Goal: Task Accomplishment & Management: Complete application form

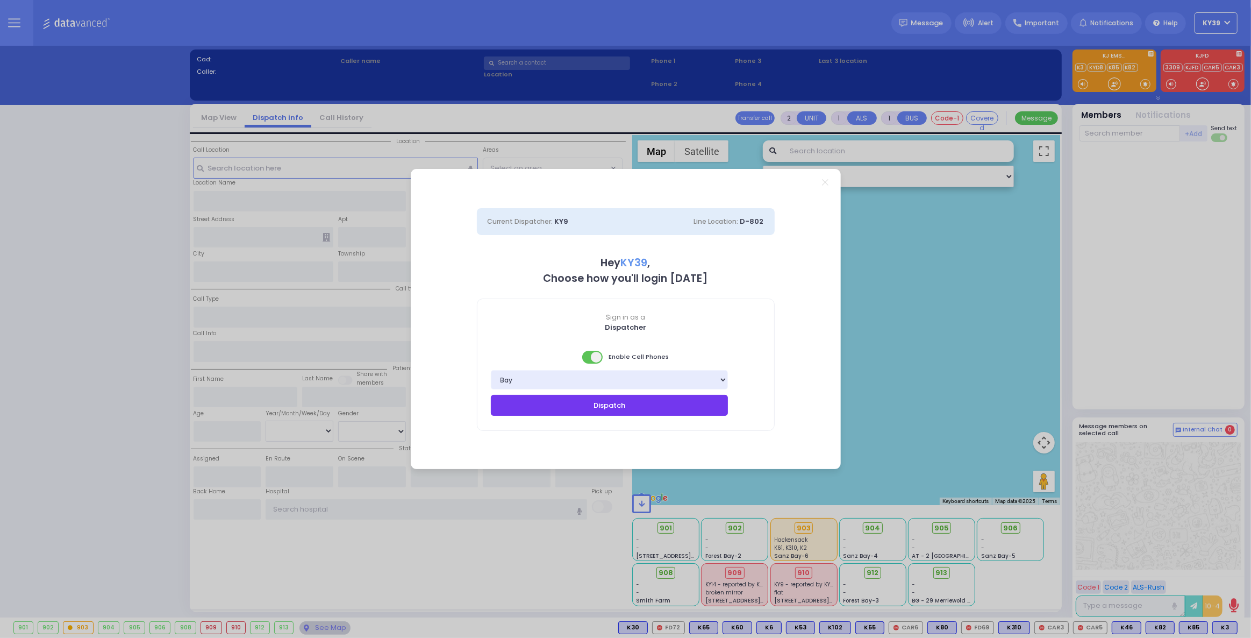
drag, startPoint x: 532, startPoint y: 411, endPoint x: 527, endPoint y: 407, distance: 6.5
click at [531, 410] on button "Dispatch" at bounding box center [610, 405] width 238 height 20
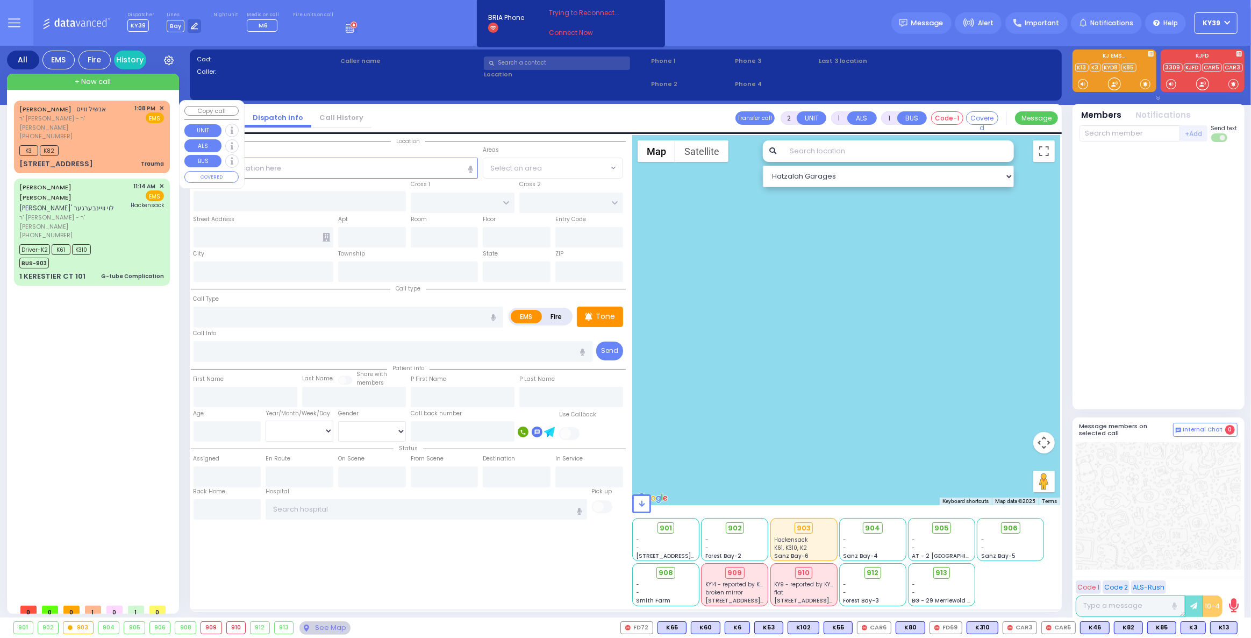
drag, startPoint x: 116, startPoint y: 132, endPoint x: 116, endPoint y: 125, distance: 7.0
click at [116, 129] on div "ANSHIL WEISS אנשיל ווייס ר' אהרן - ר' שמואל יודא קליין (845) 662-1035 1:08 PM ✕…" at bounding box center [92, 136] width 152 height 69
type input "0"
select select
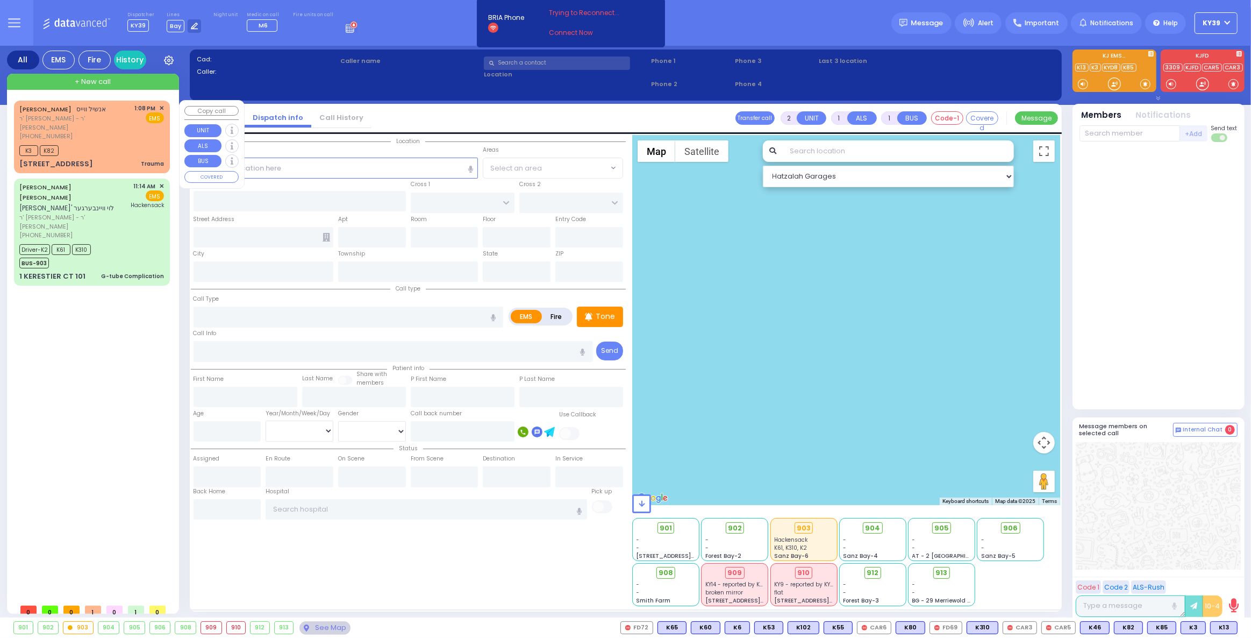
type input "Trauma"
radio input "true"
type input "ANSHIL"
type input "[PERSON_NAME]"
select select
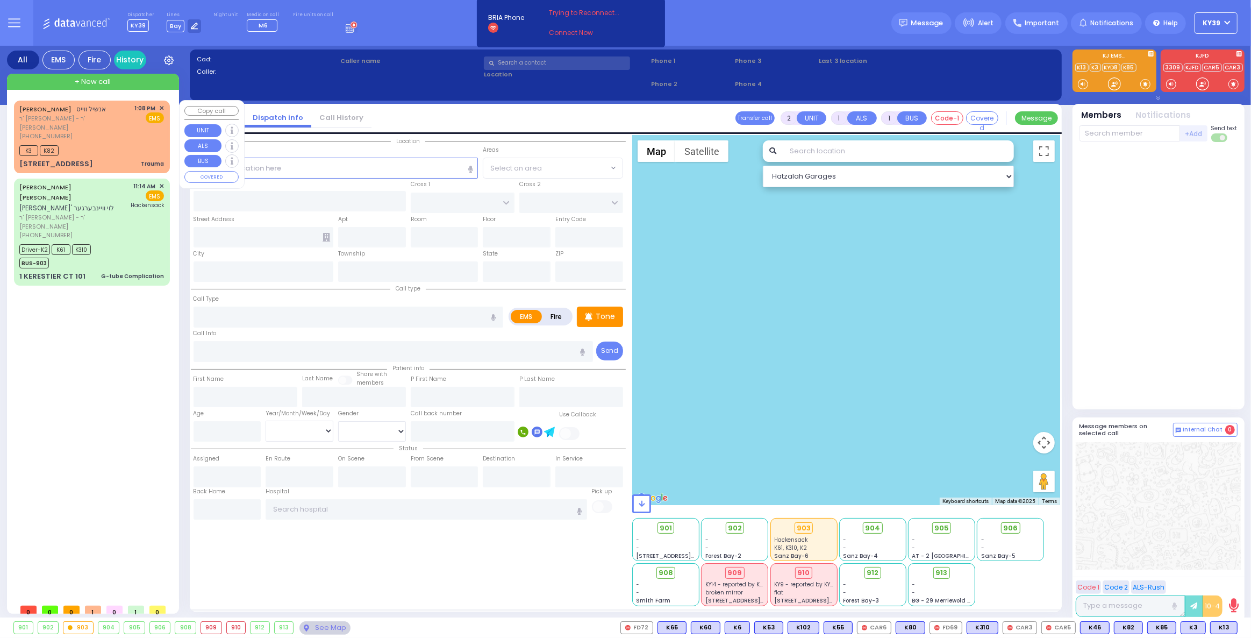
type input "13:08"
type input "13:09"
type input "FILLMORE COURT"
type input "13 Fillmore Court"
type input "104"
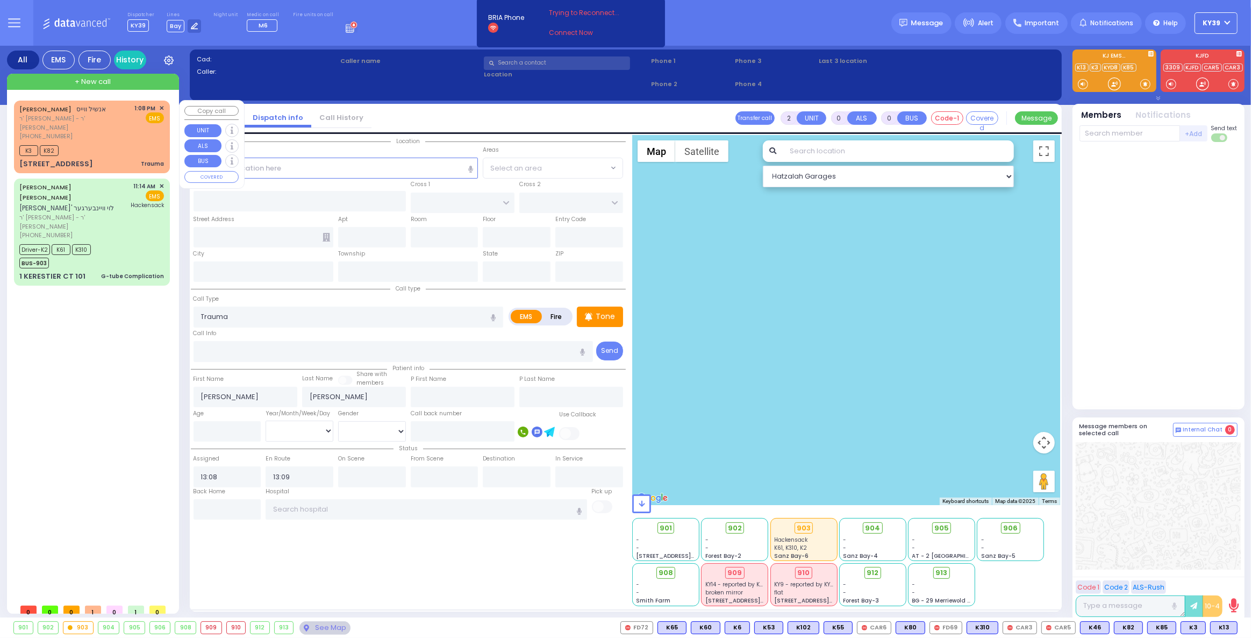
type input "Monroe"
type input "[US_STATE]"
type input "10950"
select select "Hatzalah Garages"
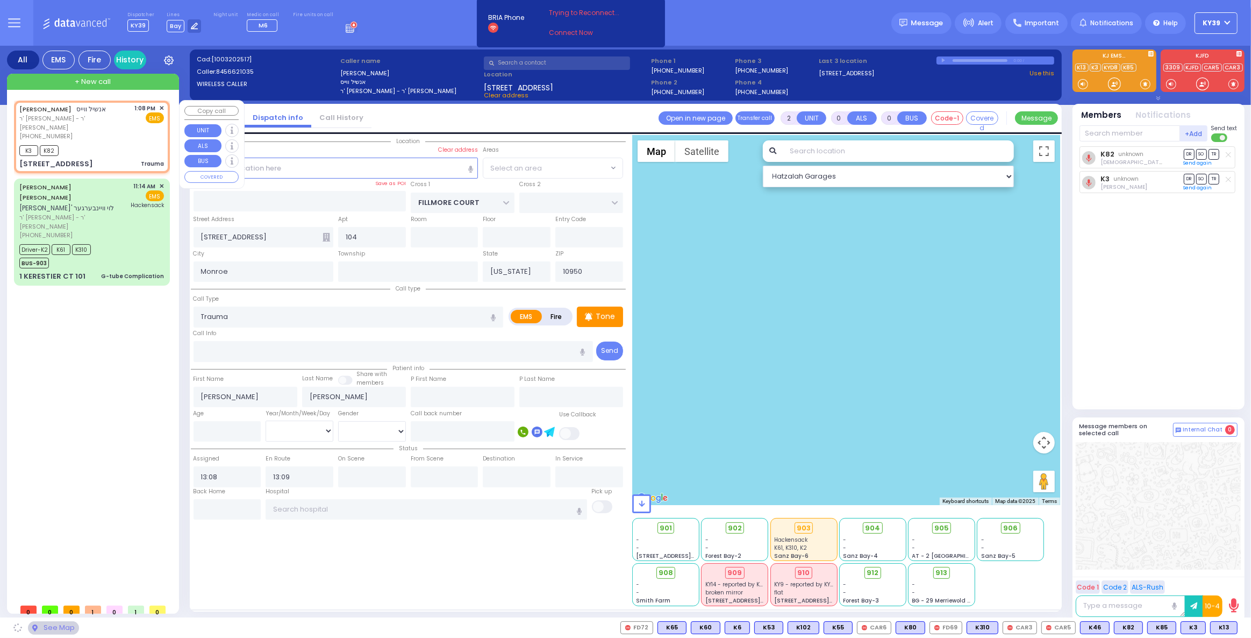
select select "SECTION 2"
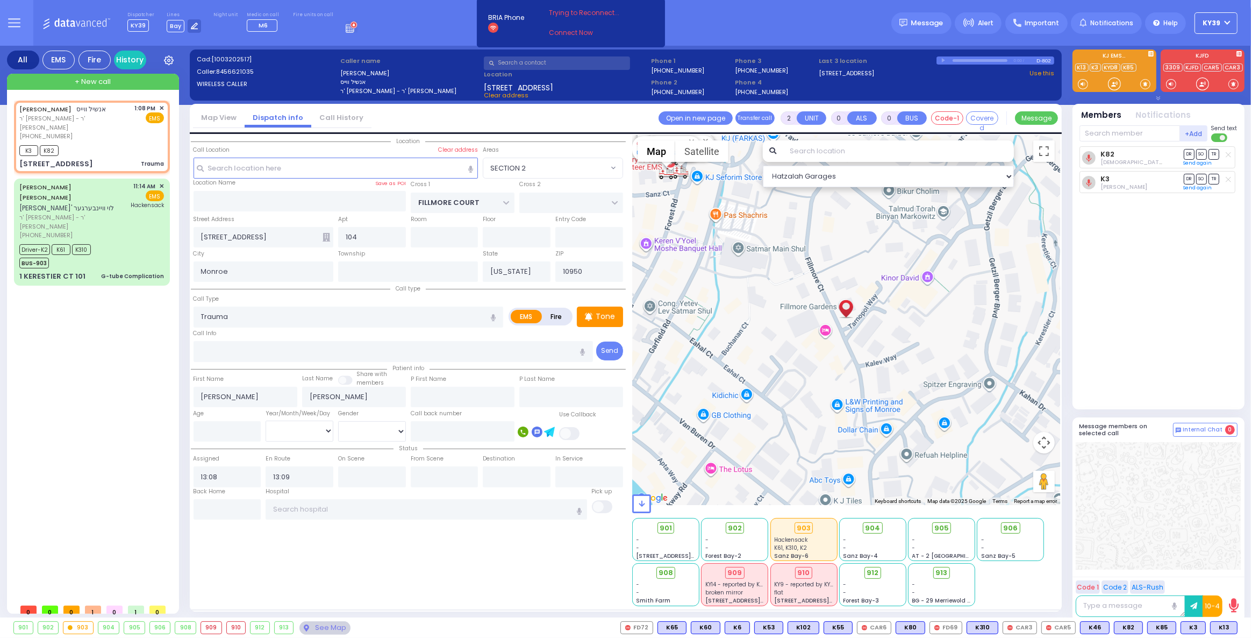
click at [490, 28] on icon at bounding box center [493, 28] width 6 height 4
drag, startPoint x: 520, startPoint y: 23, endPoint x: 548, endPoint y: 16, distance: 28.8
click at [520, 23] on div "BRIA Phone Headset Speaker Connect Now" at bounding box center [571, 23] width 177 height 32
click at [567, 15] on span "Trying to Reconnect..." at bounding box center [591, 13] width 85 height 10
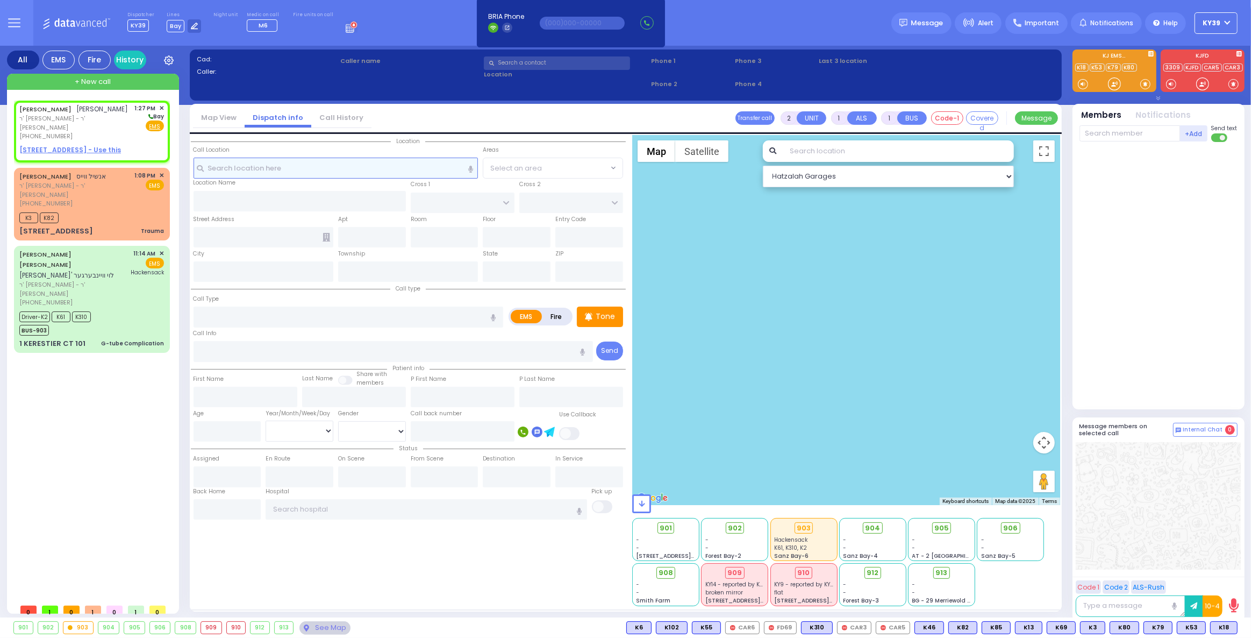
select select
radio input "true"
type input "[PERSON_NAME]"
type input "LANDAU"
select select
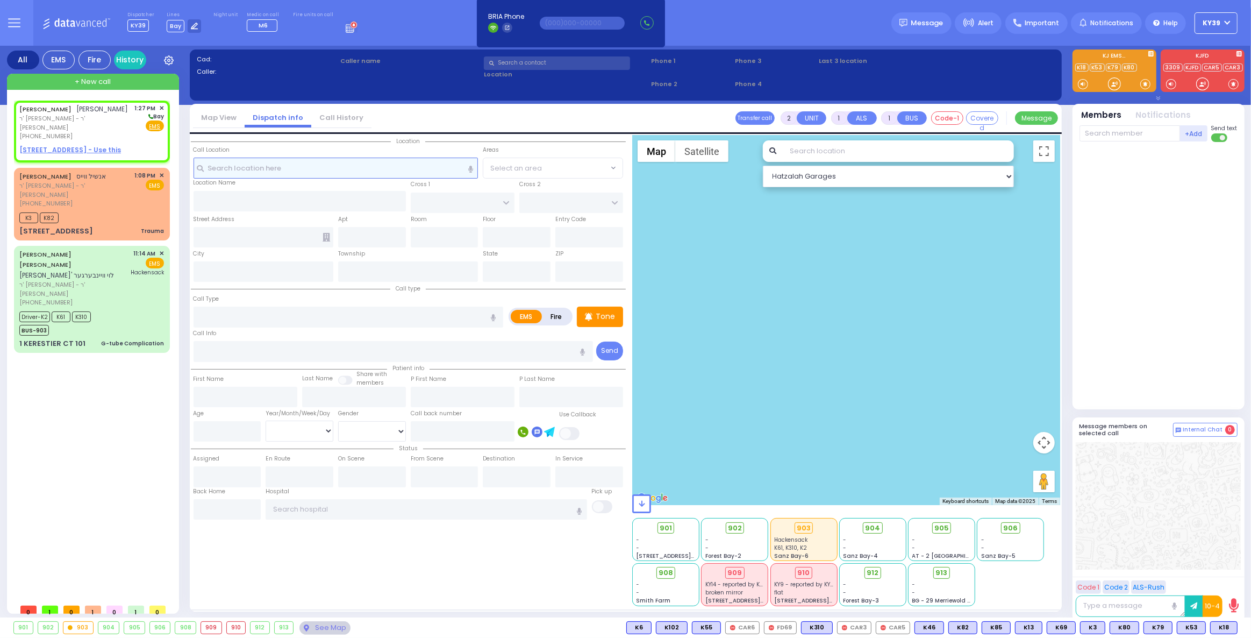
type input "13:27"
select select "Hatzalah Garages"
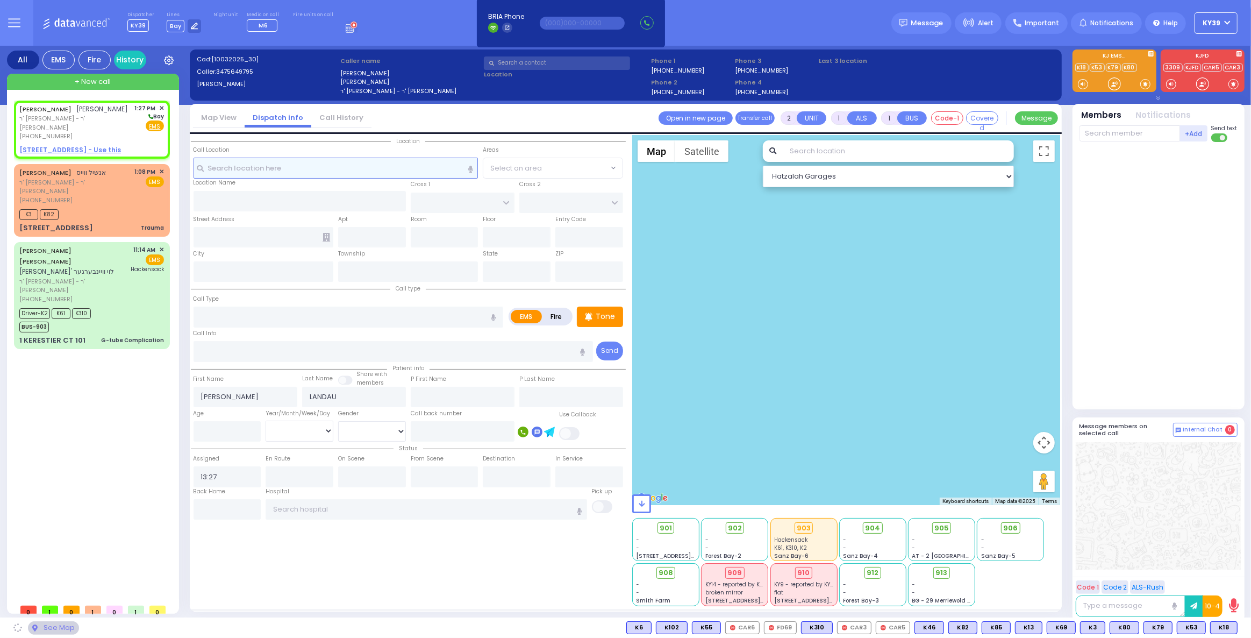
select select
radio input "true"
select select
select select "Hatzalah Garages"
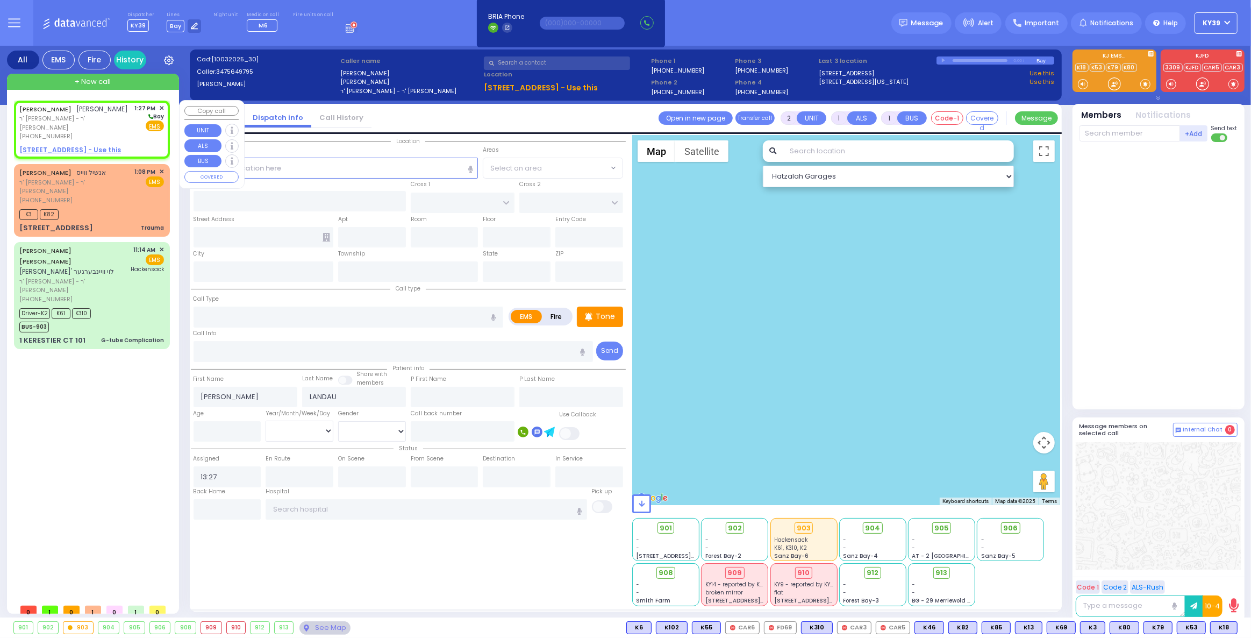
click at [75, 132] on span "ר' [PERSON_NAME] - ר' [PERSON_NAME]" at bounding box center [75, 123] width 112 height 18
select select
radio input "true"
select select
select select "Hatzalah Garages"
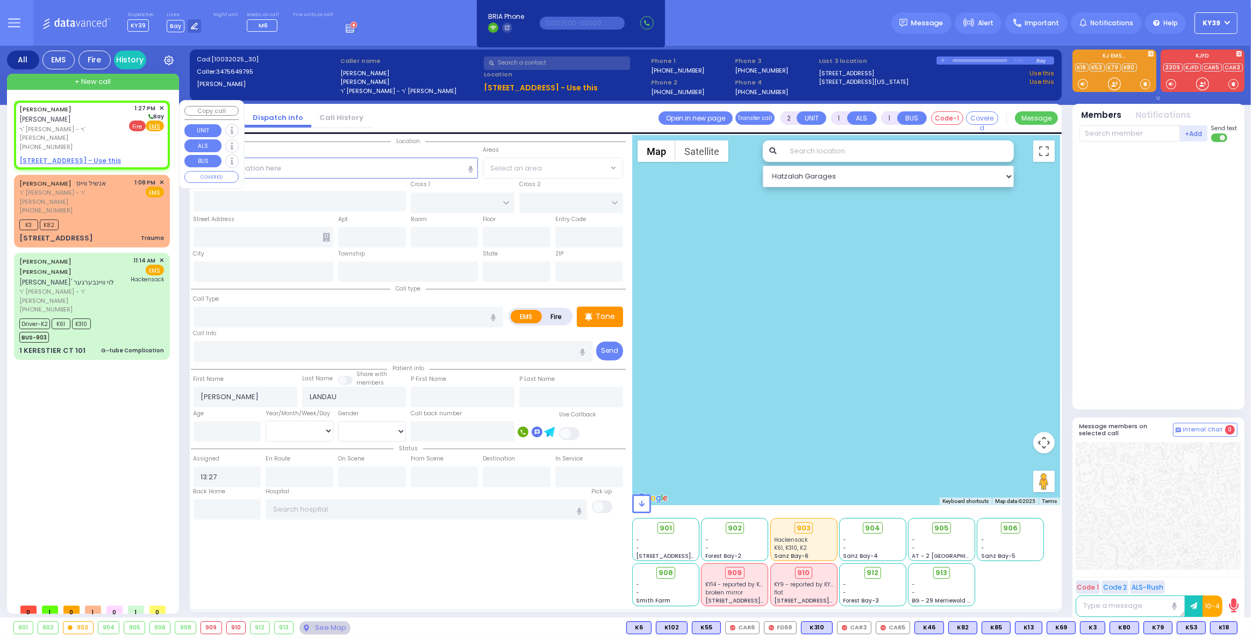
click at [139, 125] on span "Fire" at bounding box center [137, 125] width 17 height 11
select select
radio input "false"
radio input "true"
select select
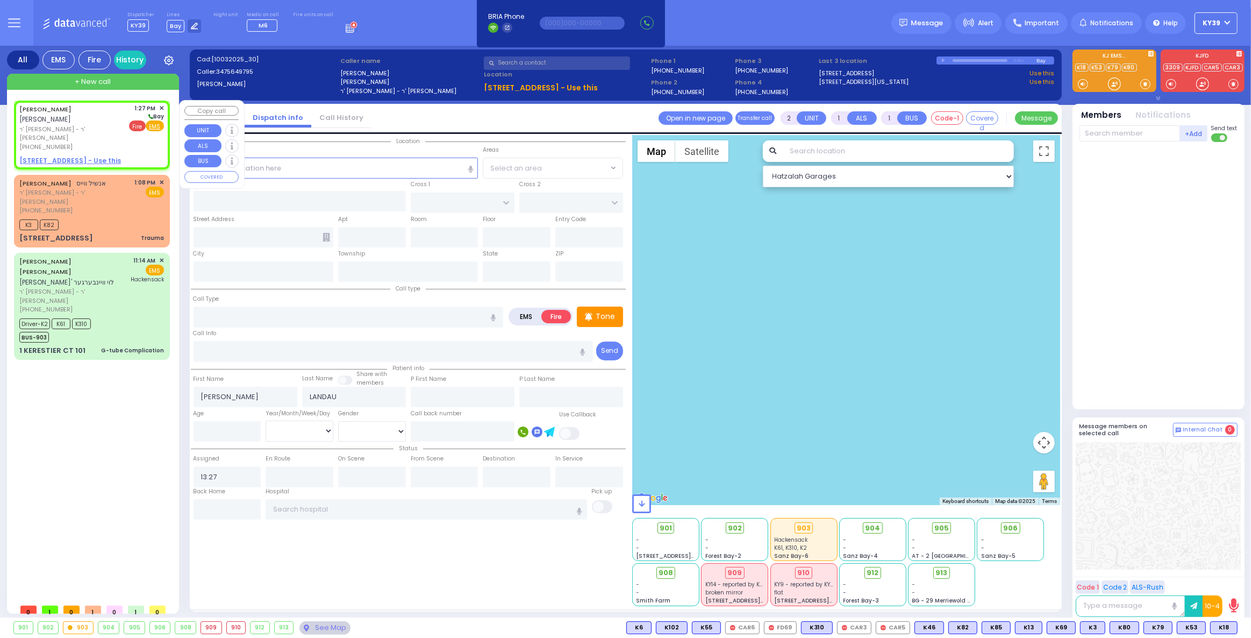
select select "Hatzalah Garages"
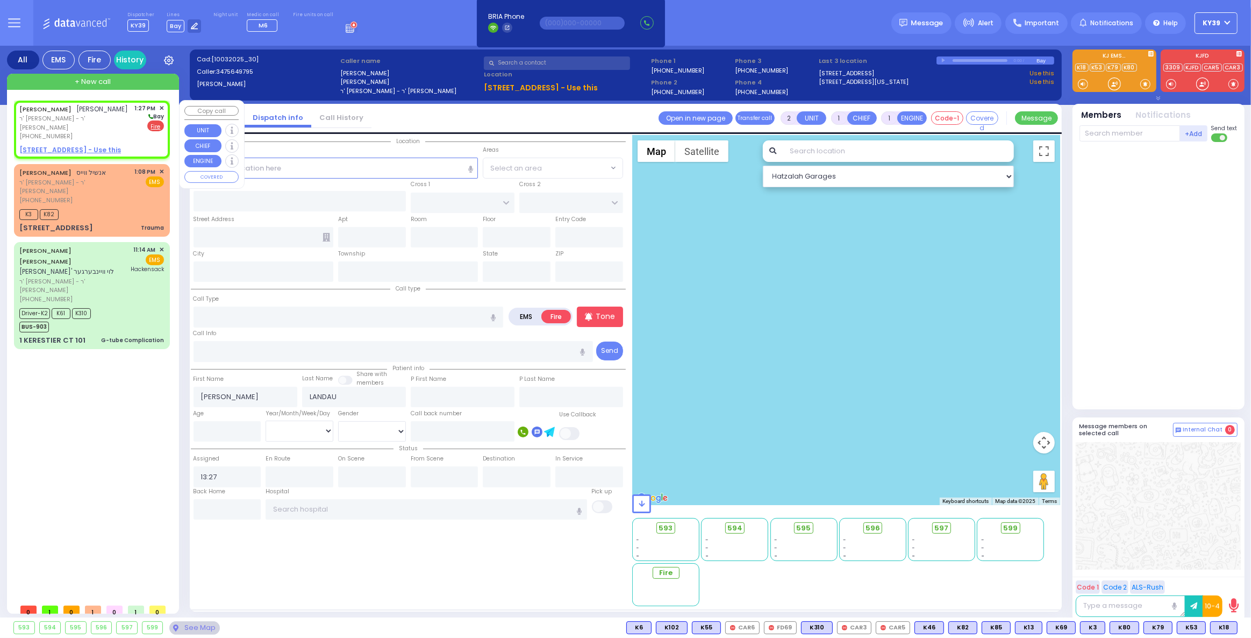
click at [104, 151] on u "[STREET_ADDRESS] - Use this" at bounding box center [70, 149] width 102 height 9
select select
radio input "true"
select select
select select "Hatzalah Garages"
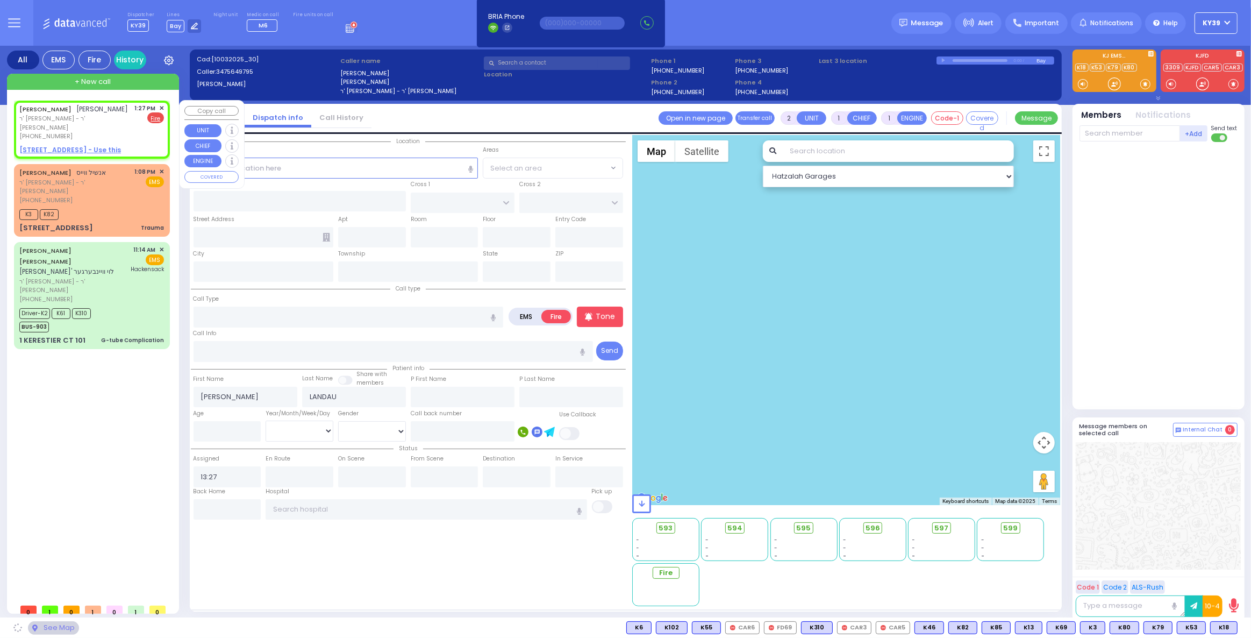
select select
radio input "true"
select select
select select "Hatzalah Garages"
type input "TOLTCHAV WAY"
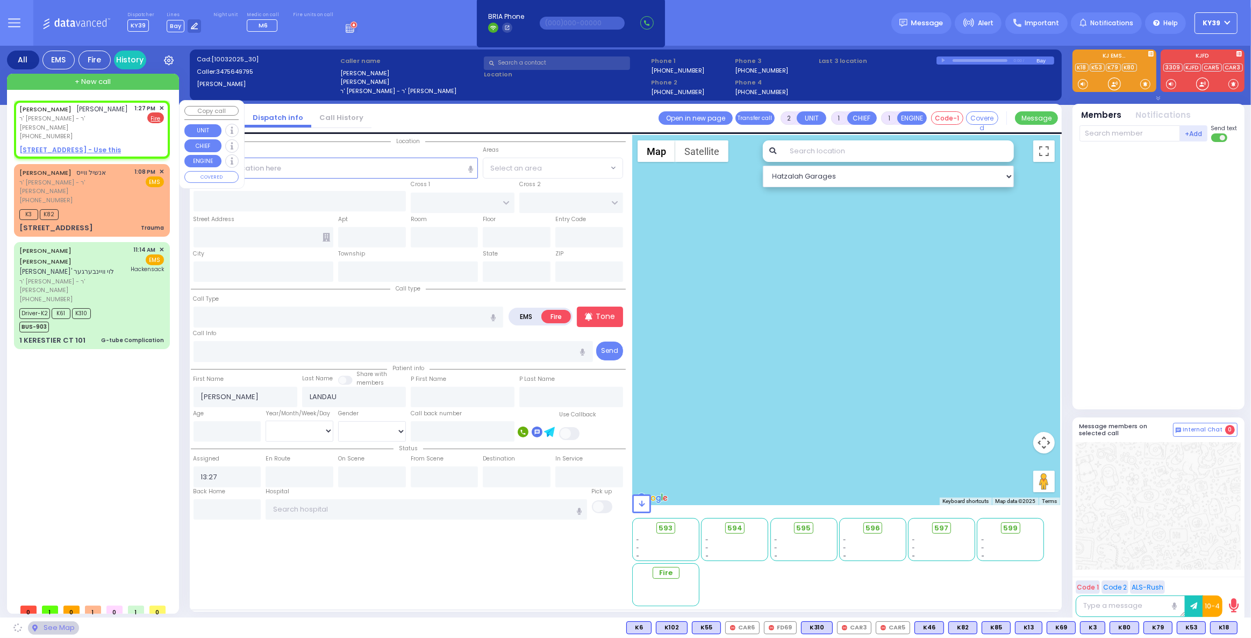
type input "[GEOGRAPHIC_DATA]"
type input "[STREET_ADDRESS]"
type input "302"
type input "Monroe"
type input "[US_STATE]"
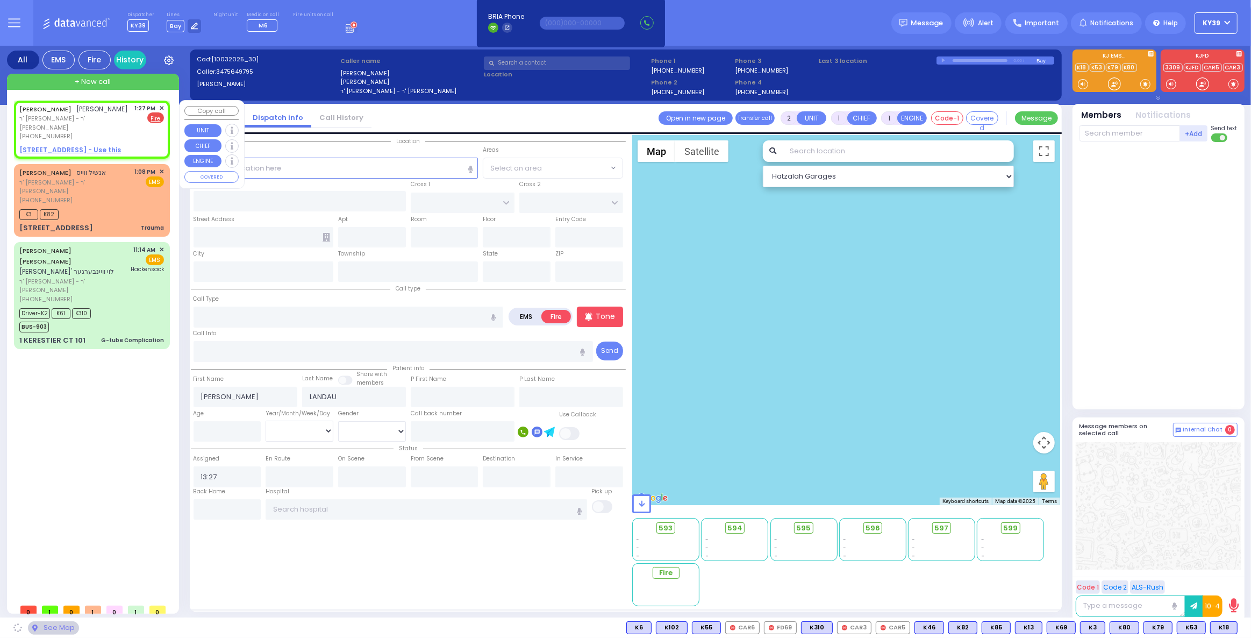
type input "10950"
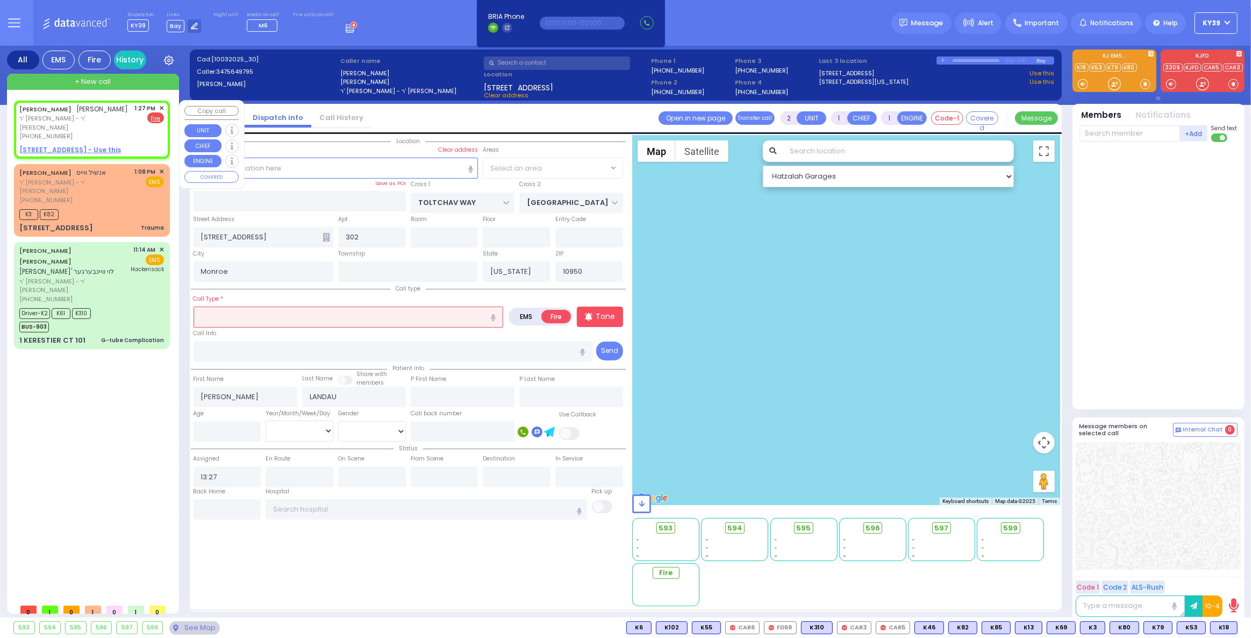
select select "BEIRECH MOSHE"
select select
radio input "true"
select select
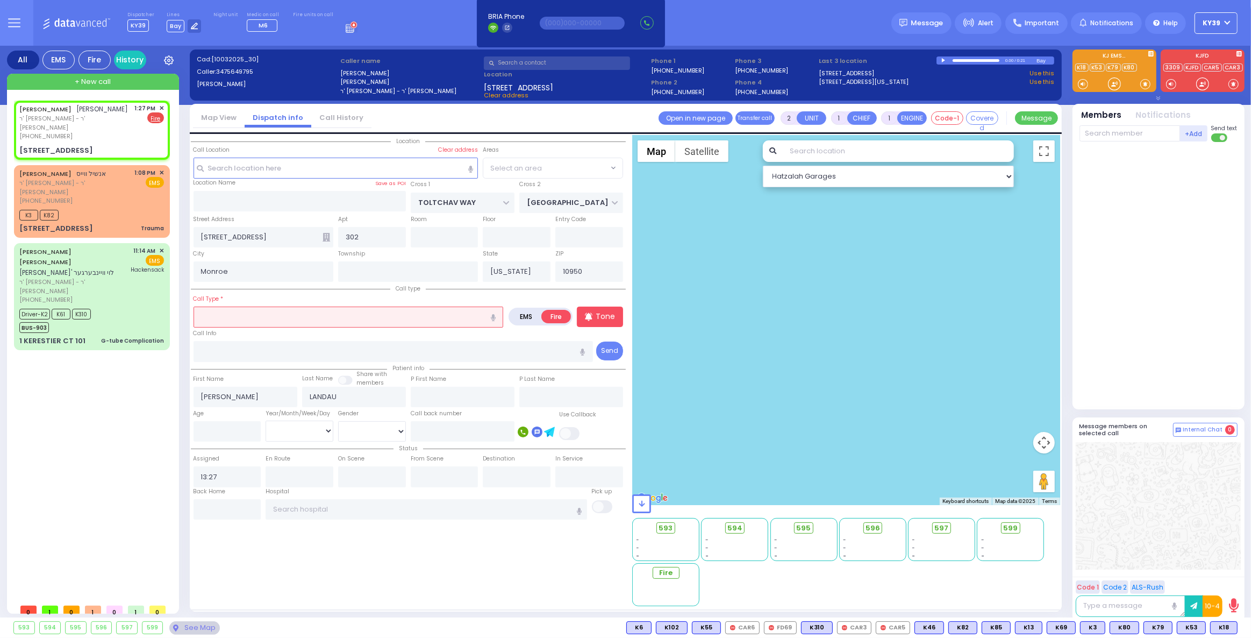
select select "Hatzalah Garages"
select select "BEIRECH MOSHE"
click at [254, 311] on input "text" at bounding box center [349, 316] width 310 height 20
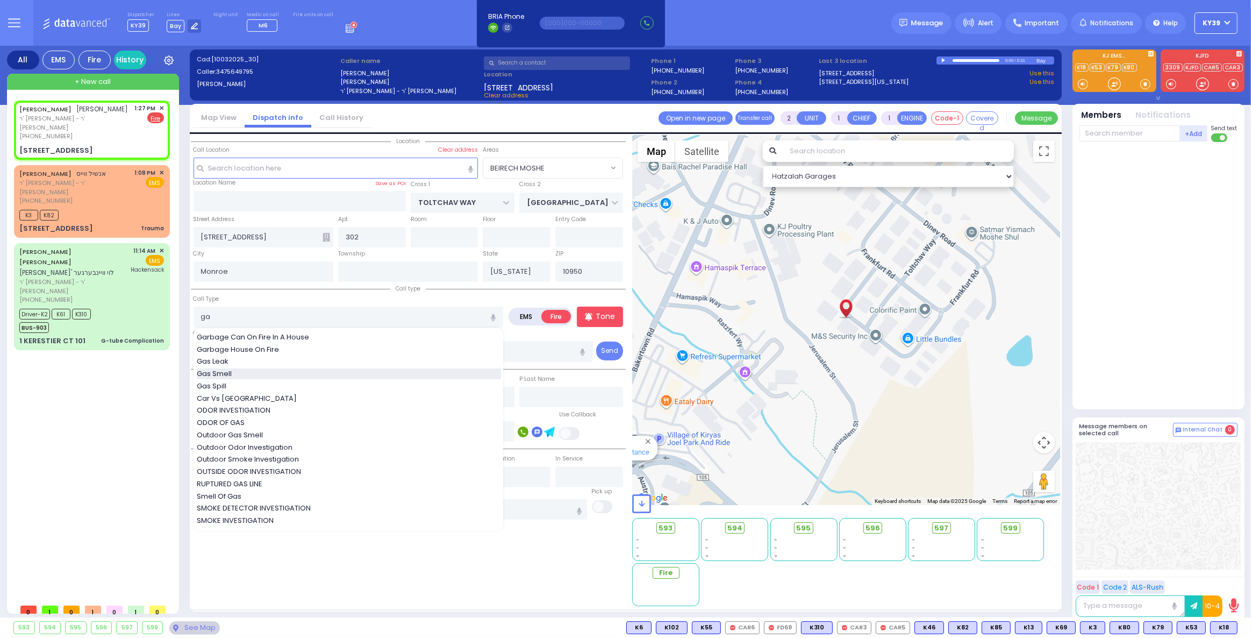
click at [232, 369] on span "Gas Smell" at bounding box center [216, 373] width 39 height 11
type input "Gas Smell"
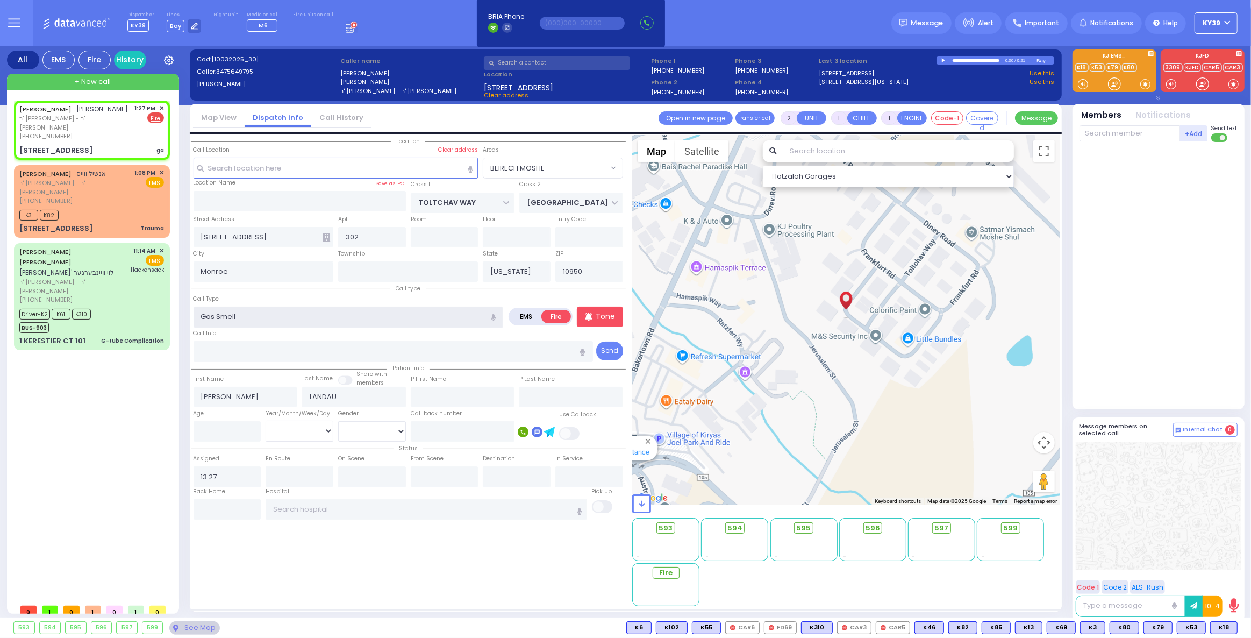
select select
radio input "true"
select select
select select "Hatzalah Garages"
select select "BEIRECH MOSHE"
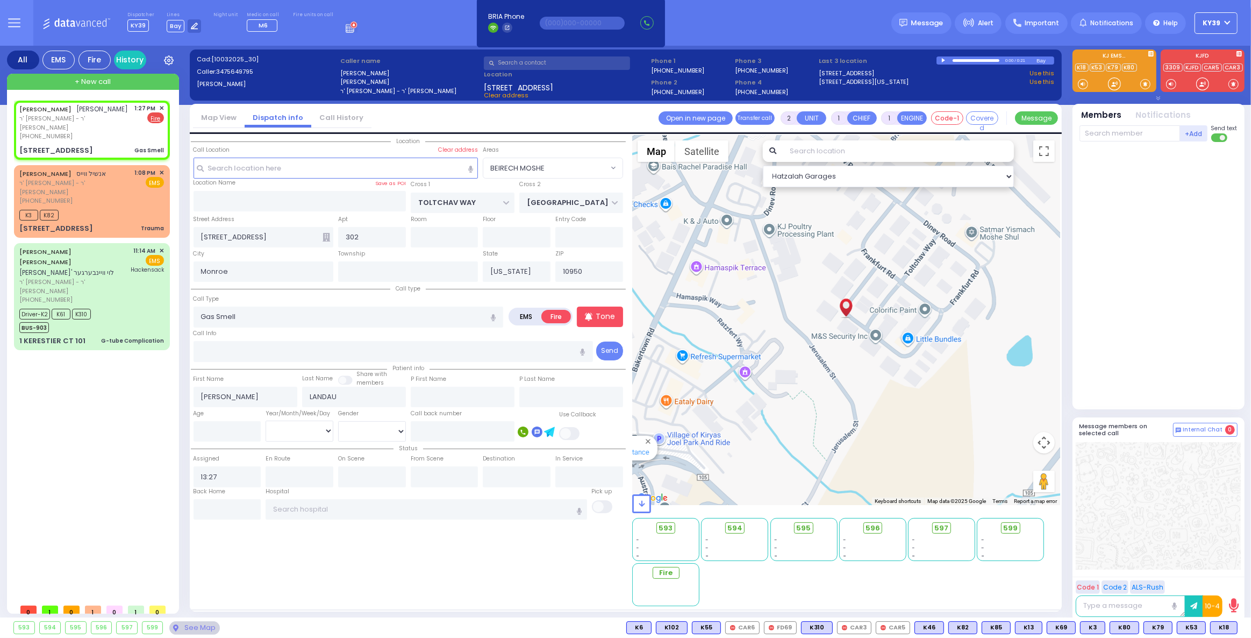
select select
radio input "true"
select select
select select "Hatzalah Garages"
click at [1097, 135] on input "text" at bounding box center [1130, 133] width 101 height 16
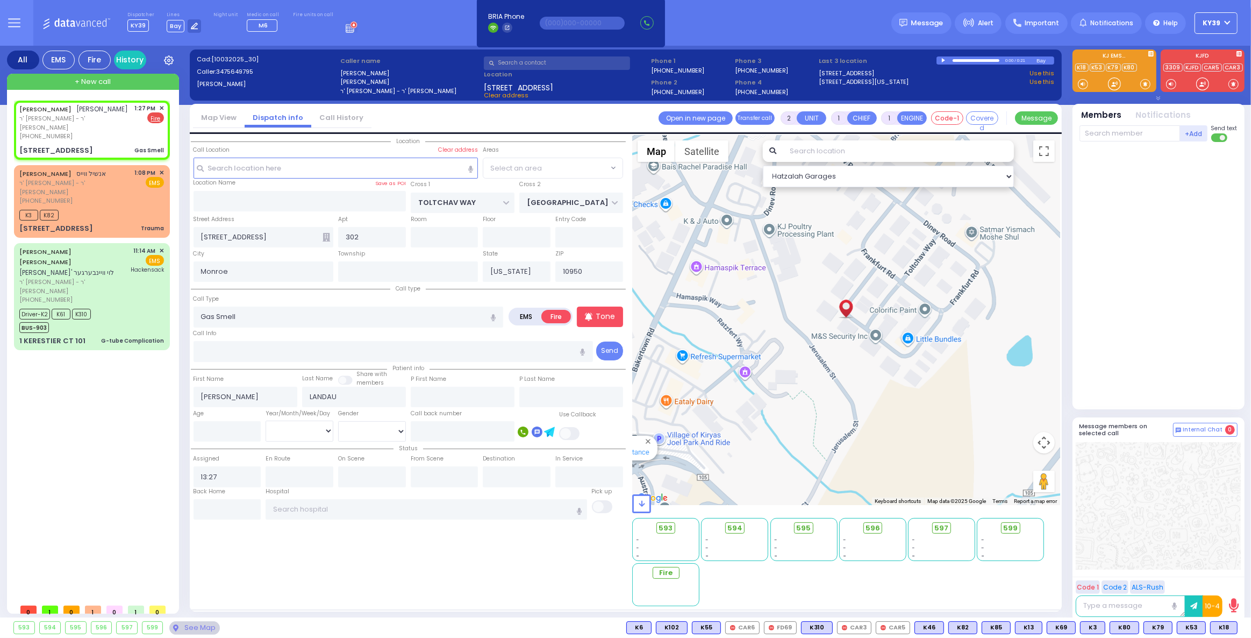
select select "BEIRECH MOSHE"
click at [1116, 135] on input "text" at bounding box center [1130, 133] width 101 height 16
type input "21"
click at [1118, 158] on div "FD21" at bounding box center [1116, 155] width 54 height 11
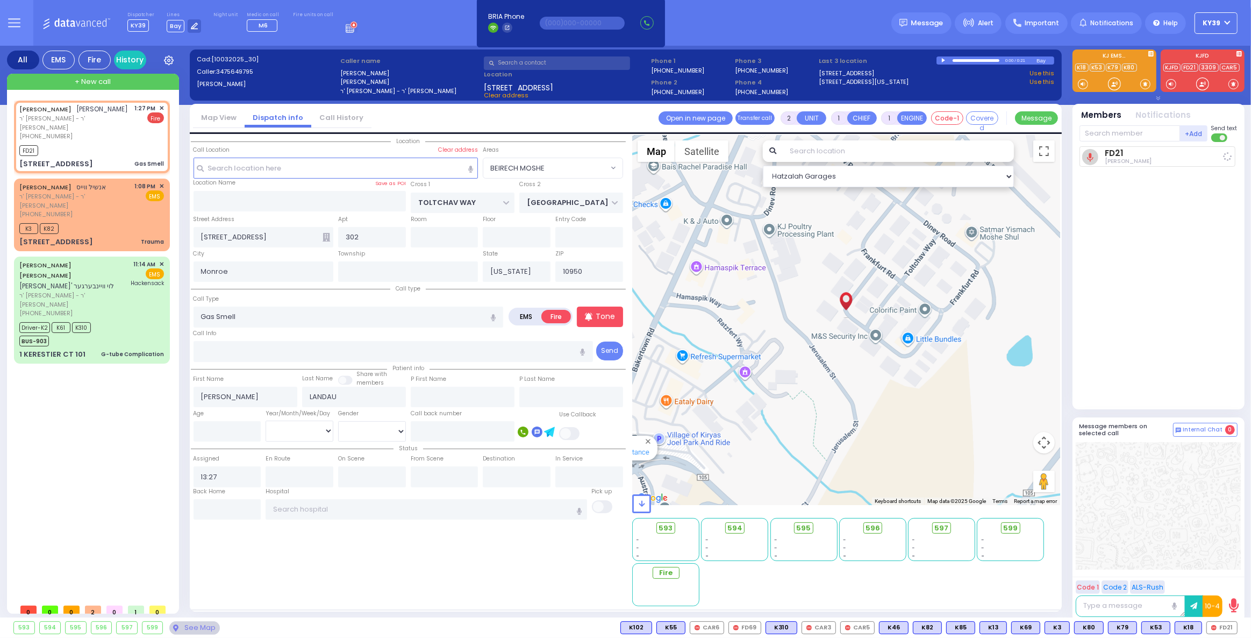
select select
radio input "true"
select select
type input "13:28"
select select "BEIRECH MOSHE"
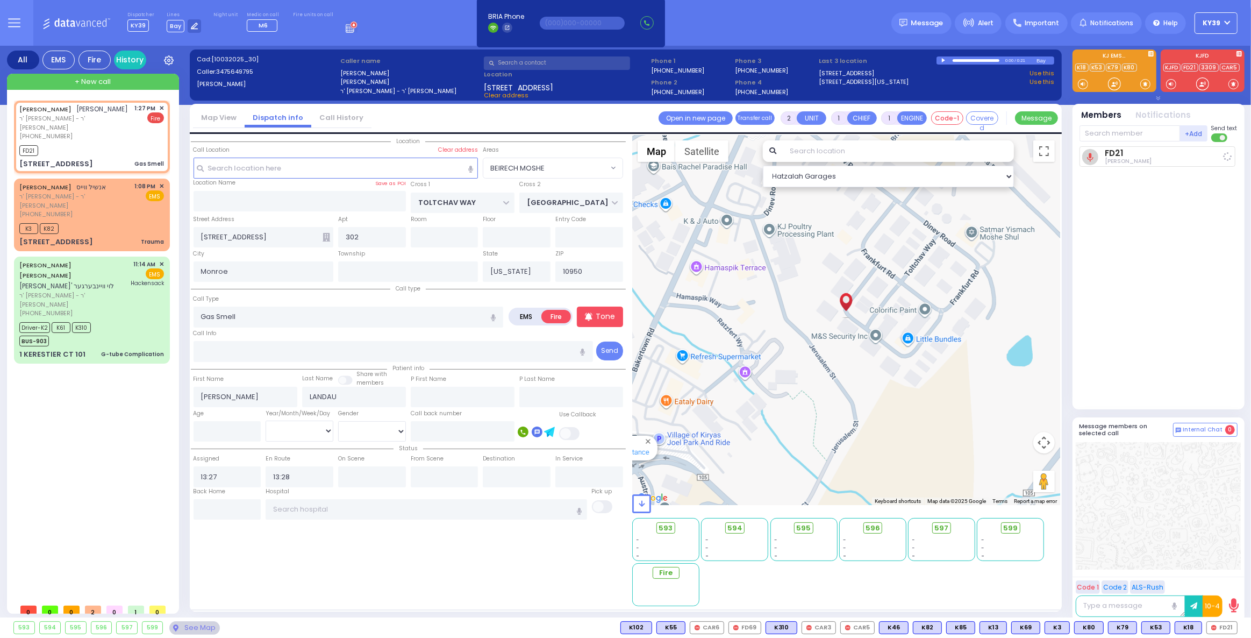
select select "Hatzalah Garages"
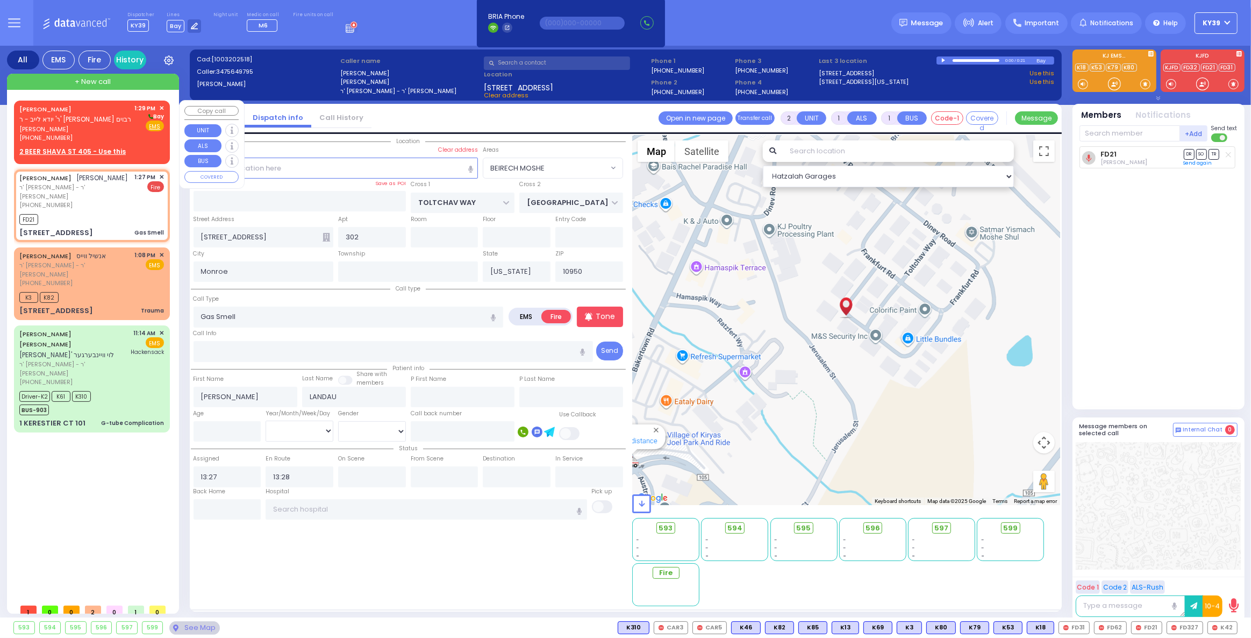
click at [114, 127] on span "[PERSON_NAME]" at bounding box center [75, 129] width 112 height 9
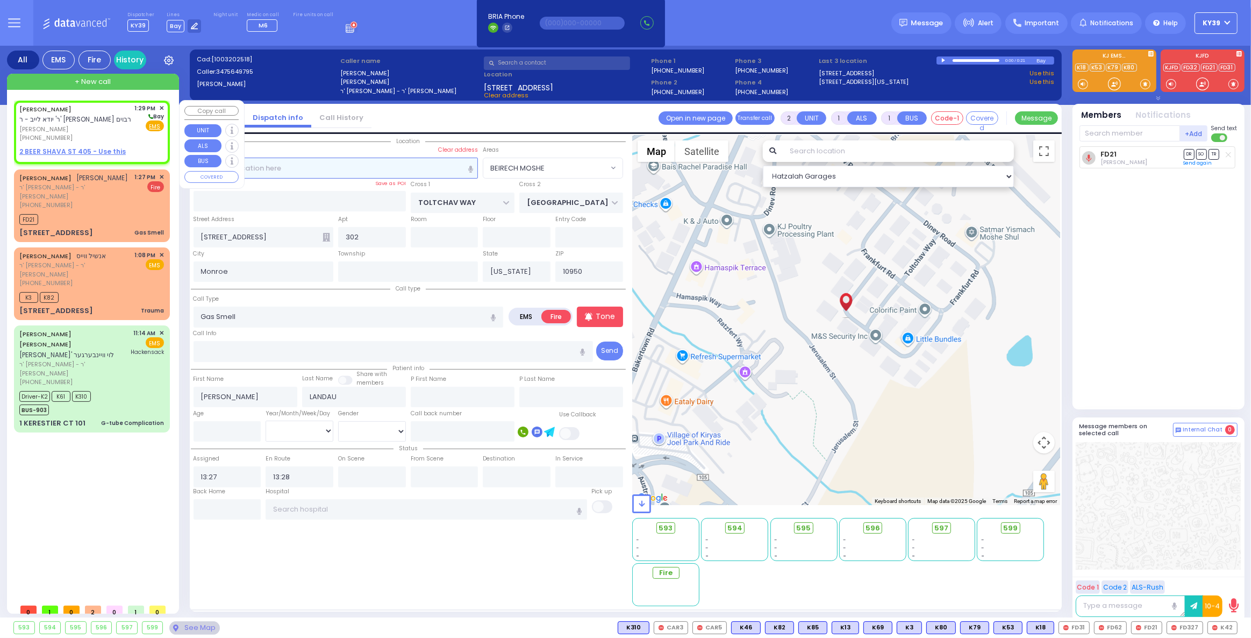
select select
radio input "true"
type input "SHLOME"
type input "WEISS"
select select
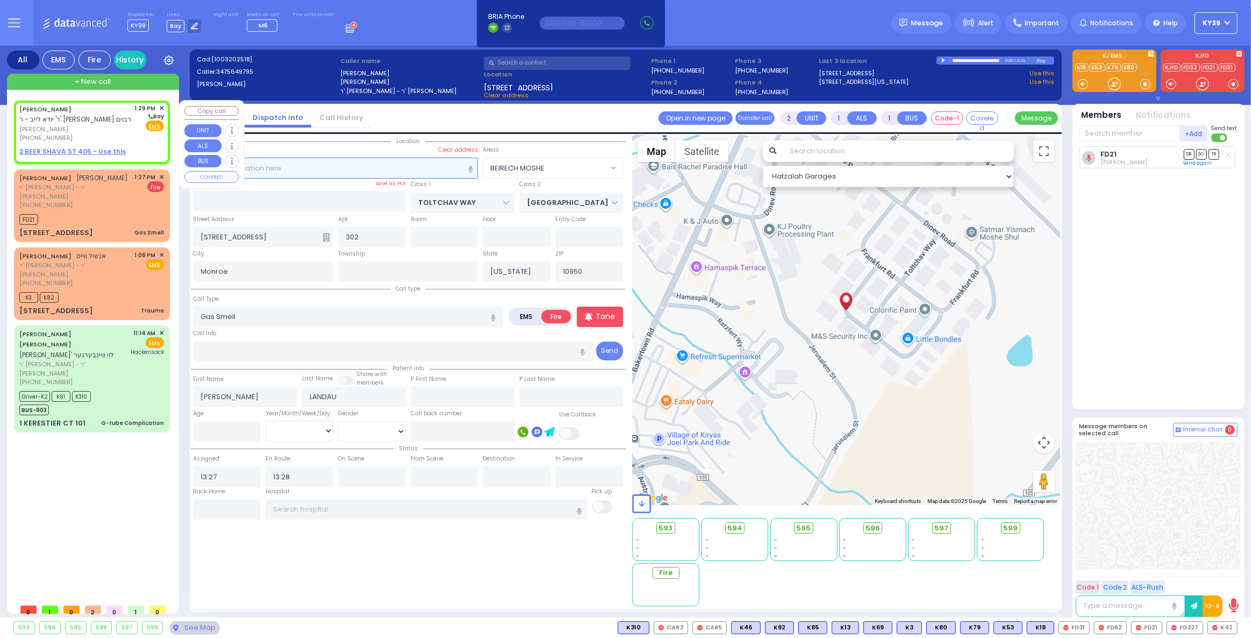
type input "13:29"
select select "Hatzalah Garages"
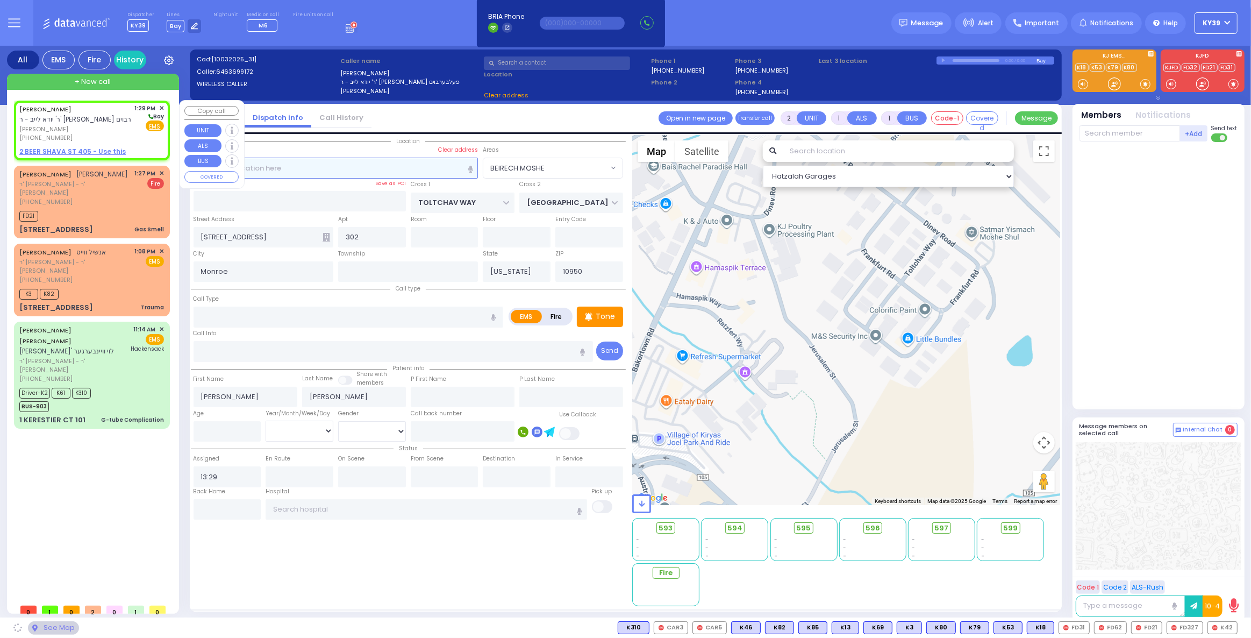
select select
radio input "true"
select select
select select "Hatzalah Garages"
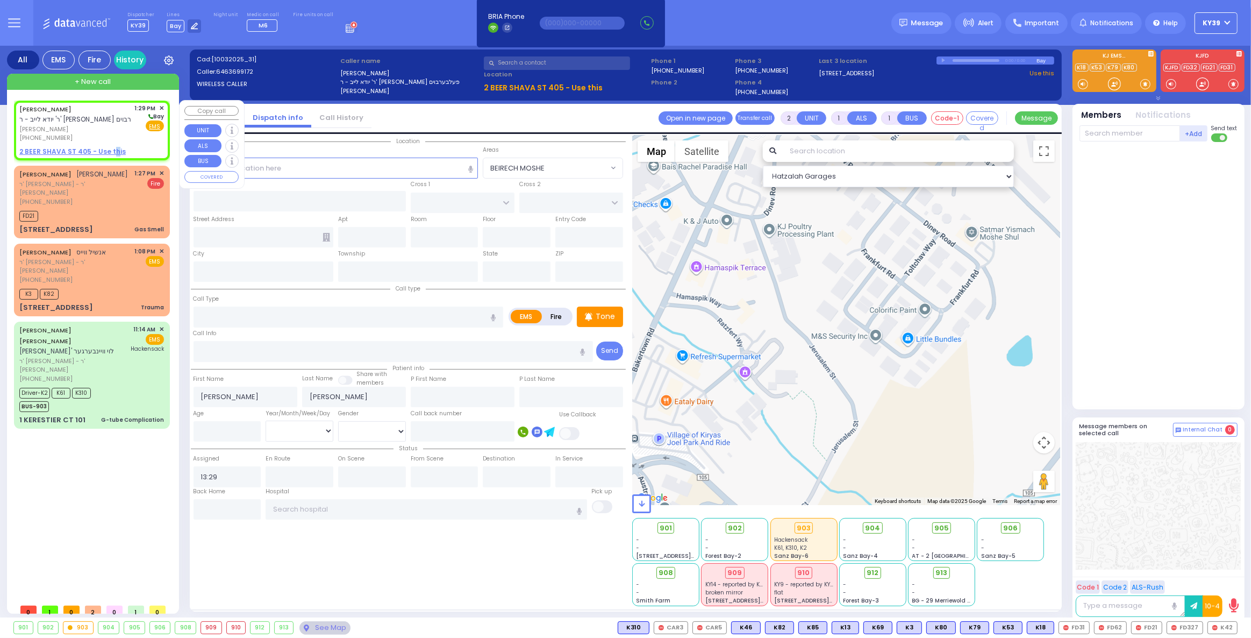
click at [112, 151] on u "2 BEER SHAVA ST 405 - Use this" at bounding box center [72, 151] width 106 height 9
select select
radio input "true"
select select
select select "Hatzalah Garages"
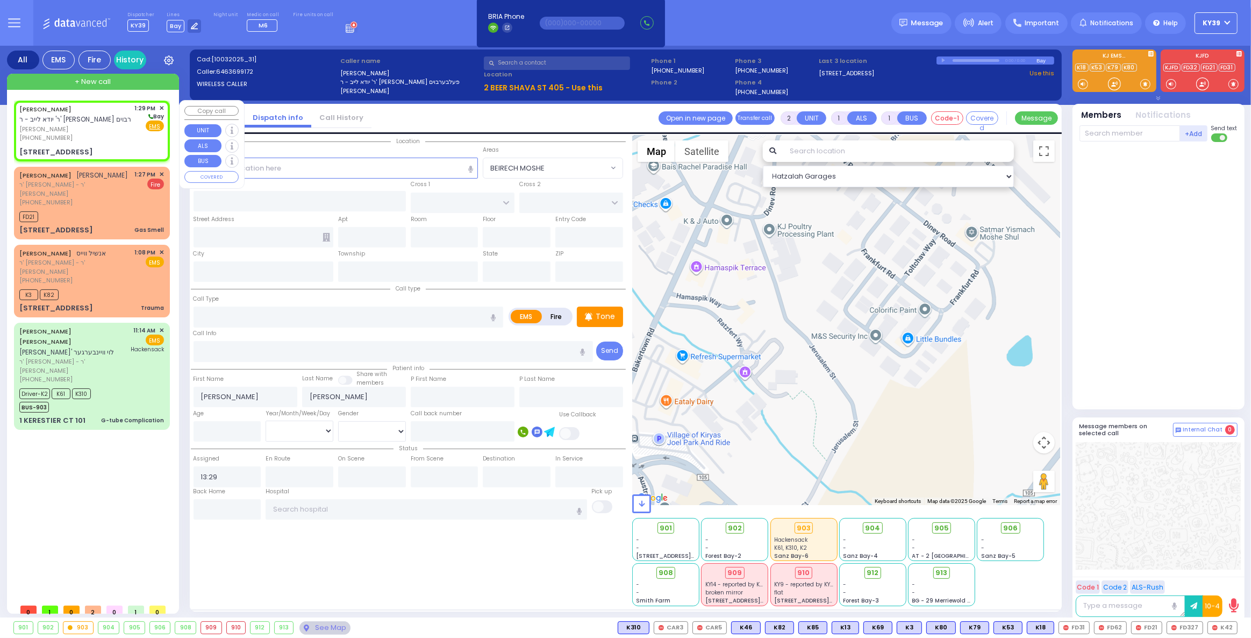
select select
radio input "true"
select select
select select "Hatzalah Garages"
type input "S.M. ROSMER RD"
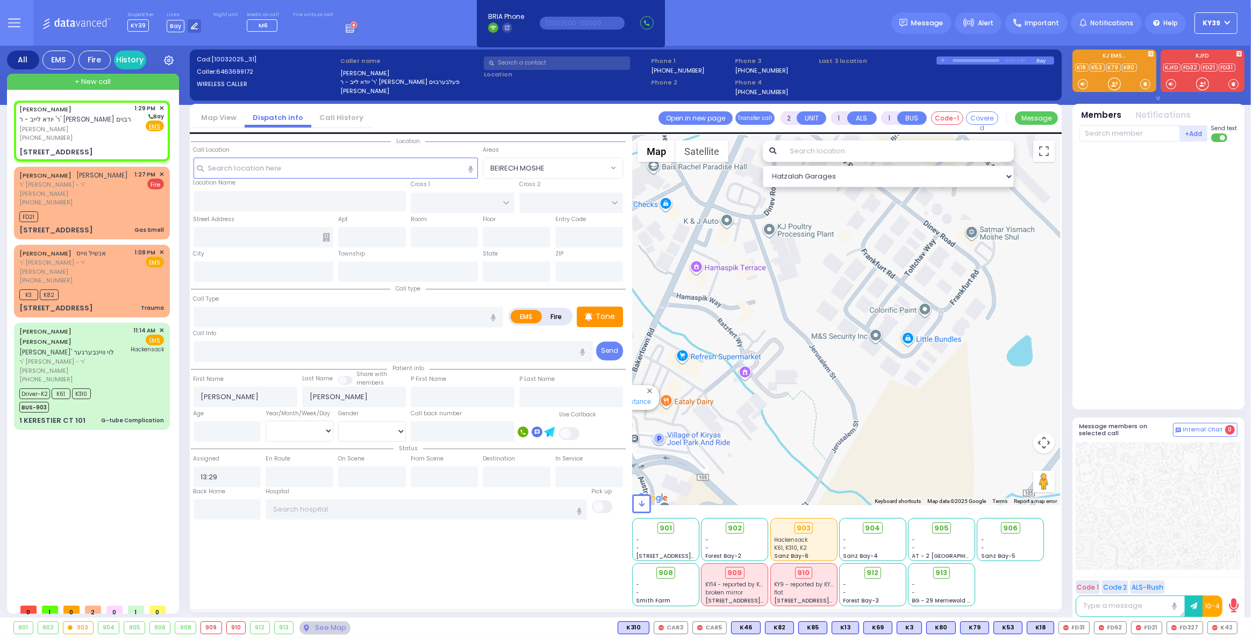
type input "BEER SHAVA ST"
type input "2 BEER SHAVA ST"
type input "405"
type input "Kiryas Joel"
type input "[US_STATE]"
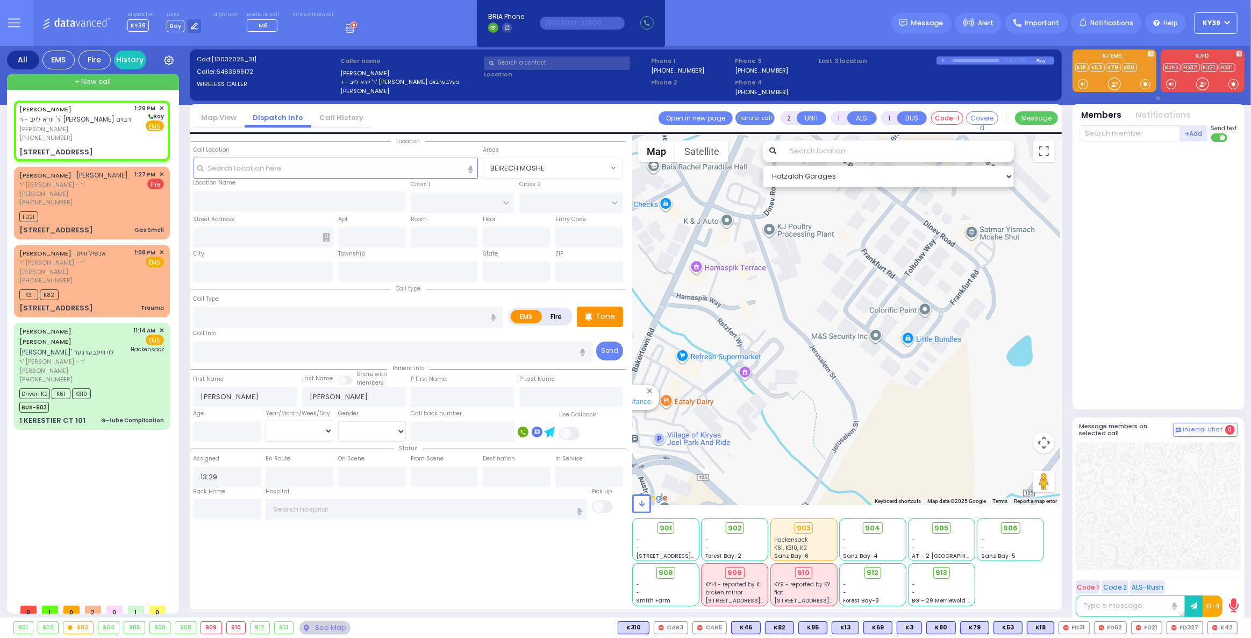
type input "10950"
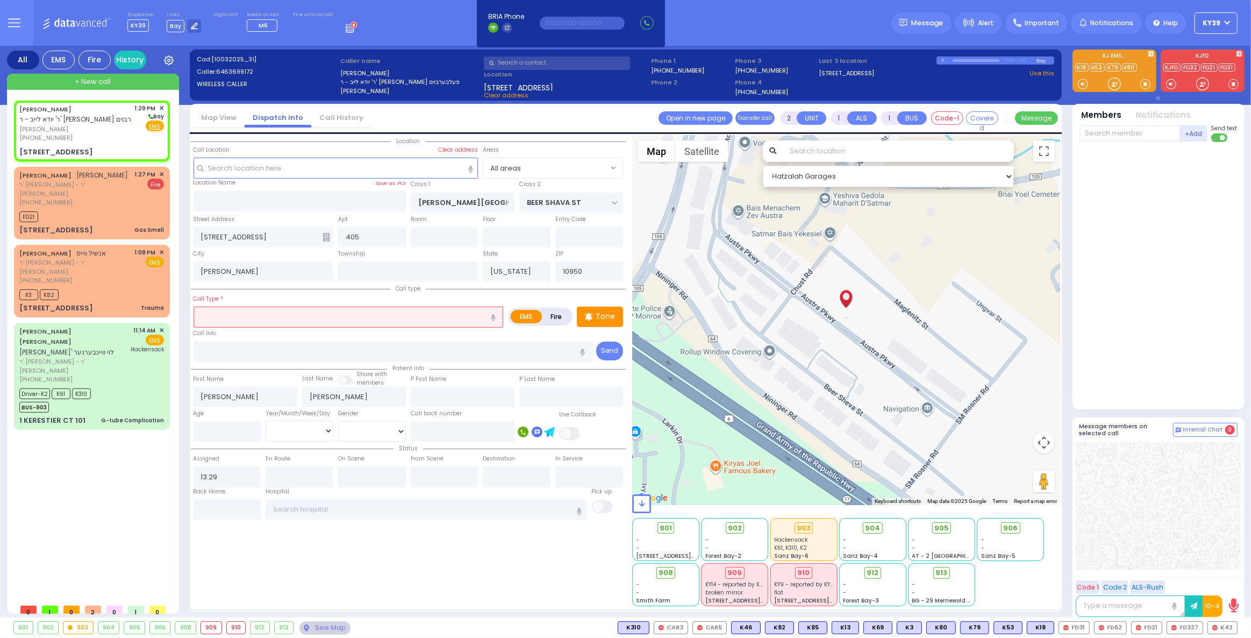
click at [260, 318] on input "text" at bounding box center [349, 316] width 310 height 20
select select
radio input "true"
select select
select select "Hatzalah Garages"
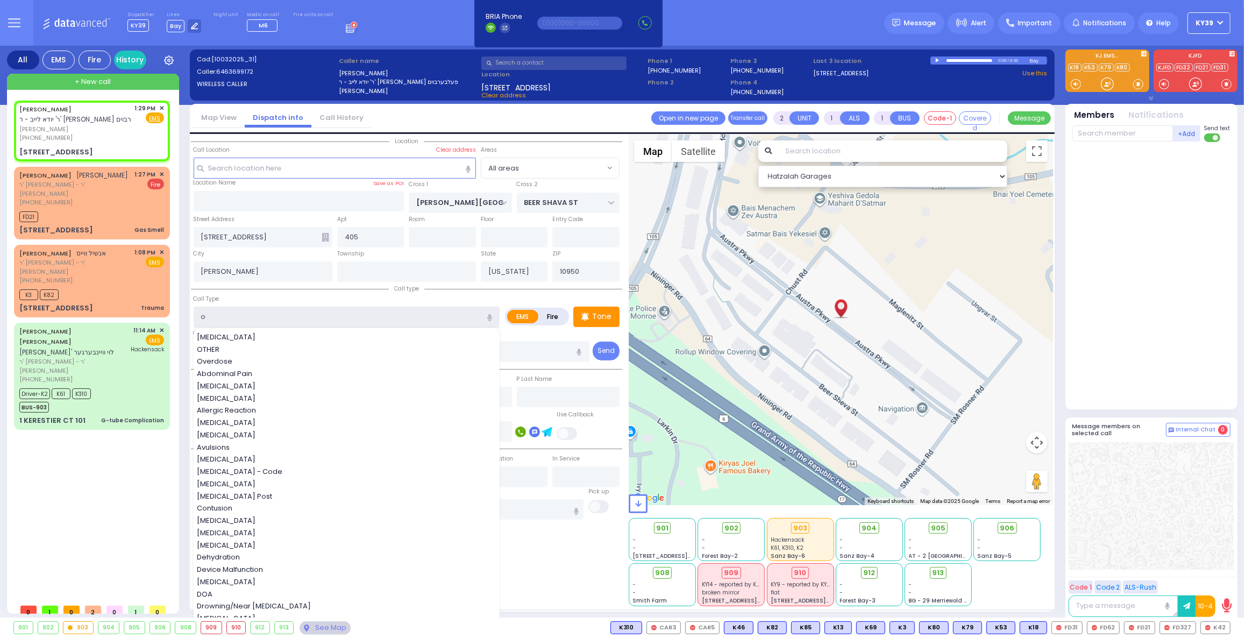
type input "ob"
select select
radio input "true"
select select
select select "Hatzalah Garages"
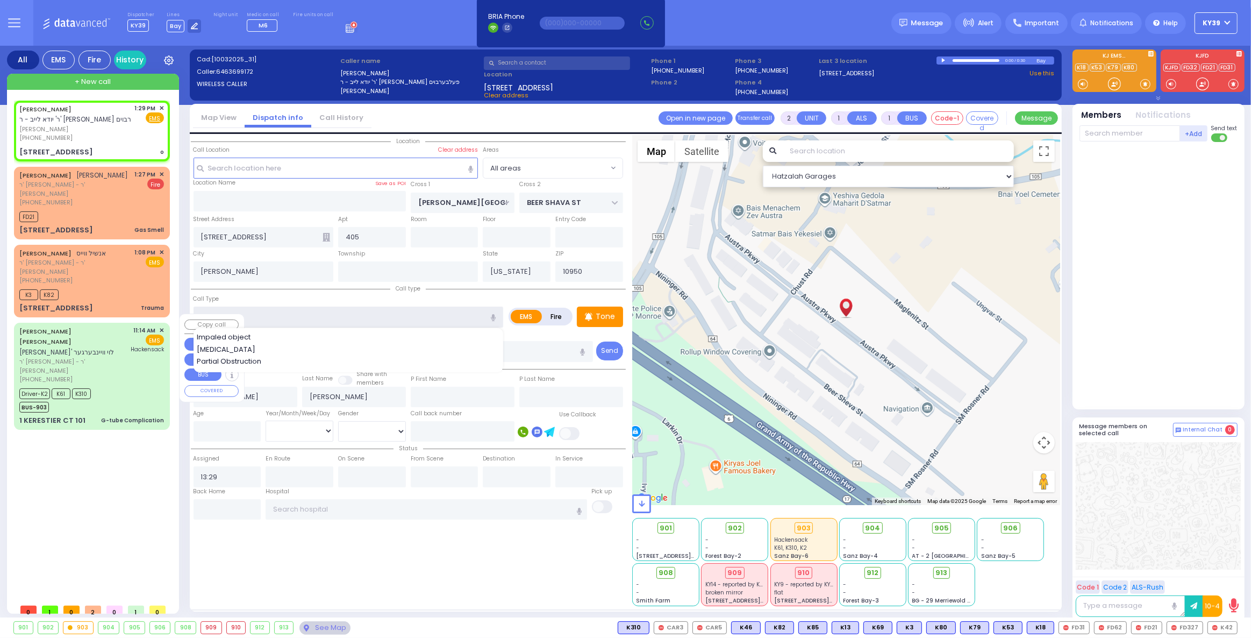
type input "ob"
click at [95, 433] on div "SHLOME WEISS ר' יודא לייב - ר' יחיאל מעכיל פעלבערבוים שלמה ווייס (646) 369-9172…" at bounding box center [94, 350] width 160 height 498
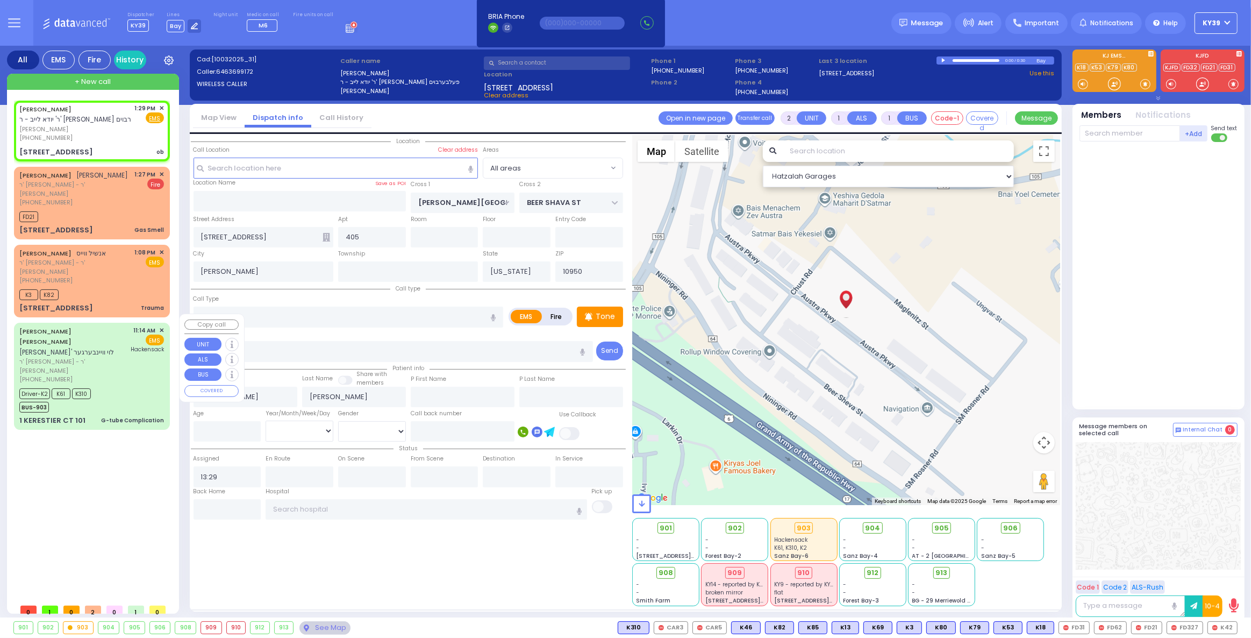
select select
radio input "true"
select select
select select "Hatzalah Garages"
click at [128, 140] on div "[PHONE_NUMBER]" at bounding box center [75, 137] width 112 height 9
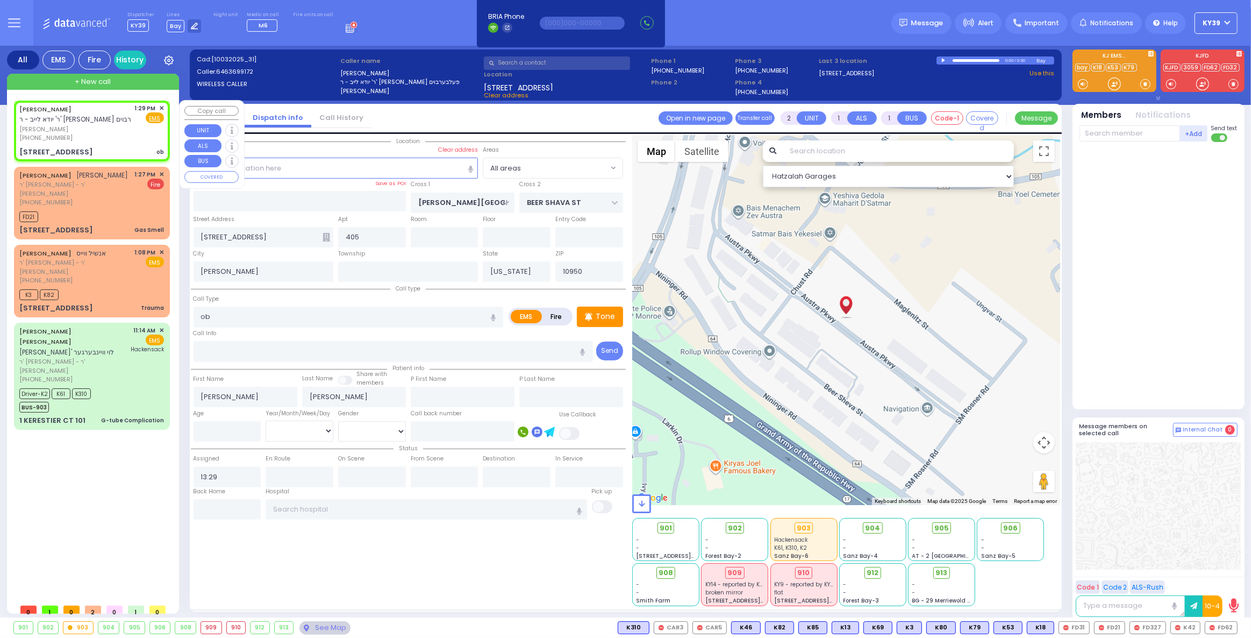
select select
radio input "true"
select select
select select "Hatzalah Garages"
drag, startPoint x: 1220, startPoint y: 630, endPoint x: 1174, endPoint y: 624, distance: 46.6
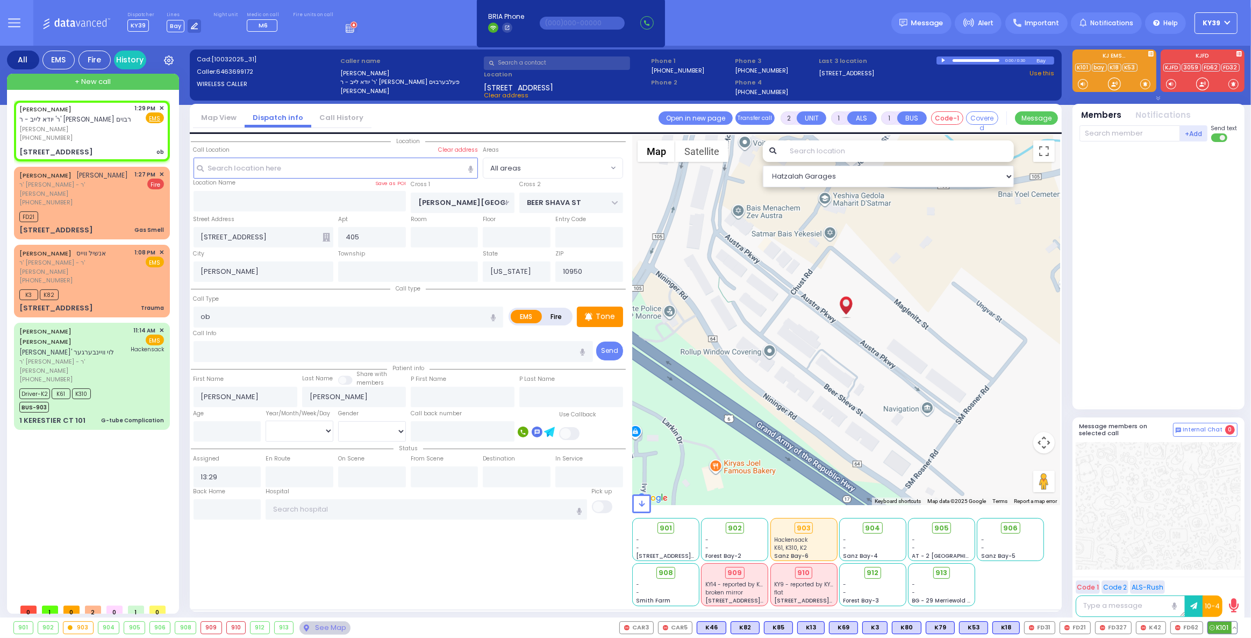
click at [1220, 630] on span "K101" at bounding box center [1222, 628] width 29 height 12
select select
radio input "true"
select select
type input "13:30"
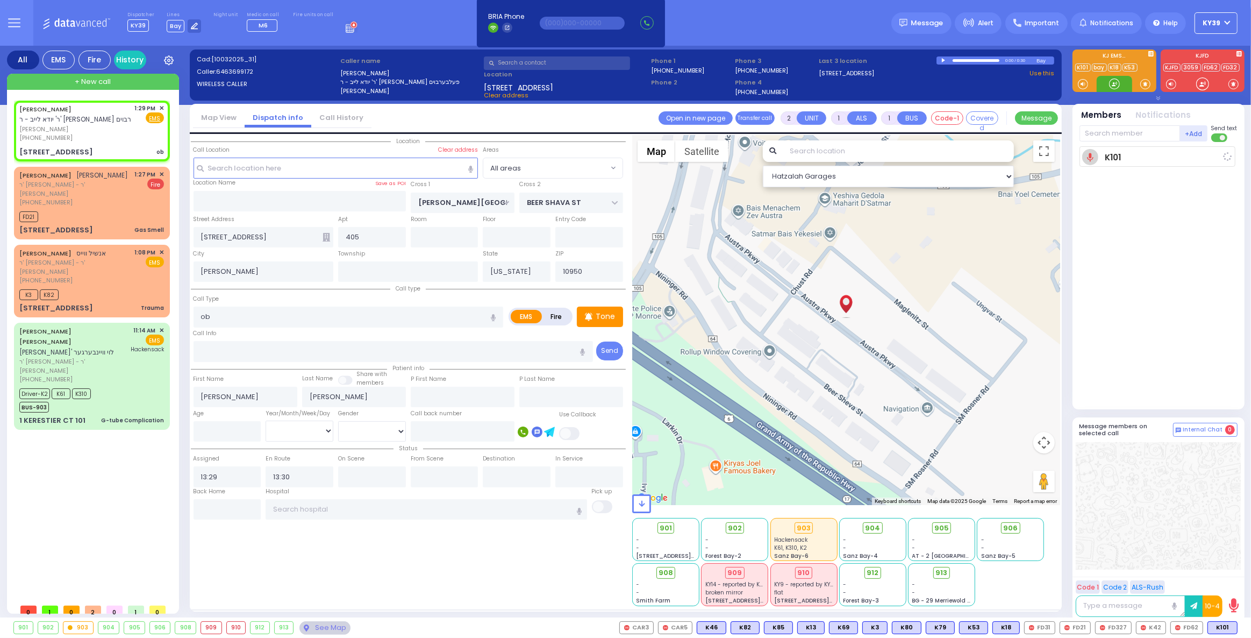
select select "Hatzalah Garages"
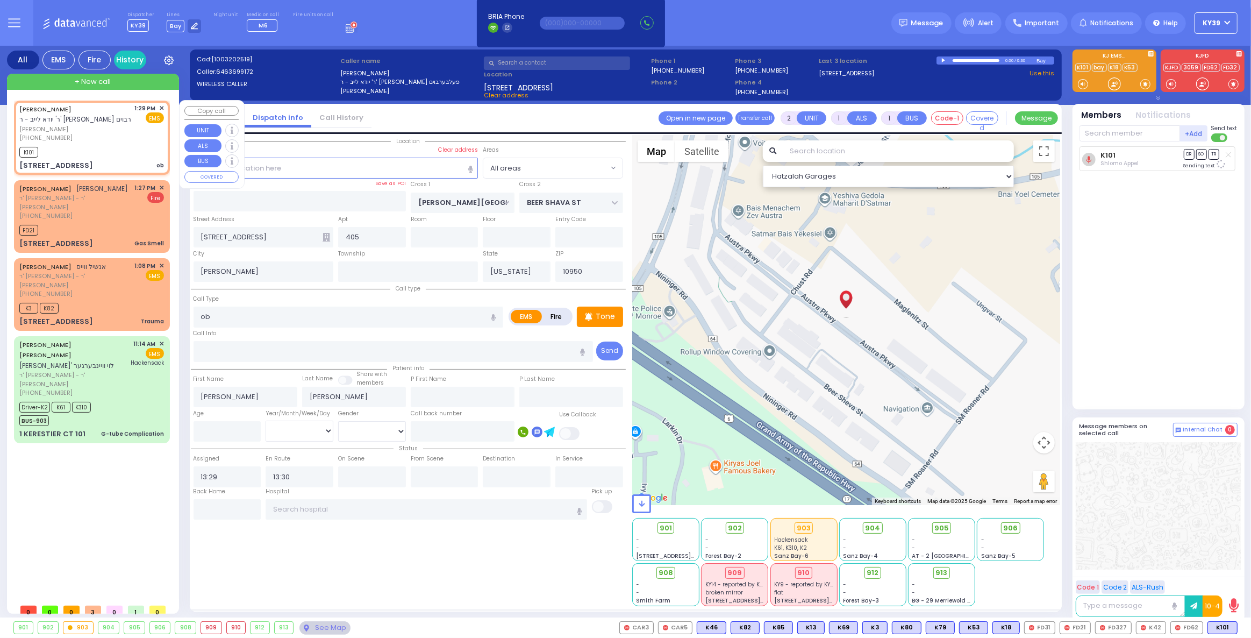
drag, startPoint x: 103, startPoint y: 127, endPoint x: 115, endPoint y: 129, distance: 11.9
click at [103, 126] on span "[PERSON_NAME]" at bounding box center [75, 129] width 112 height 9
select select
radio input "true"
select select
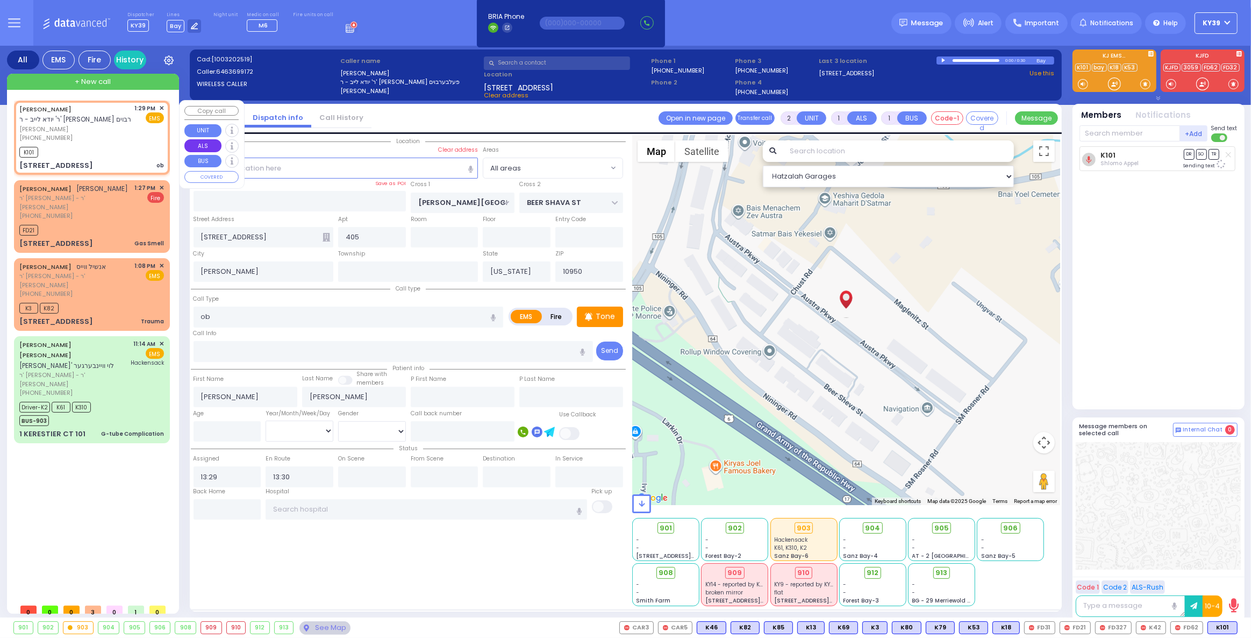
select select "Hatzalah Garages"
click at [1218, 630] on span "K85" at bounding box center [1223, 628] width 28 height 12
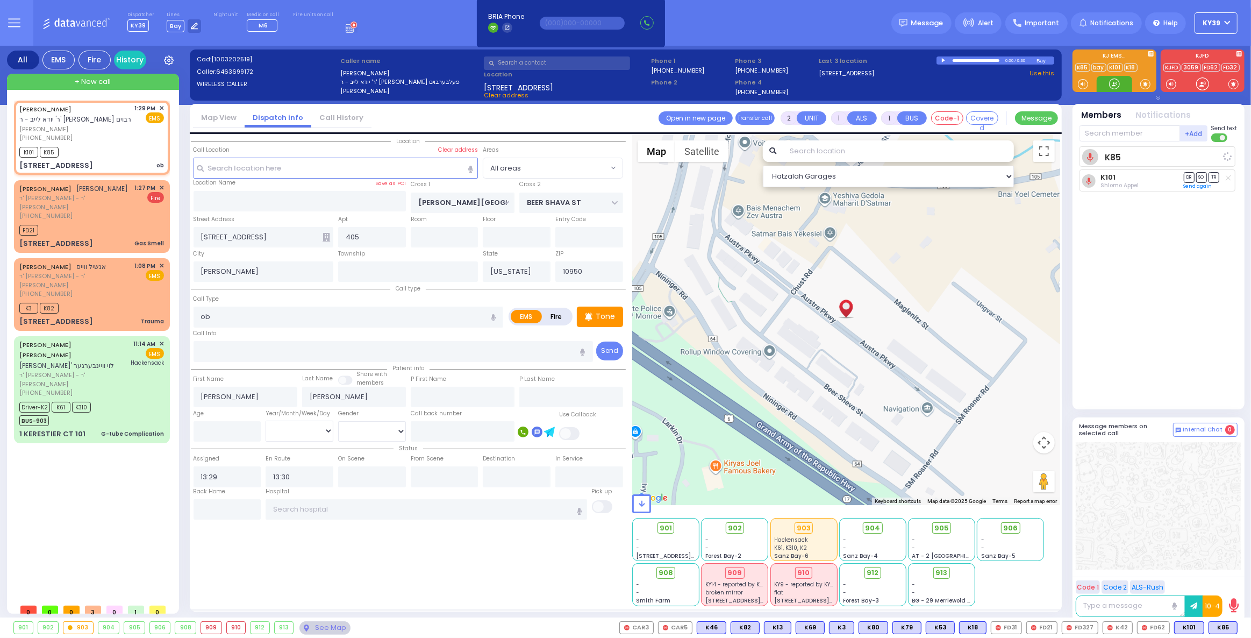
select select
radio input "true"
select select
select select "Hatzalah Garages"
click at [88, 139] on div "[PHONE_NUMBER]" at bounding box center [75, 137] width 112 height 9
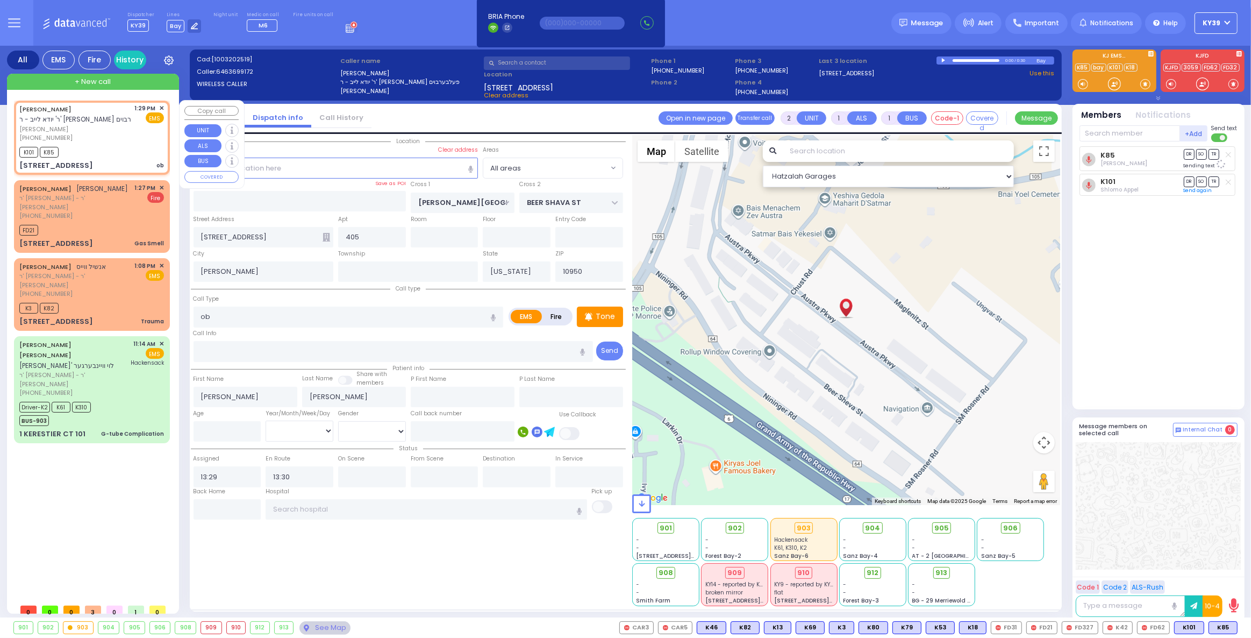
select select
radio input "true"
select select
select select "Hatzalah Garages"
click at [1229, 627] on span "M6" at bounding box center [1224, 628] width 25 height 12
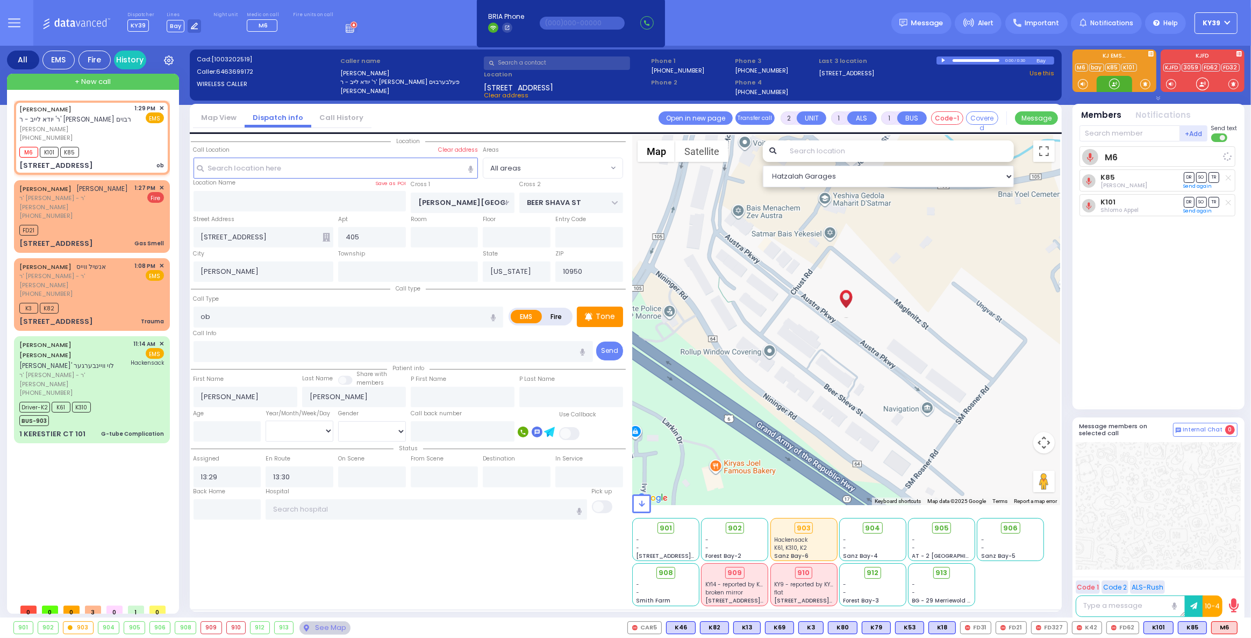
select select
radio input "true"
select select
select select "Hatzalah Garages"
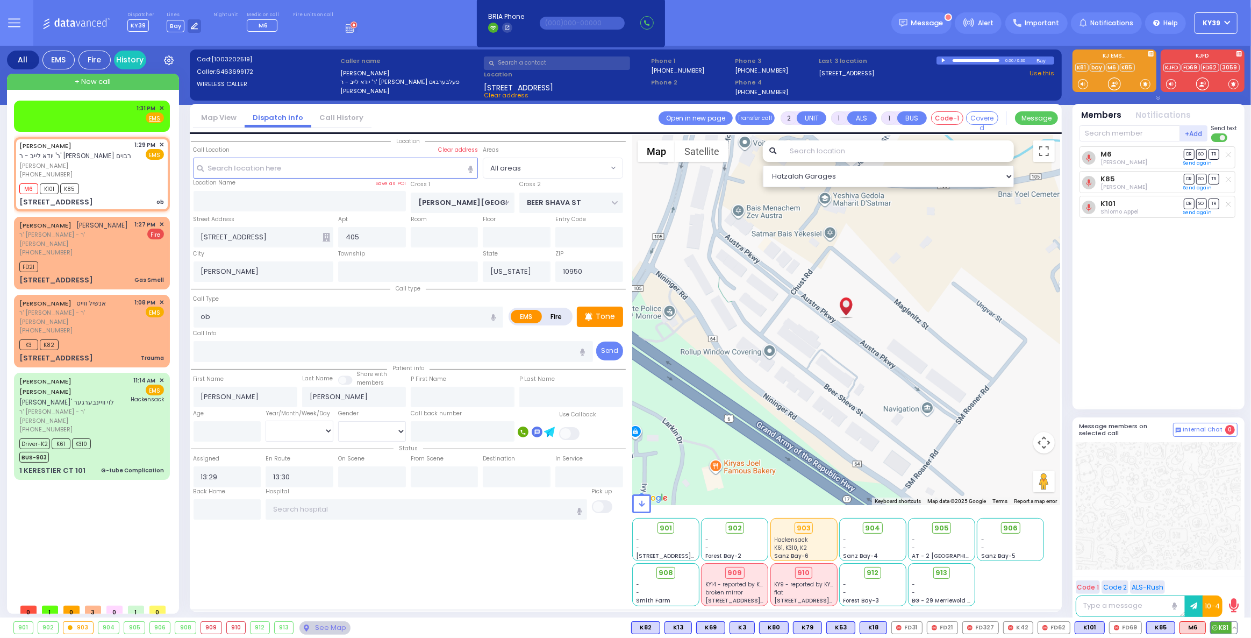
click at [1227, 627] on span "K81" at bounding box center [1224, 628] width 26 height 12
select select
radio input "true"
select select
select select "Hatzalah Garages"
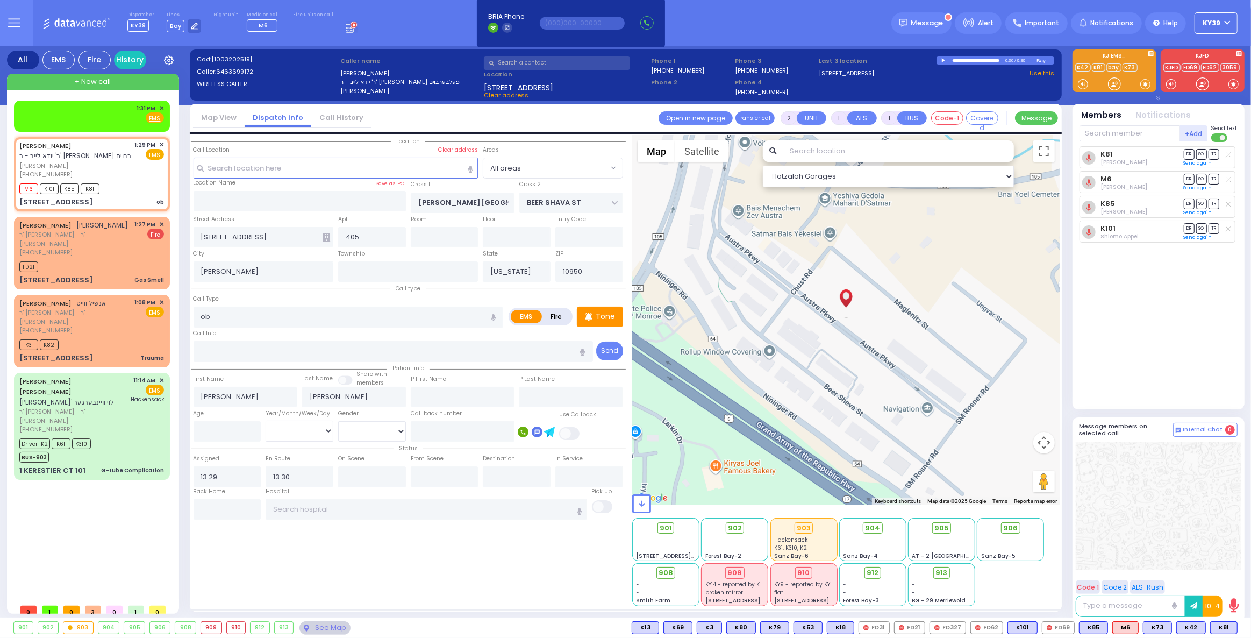
click at [236, 630] on div "910" at bounding box center [236, 628] width 19 height 12
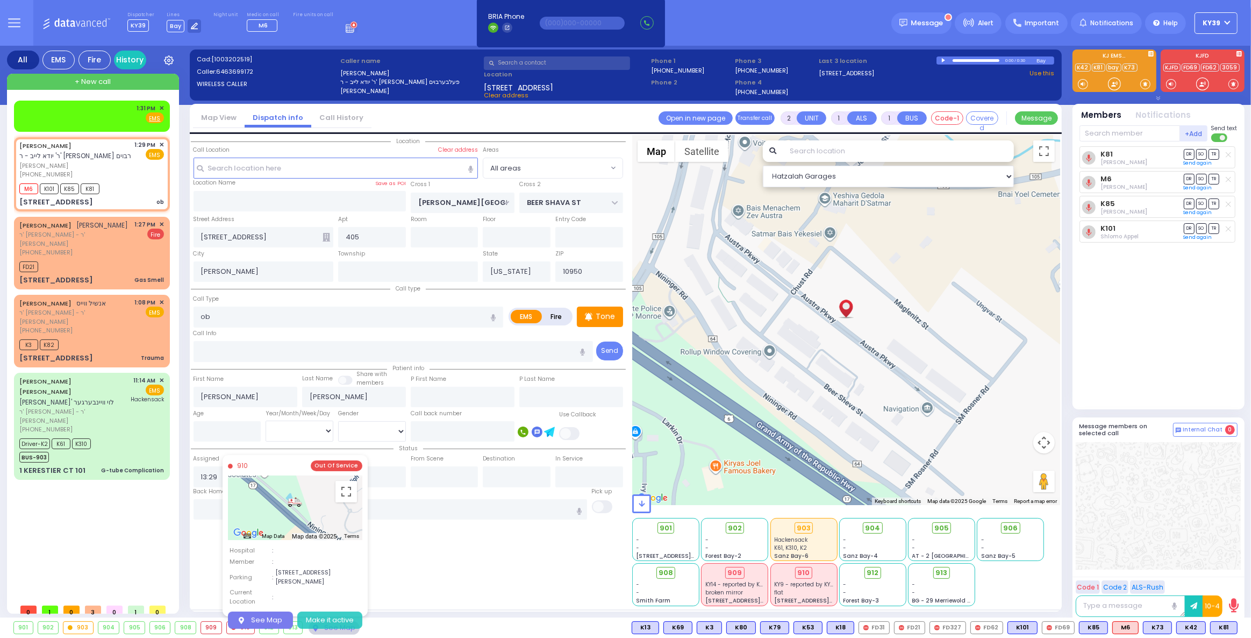
click at [311, 611] on button "Make it active" at bounding box center [329, 619] width 65 height 17
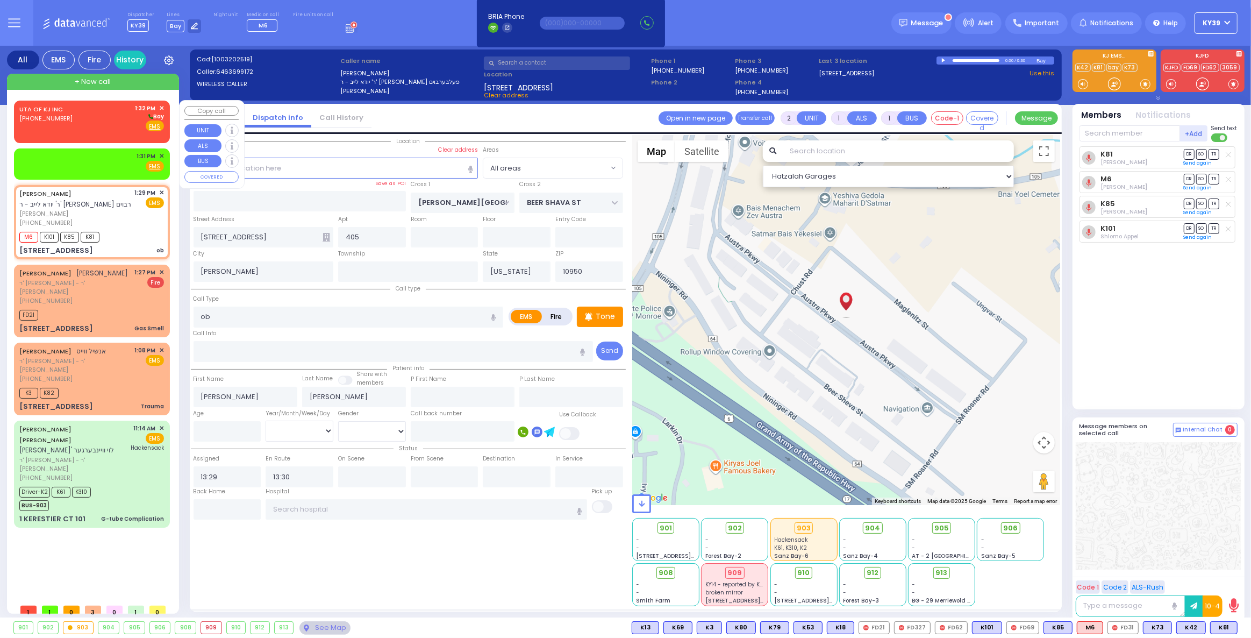
click at [89, 113] on div "UTA OF KJ INC (845) 395-0356 1:32 PM ✕ Bay" at bounding box center [91, 118] width 145 height 28
select select
radio input "true"
select select
type input "13:32"
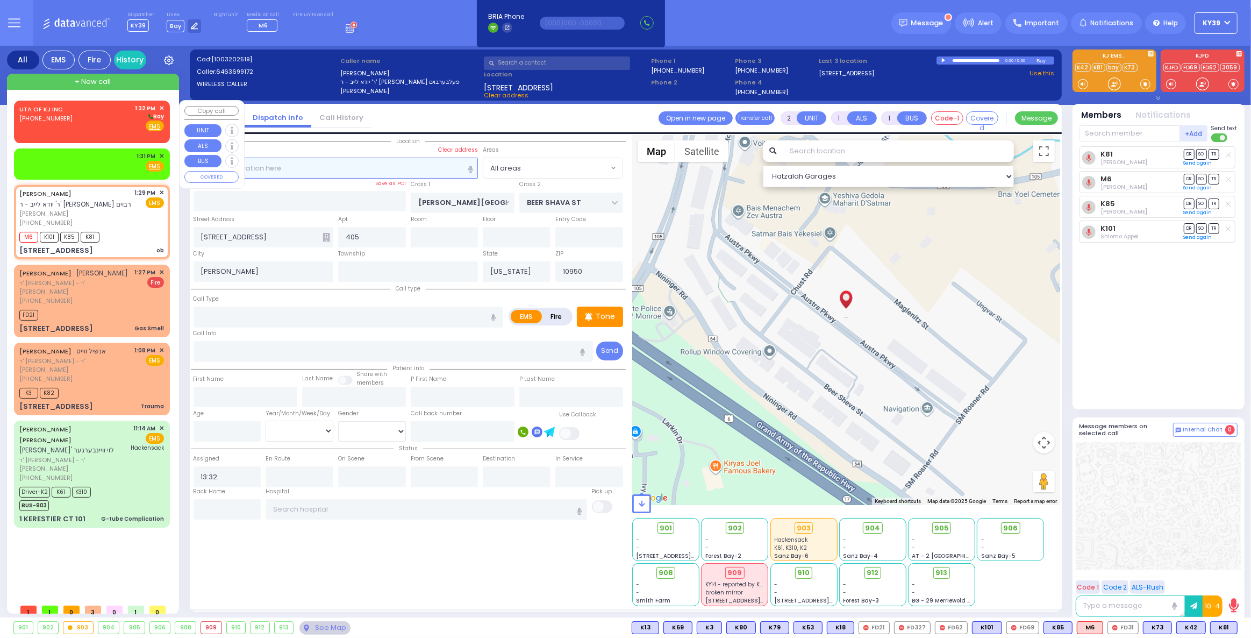
select select "Hatzalah Garages"
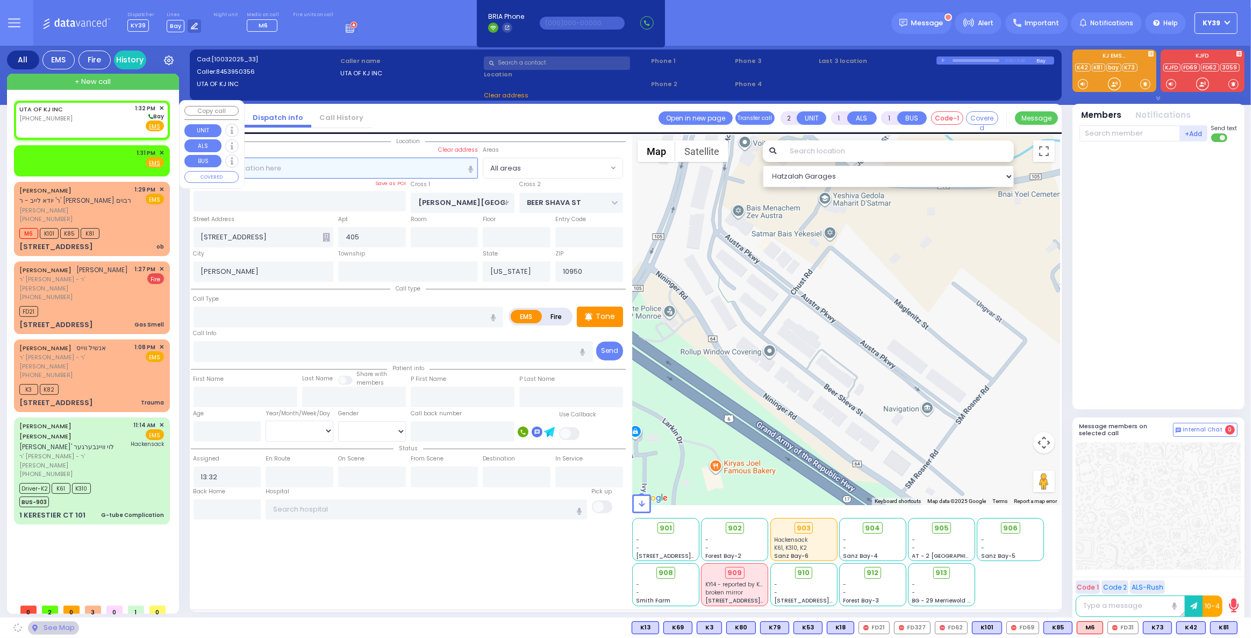
select select
radio input "true"
select select
select select "Hatzalah Garages"
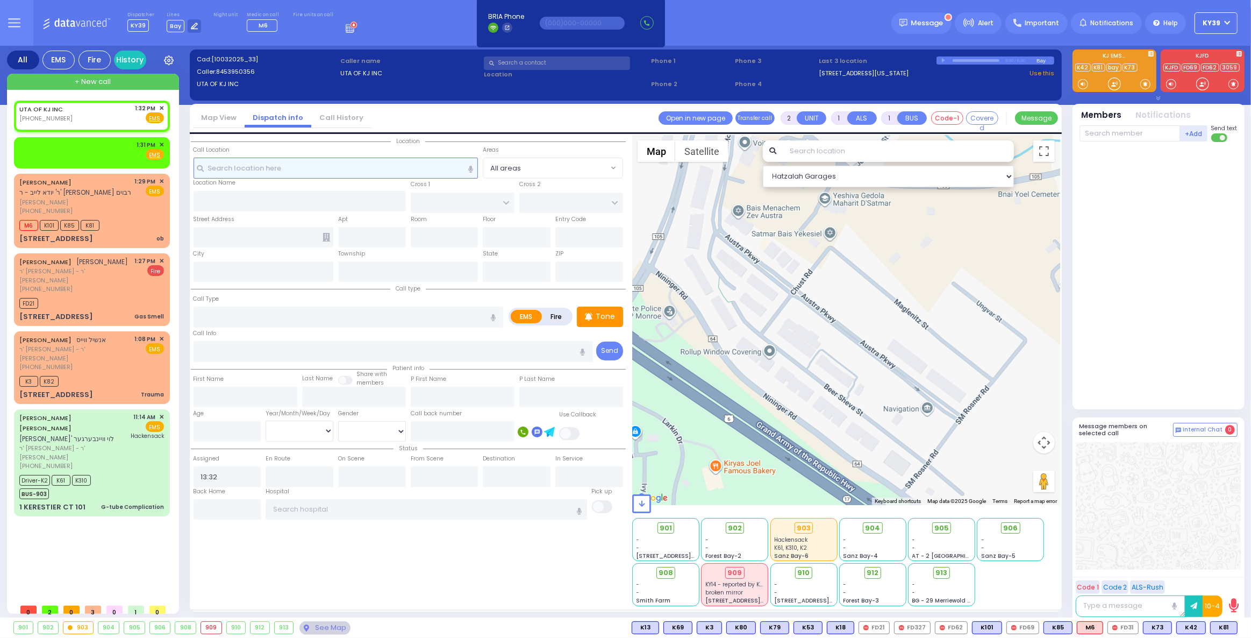
select select
radio input "true"
select select
select select "Hatzalah Garages"
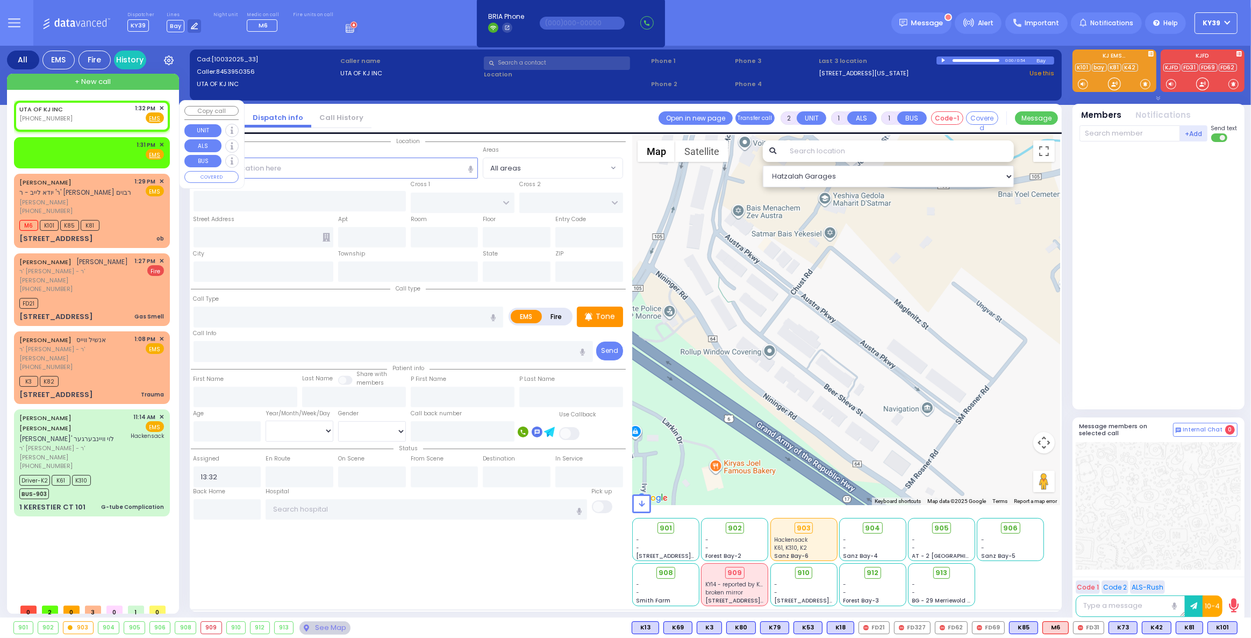
click at [88, 116] on div "UTA OF KJ INC (845) 395-0356 1:32 PM ✕ Fire EMS" at bounding box center [91, 114] width 145 height 20
select select
radio input "true"
select select
select select "Hatzalah Garages"
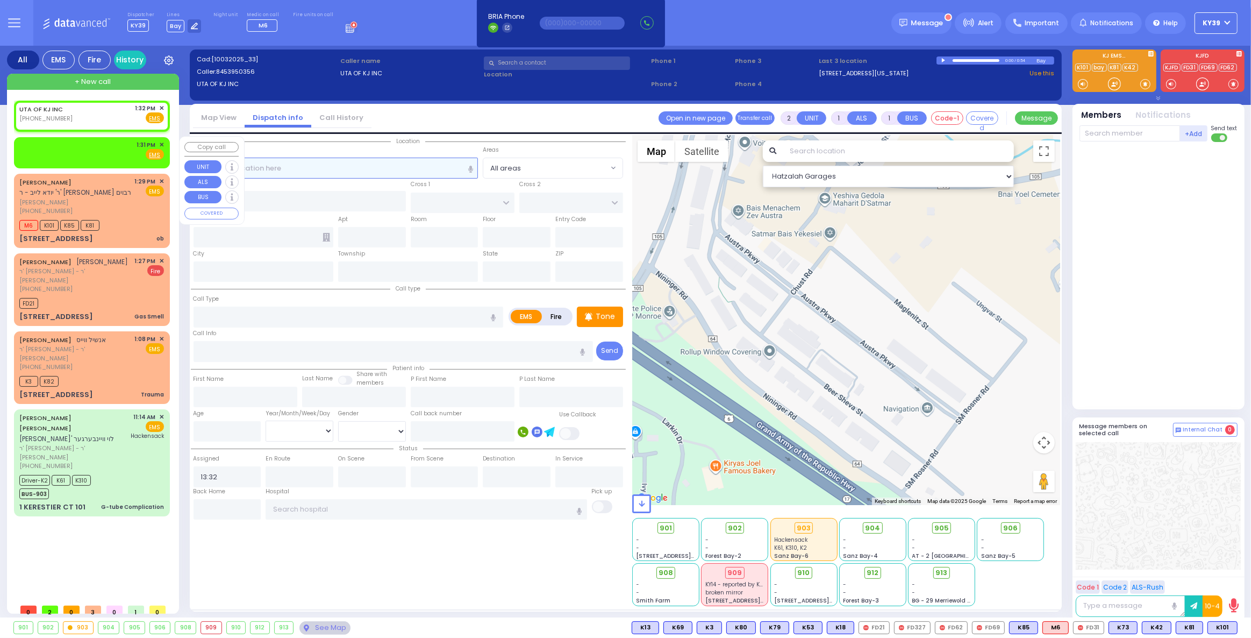
click at [303, 175] on input "text" at bounding box center [336, 168] width 285 height 20
drag, startPoint x: 312, startPoint y: 177, endPoint x: 296, endPoint y: 177, distance: 16.1
click at [308, 177] on input "text" at bounding box center [336, 168] width 285 height 20
click at [102, 116] on div "UTA OF KJ INC (845) 395-0356 1:32 PM ✕ Fire EMS" at bounding box center [91, 114] width 145 height 20
select select
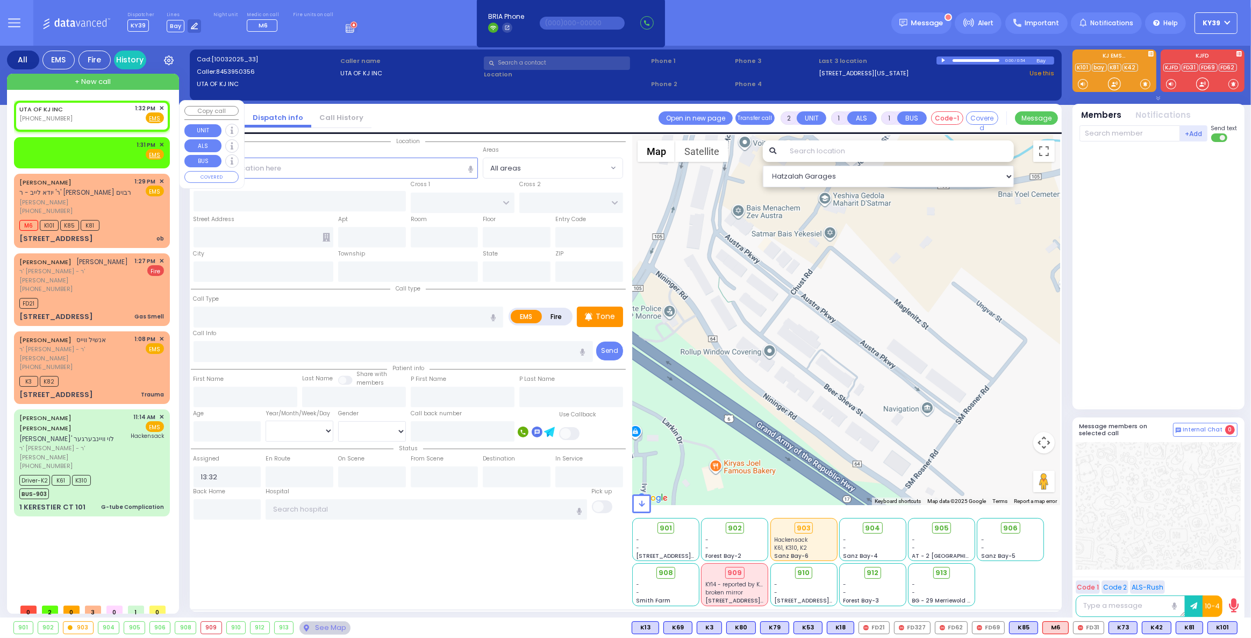
radio input "true"
select select
select select "Hatzalah Garages"
click at [378, 170] on input "text" at bounding box center [336, 168] width 285 height 20
click at [288, 165] on input "text" at bounding box center [336, 168] width 285 height 20
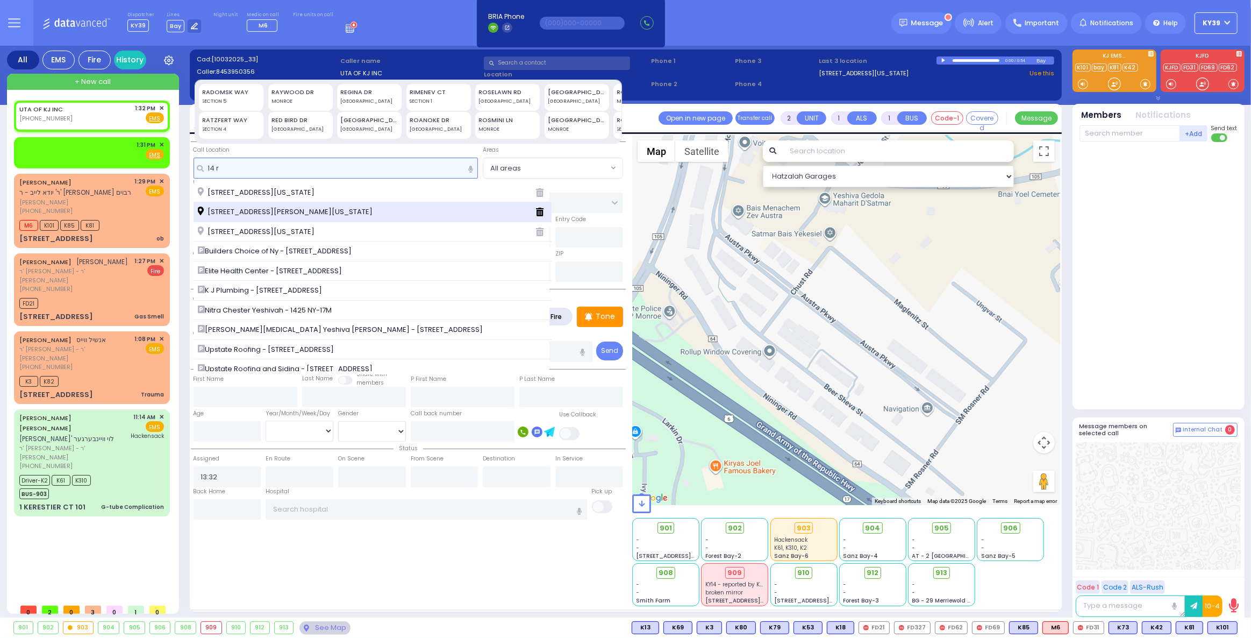
type input "14 r"
click at [329, 209] on span "[STREET_ADDRESS][PERSON_NAME][US_STATE]" at bounding box center [287, 211] width 179 height 11
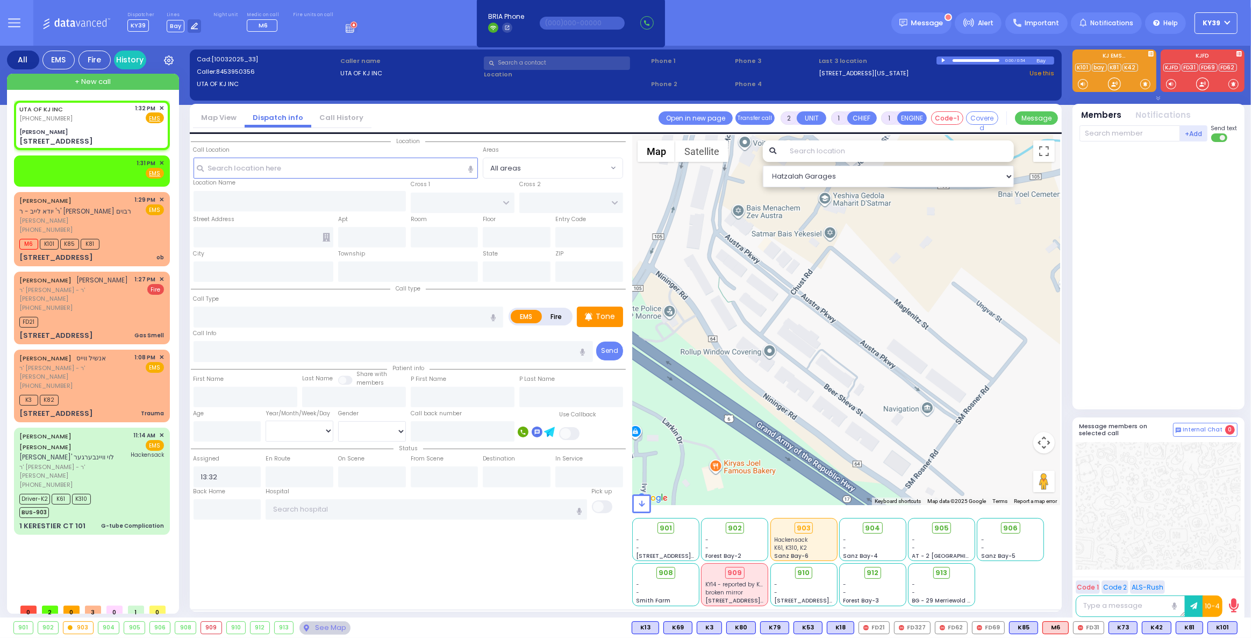
select select
radio input "true"
select select
select select "Hatzalah Garages"
type input "Ginas Klein"
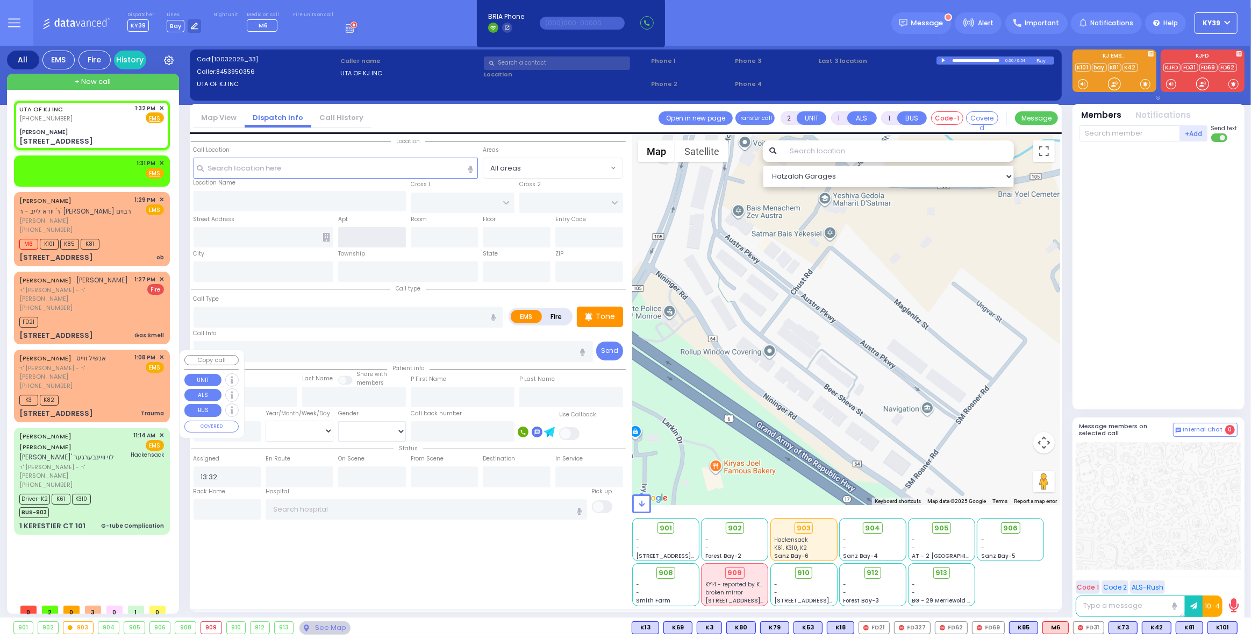
type input "BAKERTOWN RD"
type input "14 Ratzfert Way"
type input "Kiryas Joel"
type input "[US_STATE]"
type input "10950"
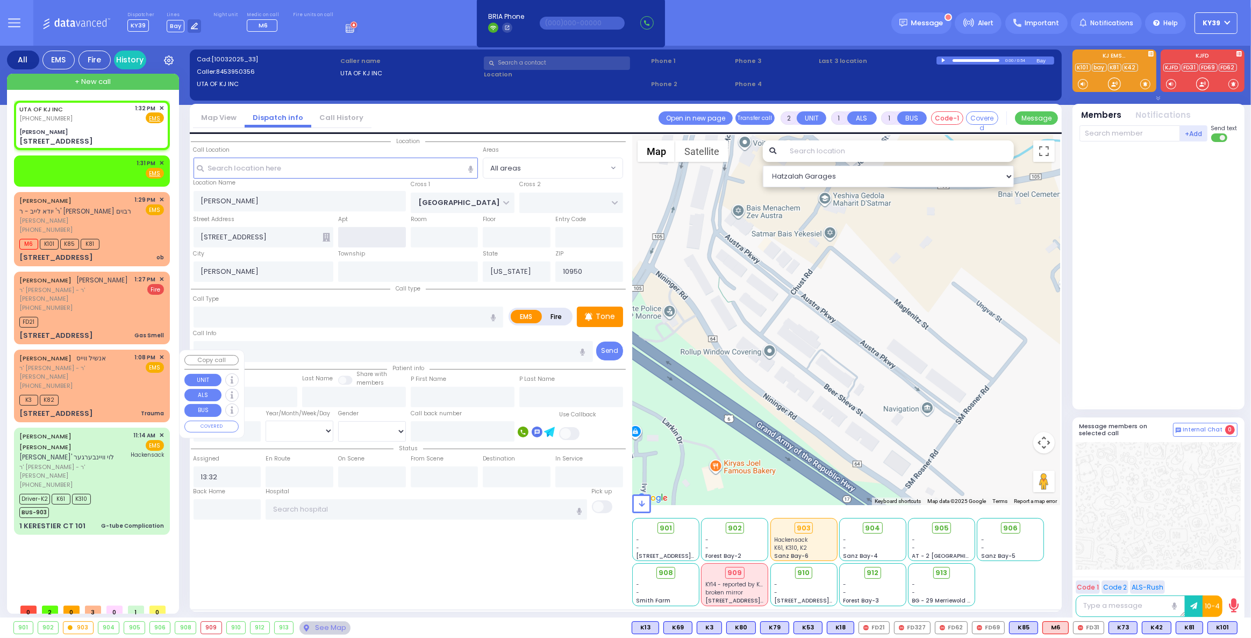
select select "SECTION 4"
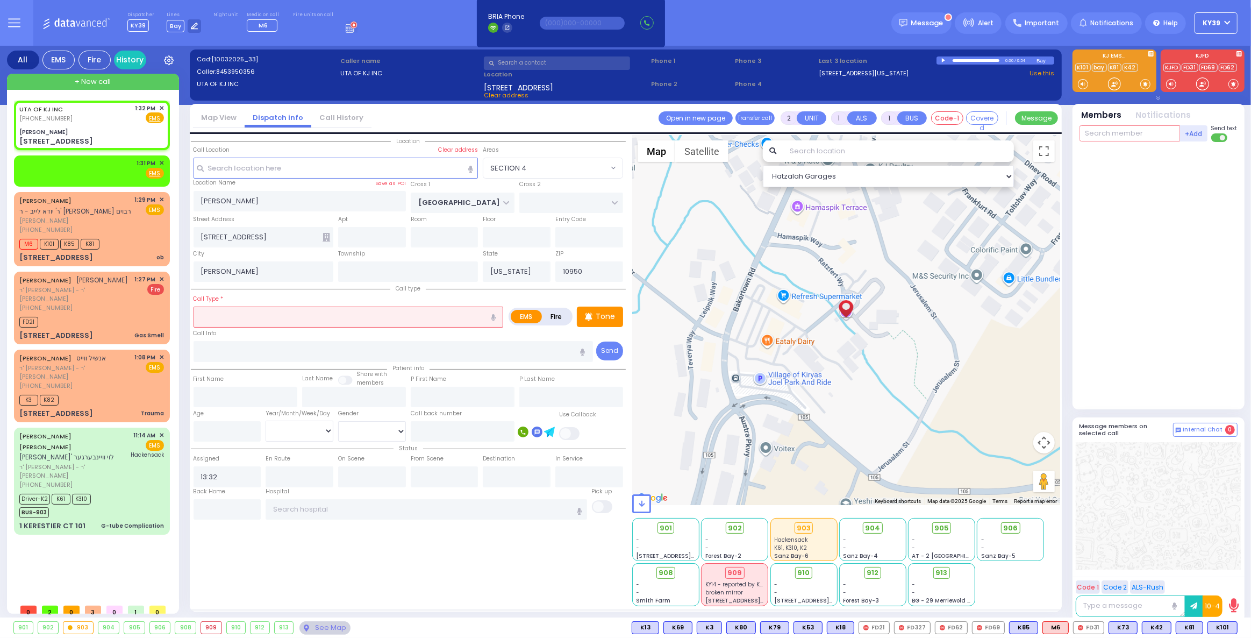
click at [1134, 133] on input "text" at bounding box center [1130, 133] width 101 height 16
type input "69"
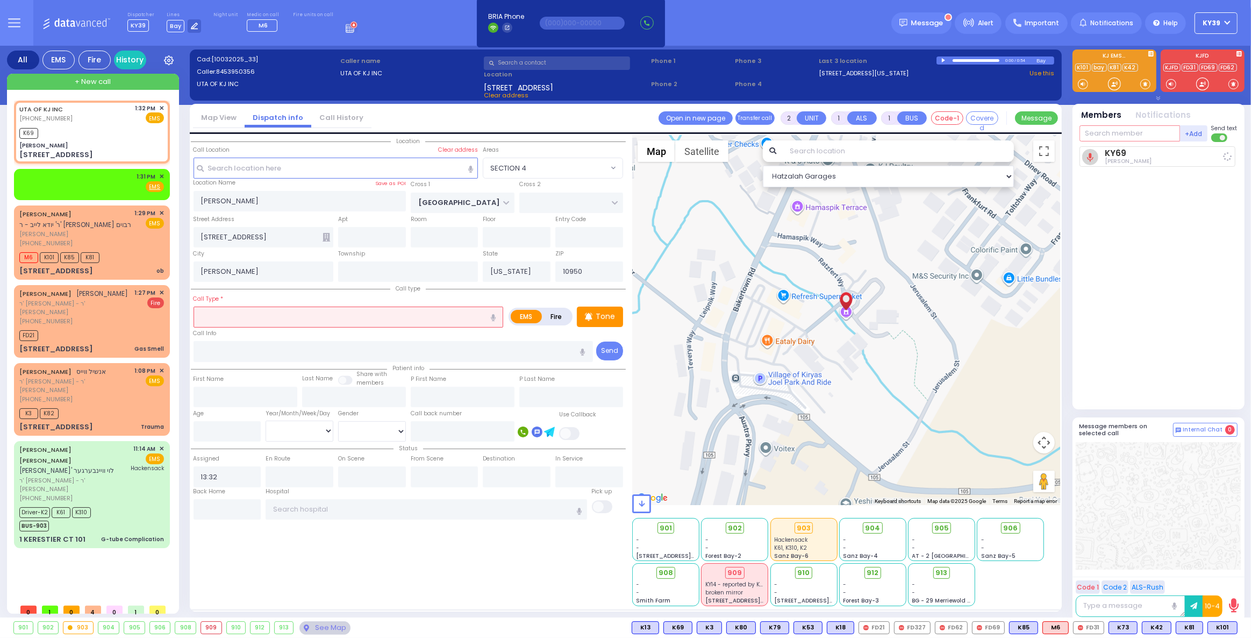
select select
radio input "true"
select select
type input "13:34"
select select "Hatzalah Garages"
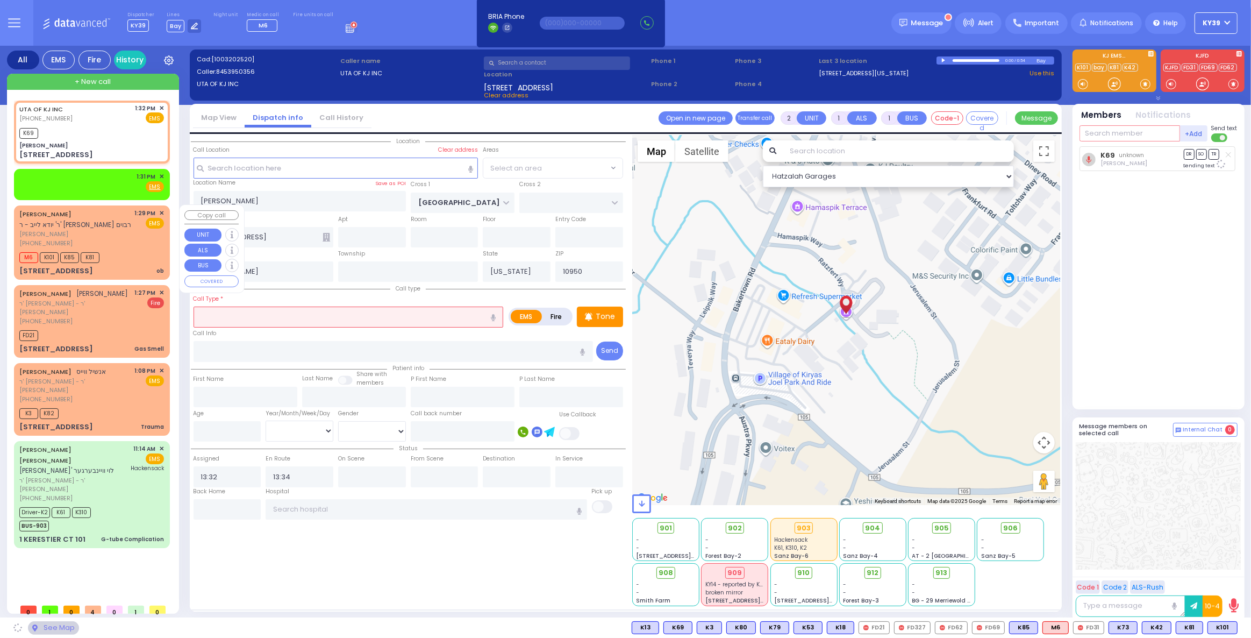
select select "SECTION 4"
click at [1105, 130] on input "text" at bounding box center [1130, 133] width 101 height 16
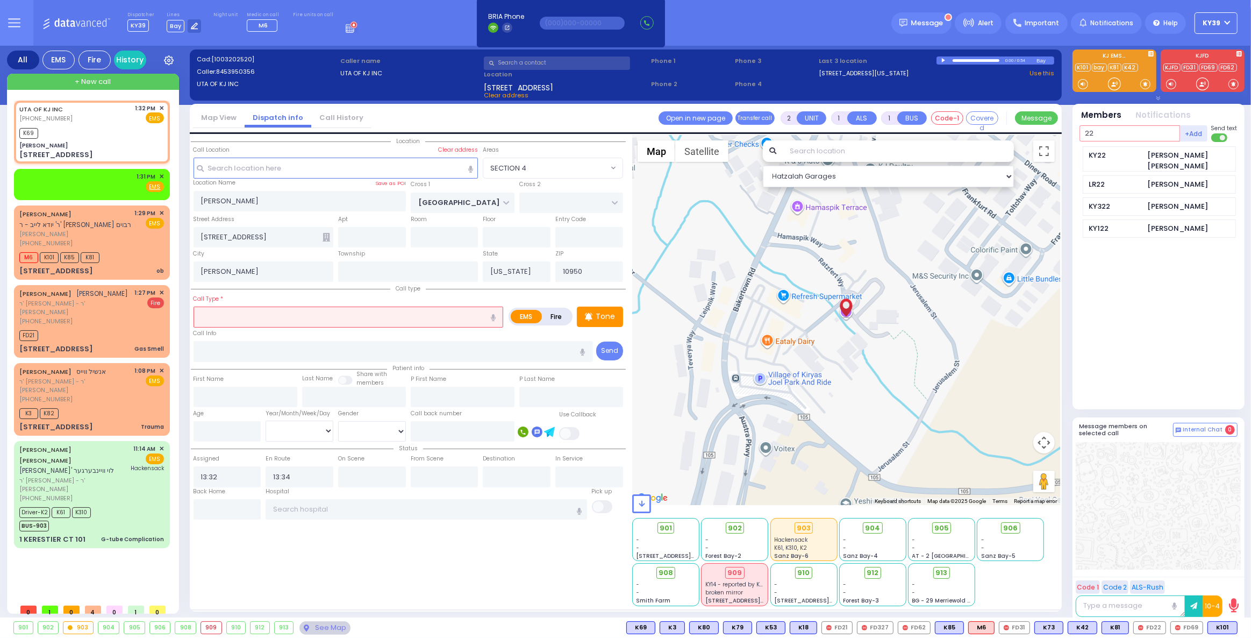
type input "22"
select select
radio input "true"
select select
select select "Hatzalah Garages"
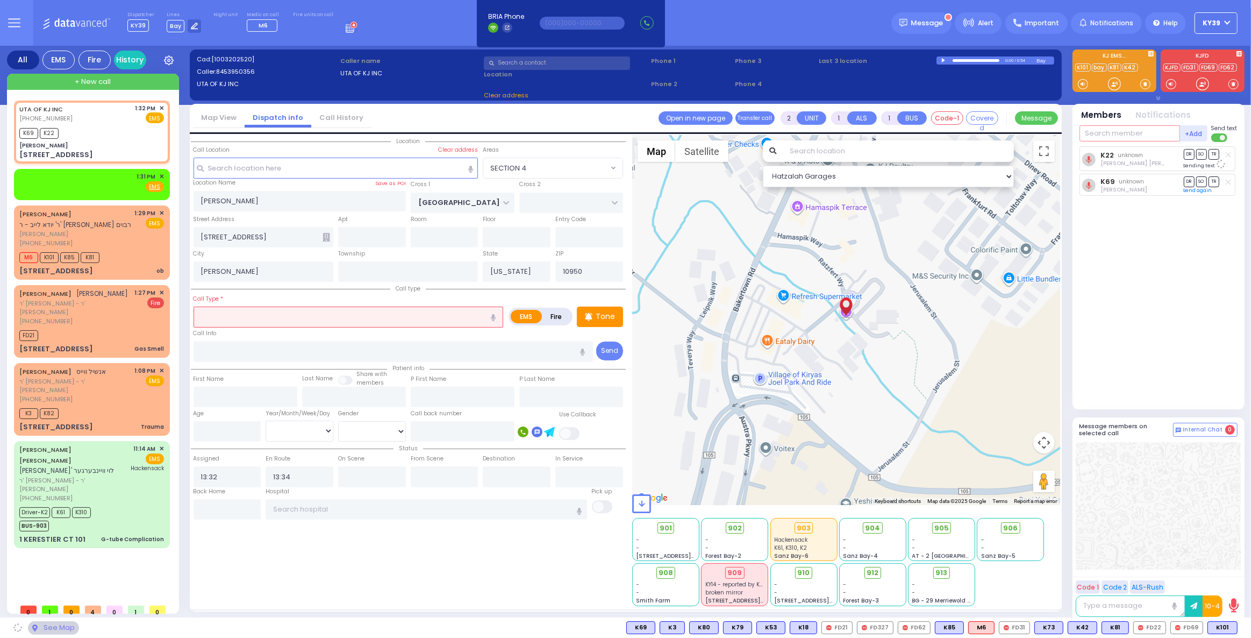
select select "SECTION 4"
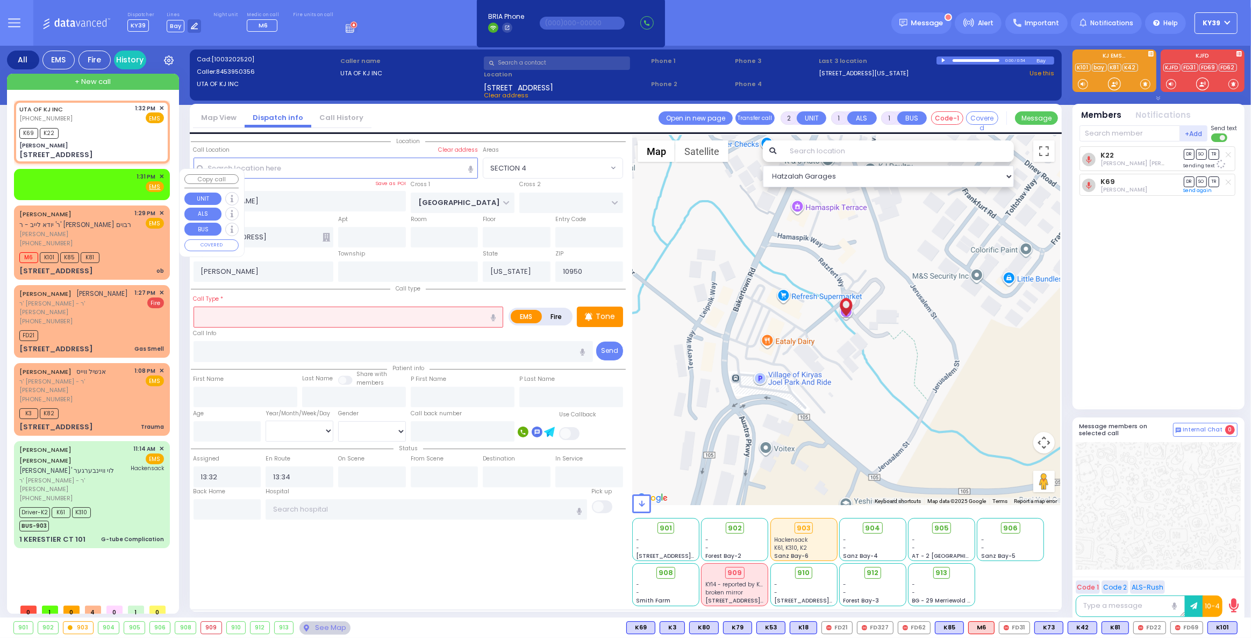
click at [164, 173] on div "1:31 PM ✕ Fire EMS" at bounding box center [92, 183] width 152 height 27
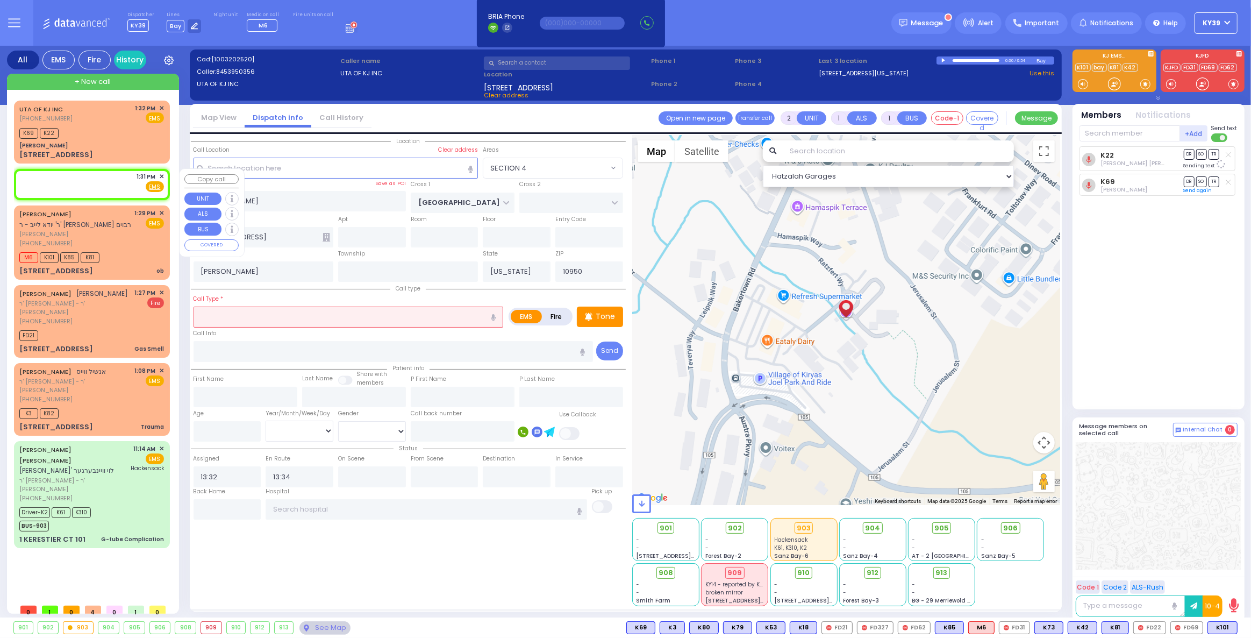
select select
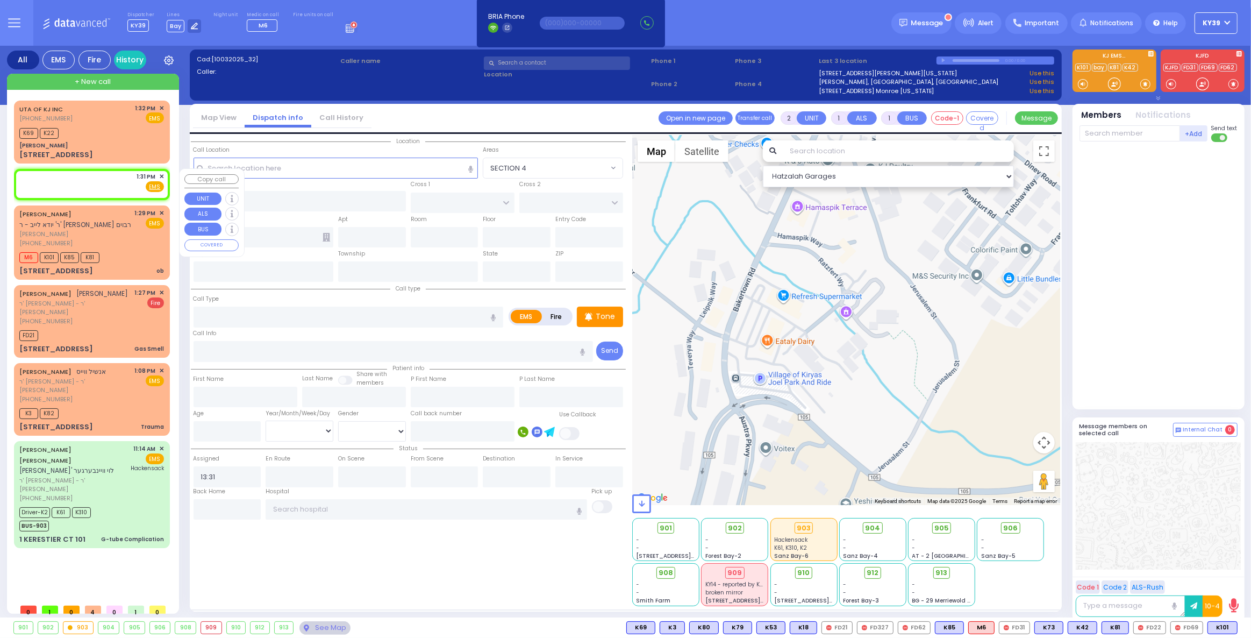
click at [162, 179] on span "✕" at bounding box center [161, 176] width 5 height 9
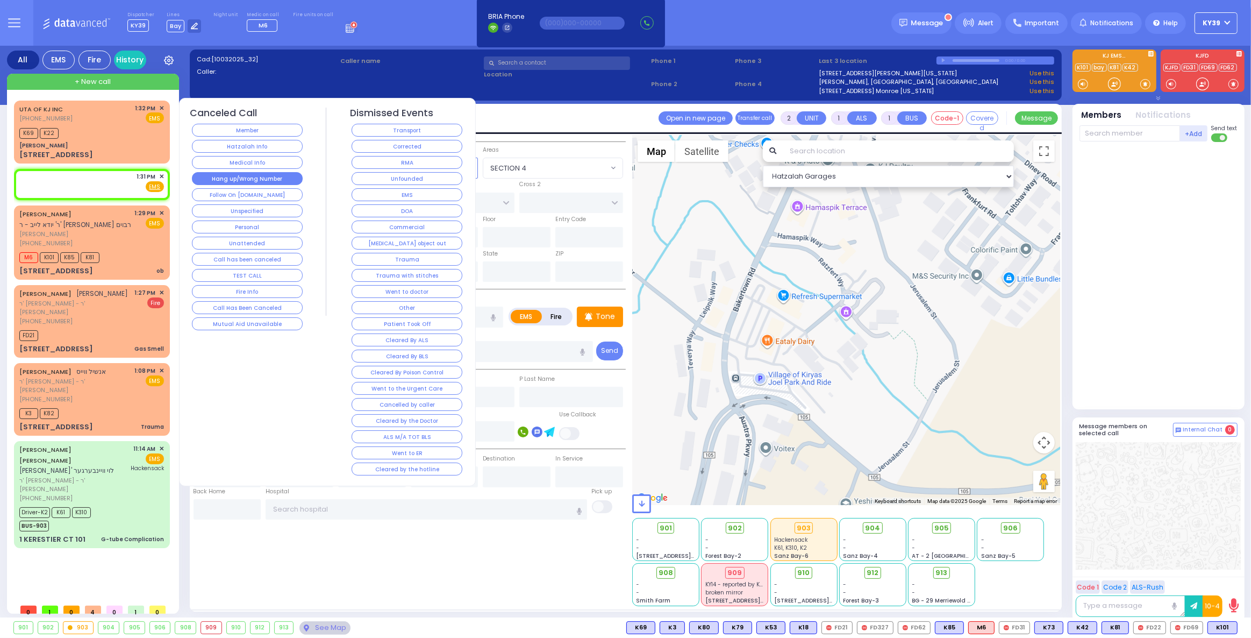
click at [243, 179] on button "Hang up/Wrong Number" at bounding box center [247, 178] width 111 height 13
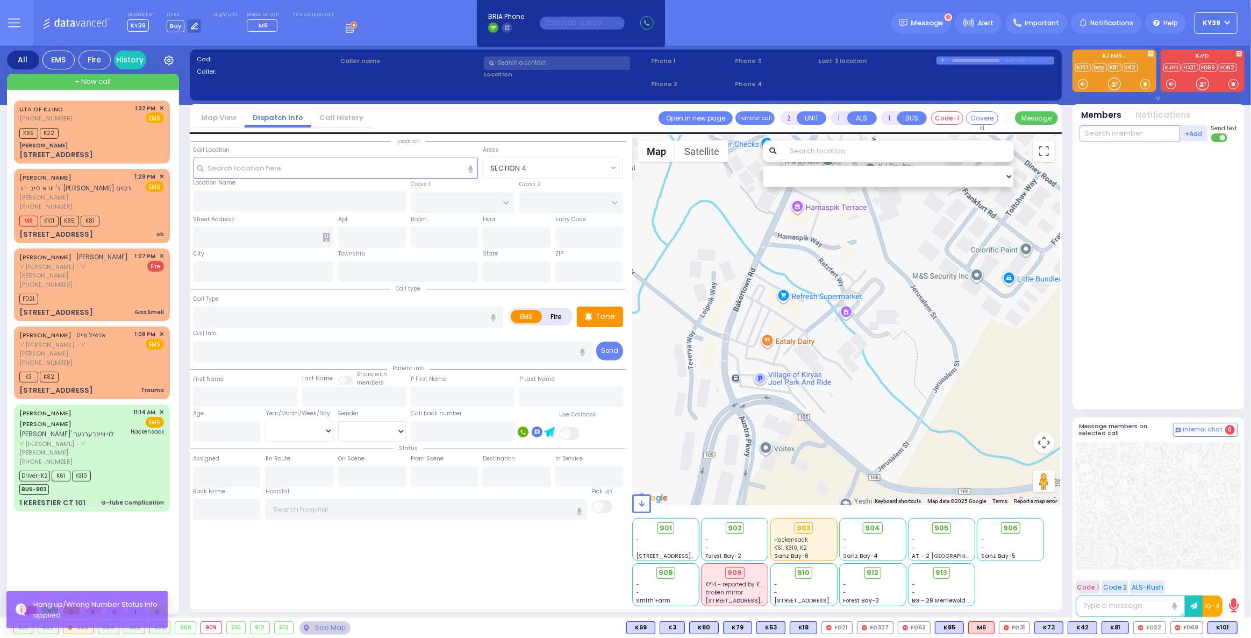
click at [1109, 135] on input "text" at bounding box center [1130, 133] width 101 height 16
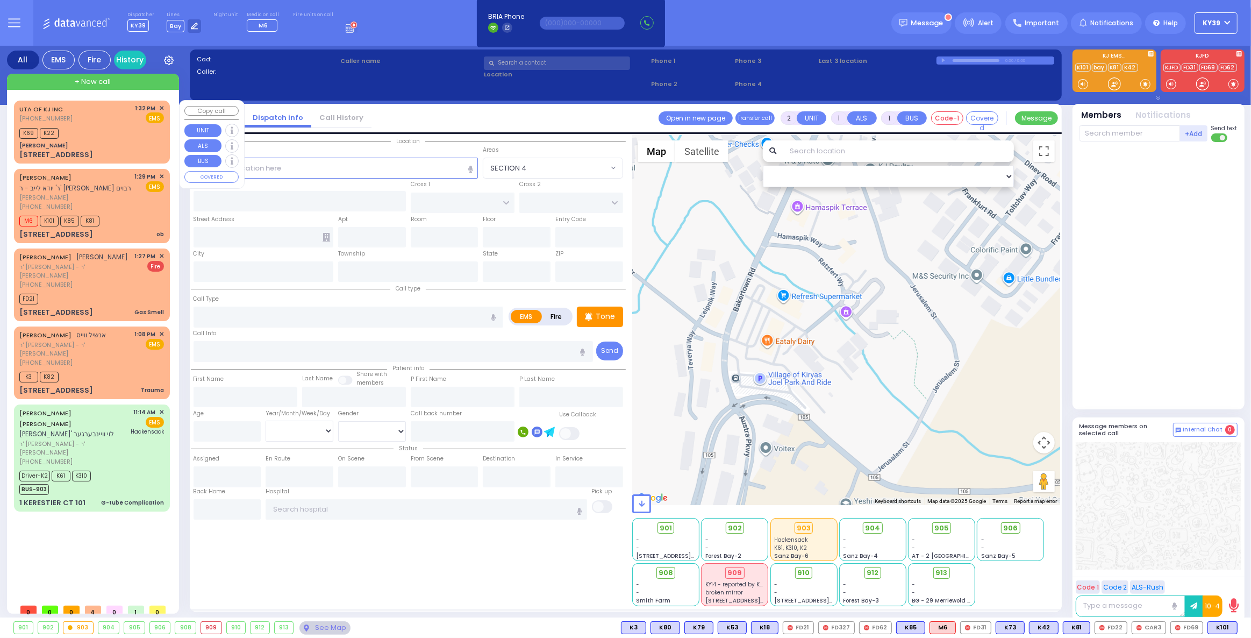
click at [67, 146] on div "Ginas Klein" at bounding box center [91, 145] width 145 height 8
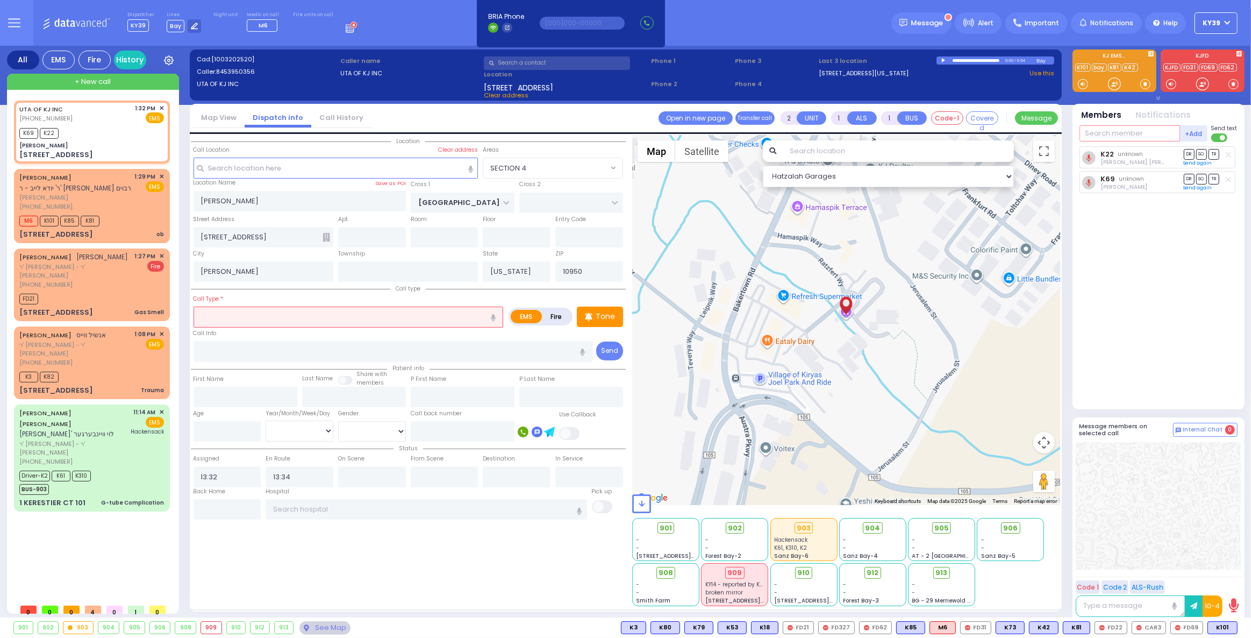
drag, startPoint x: 1122, startPoint y: 134, endPoint x: 1116, endPoint y: 133, distance: 6.0
click at [1121, 133] on input "text" at bounding box center [1130, 133] width 101 height 16
click at [76, 132] on div "K69 K22" at bounding box center [91, 131] width 145 height 13
drag, startPoint x: 1116, startPoint y: 324, endPoint x: 1066, endPoint y: 321, distance: 50.1
click at [1115, 324] on div "K22 Shulem Mier Torim DR SO TR Sending text K69" at bounding box center [1160, 273] width 160 height 254
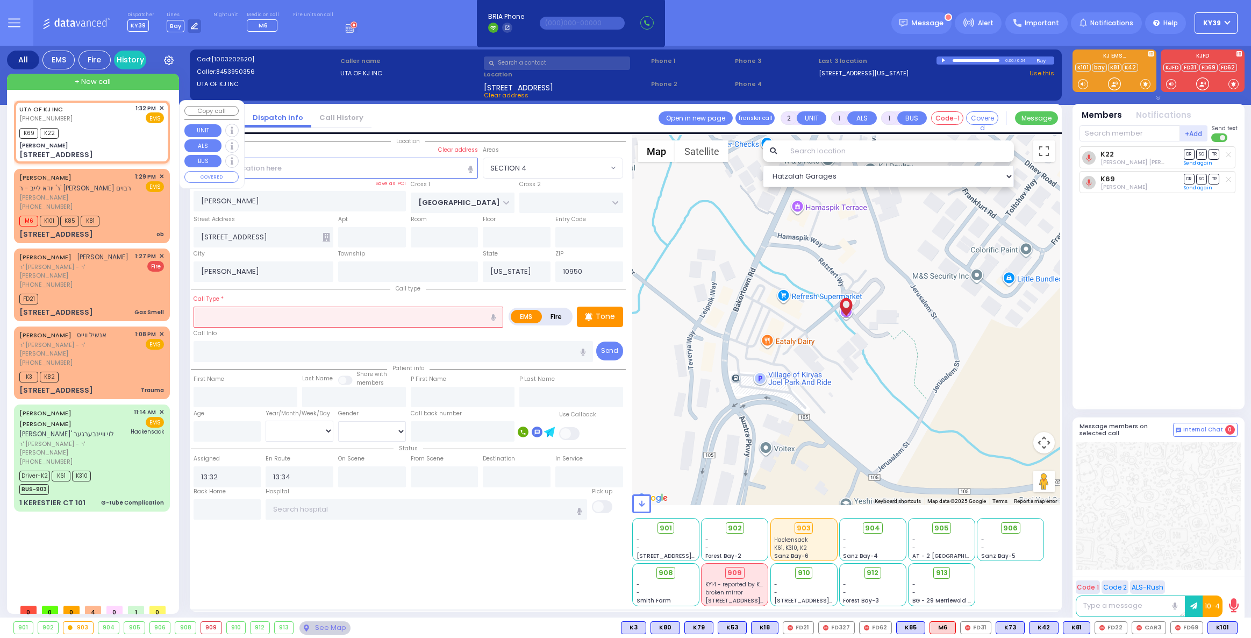
select select "SECTION 4"
select select
click at [150, 118] on span "EMS" at bounding box center [155, 117] width 18 height 11
select select
radio input "true"
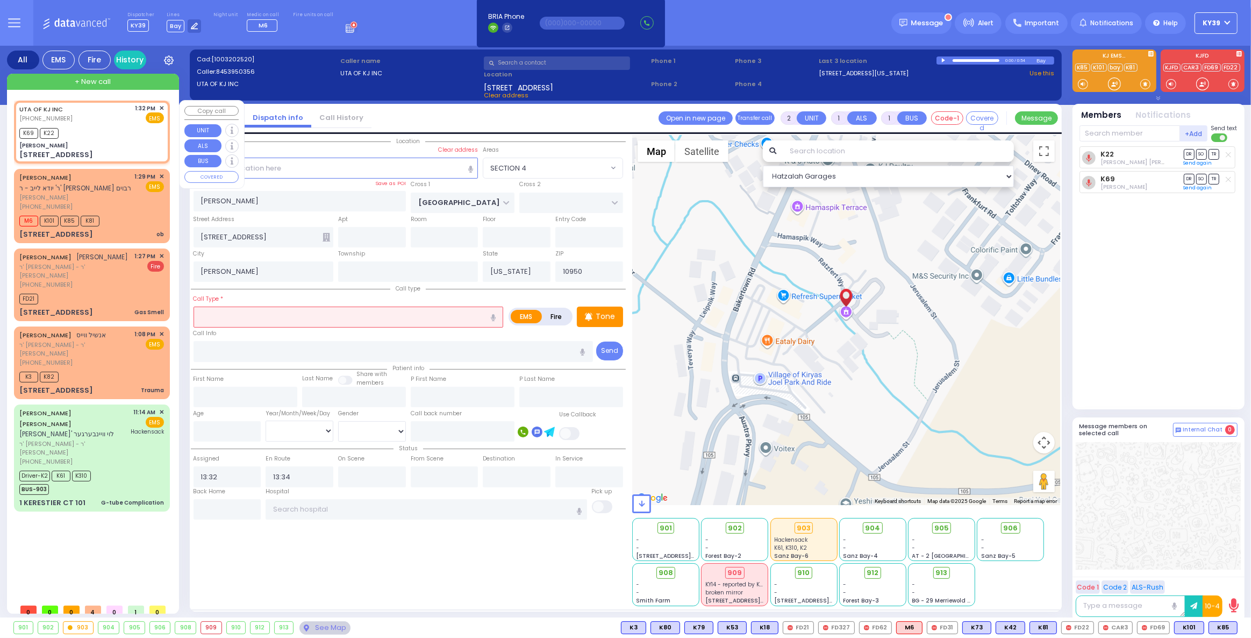
select select
select select "Hatzalah Garages"
select select "SECTION 4"
click at [153, 118] on span "EMS" at bounding box center [155, 117] width 18 height 11
select select
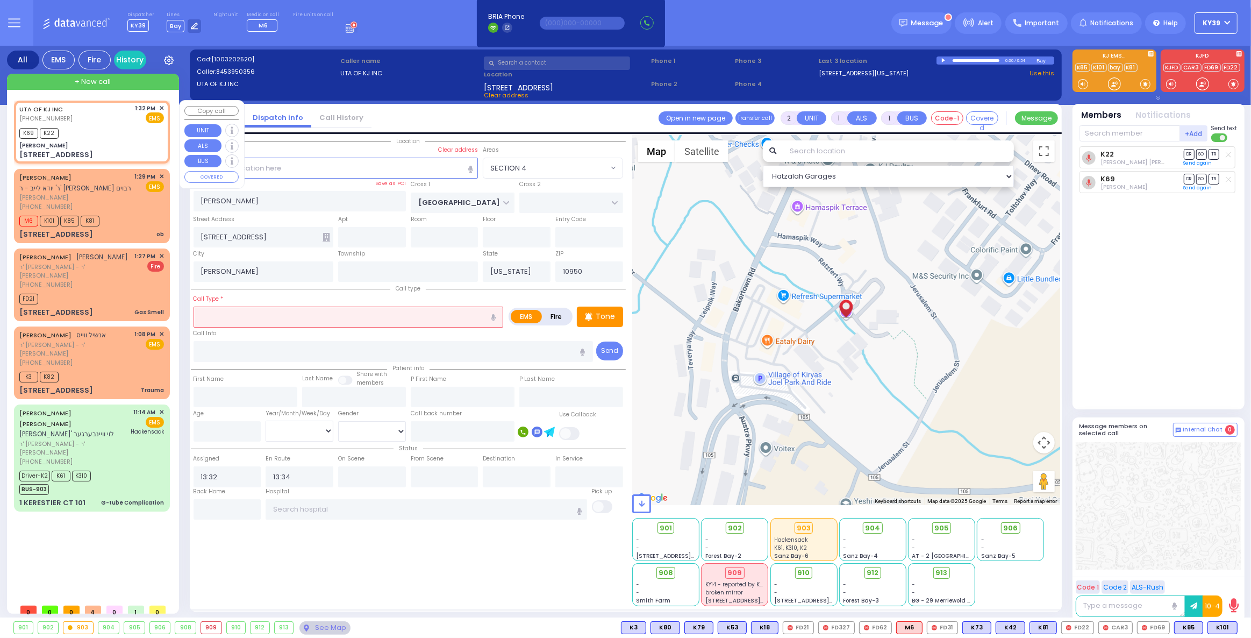
radio input "true"
select select
select select "SECTION 4"
select select "Hatzalah Garages"
click at [145, 117] on div "EMS" at bounding box center [150, 117] width 29 height 11
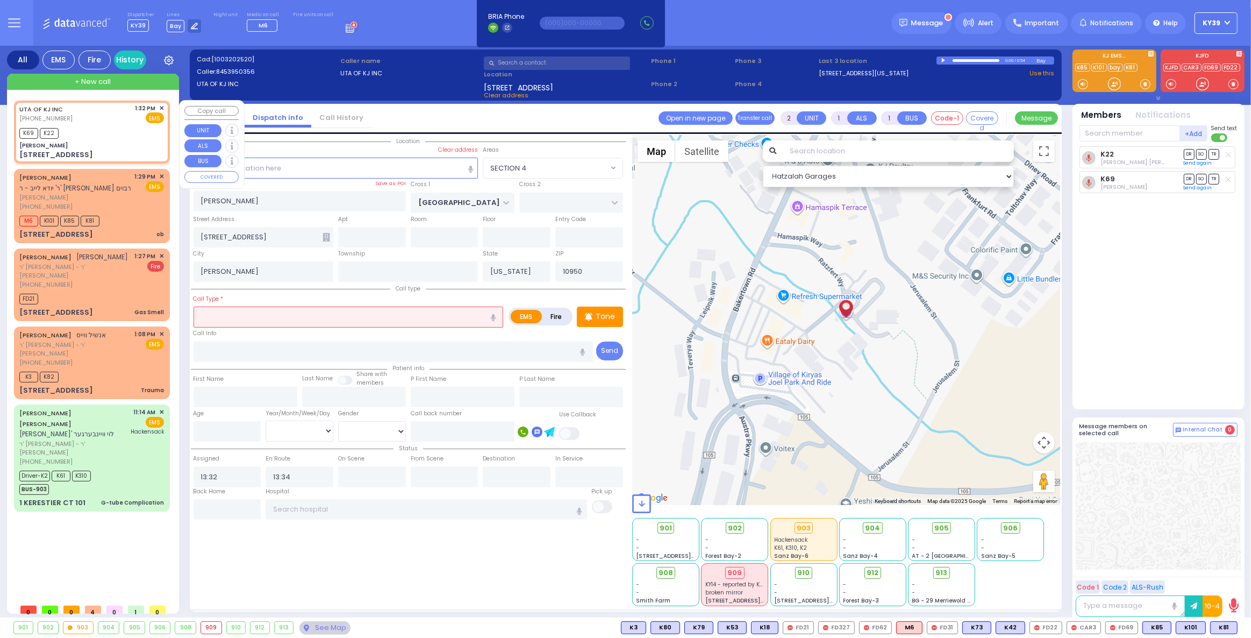
select select
radio input "true"
select select
select select "SECTION 4"
select select "Hatzalah Garages"
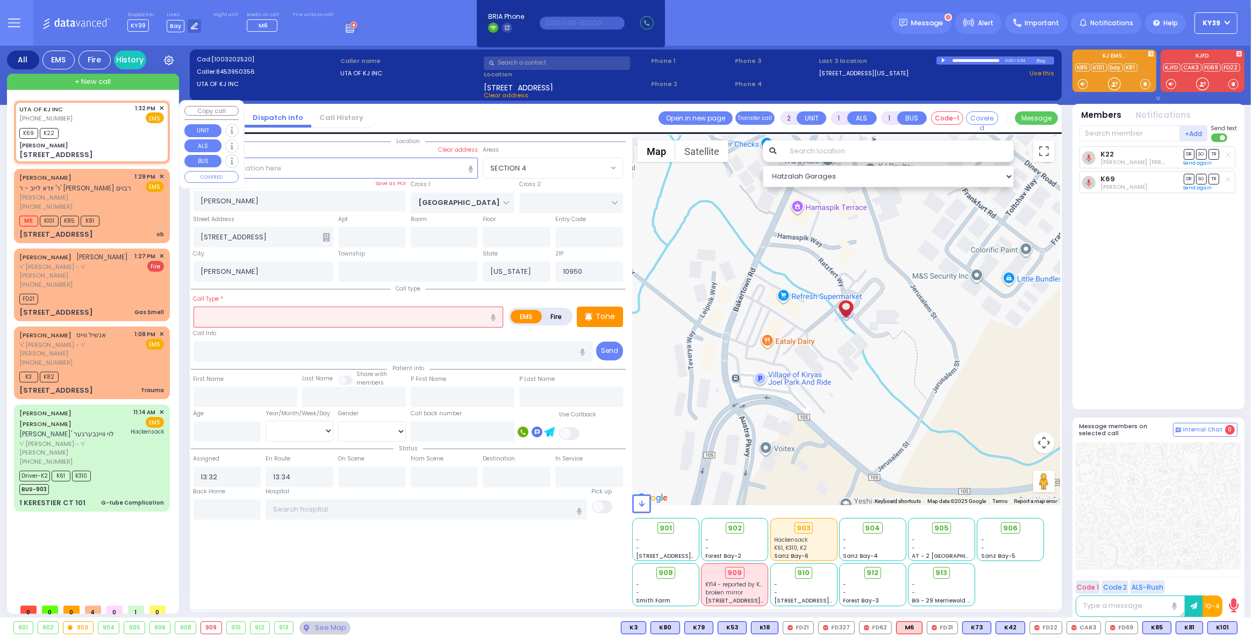
click at [142, 119] on div "EMS" at bounding box center [150, 117] width 29 height 11
select select
radio input "true"
select select
select select "Hatzalah Garages"
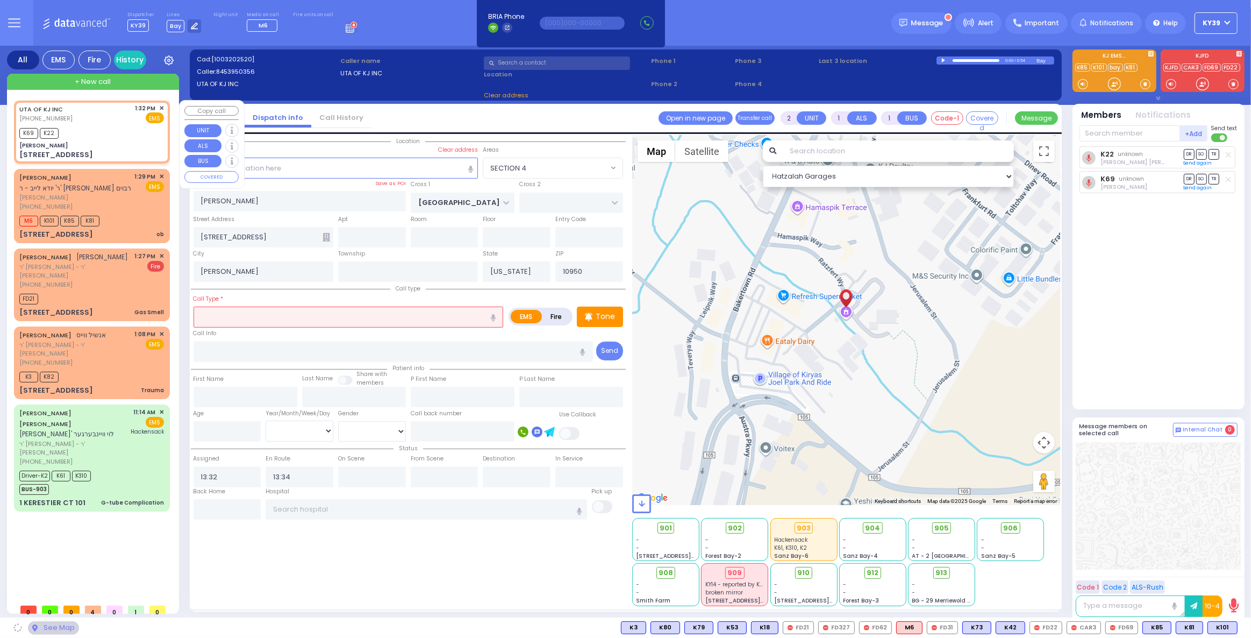
select select "SECTION 4"
click at [149, 118] on span "EMS" at bounding box center [155, 117] width 18 height 11
select select
radio input "true"
select select
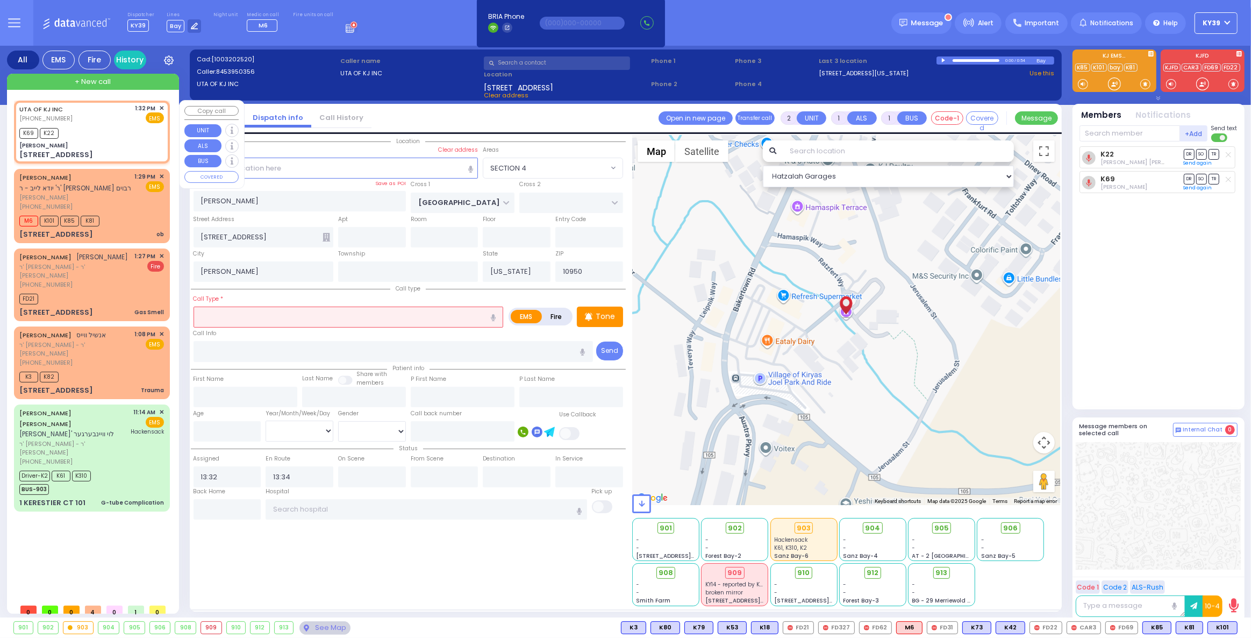
select select "Hatzalah Garages"
select select "SECTION 4"
click at [103, 127] on div "K69 K22" at bounding box center [91, 131] width 145 height 13
select select
radio input "true"
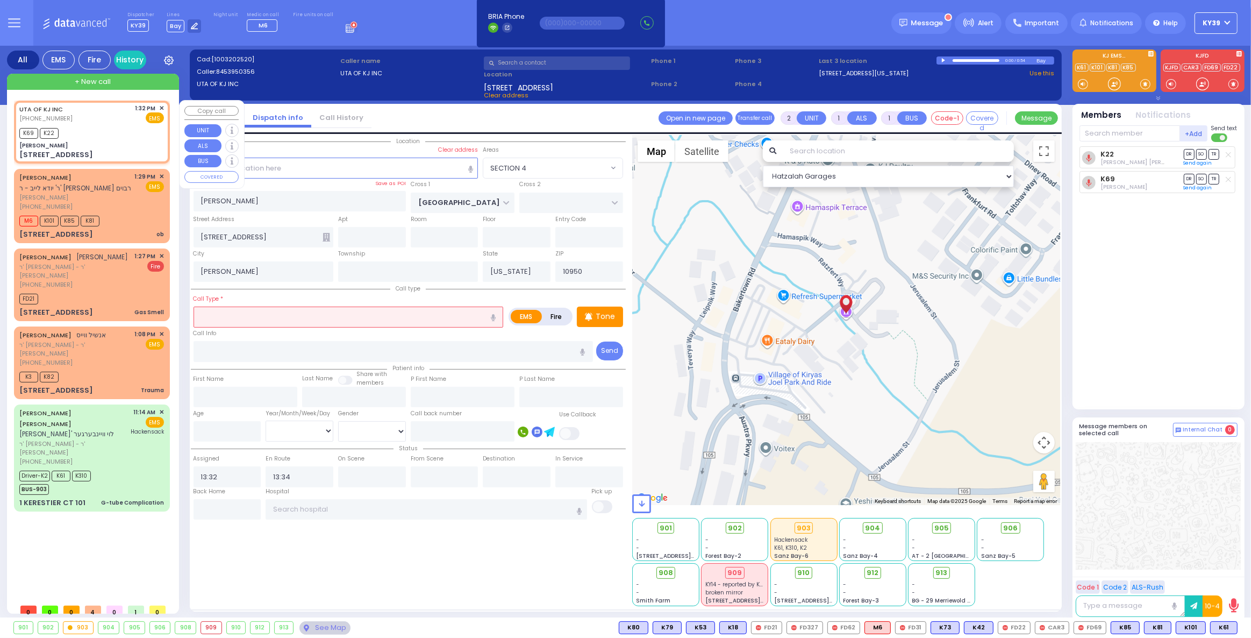
select select
select select "Hatzalah Garages"
select select "SECTION 4"
click at [106, 133] on div "K69 K22" at bounding box center [91, 131] width 145 height 13
select select
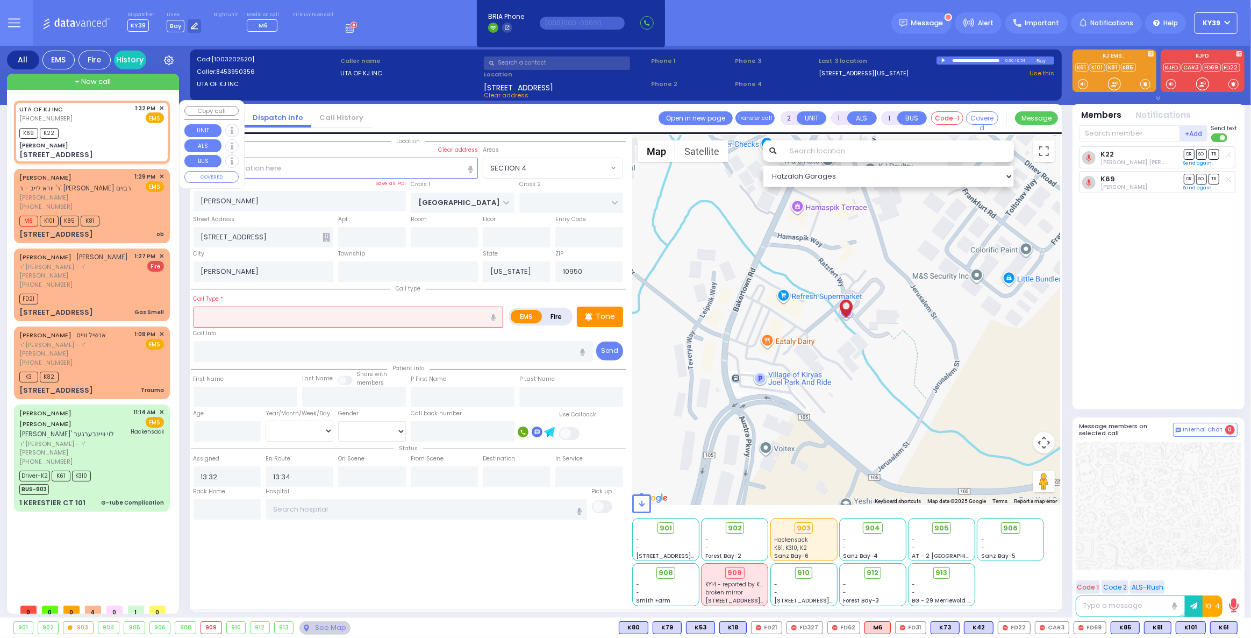
radio input "true"
select select
select select "Hatzalah Garages"
select select "SECTION 4"
click at [155, 117] on span "EMS" at bounding box center [155, 117] width 18 height 11
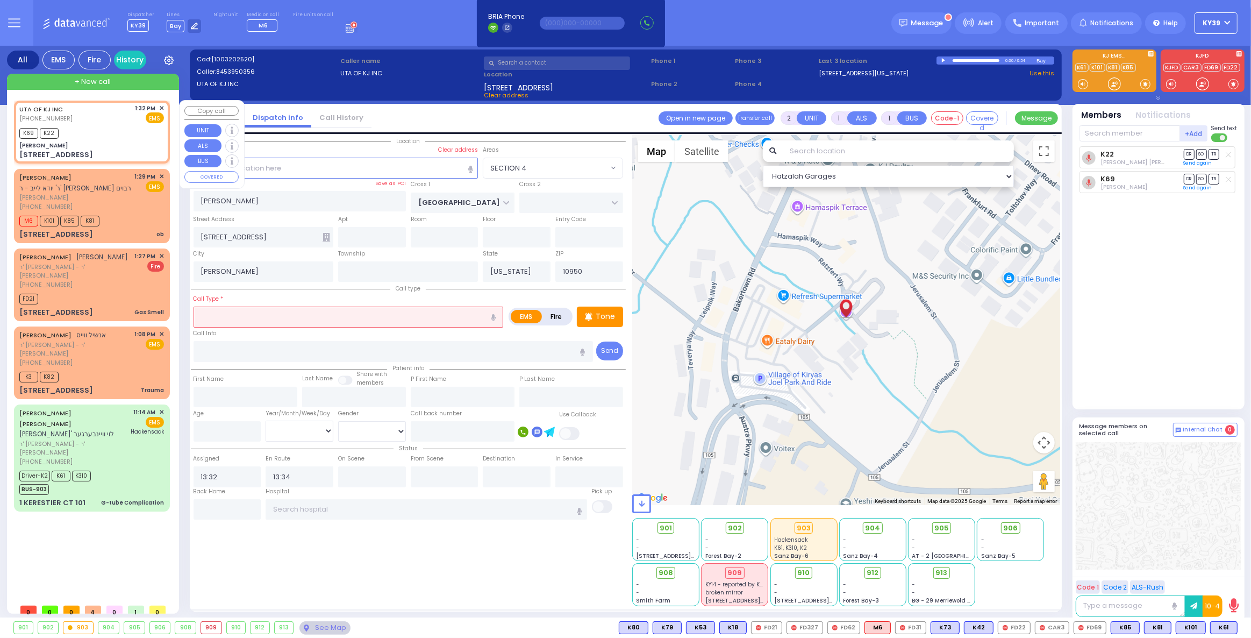
select select
radio input "true"
select select
select select "Hatzalah Garages"
select select "SECTION 4"
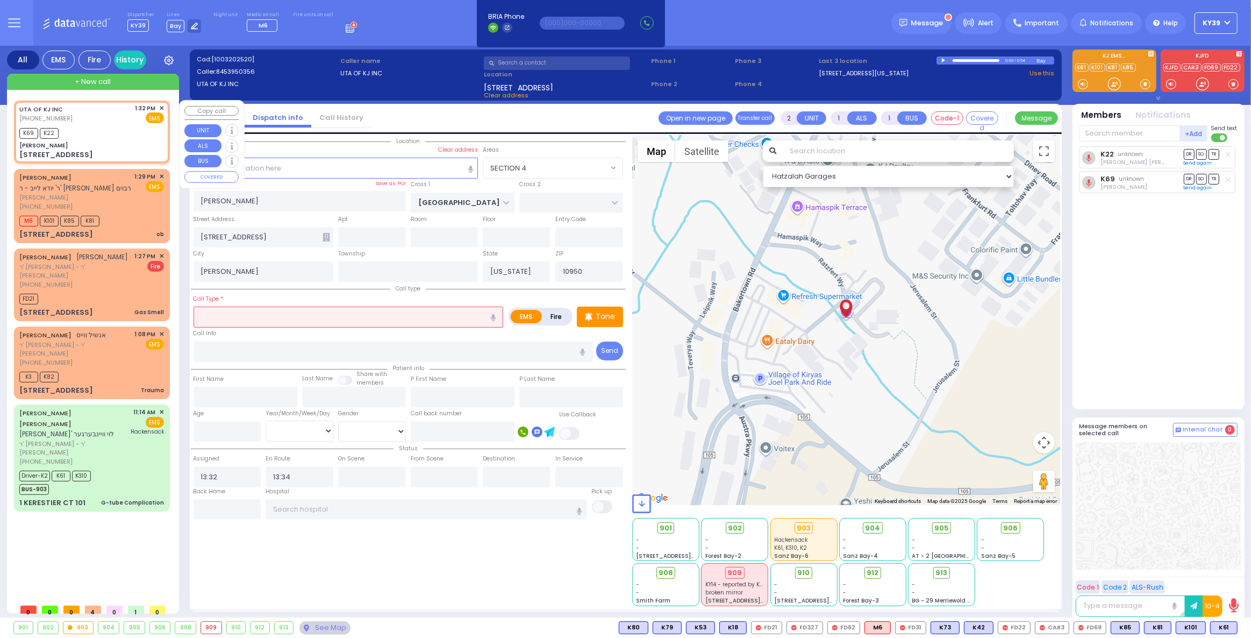
click at [141, 118] on div "EMS" at bounding box center [150, 117] width 29 height 11
select select
radio input "true"
select select
select select "Hatzalah Garages"
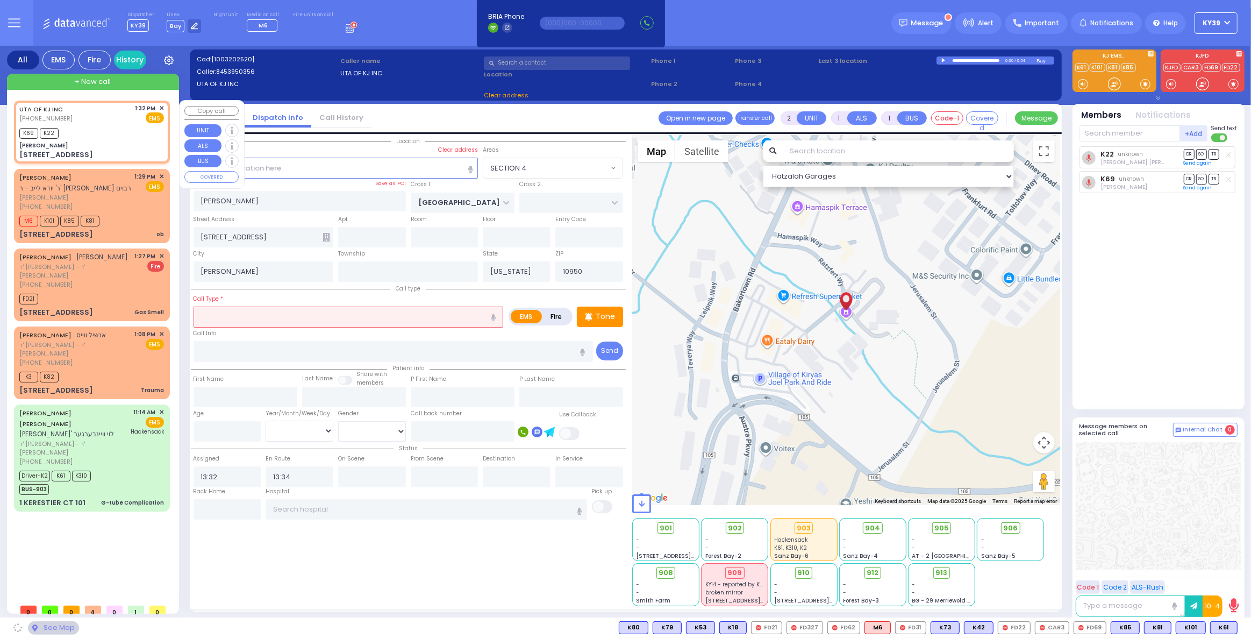
select select "SECTION 4"
click at [132, 118] on div "UTA OF KJ INC (845) 395-0356 1:32 PM ✕ EMS" at bounding box center [91, 114] width 145 height 20
select select
radio input "true"
select select
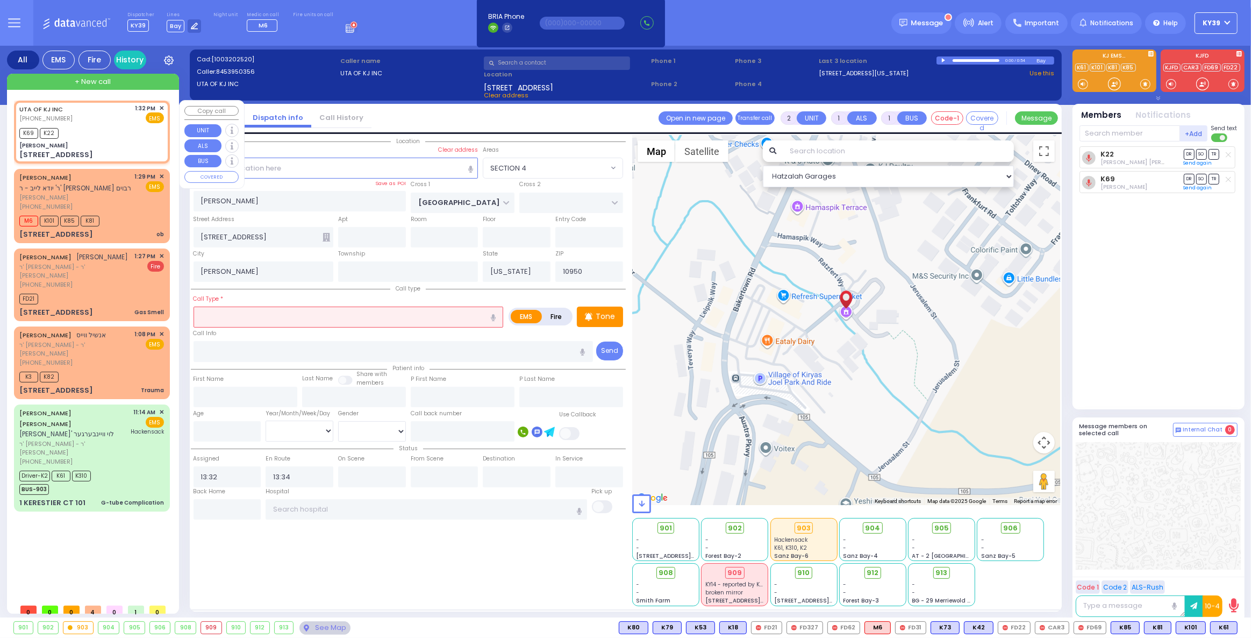
select select "Hatzalah Garages"
select select "SECTION 4"
click at [131, 118] on div "UTA OF KJ INC (845) 395-0356 1:32 PM ✕ EMS" at bounding box center [91, 114] width 145 height 20
select select
radio input "true"
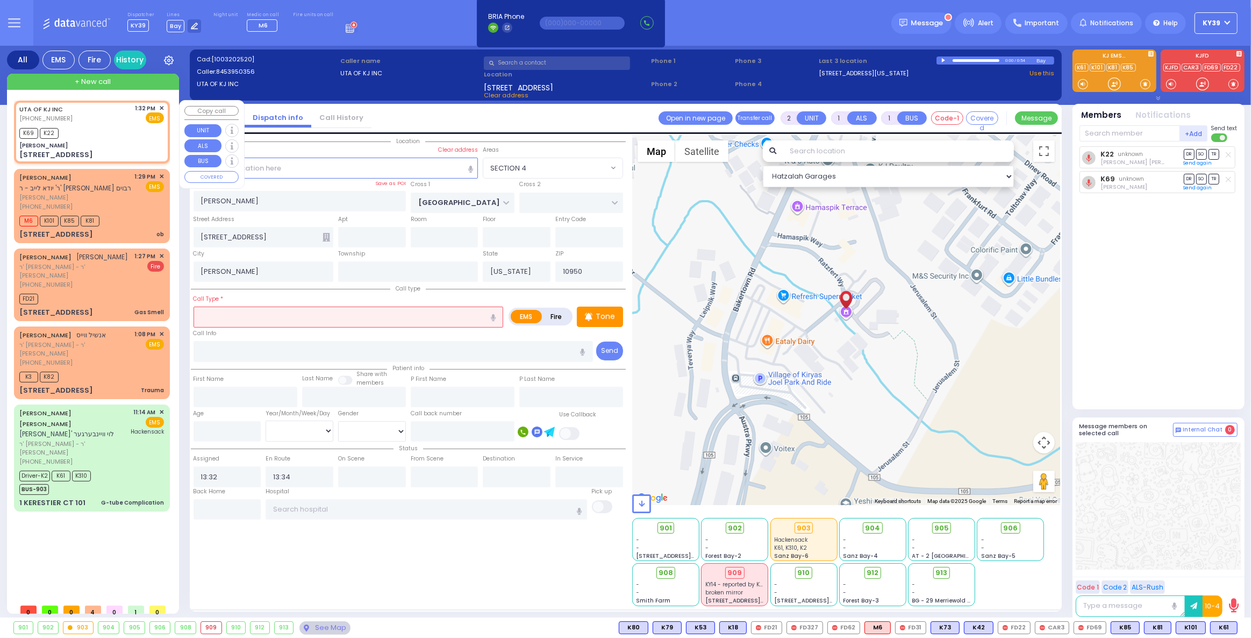
select select
select select "Hatzalah Garages"
select select "SECTION 4"
click at [119, 155] on div "14 Ratzfert Way" at bounding box center [91, 154] width 145 height 11
select select
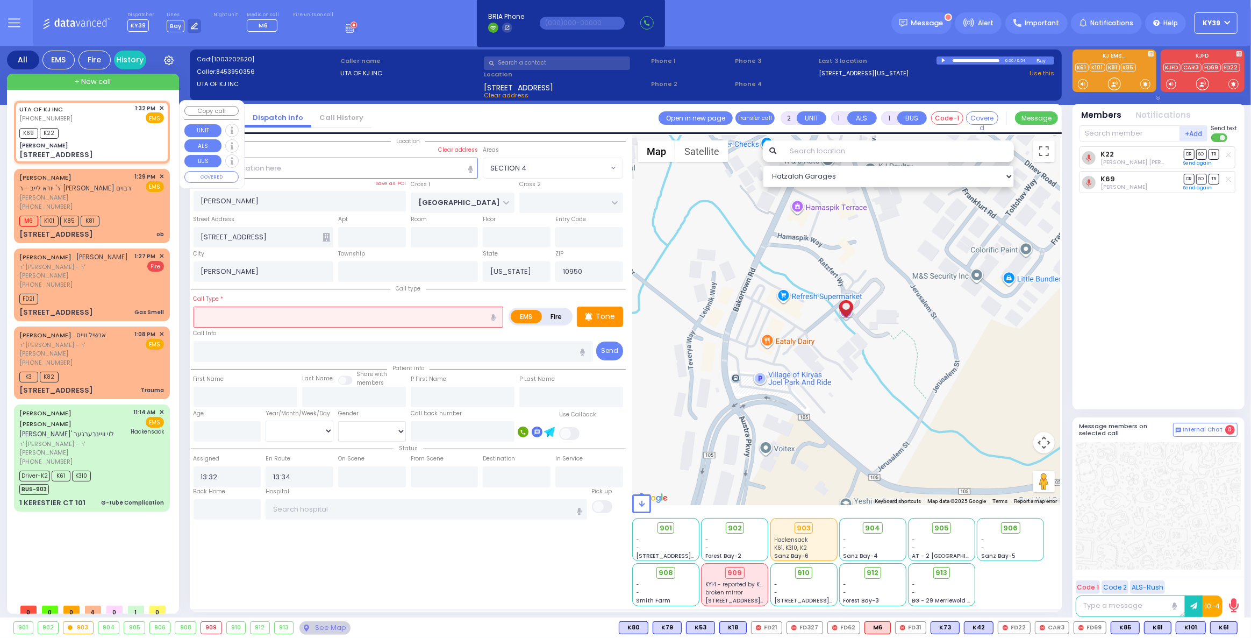
radio input "true"
select select
select select "SECTION 4"
select select "Hatzalah Garages"
click at [106, 205] on div "[PHONE_NUMBER]" at bounding box center [75, 206] width 112 height 9
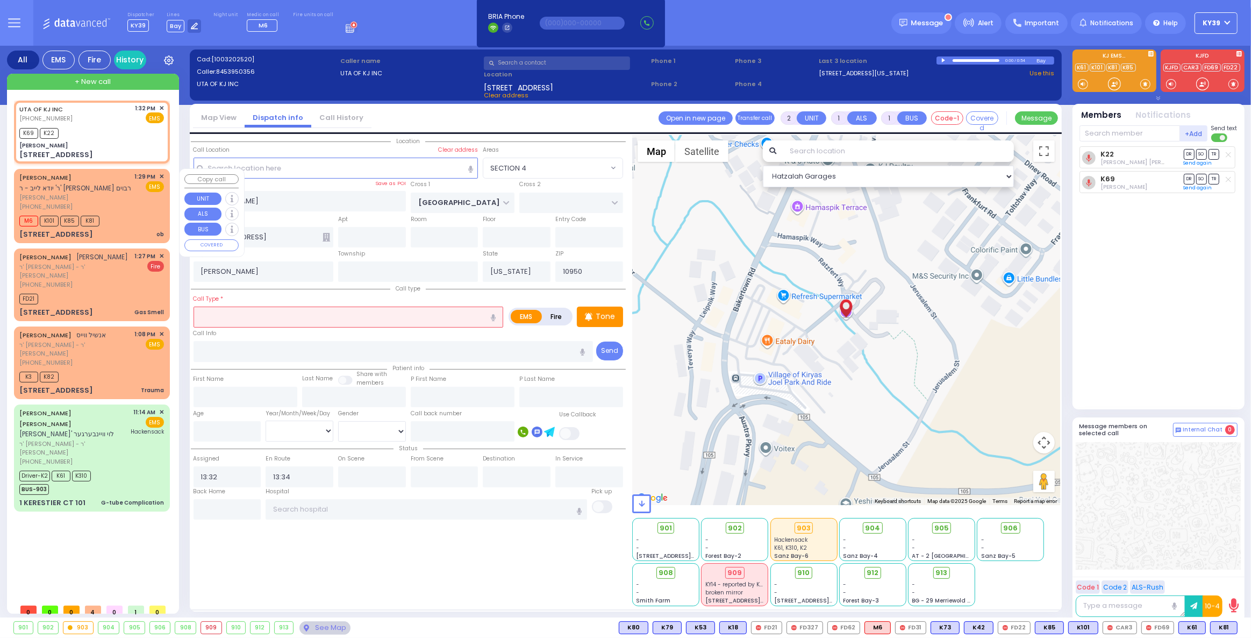
select select
type input "ob"
radio input "true"
type input "SHLOME"
type input "WEISS"
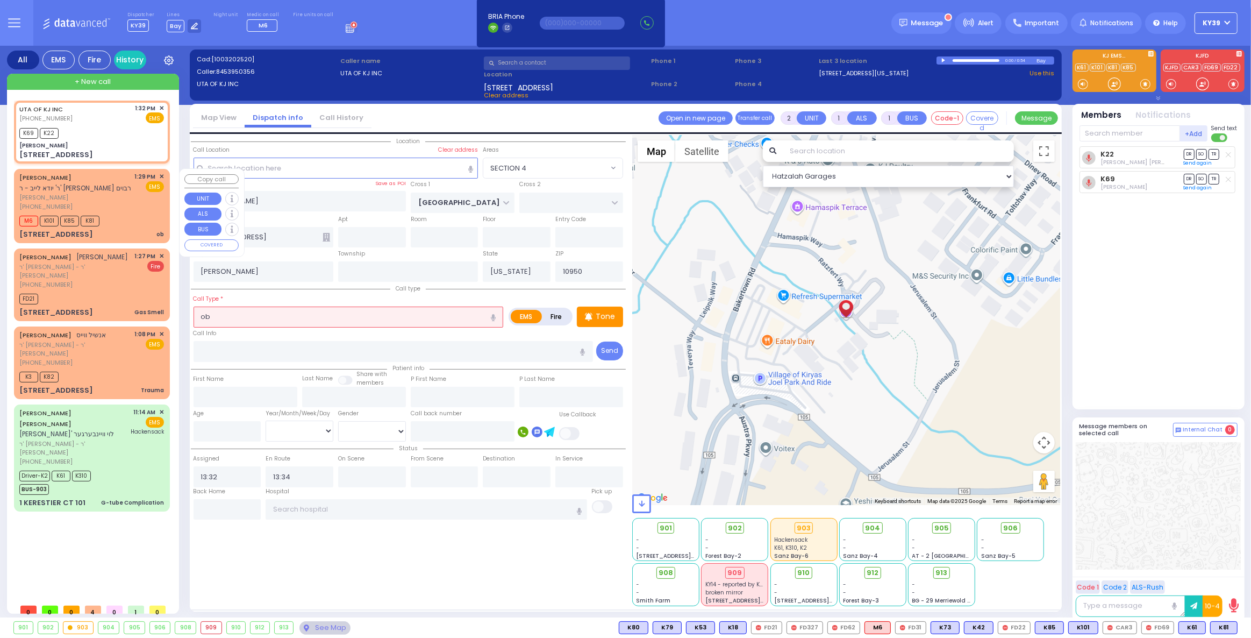
select select
type input "13:29"
type input "13:30"
select select "Hatzalah Garages"
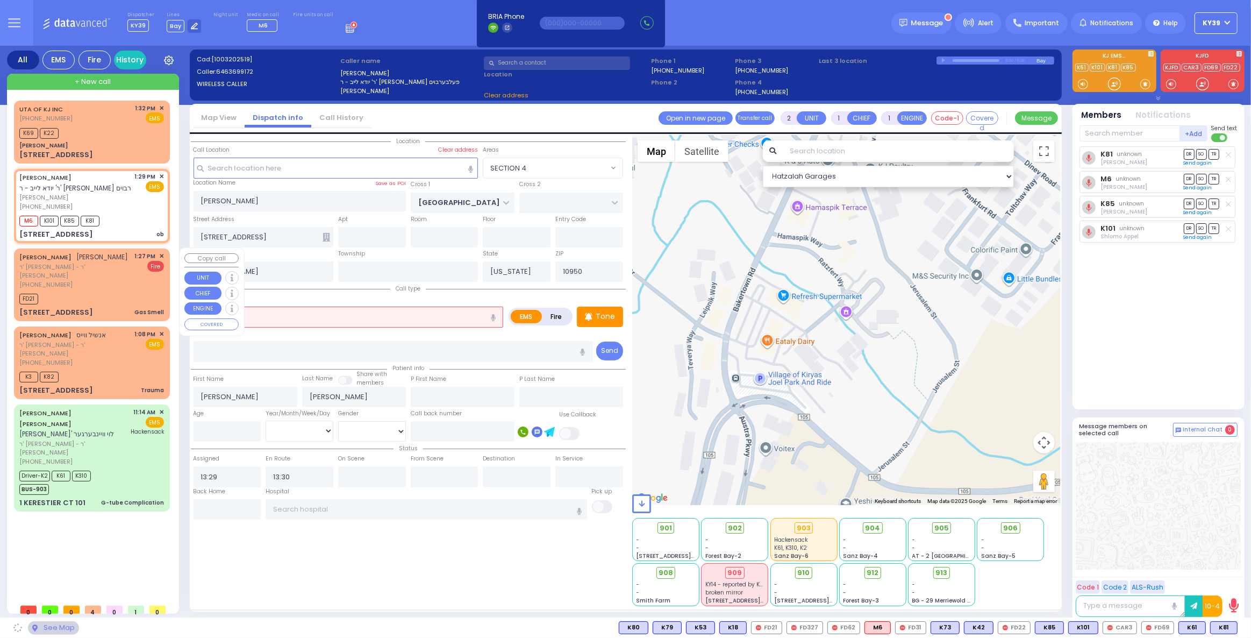
type input "S.M. ROSMER RD"
type input "BEER SHAVA ST"
type input "2 BEER SHAVA ST"
type input "405"
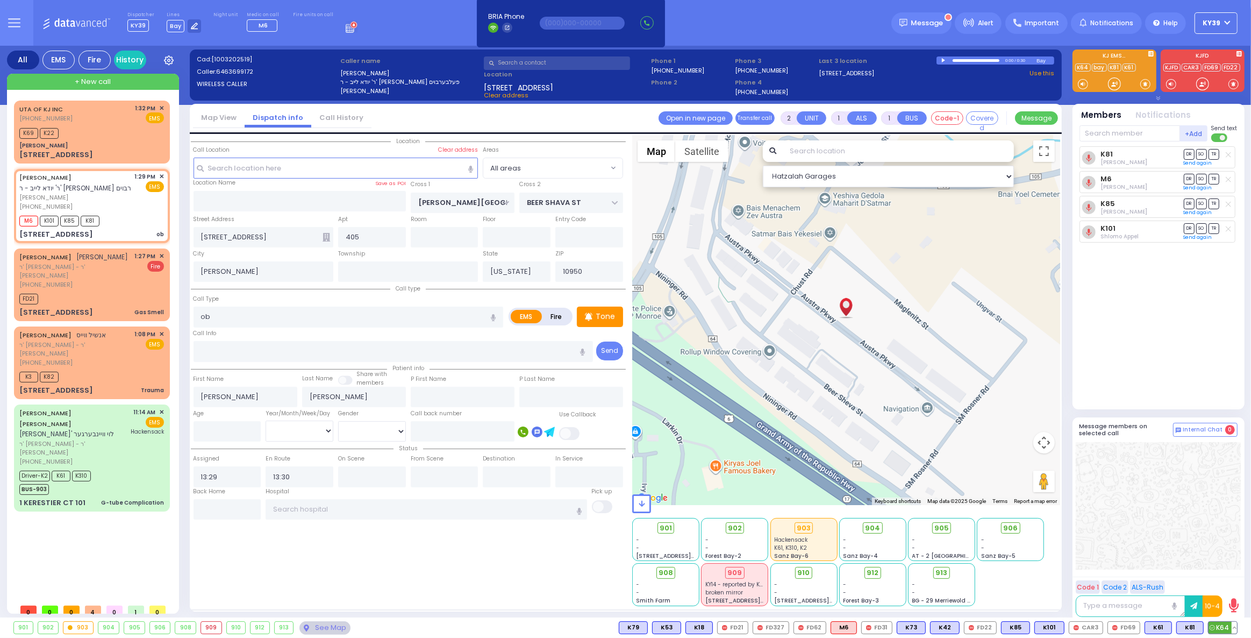
click at [1218, 631] on span "K64" at bounding box center [1223, 628] width 28 height 12
select select
radio input "true"
select select
select select "Hatzalah Garages"
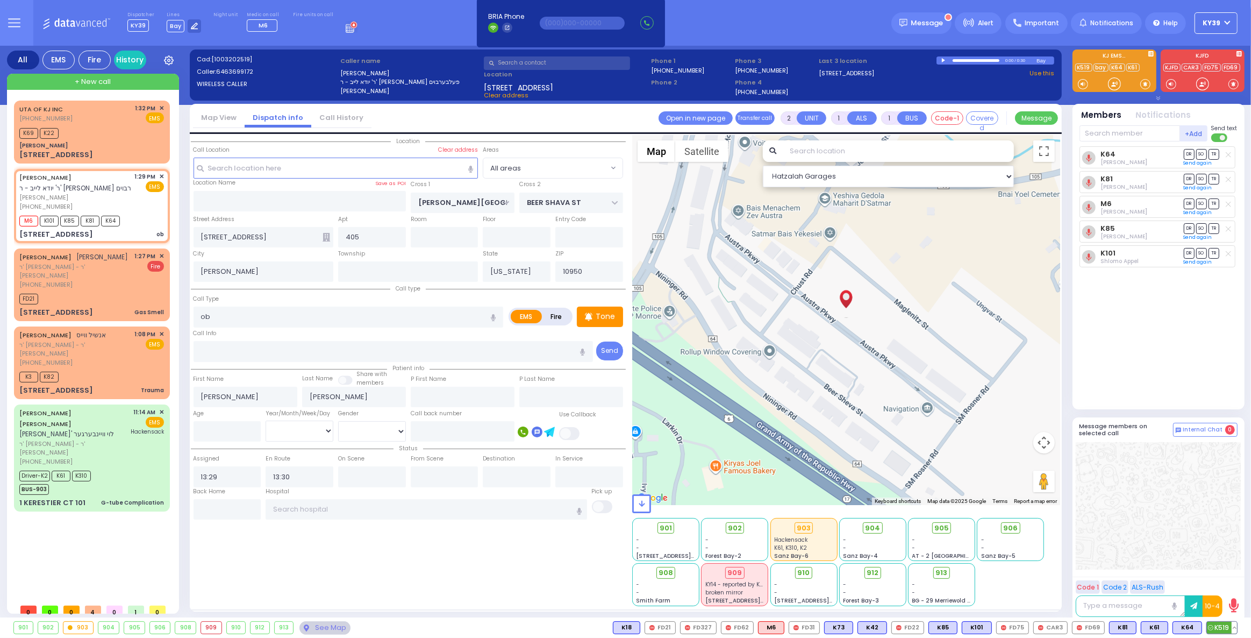
drag, startPoint x: 1218, startPoint y: 625, endPoint x: 1211, endPoint y: 622, distance: 7.5
click at [1214, 623] on span "K519" at bounding box center [1222, 628] width 30 height 12
select select
radio input "true"
select select
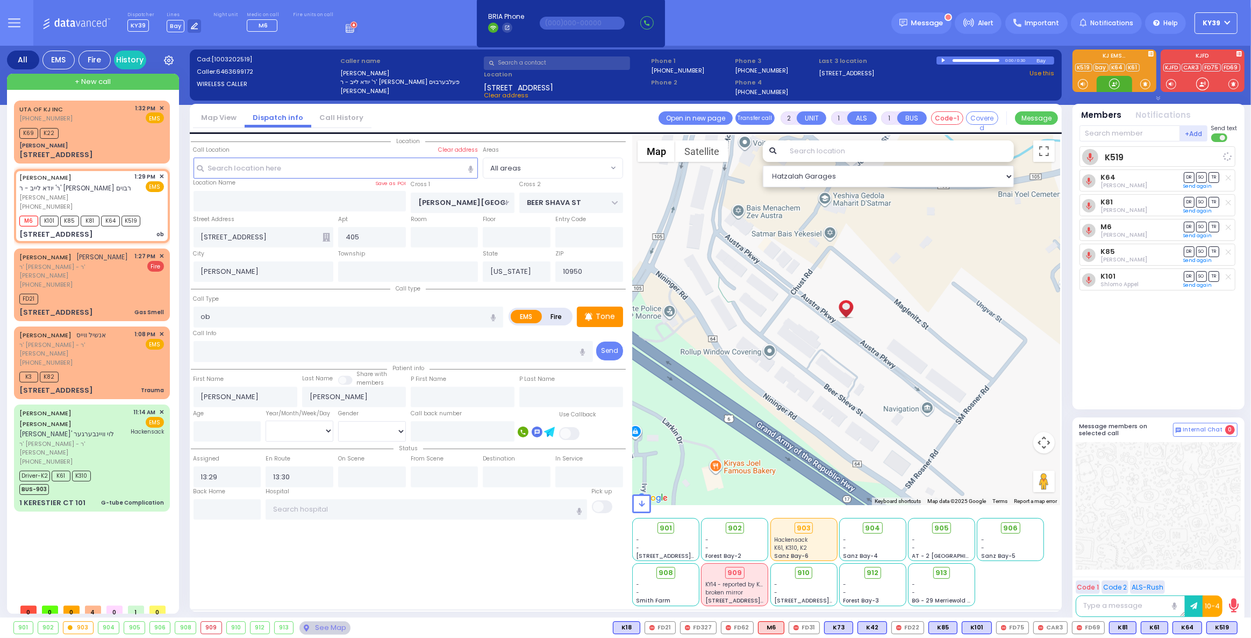
select select "Hatzalah Garages"
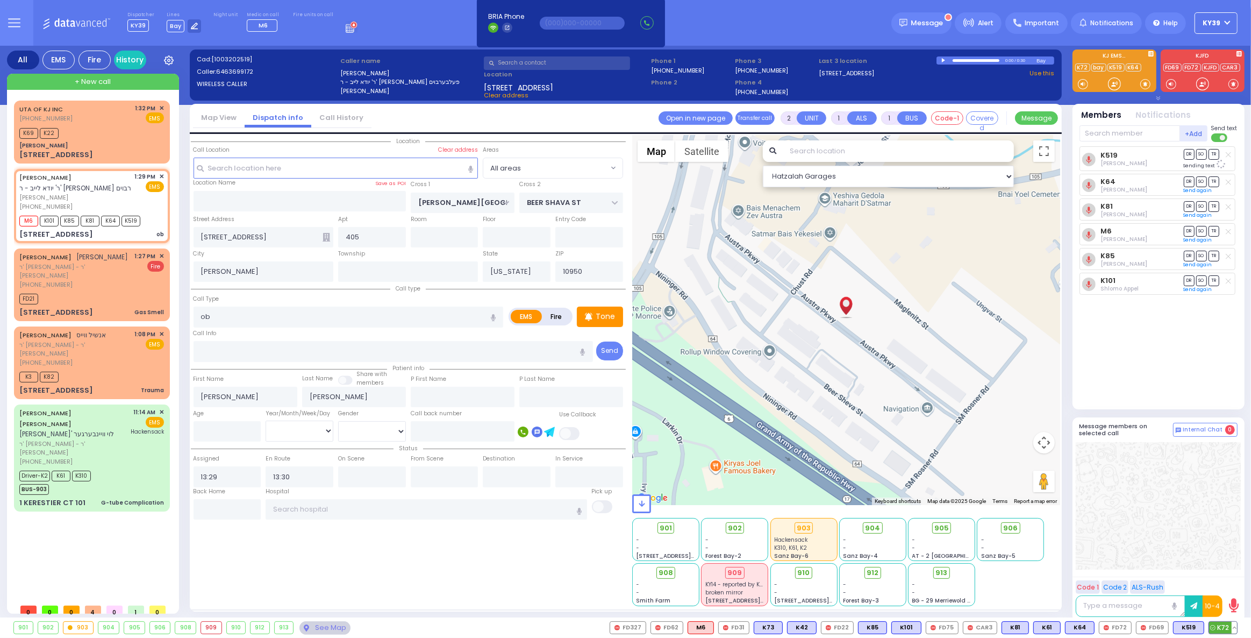
click at [1228, 626] on span "K72" at bounding box center [1223, 628] width 28 height 12
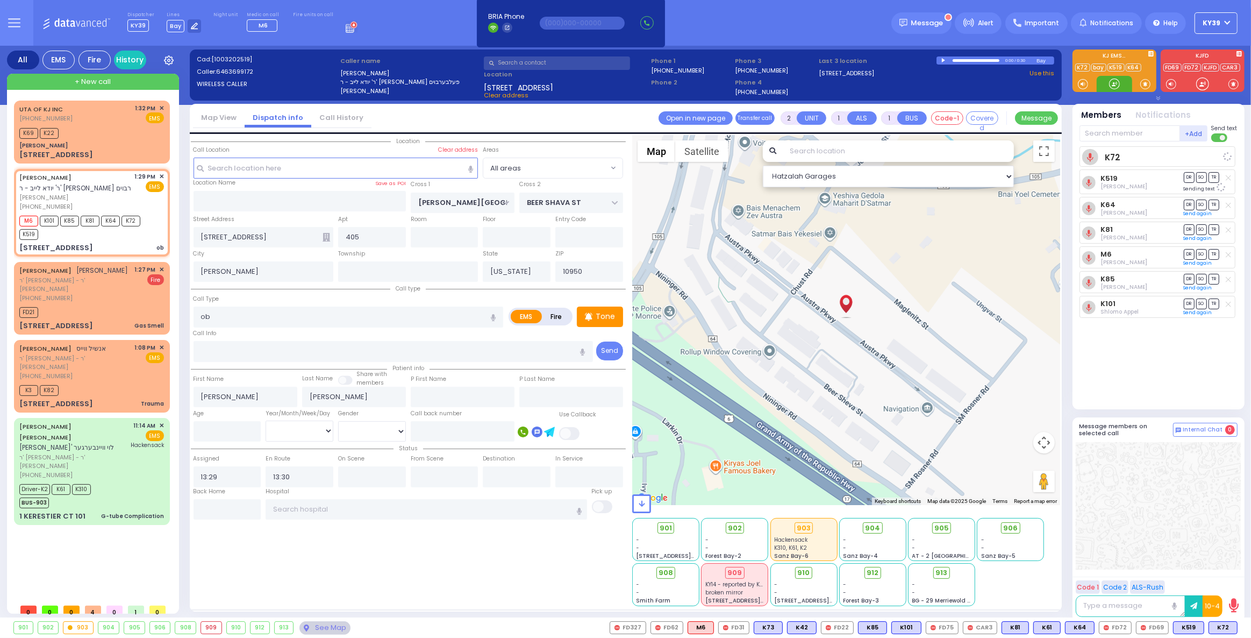
select select
radio input "true"
select select
select select "Hatzalah Garages"
click at [1228, 204] on icon at bounding box center [1228, 207] width 5 height 6
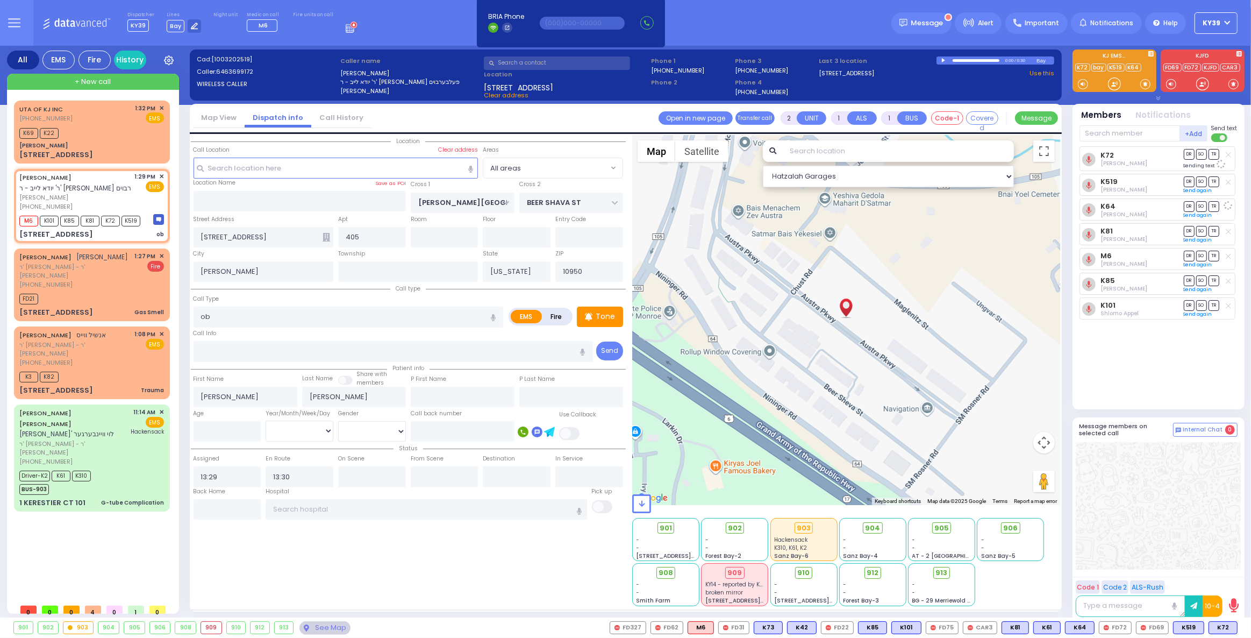
select select
radio input "true"
select select
select select "Hatzalah Garages"
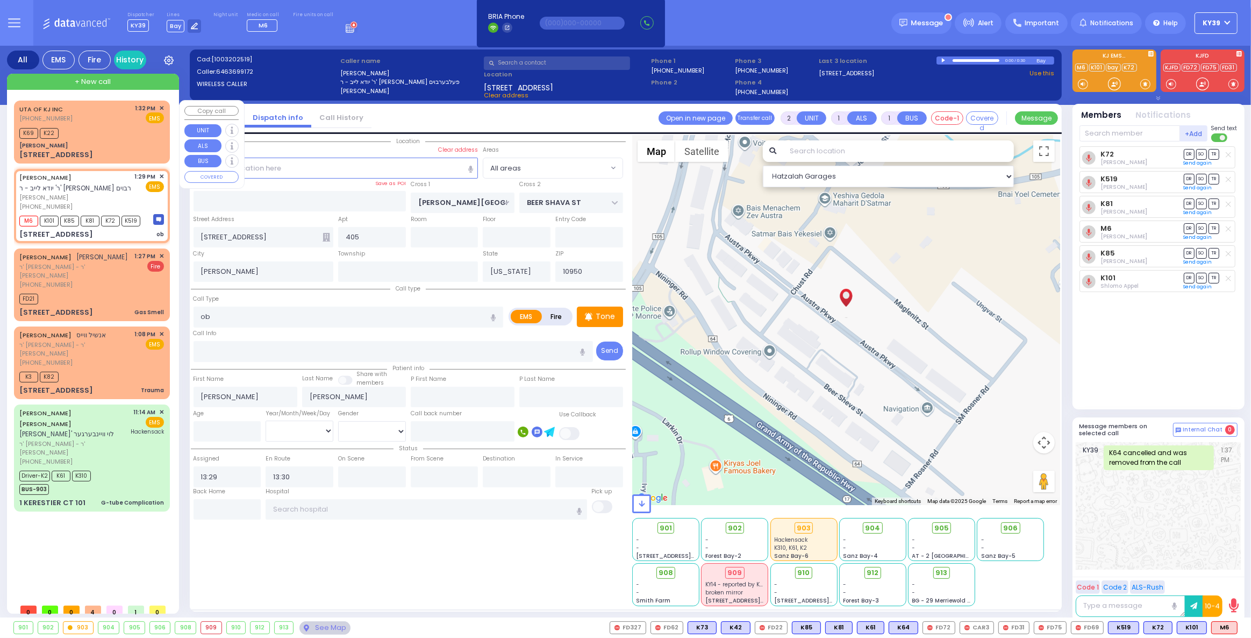
drag, startPoint x: 123, startPoint y: 140, endPoint x: 131, endPoint y: 138, distance: 7.7
click at [127, 139] on div "UTA OF KJ INC (845) 395-0356 1:32 PM ✕ EMS K69 K22" at bounding box center [92, 132] width 152 height 60
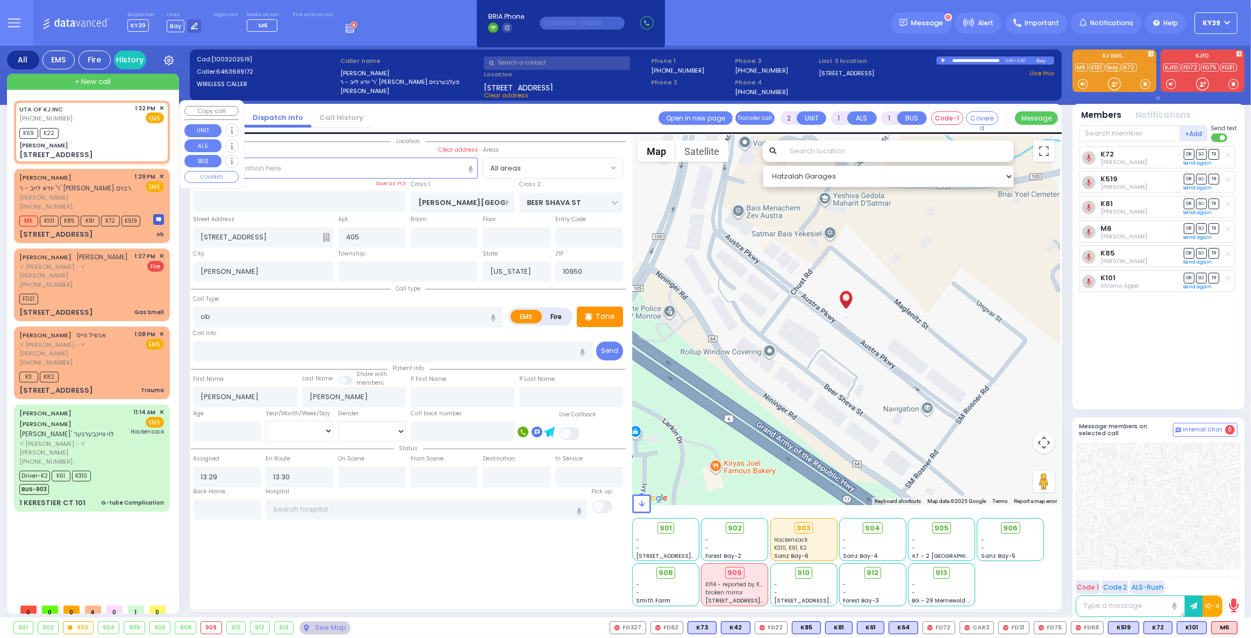
select select
radio input "true"
select select
type input "13:32"
type input "13:34"
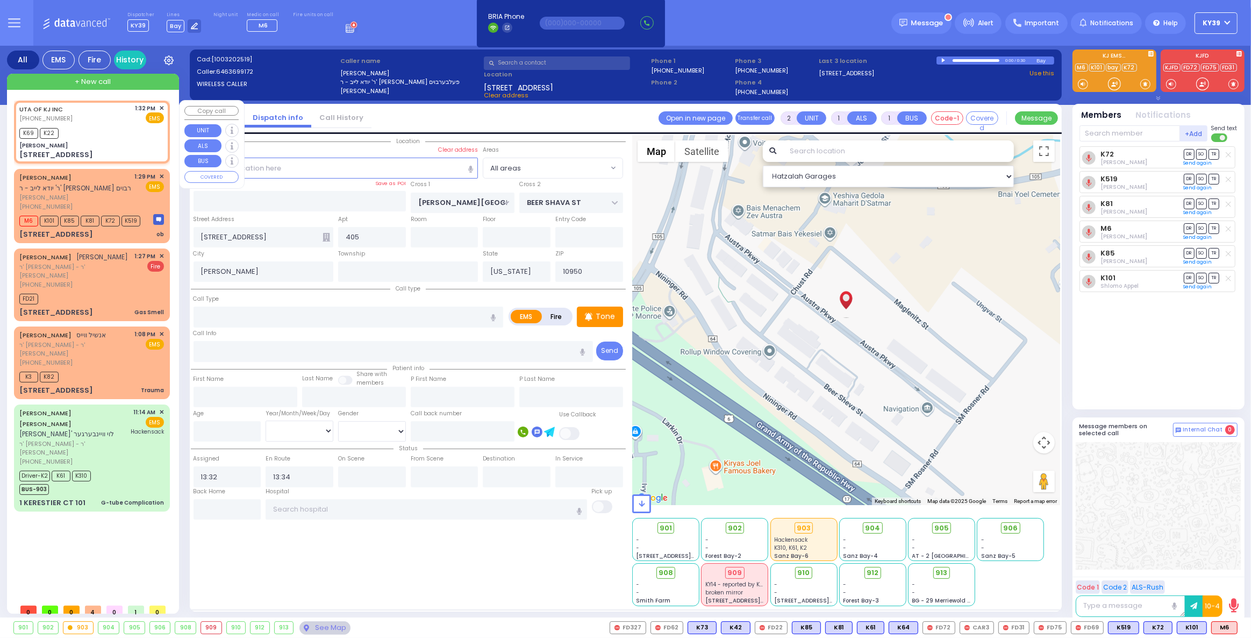
type input "Ginas Klein"
type input "BAKERTOWN RD"
type input "14 Ratzfert Way"
select select "SECTION 4"
select select "Hatzalah Garages"
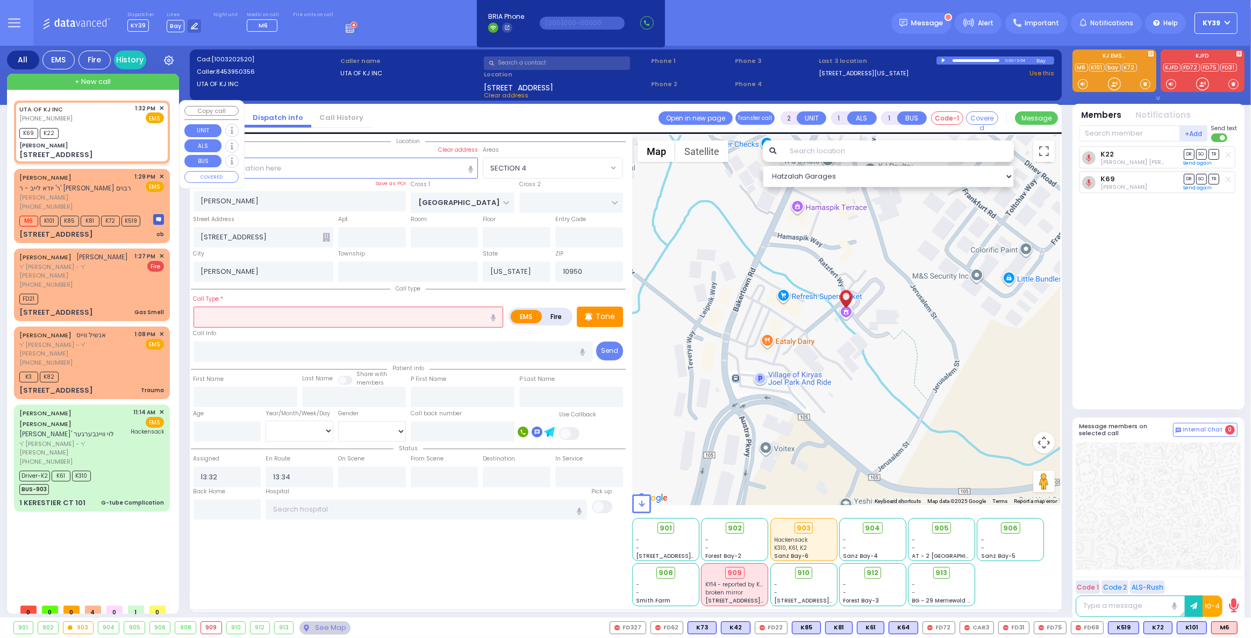
click at [144, 116] on div "EMS" at bounding box center [150, 117] width 29 height 11
select select
radio input "true"
select select
select select "SECTION 4"
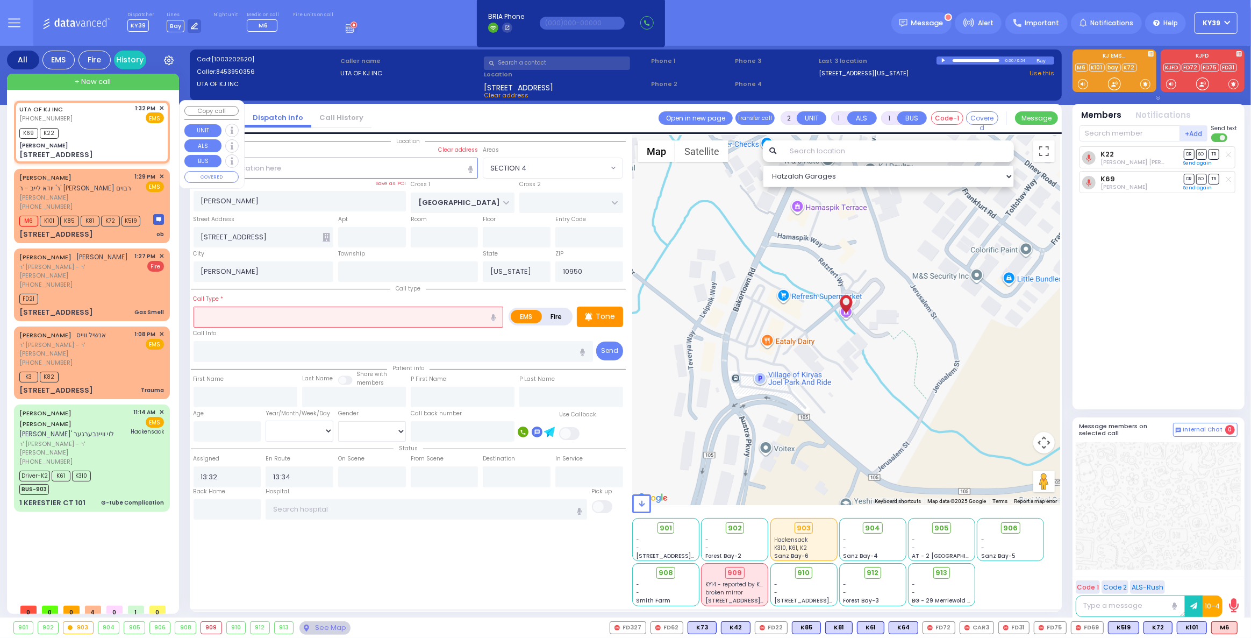
select select "Hatzalah Garages"
click at [161, 106] on span "✕" at bounding box center [161, 108] width 5 height 9
click at [503, 93] on span "Clear address" at bounding box center [506, 95] width 45 height 9
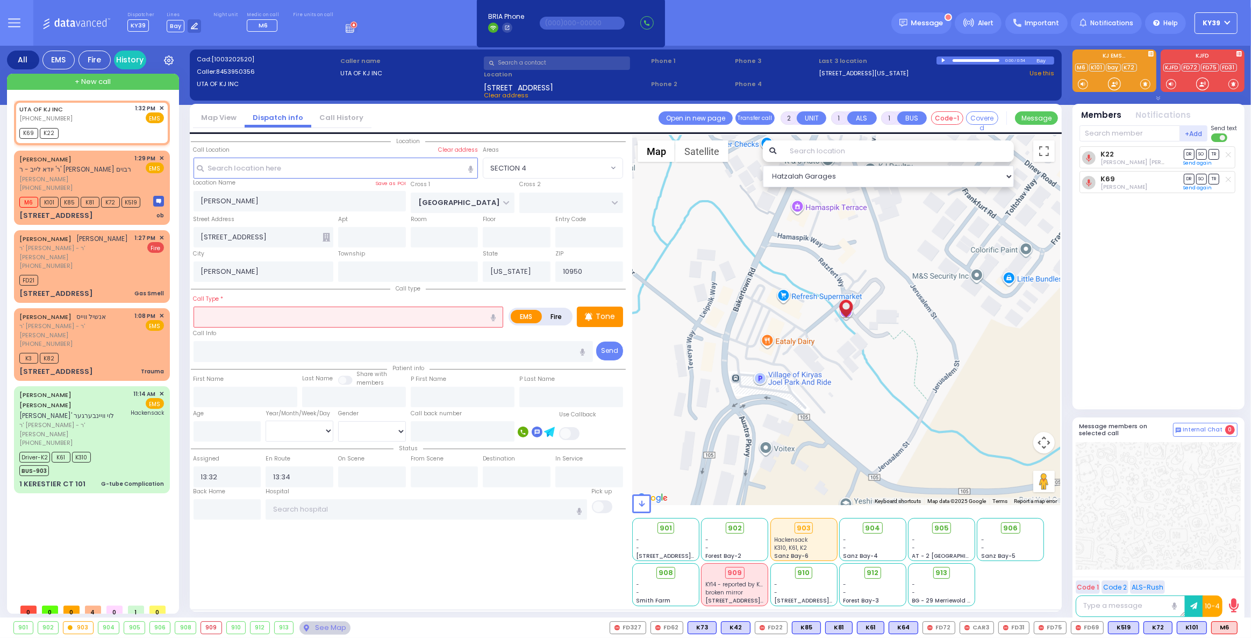
select select
radio input "true"
select select
select select "Hatzalah Garages"
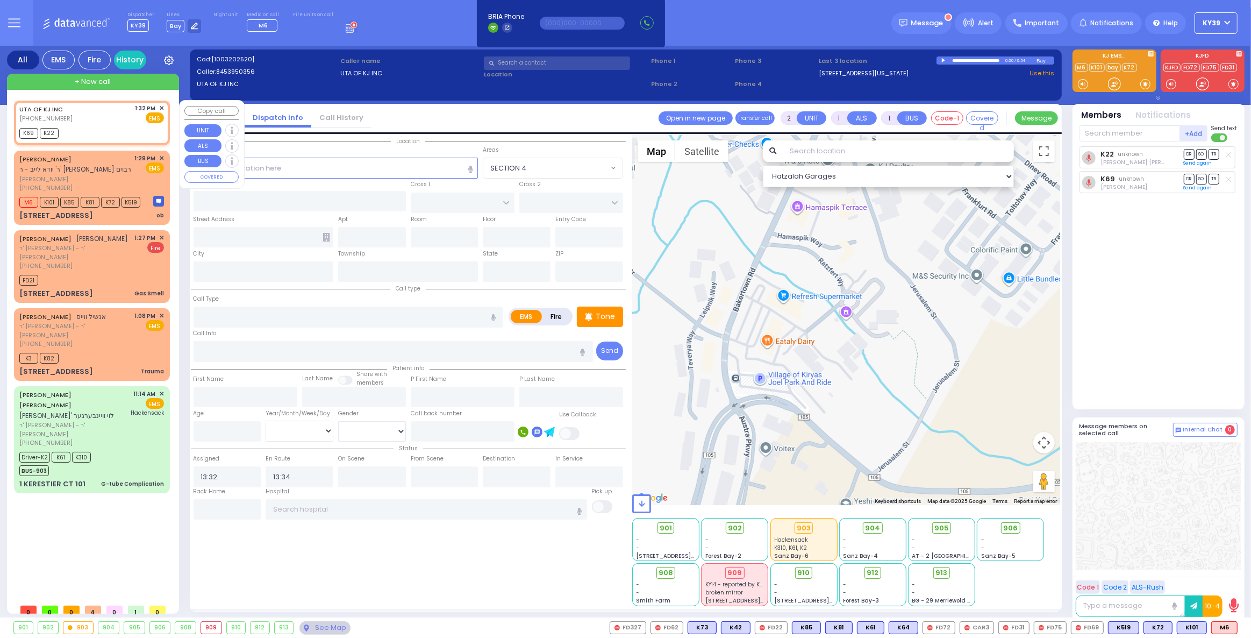
click at [63, 114] on span "(845) 395-0356" at bounding box center [45, 118] width 53 height 9
select select
radio input "true"
select select
select select "Hatzalah Garages"
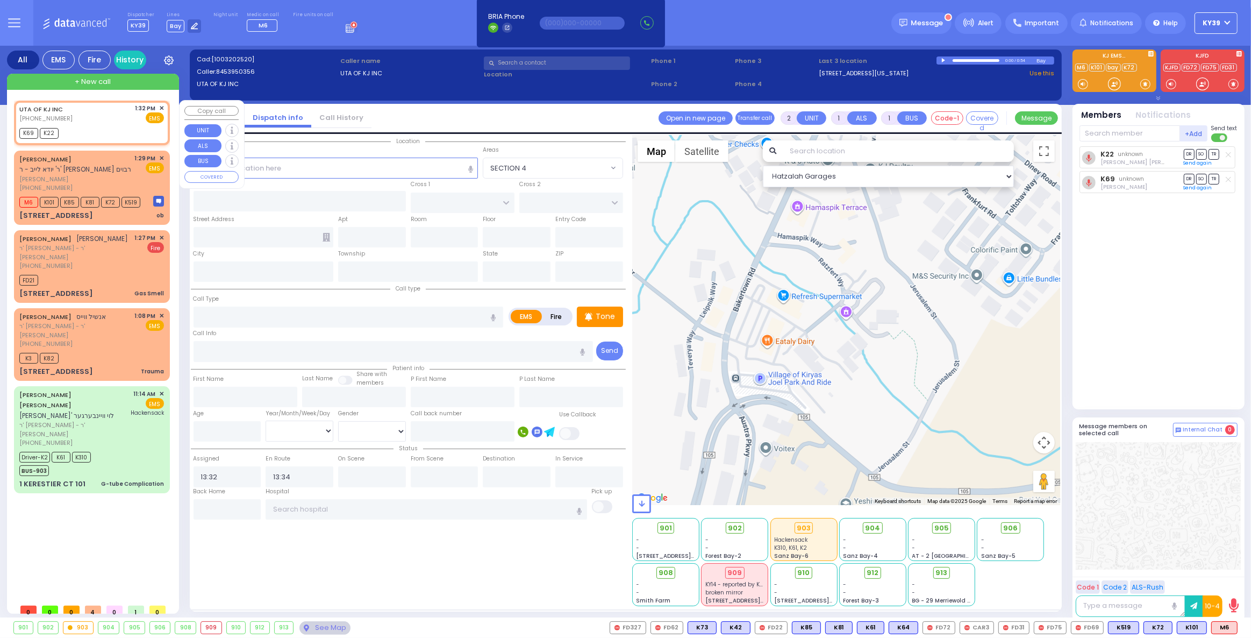
click at [159, 108] on span "✕" at bounding box center [161, 108] width 5 height 9
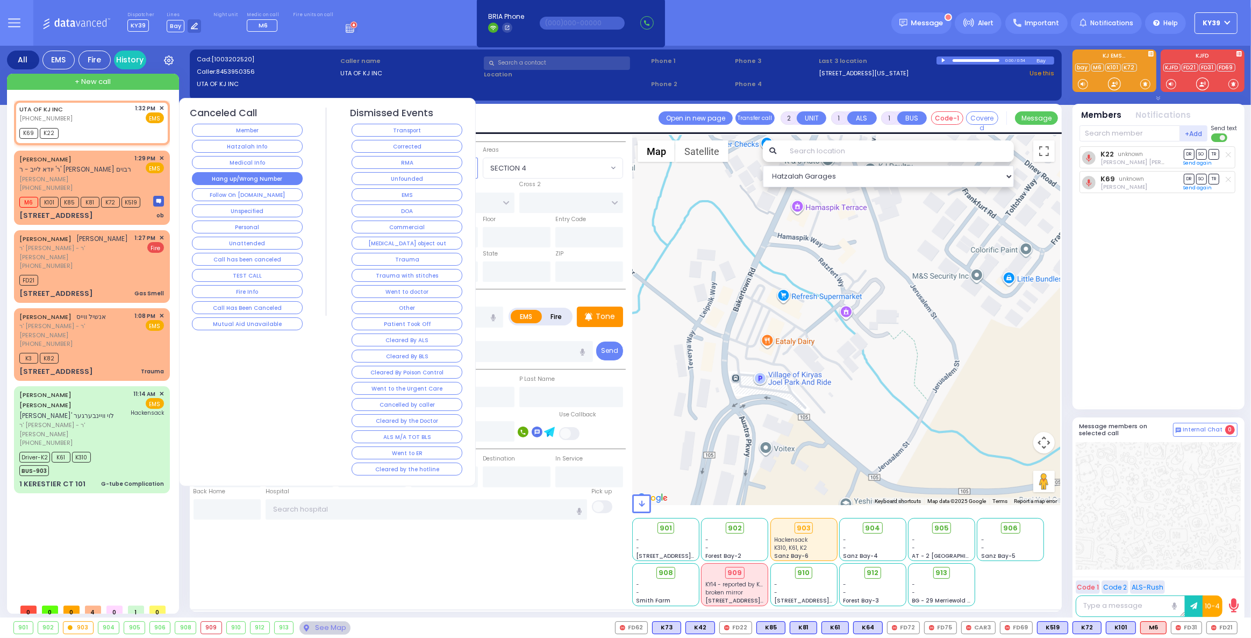
click at [265, 176] on button "Hang up/Wrong Number" at bounding box center [247, 178] width 111 height 13
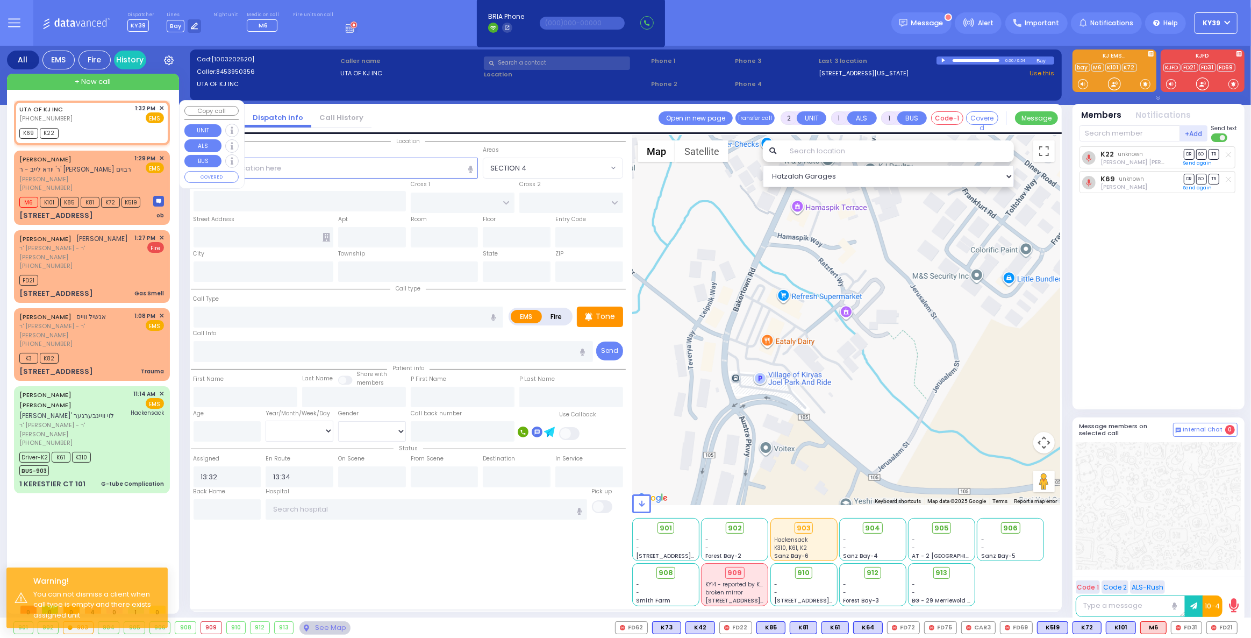
click at [163, 105] on span "✕" at bounding box center [161, 108] width 5 height 9
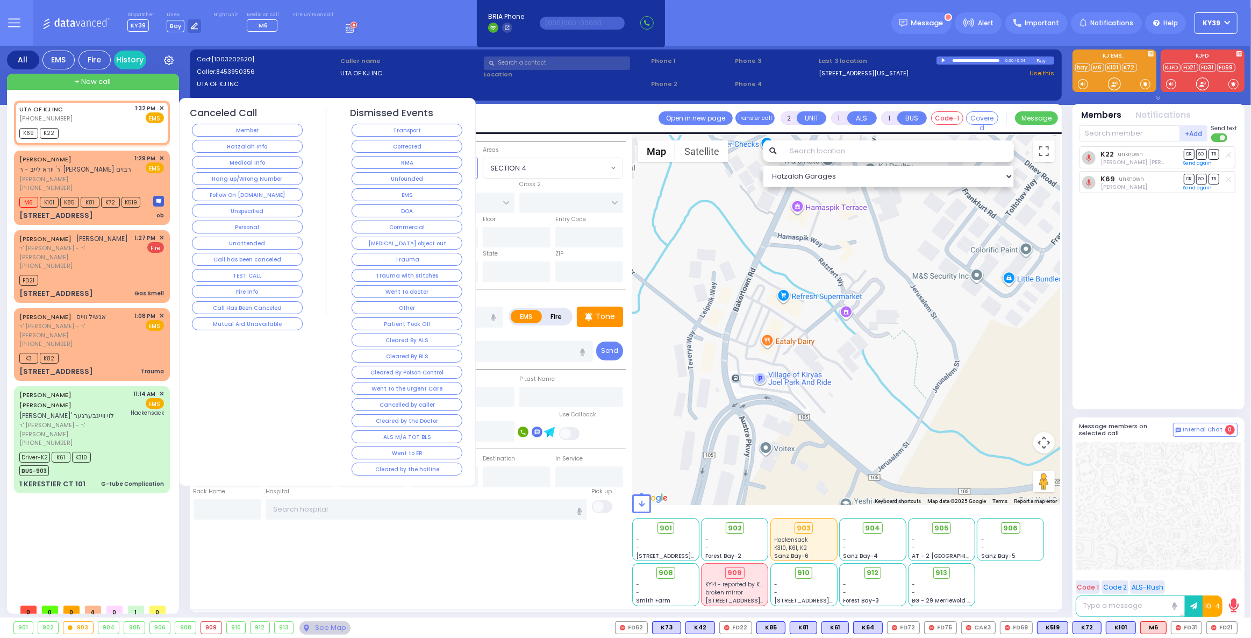
click at [141, 118] on div "EMS" at bounding box center [150, 117] width 29 height 11
select select
radio input "true"
select select
select select "Hatzalah Garages"
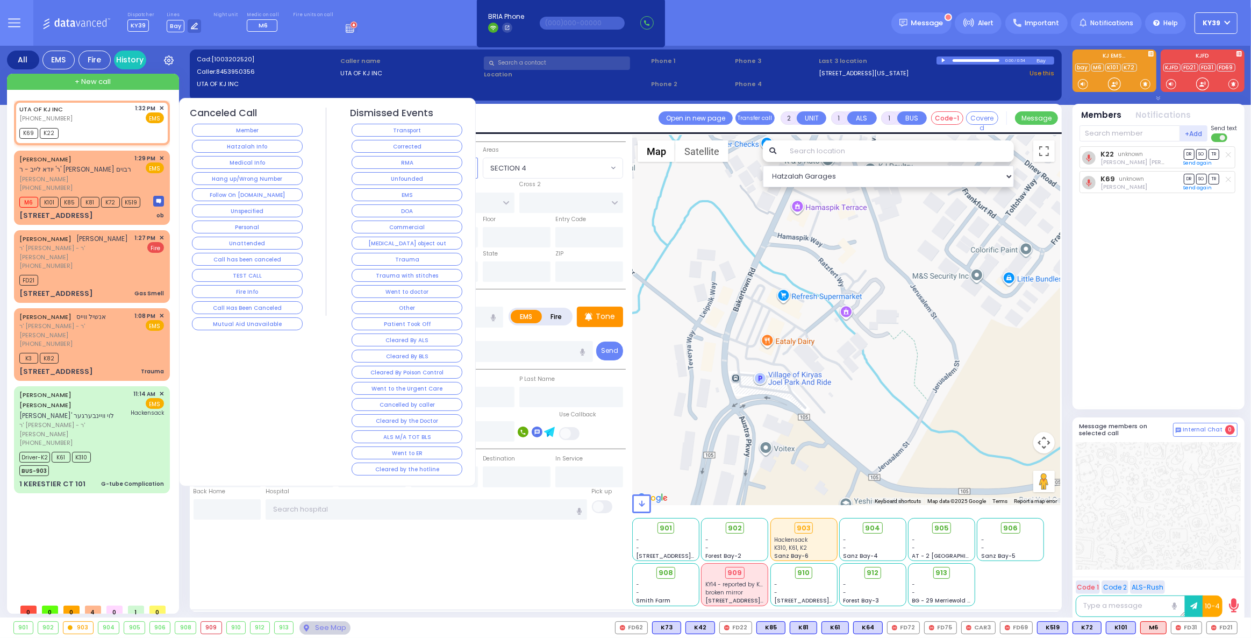
click at [158, 115] on span "EMS" at bounding box center [155, 117] width 18 height 11
select select
radio input "true"
select select
select select "Hatzalah Garages"
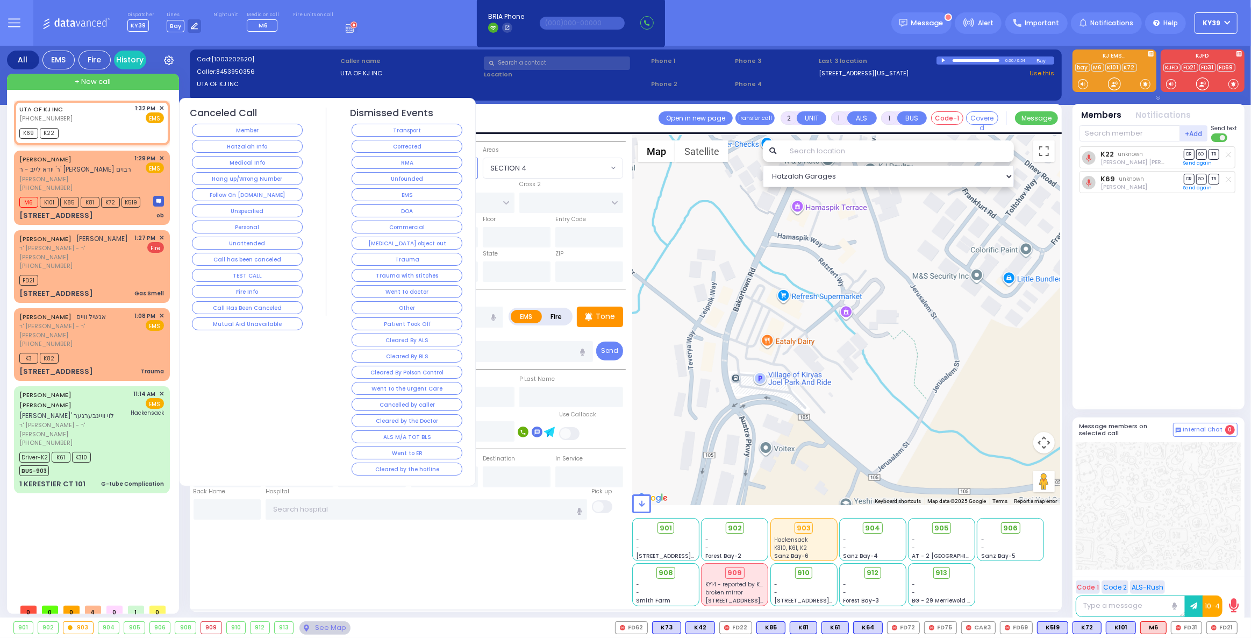
click at [158, 118] on span "EMS" at bounding box center [155, 117] width 18 height 11
select select
radio input "true"
select select
click at [158, 118] on span "EMS" at bounding box center [155, 117] width 18 height 11
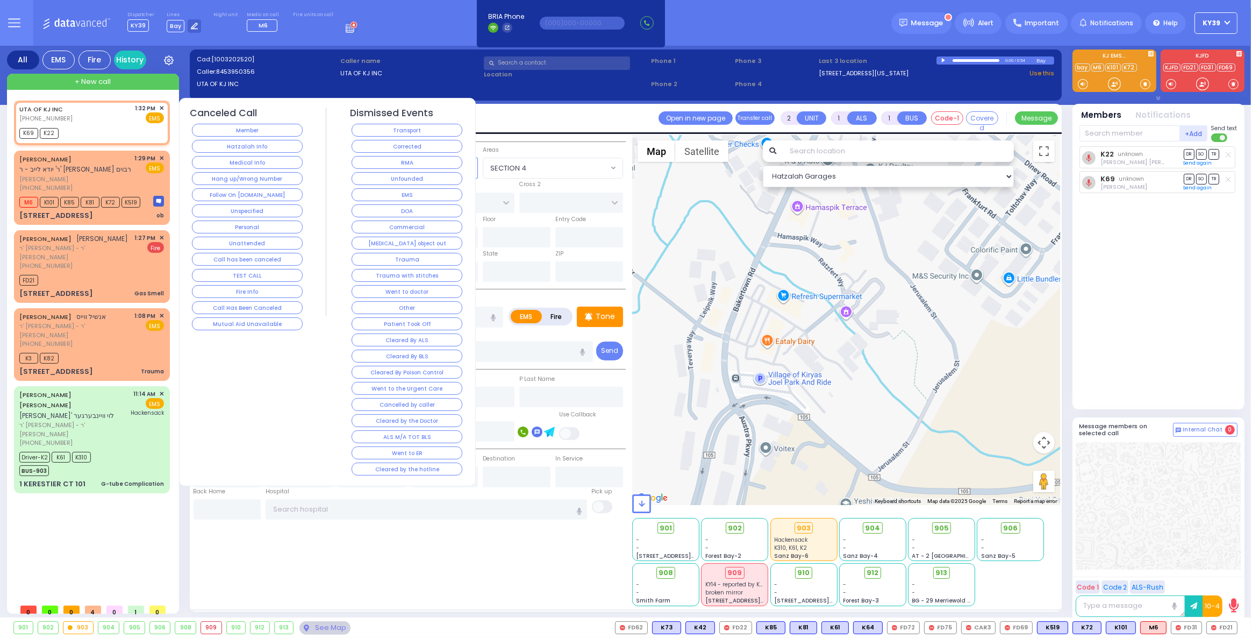
select select "Hatzalah Garages"
select select
radio input "true"
select select
select select "Hatzalah Garages"
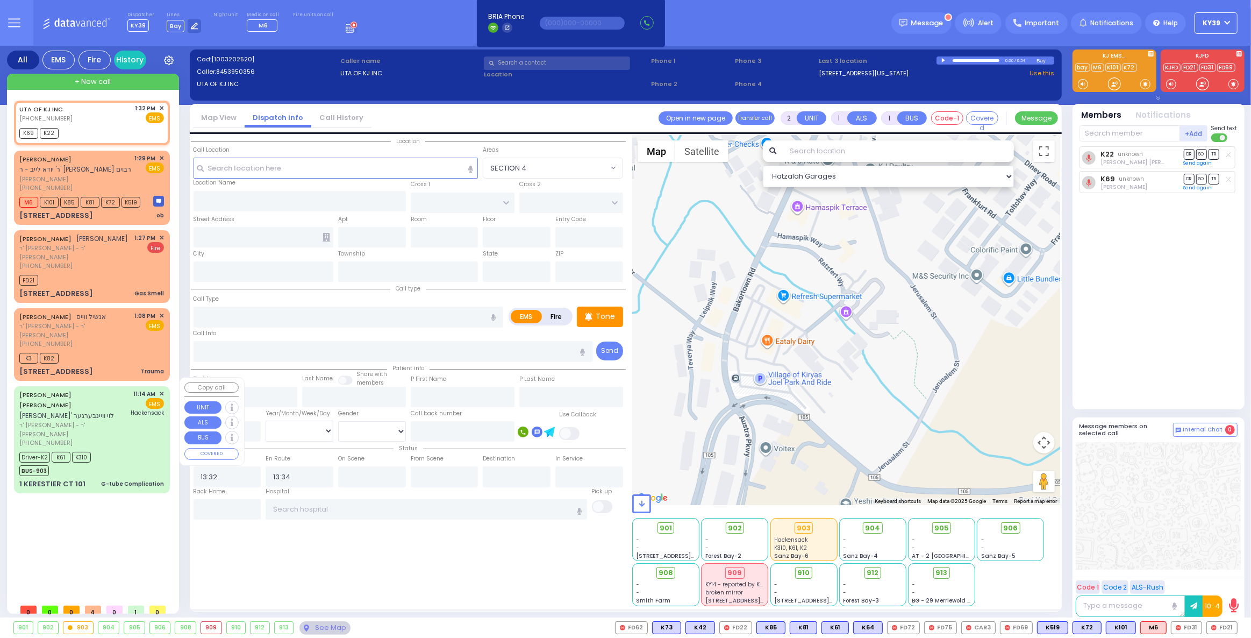
click at [88, 538] on div "UTA OF KJ INC (845) 395-0356 1:32 PM ✕ K69 K22 M6 K3" at bounding box center [94, 350] width 160 height 498
click at [46, 106] on link "UTA OF KJ INC" at bounding box center [41, 109] width 44 height 9
select select
radio input "true"
select select
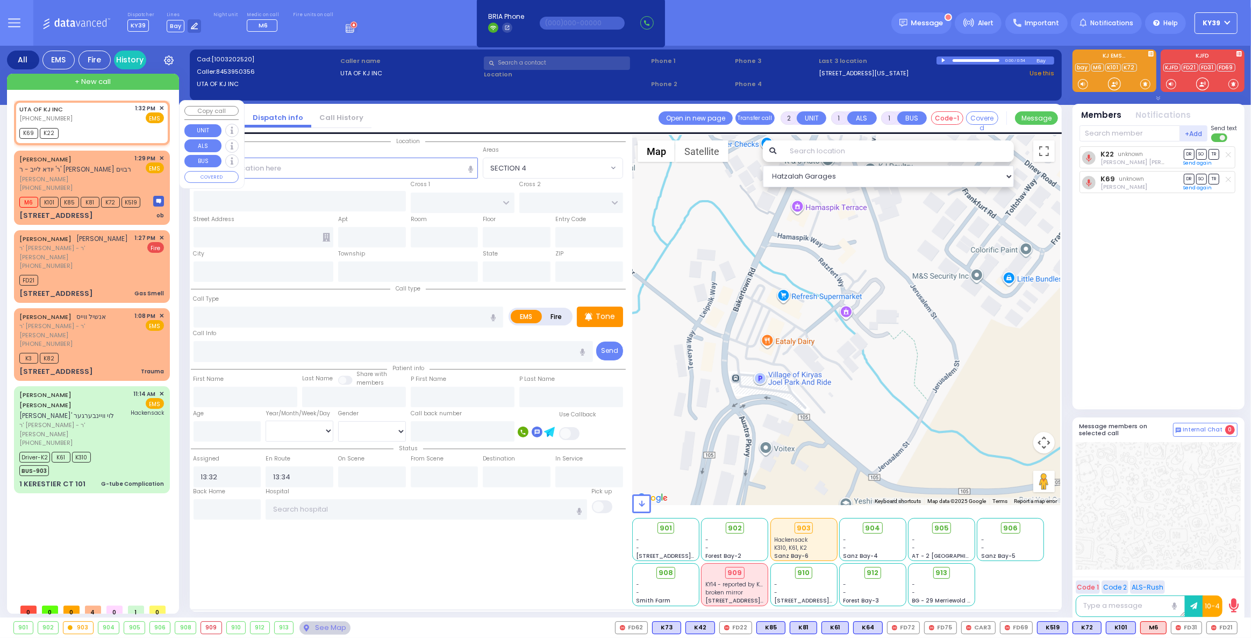
select select "Hatzalah Garages"
click at [383, 158] on input "text" at bounding box center [336, 168] width 285 height 20
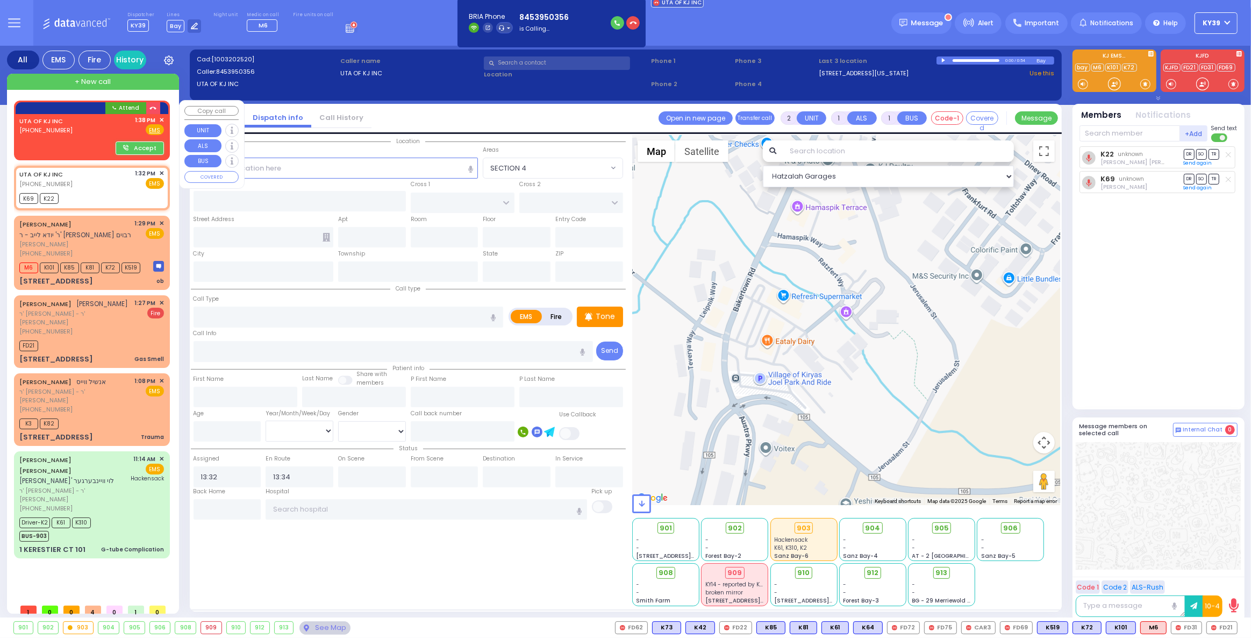
click at [89, 122] on div "UTA OF KJ INC (845) 395-0356 1:38 PM ✕ Fire EMS" at bounding box center [91, 126] width 145 height 20
select select
radio input "true"
select select
type input "13:38"
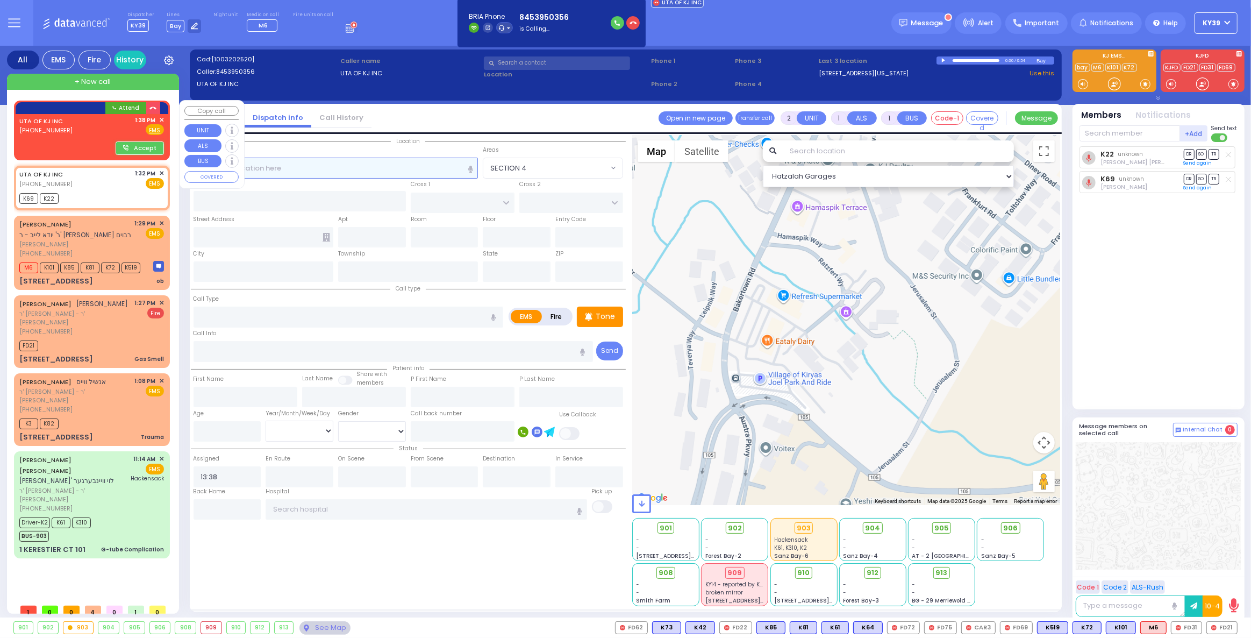
select select "Hatzalah Garages"
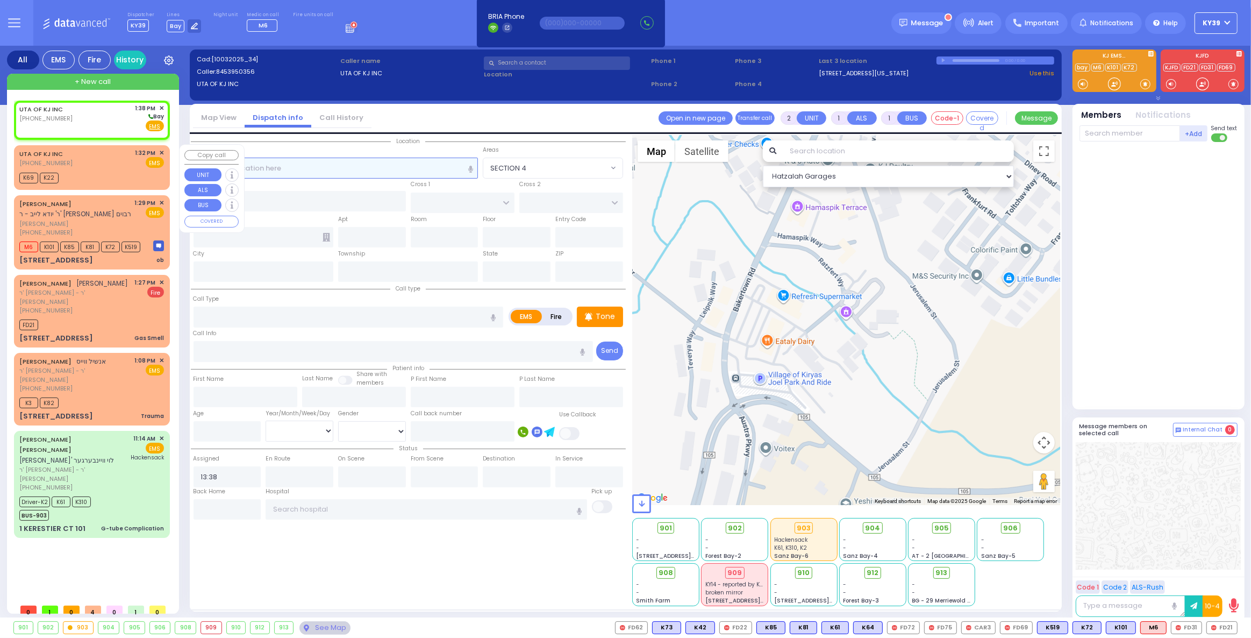
select select
radio input "true"
select select
select select "Hatzalah Garages"
drag, startPoint x: 290, startPoint y: 172, endPoint x: 275, endPoint y: 166, distance: 15.9
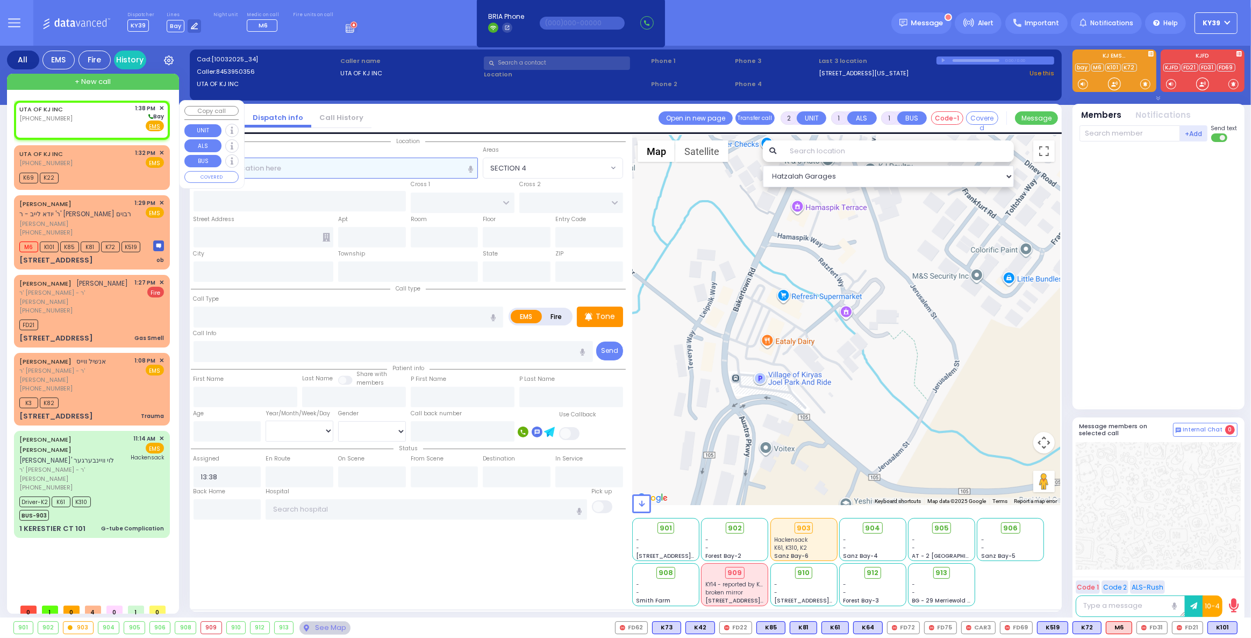
click at [290, 172] on input "text" at bounding box center [336, 168] width 285 height 20
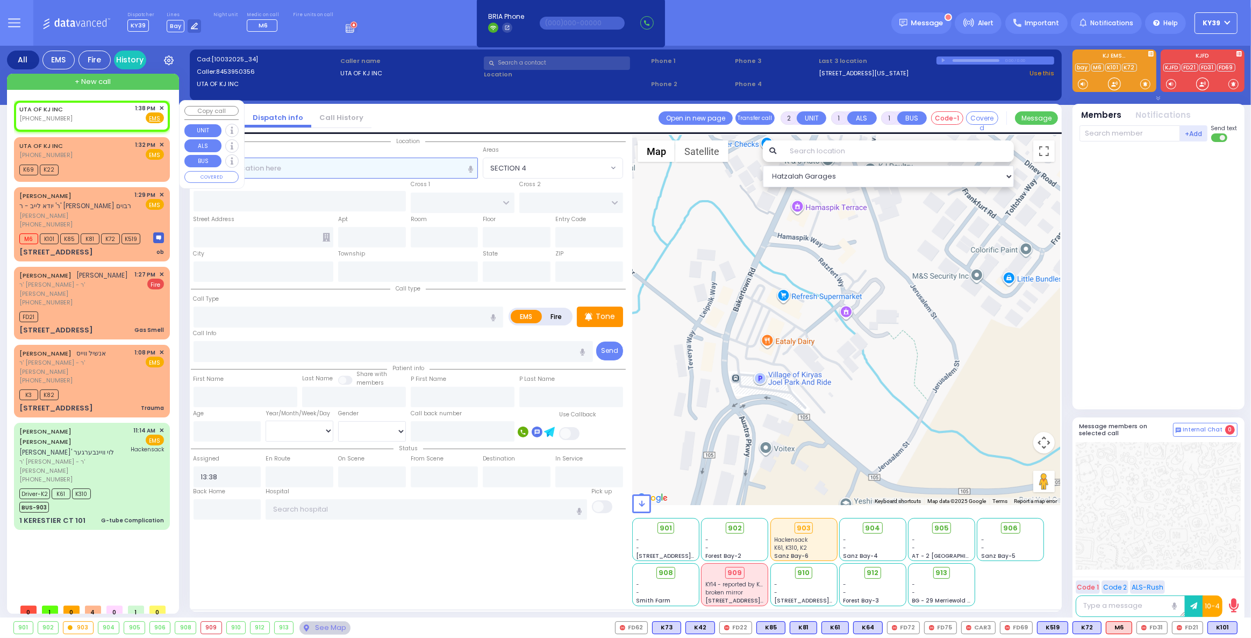
select select
radio input "true"
select select
select select "Hatzalah Garages"
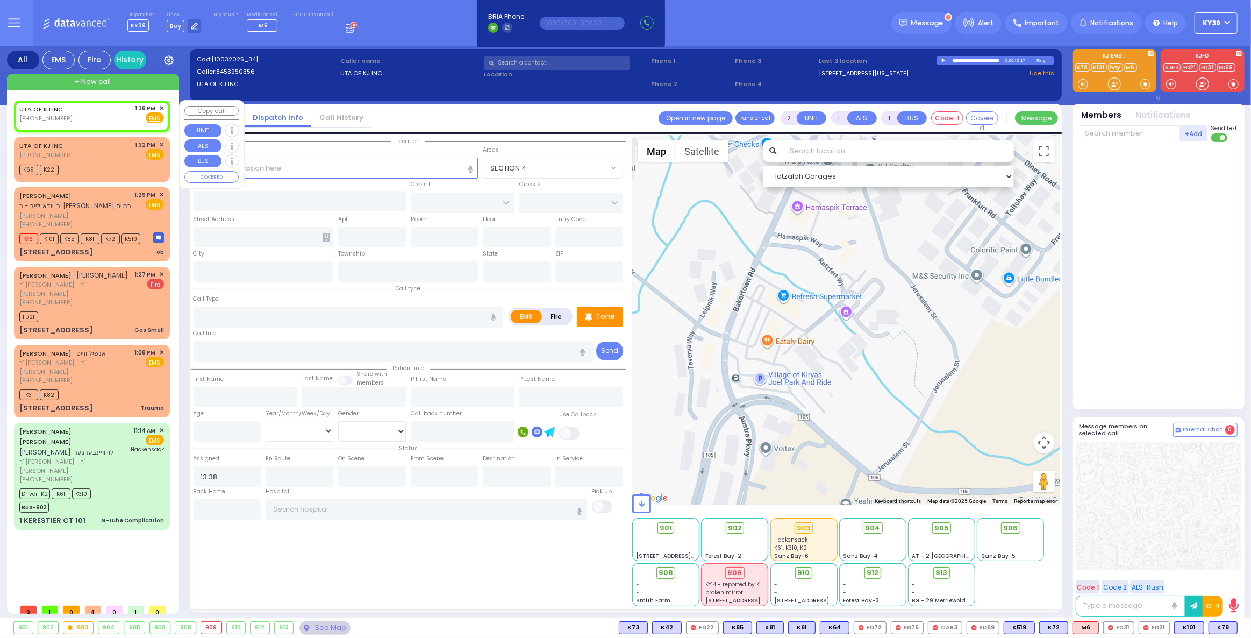
click at [84, 111] on div "UTA OF KJ INC (845) 395-0356 1:38 PM ✕ Fire EMS" at bounding box center [91, 114] width 145 height 20
select select
radio input "true"
select select
select select "Hatzalah Garages"
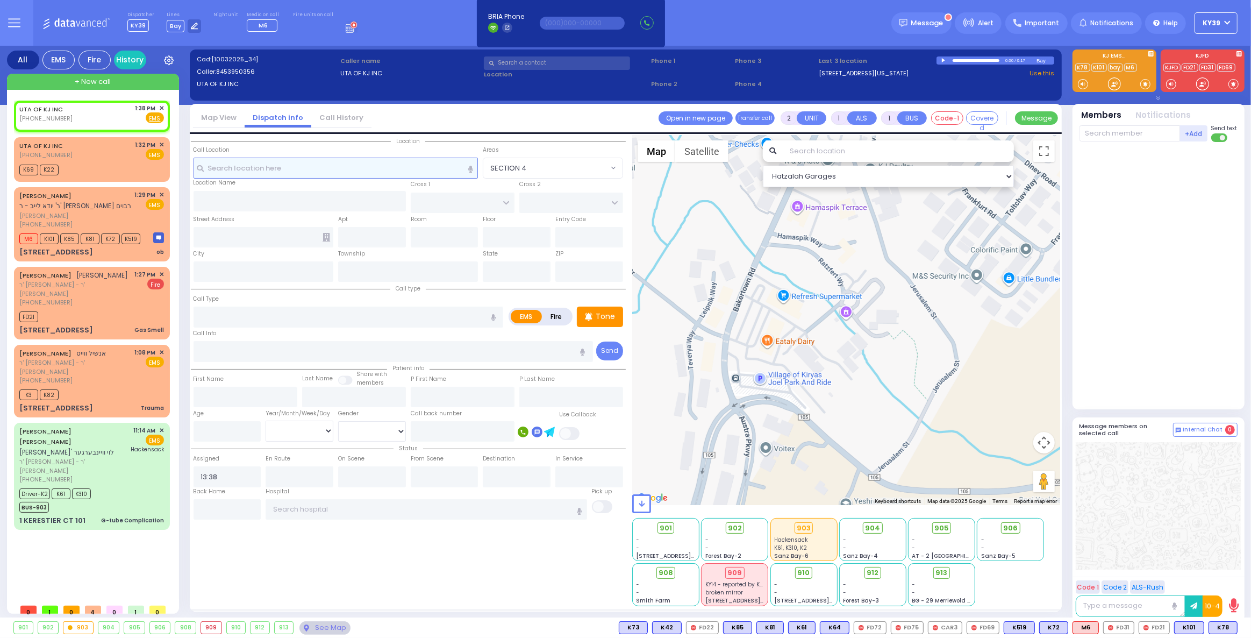
click at [324, 164] on input "text" at bounding box center [336, 168] width 285 height 20
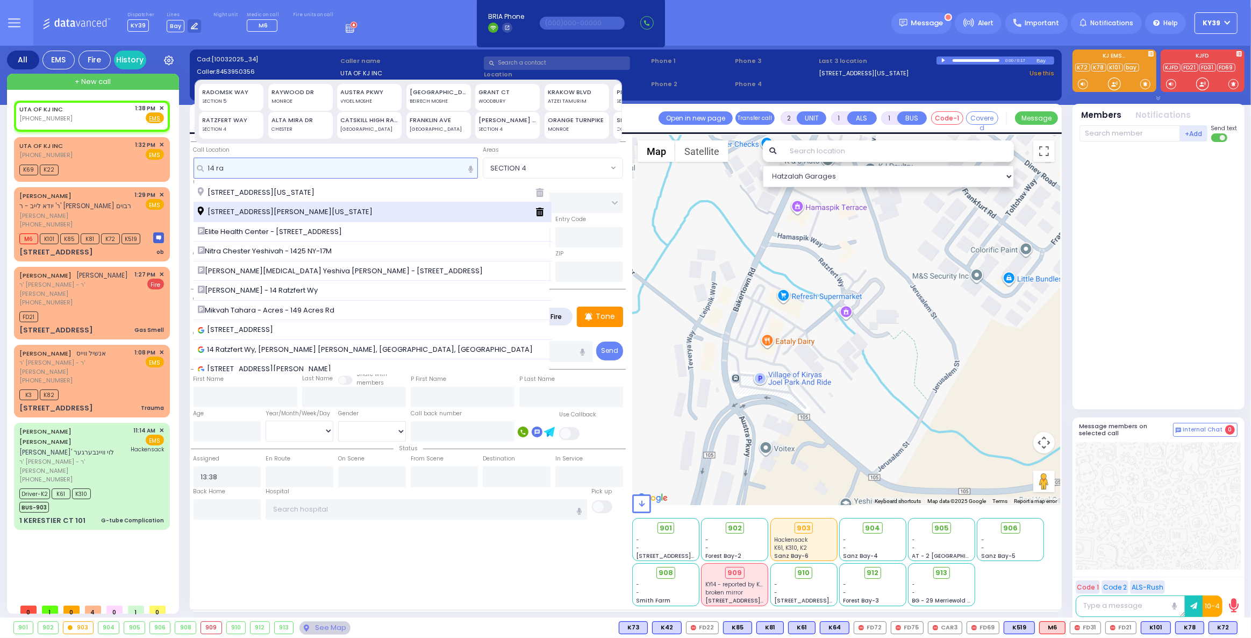
type input "14 ra"
click at [288, 213] on span "[STREET_ADDRESS][PERSON_NAME][US_STATE]" at bounding box center [287, 211] width 179 height 11
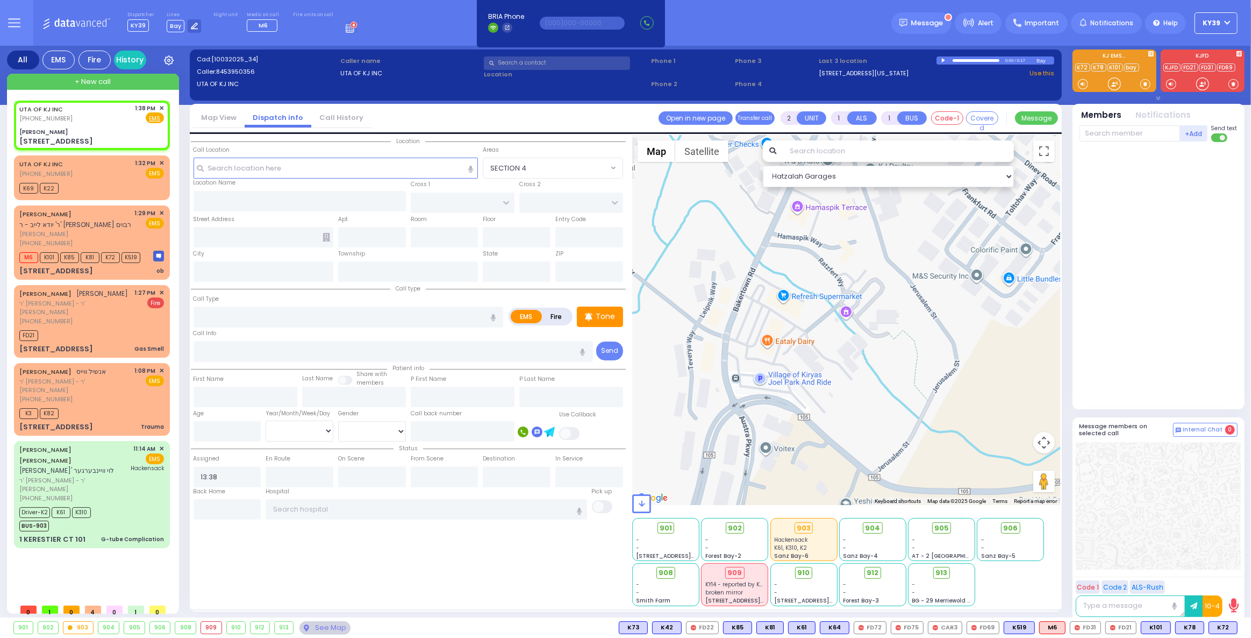
select select
radio input "true"
select select
select select "Hatzalah Garages"
type input "Ginas Klein"
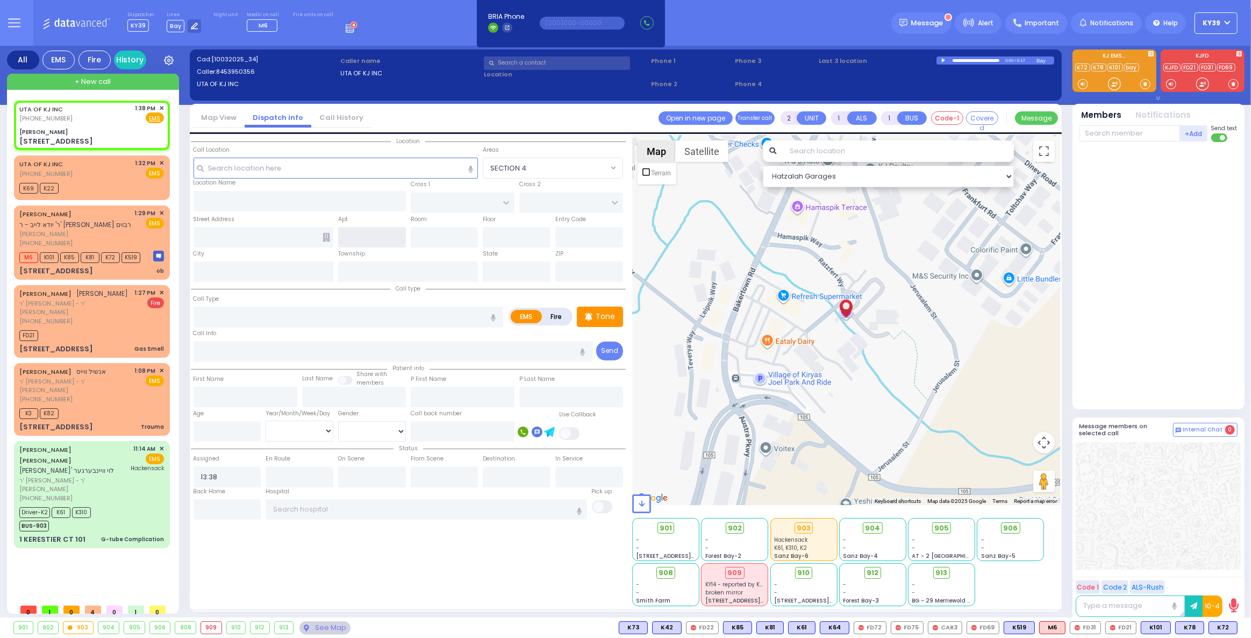
type input "BAKERTOWN RD"
type input "14 Ratzfert Way"
type input "Kiryas Joel"
type input "[US_STATE]"
type input "10950"
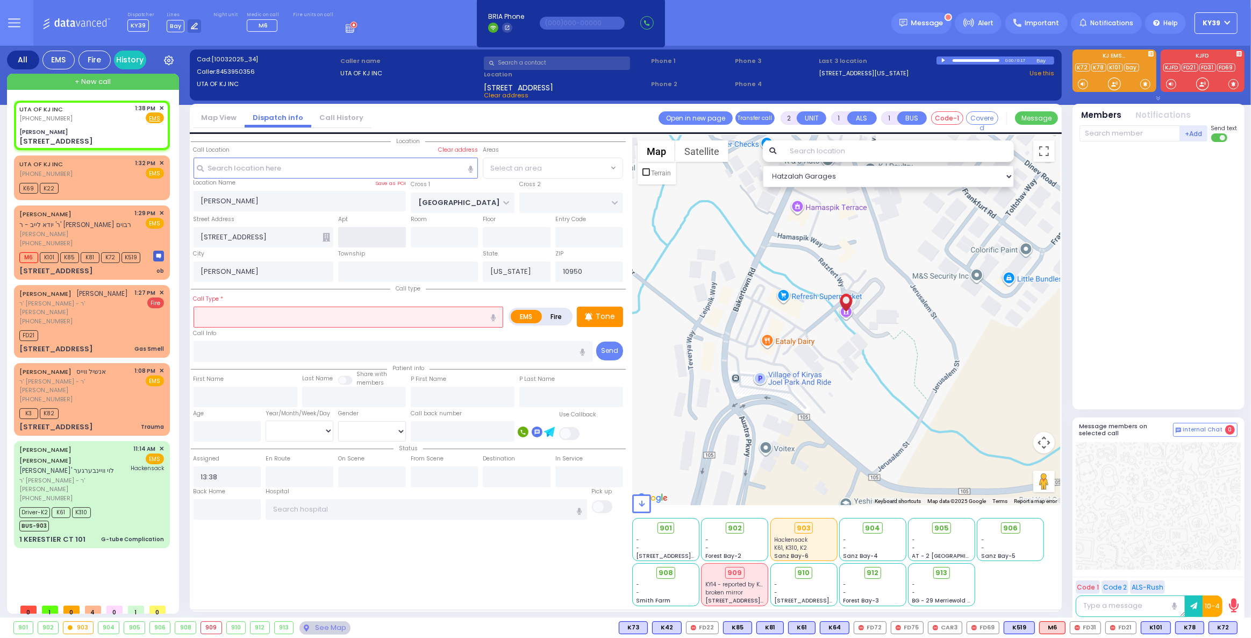
select select "SECTION 4"
click at [133, 117] on span "Fire" at bounding box center [137, 117] width 17 height 11
select select
radio input "true"
select select
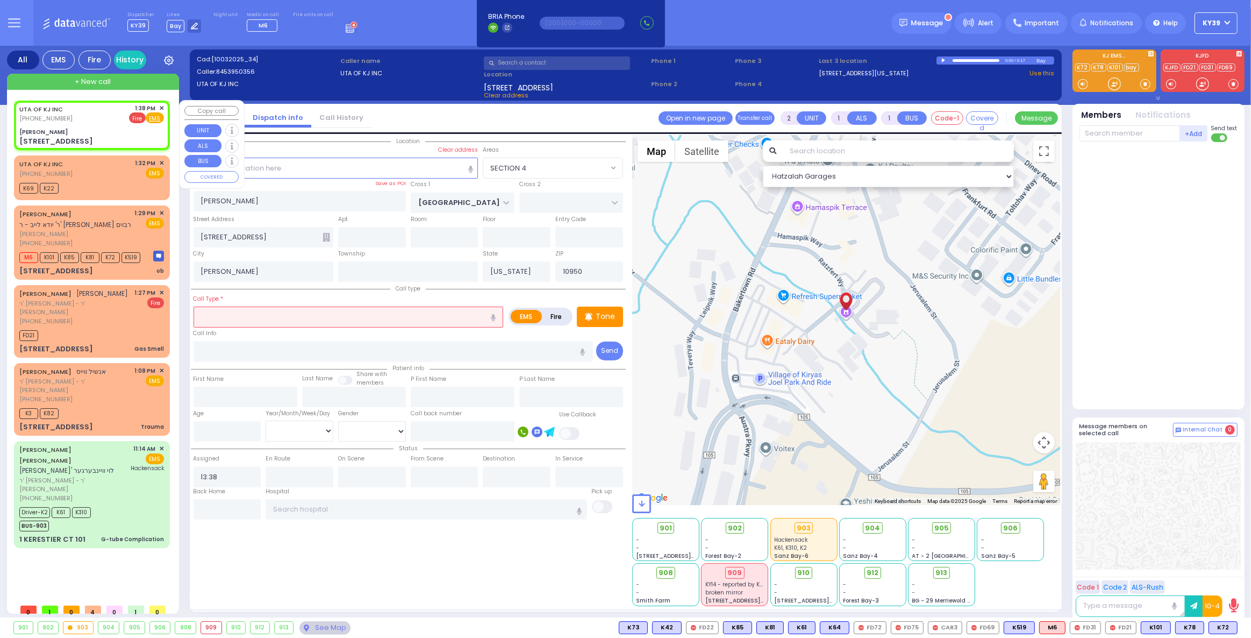
select select "Hatzalah Garages"
select select "SECTION 4"
click at [248, 318] on input "text" at bounding box center [349, 316] width 310 height 20
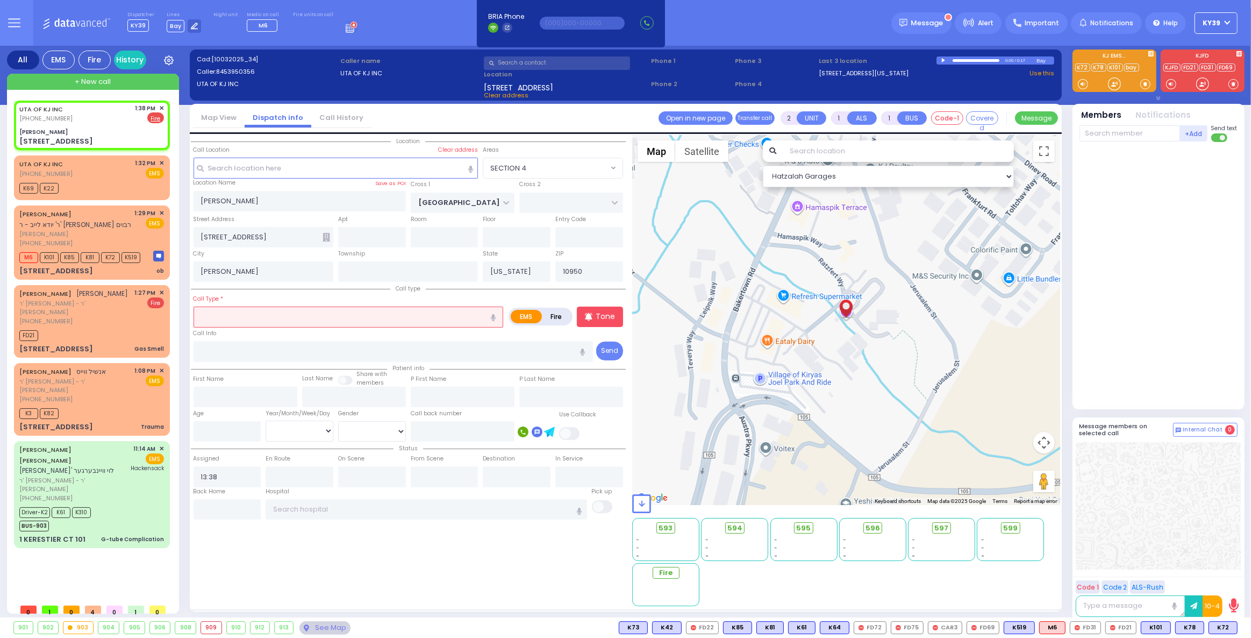
type input "e"
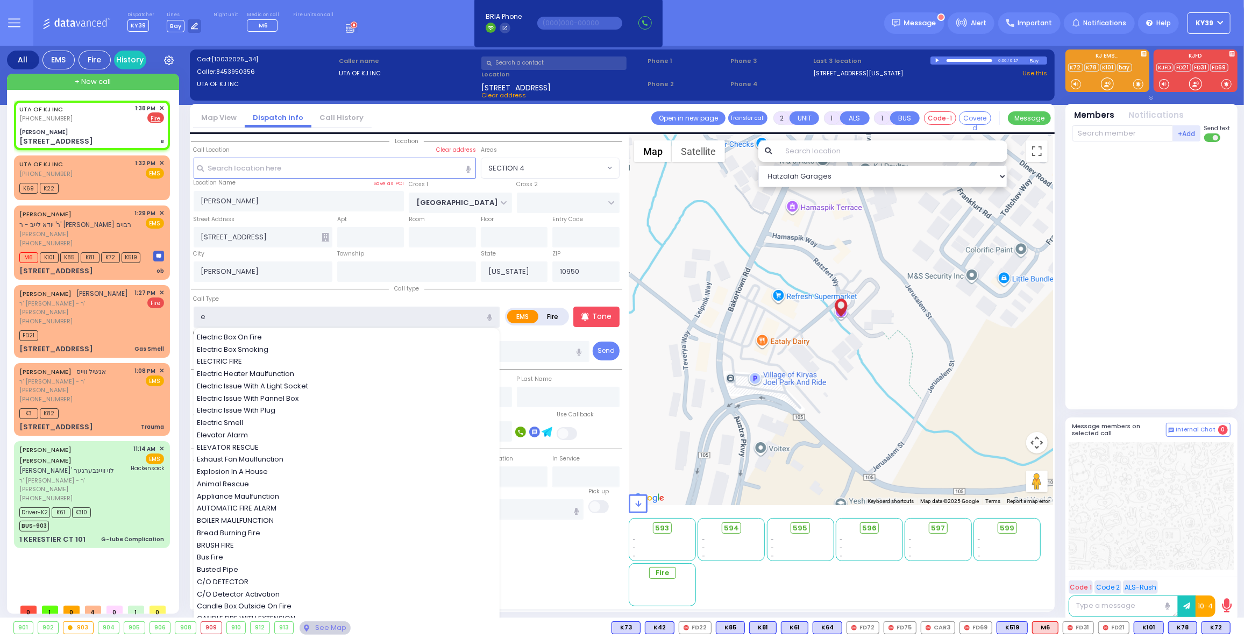
select select
radio input "false"
radio input "true"
select select
select select "Hatzalah Garages"
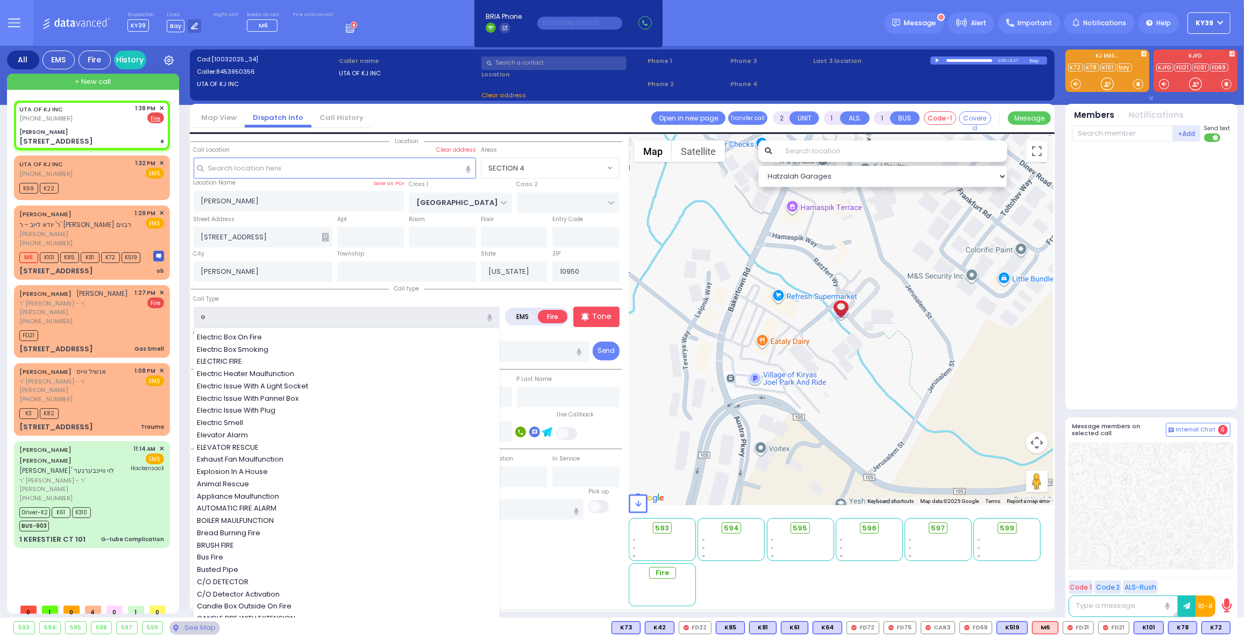
select select "SECTION 4"
click at [248, 445] on span "ELEVATOR RESCUE" at bounding box center [230, 447] width 66 height 11
type input "ELEVATOR RESCUE"
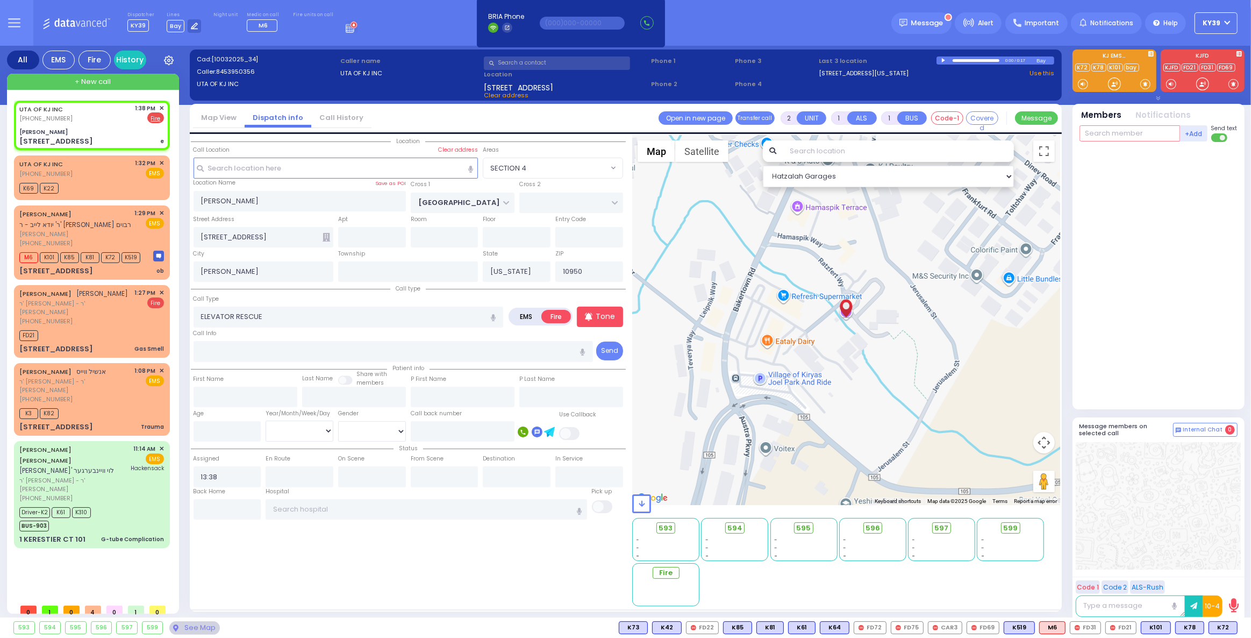
click at [1125, 134] on input "text" at bounding box center [1130, 133] width 101 height 16
select select
radio input "true"
select select
select select "Hatzalah Garages"
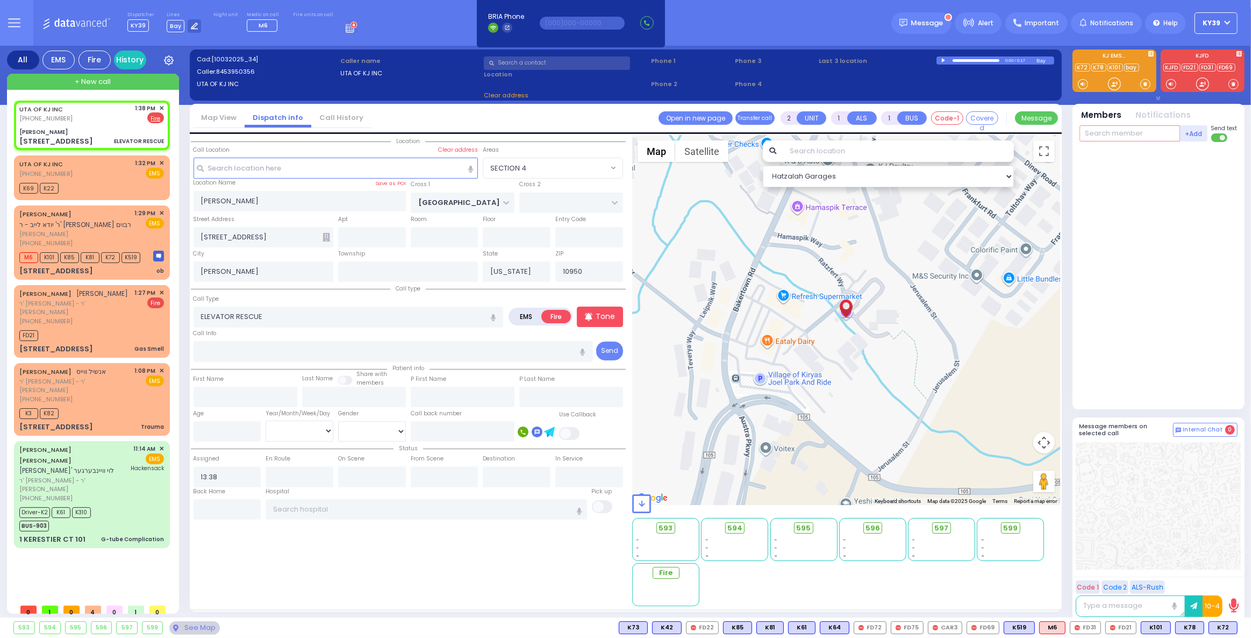
select select "SECTION 4"
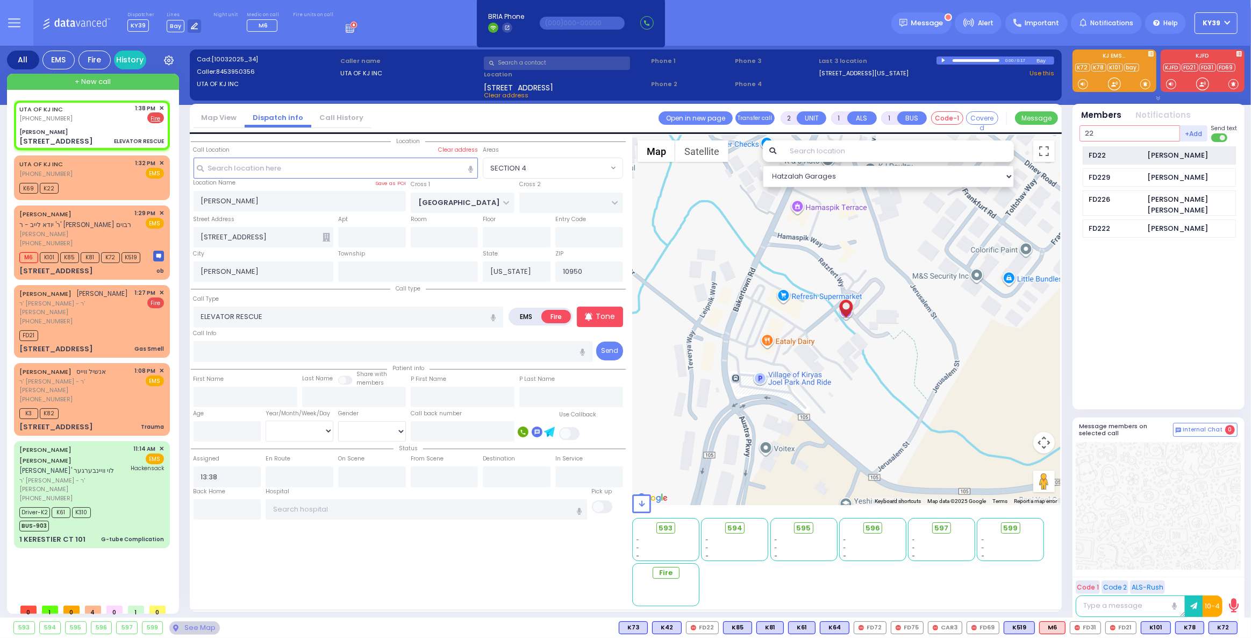
type input "22"
click at [1140, 150] on div "FD22 Chaim Stern" at bounding box center [1159, 155] width 153 height 19
drag, startPoint x: 1111, startPoint y: 137, endPoint x: 1109, endPoint y: 131, distance: 6.1
click at [1109, 134] on input "text" at bounding box center [1130, 133] width 101 height 16
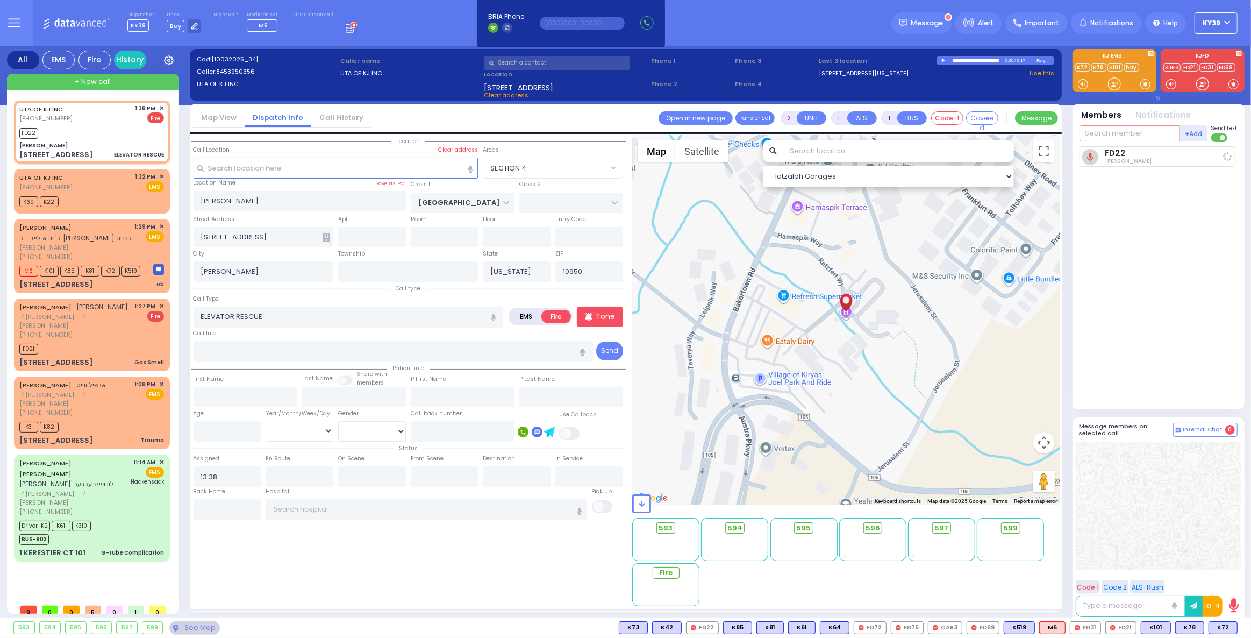
select select
radio input "true"
select select
click at [1113, 155] on div "FD69" at bounding box center [1116, 155] width 54 height 11
click at [162, 176] on span "✕" at bounding box center [161, 176] width 5 height 9
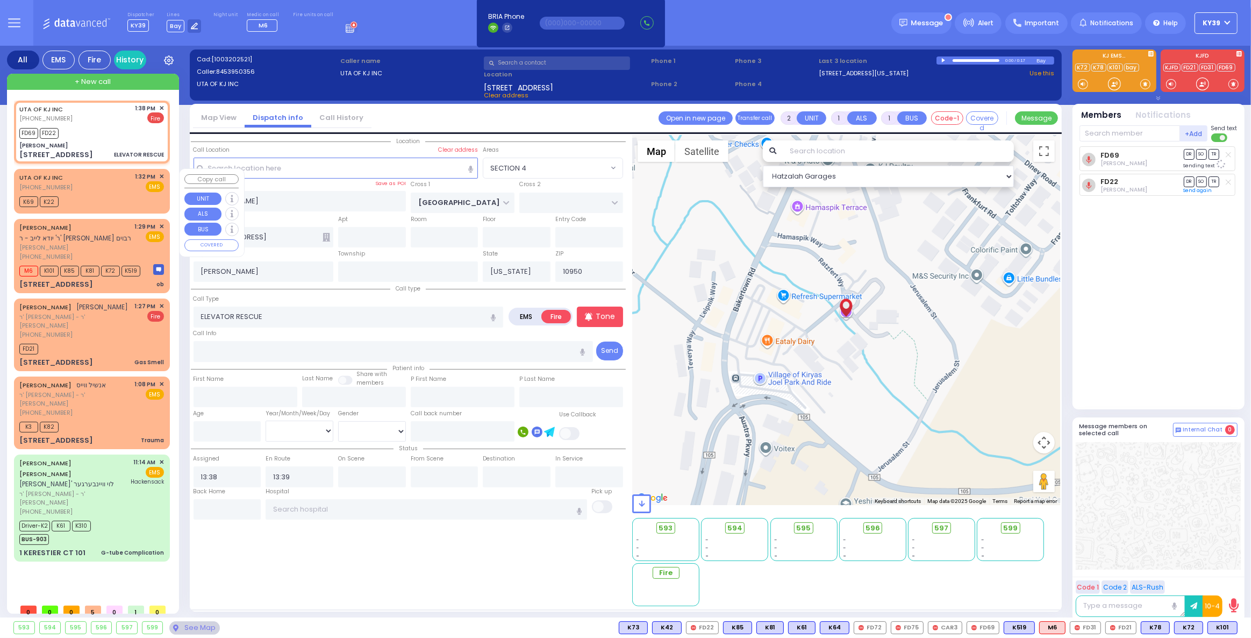
click at [70, 194] on div "K69 K22" at bounding box center [91, 200] width 145 height 13
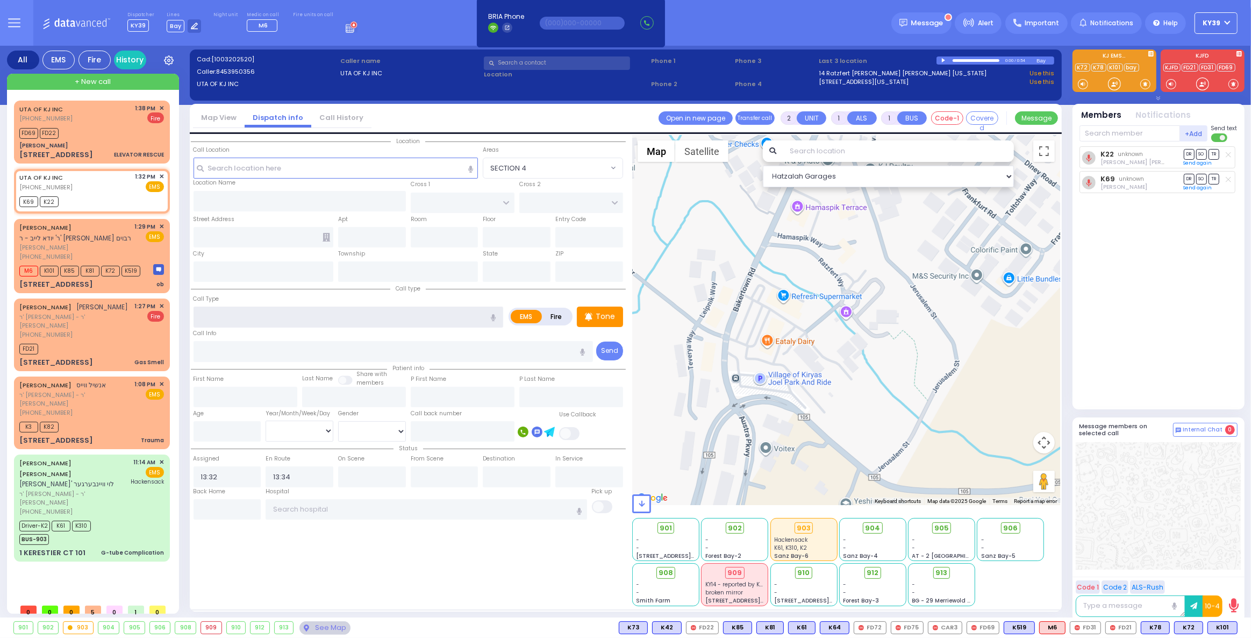
click at [230, 323] on input "text" at bounding box center [349, 316] width 310 height 20
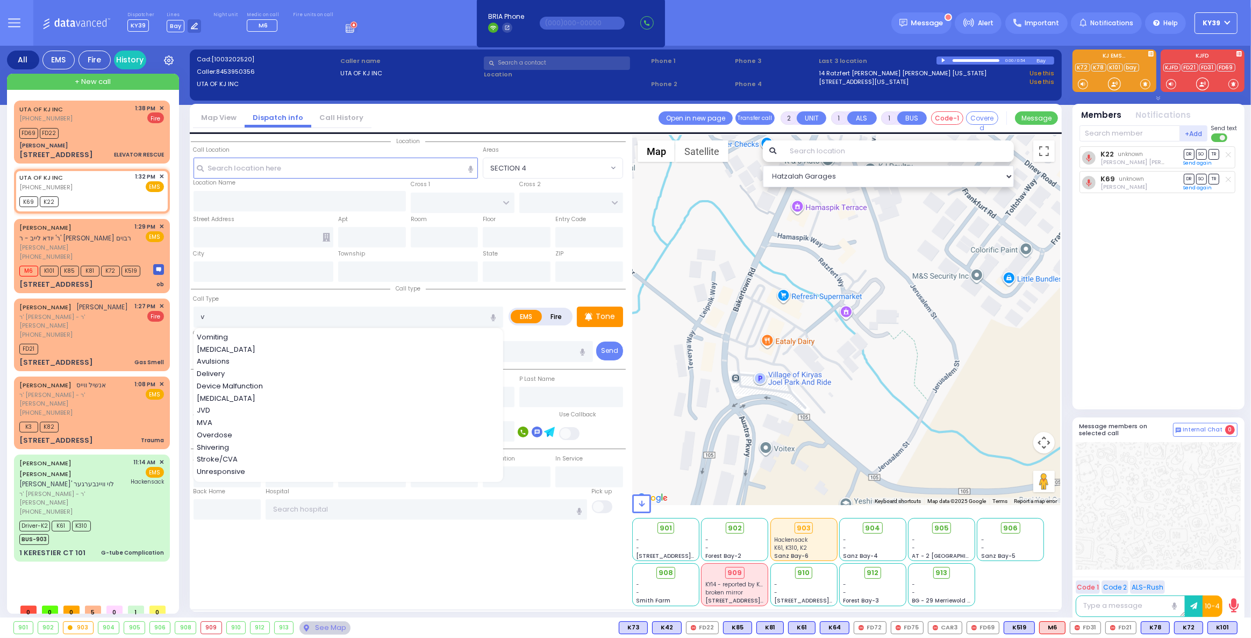
drag, startPoint x: 291, startPoint y: 560, endPoint x: 222, endPoint y: 483, distance: 104.3
click at [291, 560] on div "Location v" at bounding box center [408, 370] width 435 height 471
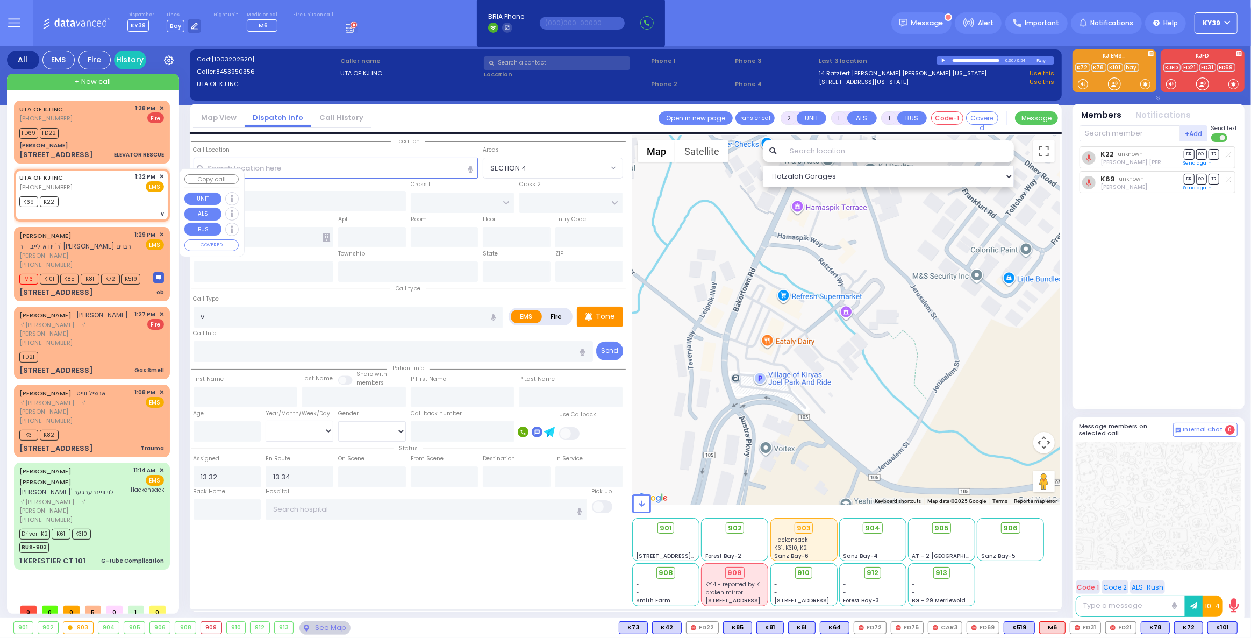
click at [161, 177] on span "✕" at bounding box center [161, 176] width 5 height 9
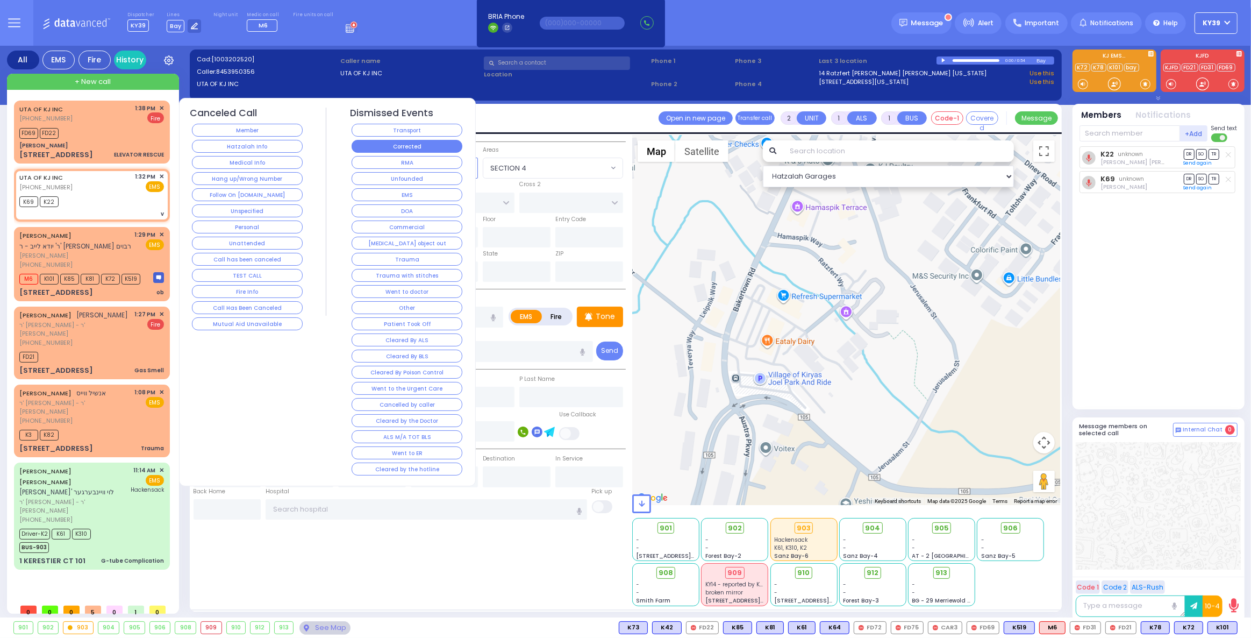
click at [394, 144] on button "Corrected" at bounding box center [407, 146] width 111 height 13
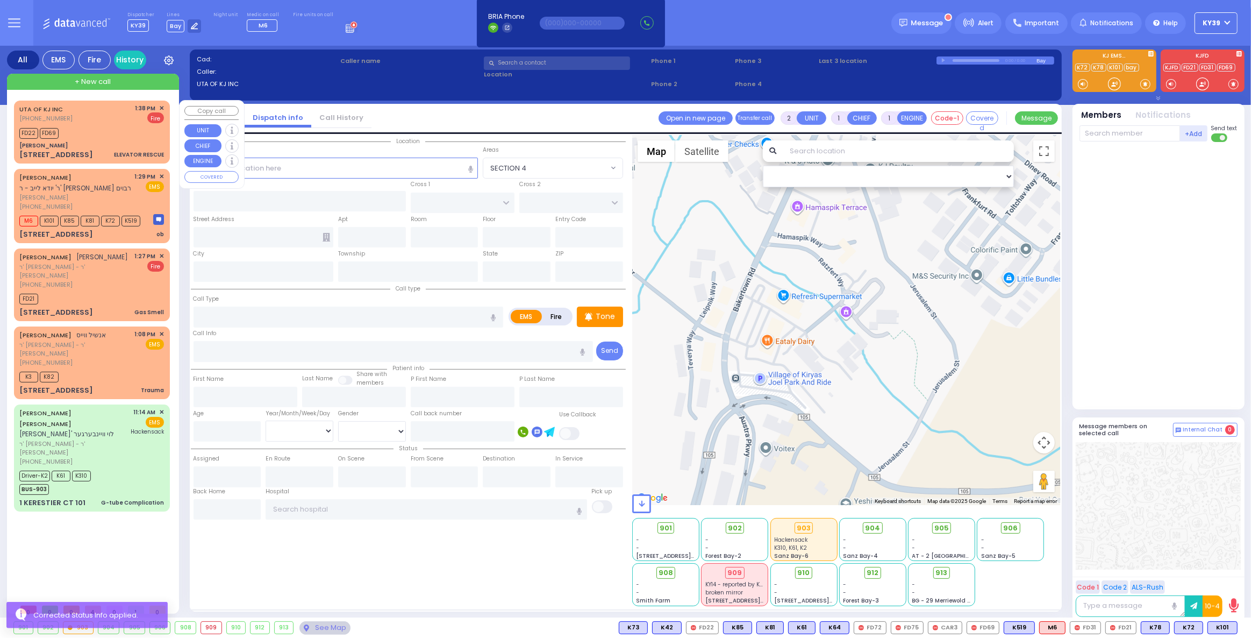
click at [133, 130] on div "FD22 FD69" at bounding box center [91, 131] width 145 height 13
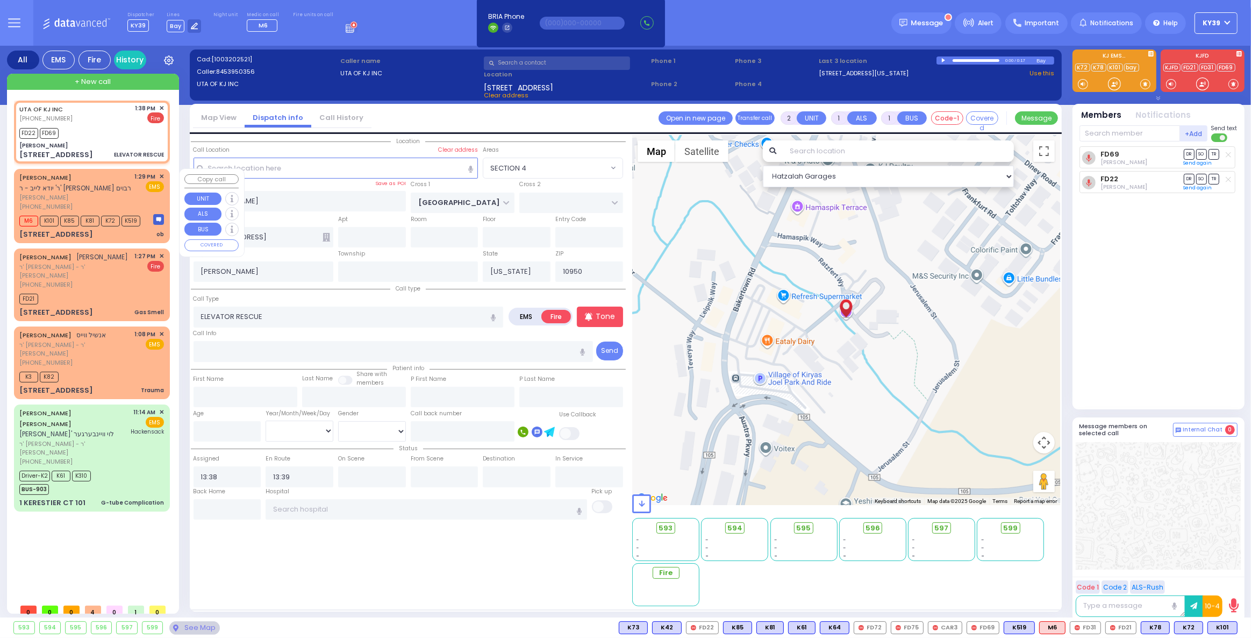
drag, startPoint x: 125, startPoint y: 192, endPoint x: 132, endPoint y: 190, distance: 7.5
click at [125, 191] on div "SHLOME WEISS ר' יודא לייב - ר' יחיאל מעכיל פעלבערבוים שלמה ווייס (646) 369-9172" at bounding box center [75, 191] width 112 height 39
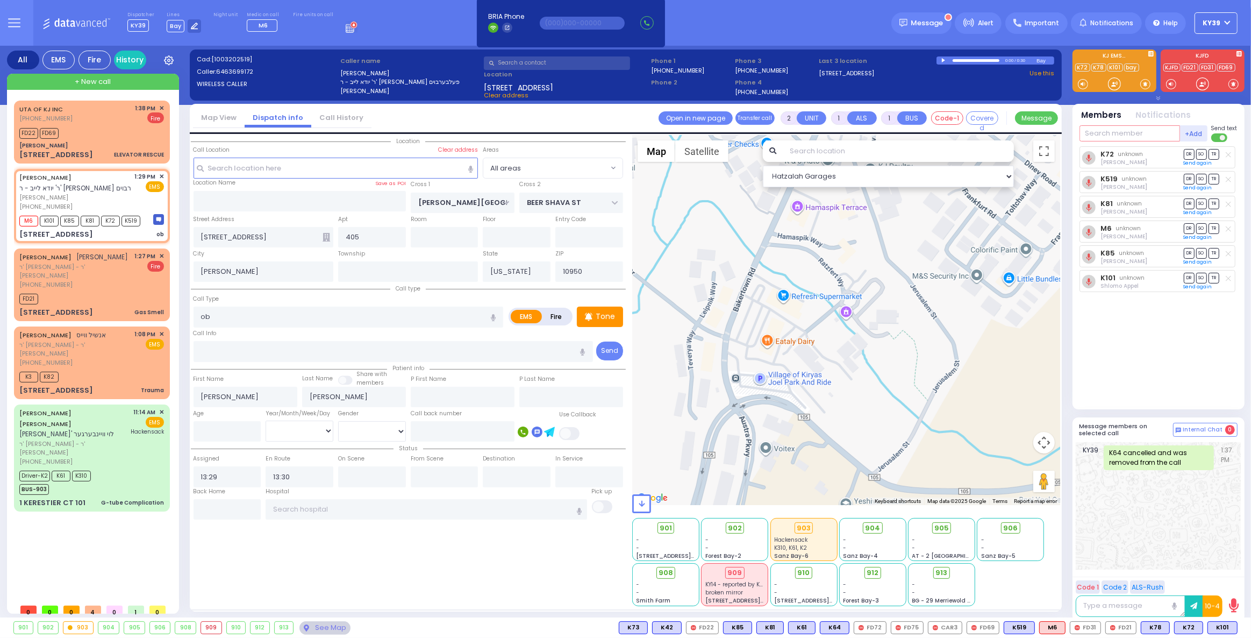
click at [1124, 138] on input "text" at bounding box center [1130, 133] width 101 height 16
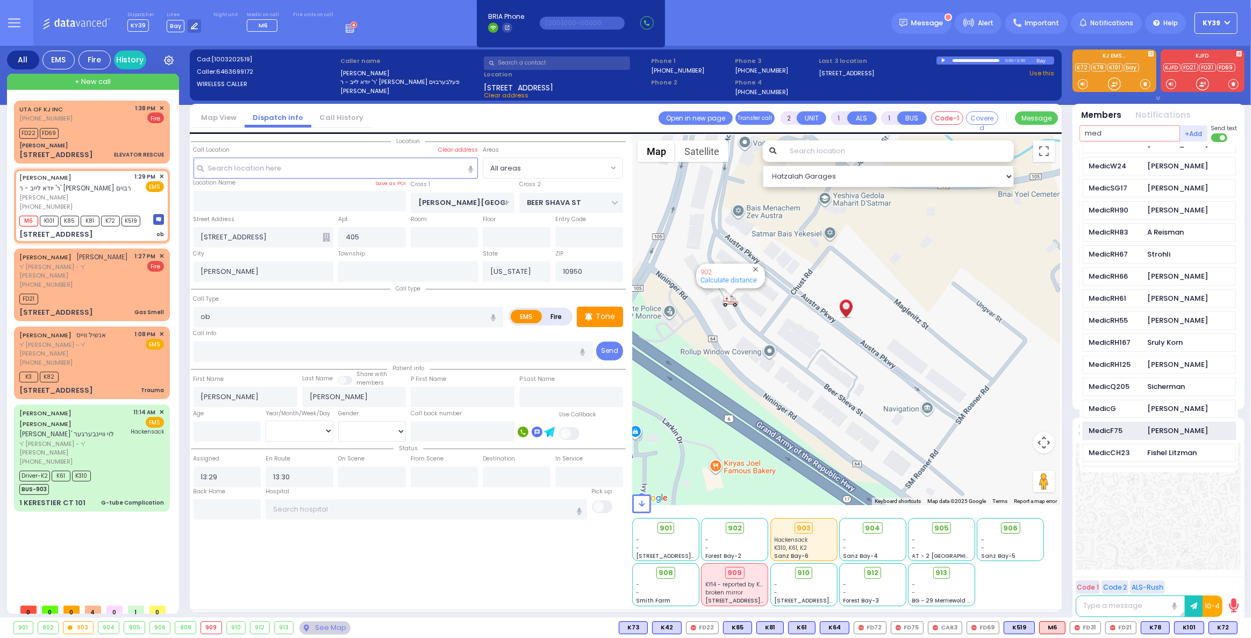
scroll to position [48, 0]
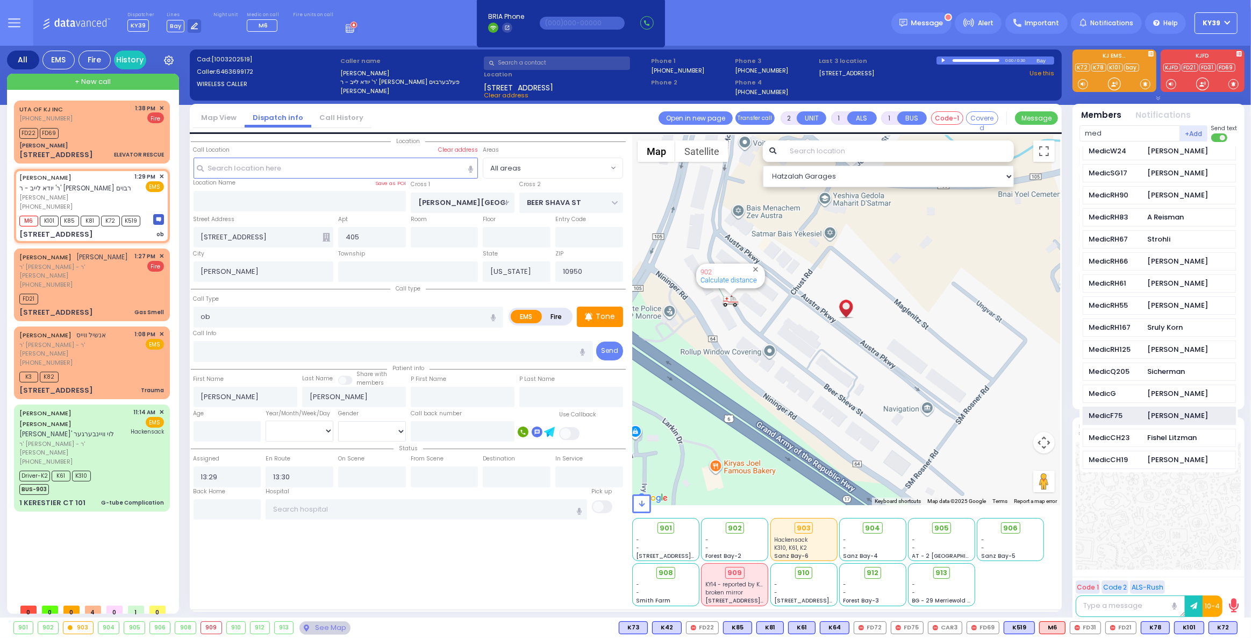
click at [1129, 417] on div "MedicF75" at bounding box center [1116, 415] width 54 height 11
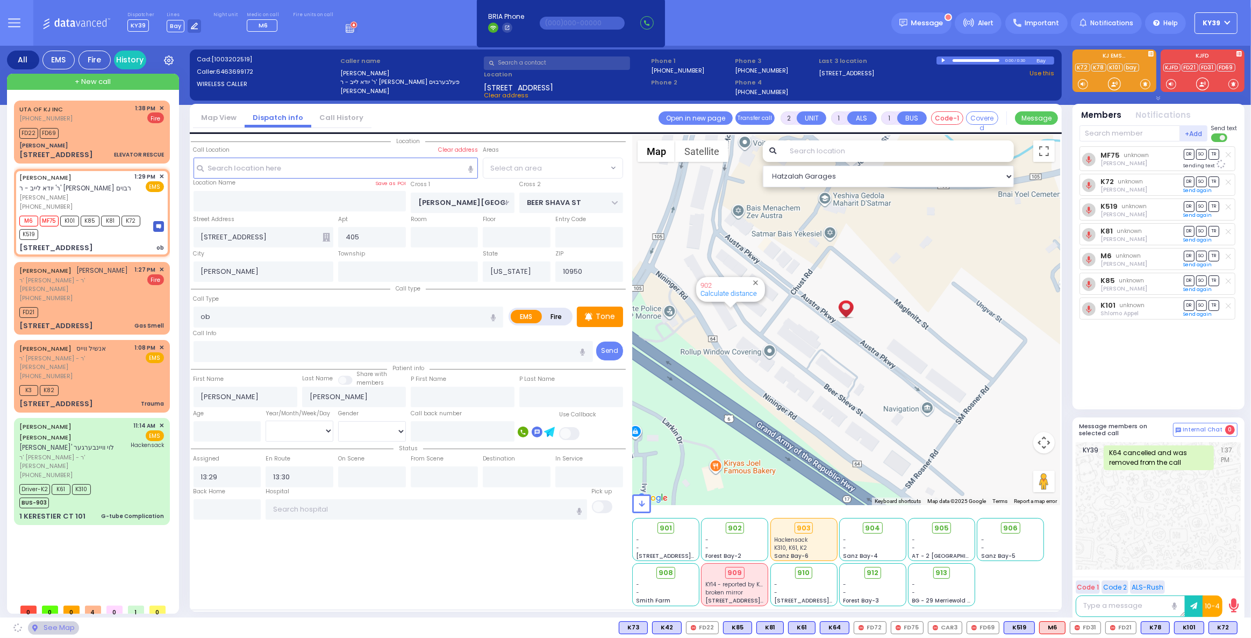
drag, startPoint x: 1151, startPoint y: 519, endPoint x: 1146, endPoint y: 518, distance: 5.6
click at [1150, 519] on div "KY39 K64 cancelled and was removed from the call 1:37 PM" at bounding box center [1158, 505] width 165 height 127
drag, startPoint x: 82, startPoint y: 196, endPoint x: 88, endPoint y: 204, distance: 10.3
click at [82, 195] on span "[PERSON_NAME]" at bounding box center [75, 197] width 112 height 9
click at [783, 630] on button at bounding box center [780, 628] width 5 height 12
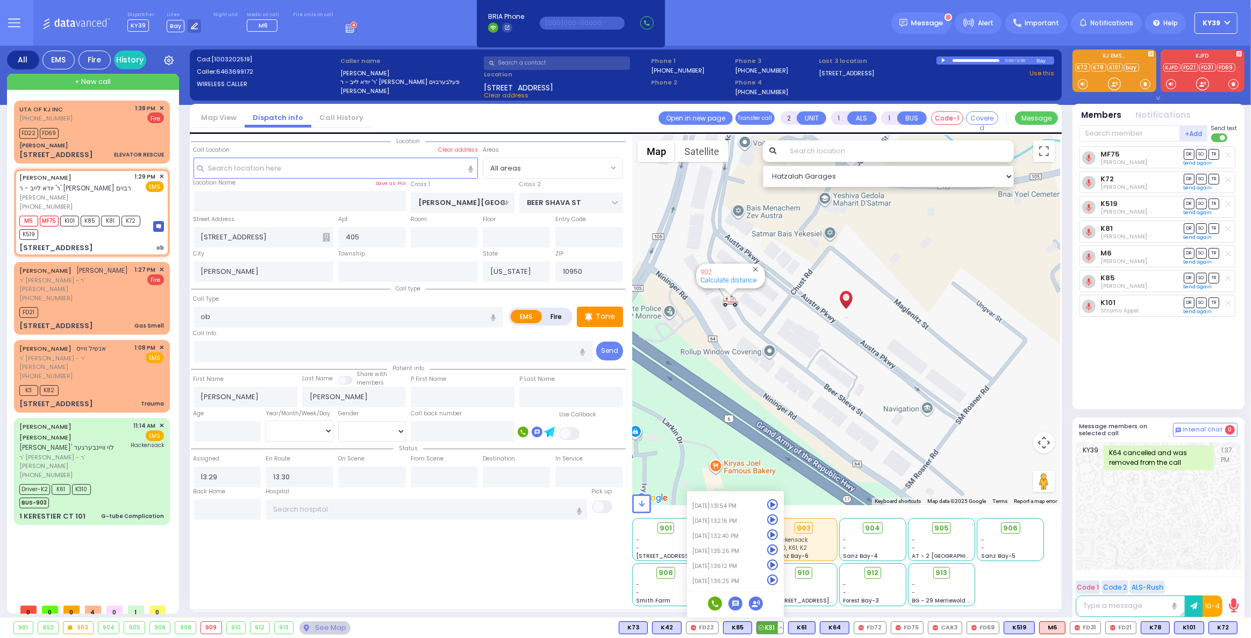
click at [779, 582] on icon at bounding box center [772, 579] width 11 height 11
click at [783, 626] on button at bounding box center [780, 628] width 5 height 12
click at [779, 564] on icon at bounding box center [772, 564] width 11 height 11
click at [779, 552] on icon at bounding box center [772, 549] width 11 height 11
click at [779, 534] on icon at bounding box center [772, 534] width 11 height 11
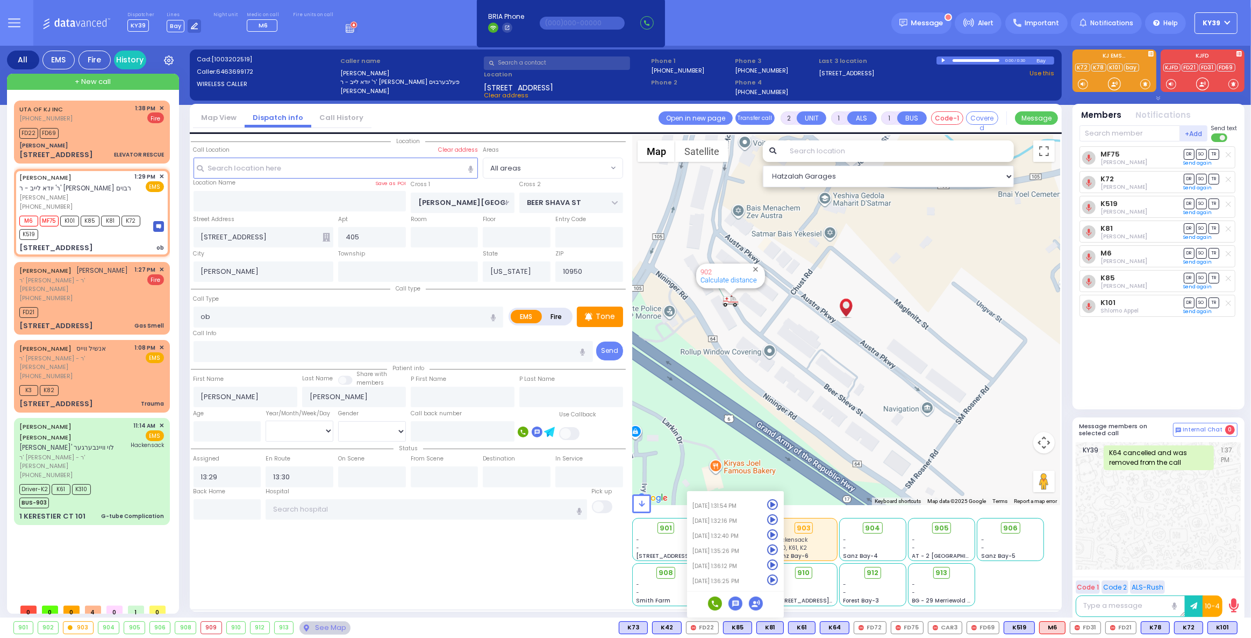
drag, startPoint x: 579, startPoint y: 579, endPoint x: 586, endPoint y: 577, distance: 7.8
click at [579, 579] on div "Location" at bounding box center [408, 370] width 435 height 471
click at [325, 629] on div "See Map" at bounding box center [325, 627] width 51 height 13
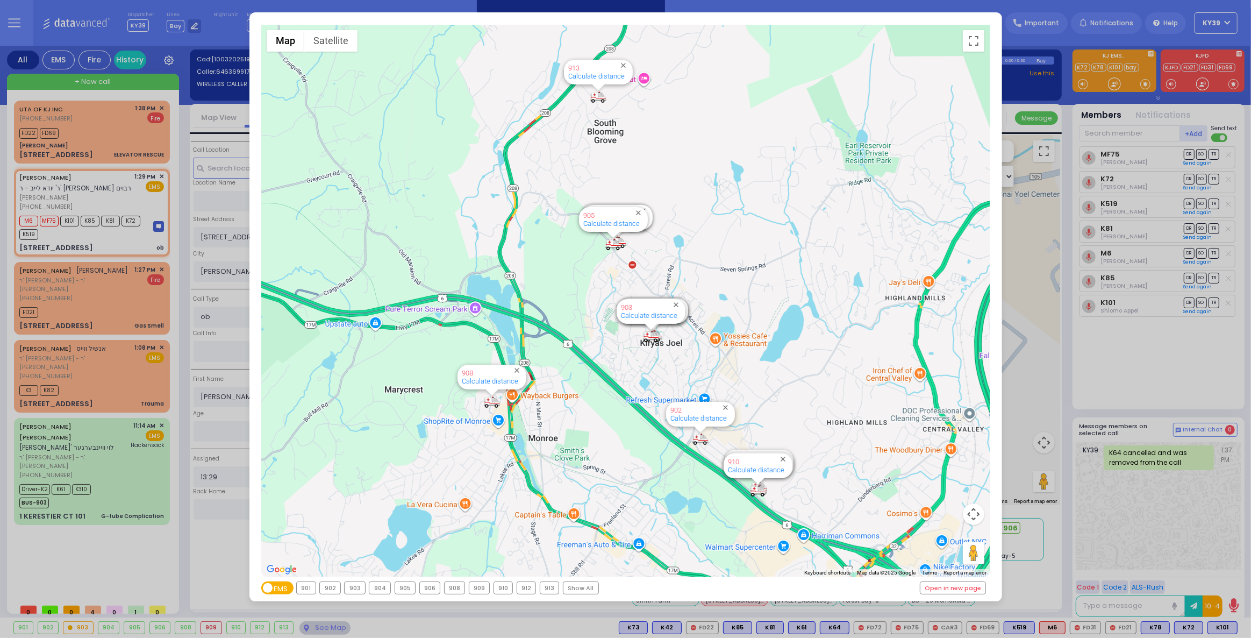
drag, startPoint x: 581, startPoint y: 20, endPoint x: 2026, endPoint y: -8, distance: 1444.5
click at [1251, 0] on html "Dashboard" at bounding box center [625, 319] width 1251 height 638
click at [453, 590] on div "908" at bounding box center [455, 588] width 20 height 12
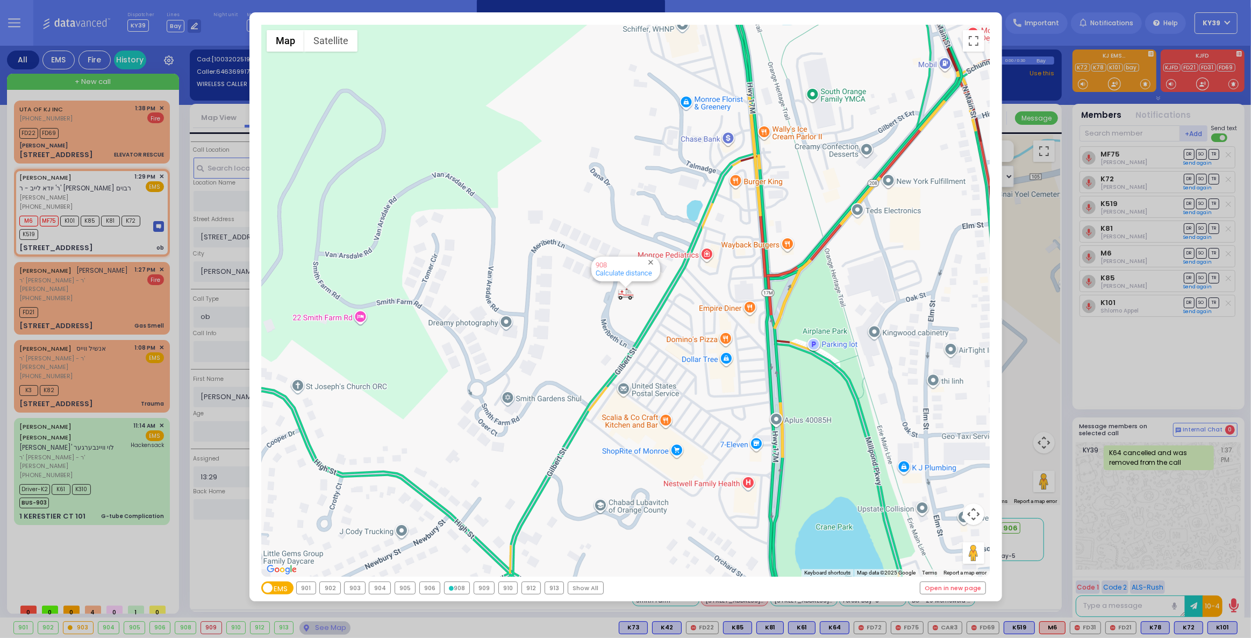
click at [332, 590] on div "902" at bounding box center [330, 588] width 20 height 12
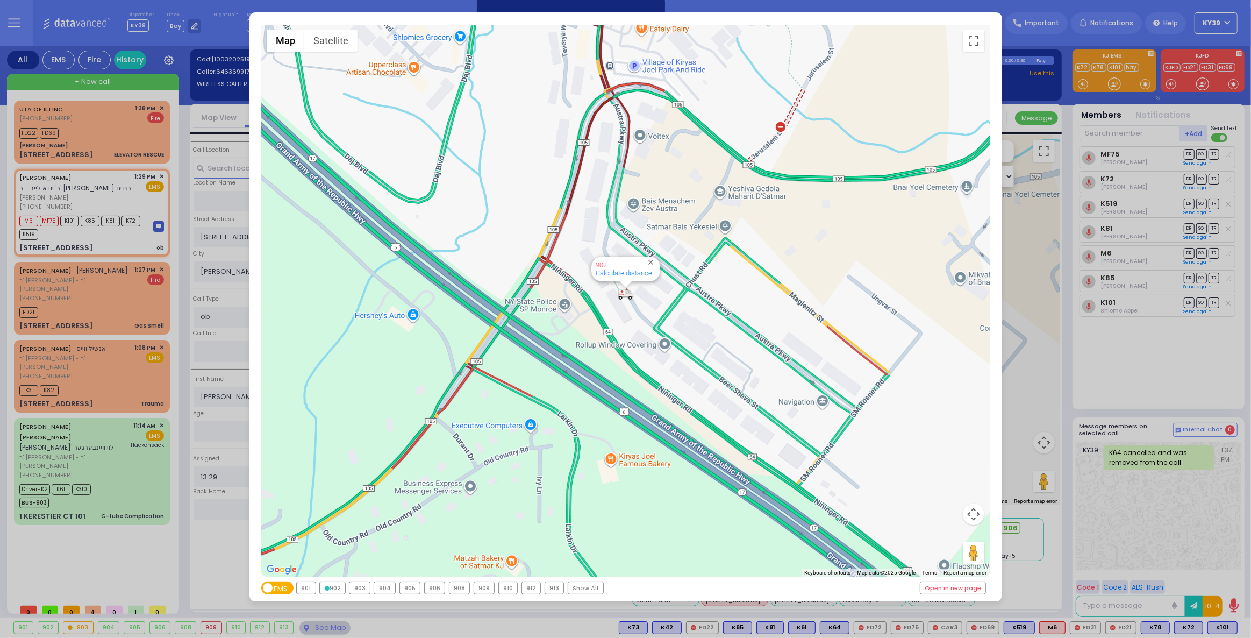
click at [367, 586] on div "903" at bounding box center [360, 588] width 20 height 12
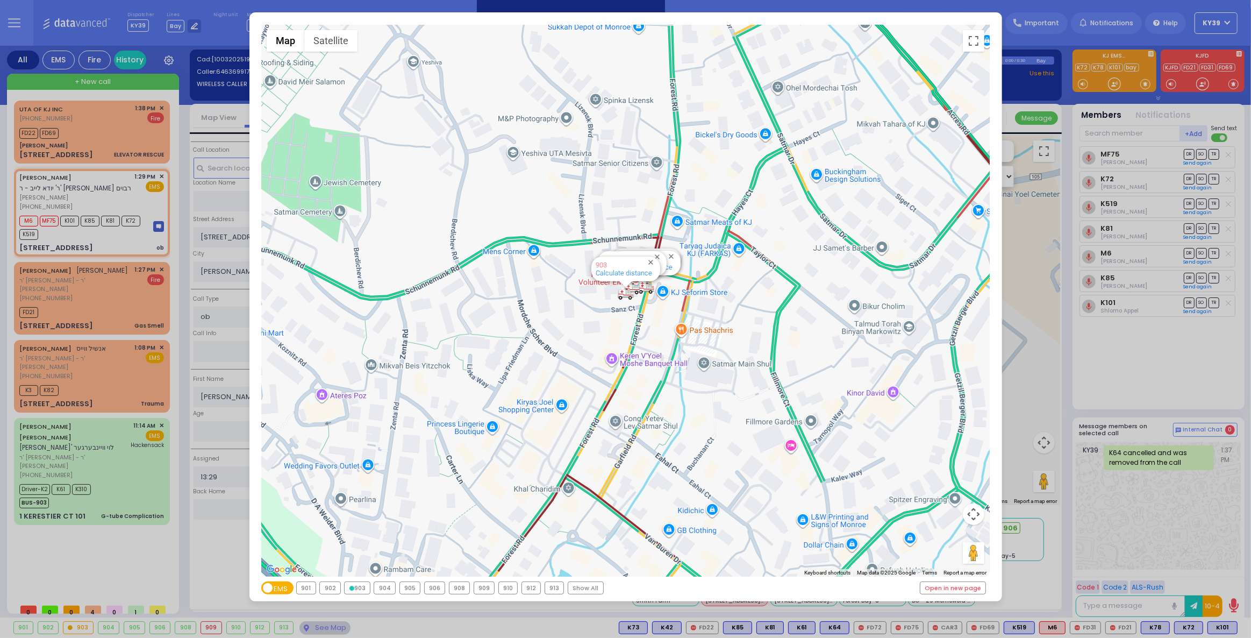
click at [383, 588] on div "904" at bounding box center [384, 588] width 21 height 12
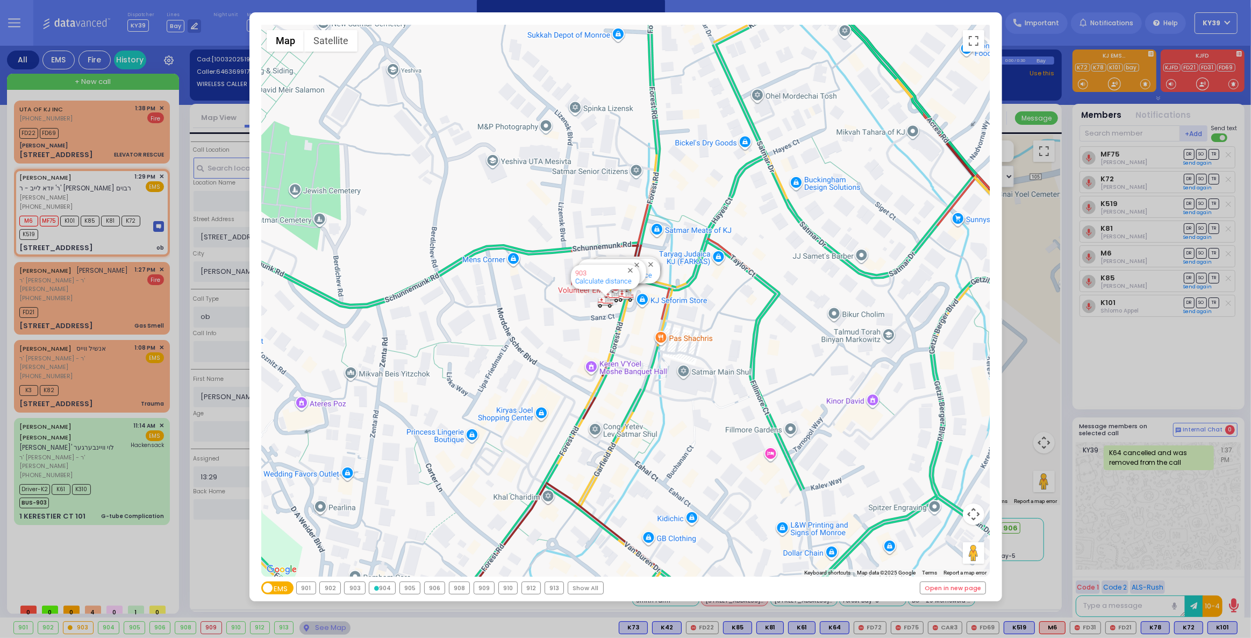
click at [410, 589] on div "905" at bounding box center [410, 588] width 20 height 12
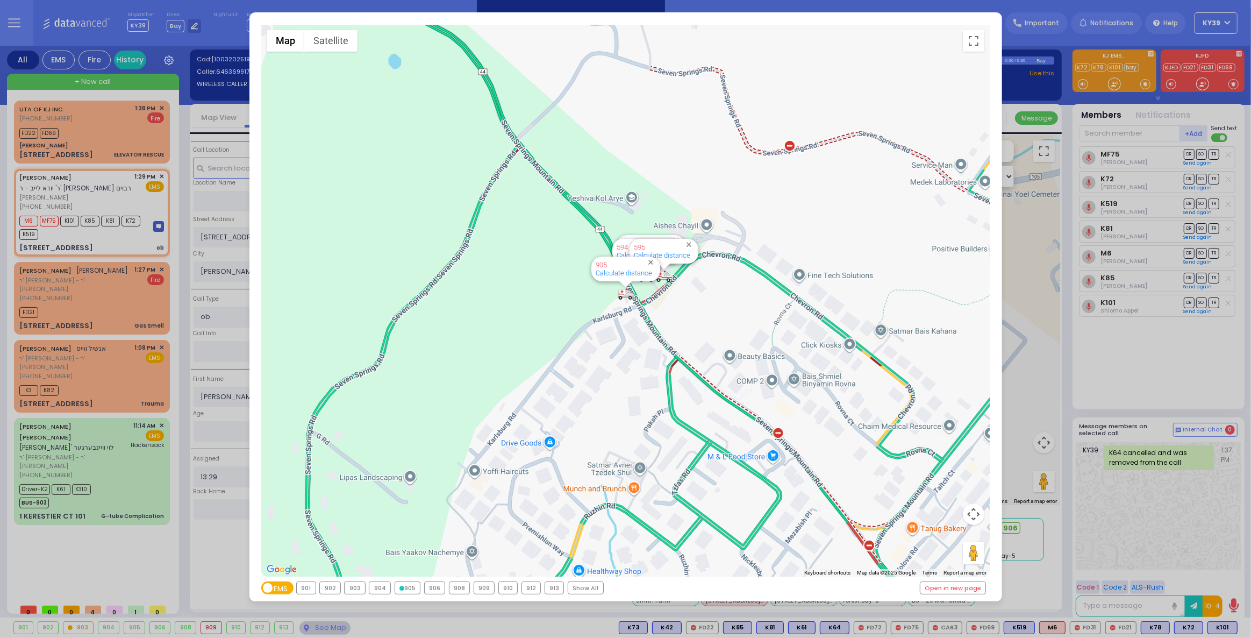
click at [440, 586] on div "906" at bounding box center [435, 588] width 20 height 12
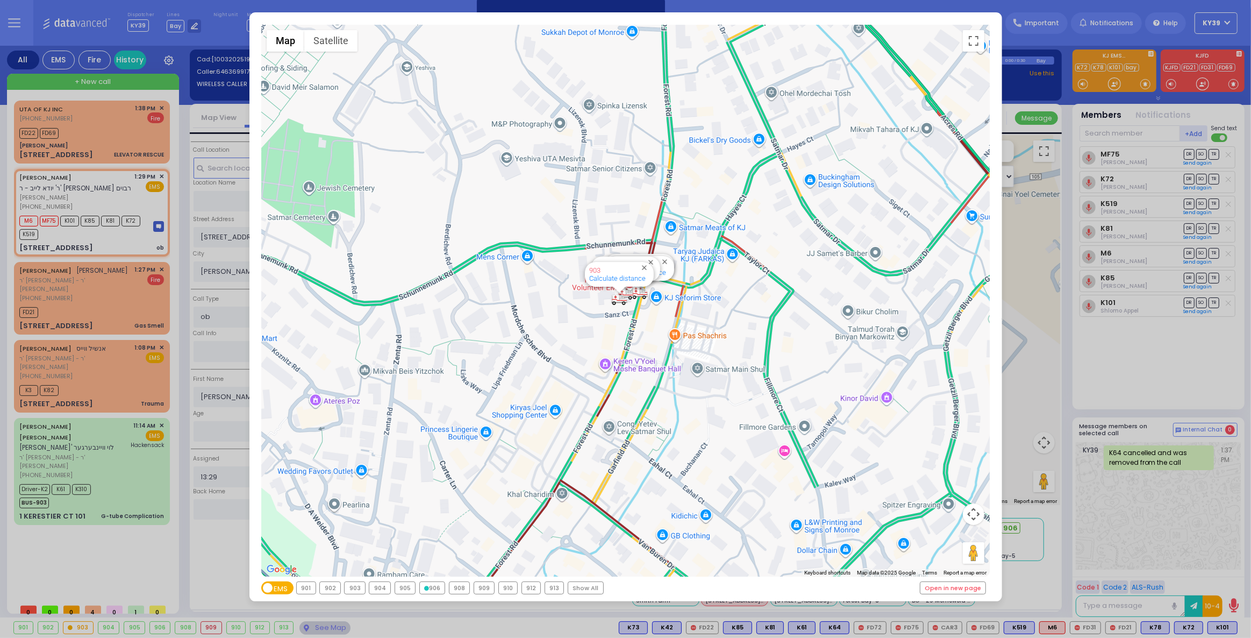
click at [460, 588] on div "908" at bounding box center [460, 588] width 20 height 12
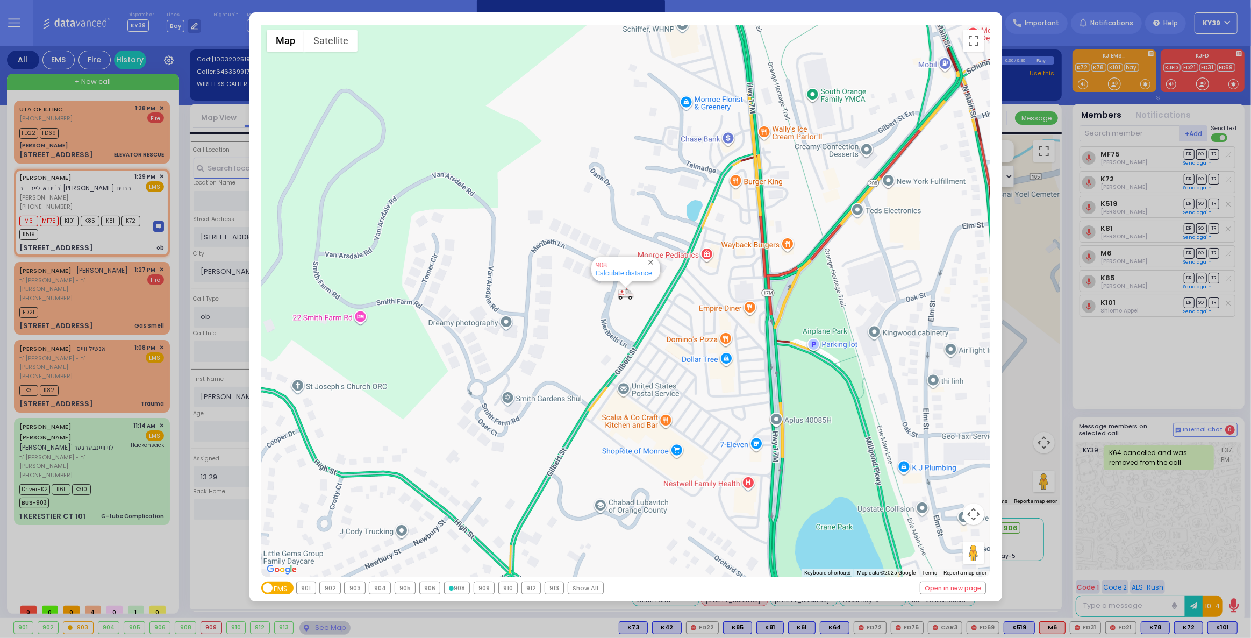
click at [482, 591] on div "909" at bounding box center [484, 588] width 20 height 12
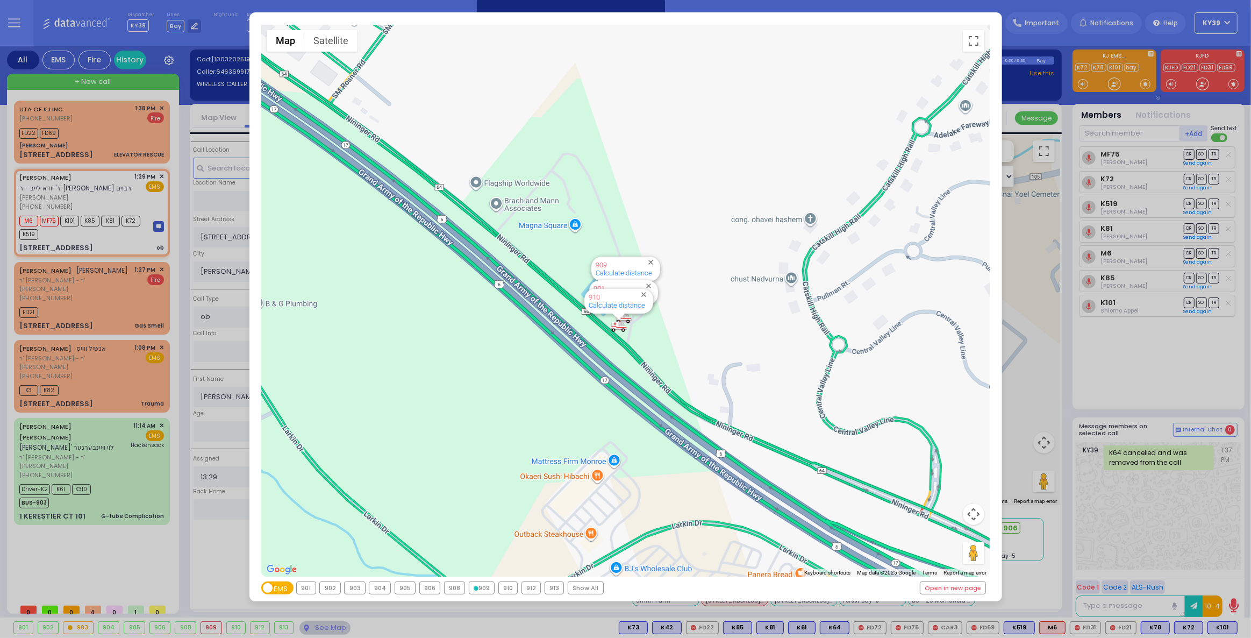
click at [506, 589] on div "910" at bounding box center [508, 588] width 19 height 12
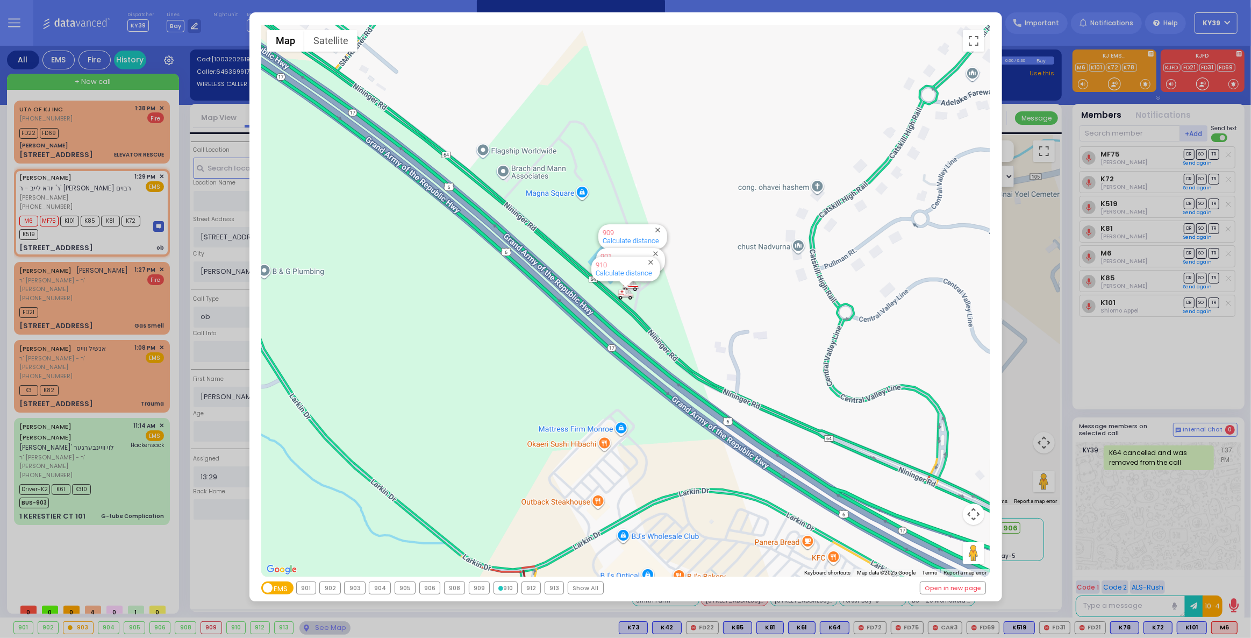
click at [526, 589] on div "912" at bounding box center [531, 588] width 19 height 12
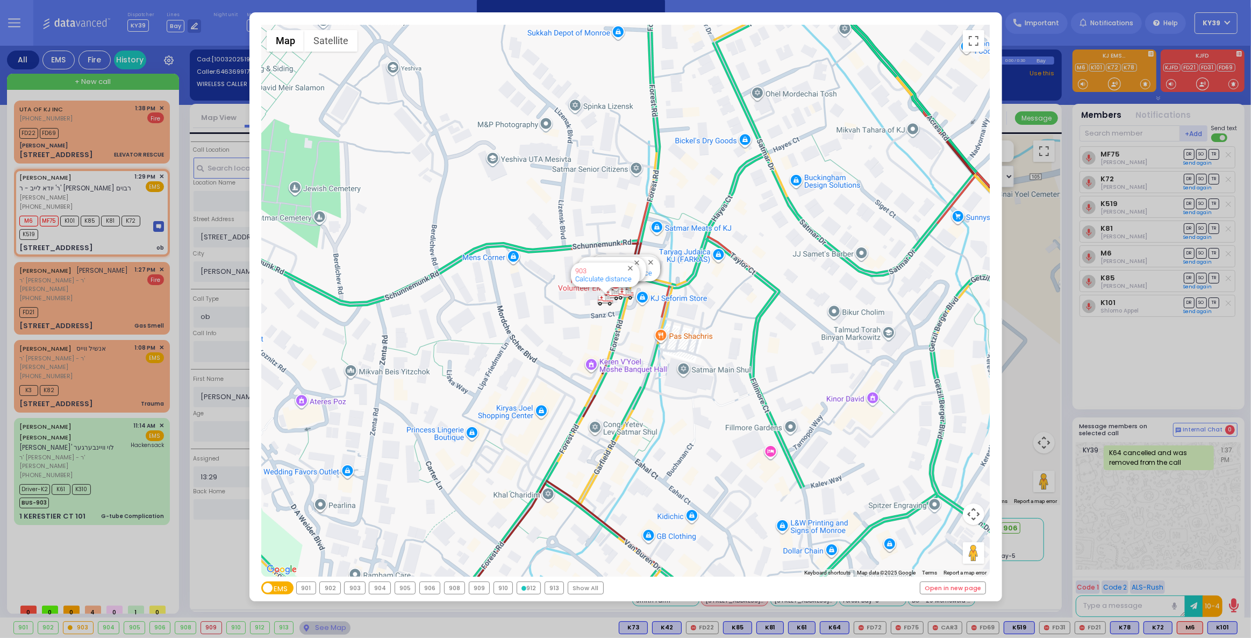
click at [331, 591] on div "902" at bounding box center [330, 588] width 20 height 12
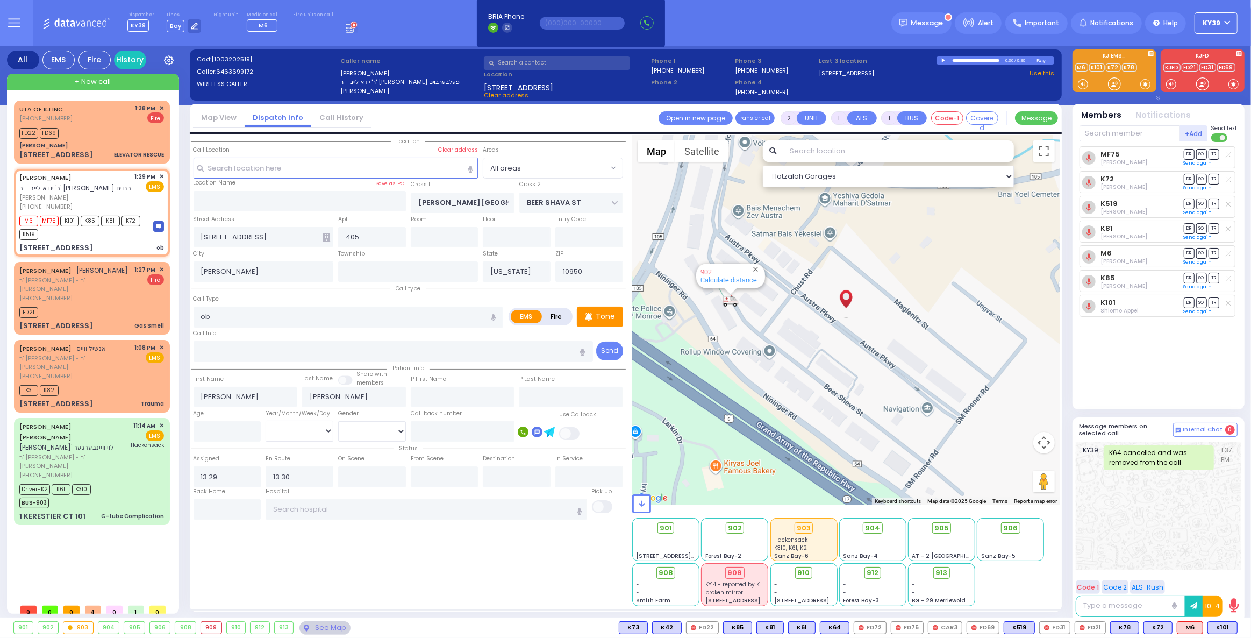
drag, startPoint x: 736, startPoint y: 527, endPoint x: 756, endPoint y: 529, distance: 20.0
click at [737, 527] on span "902" at bounding box center [735, 528] width 14 height 11
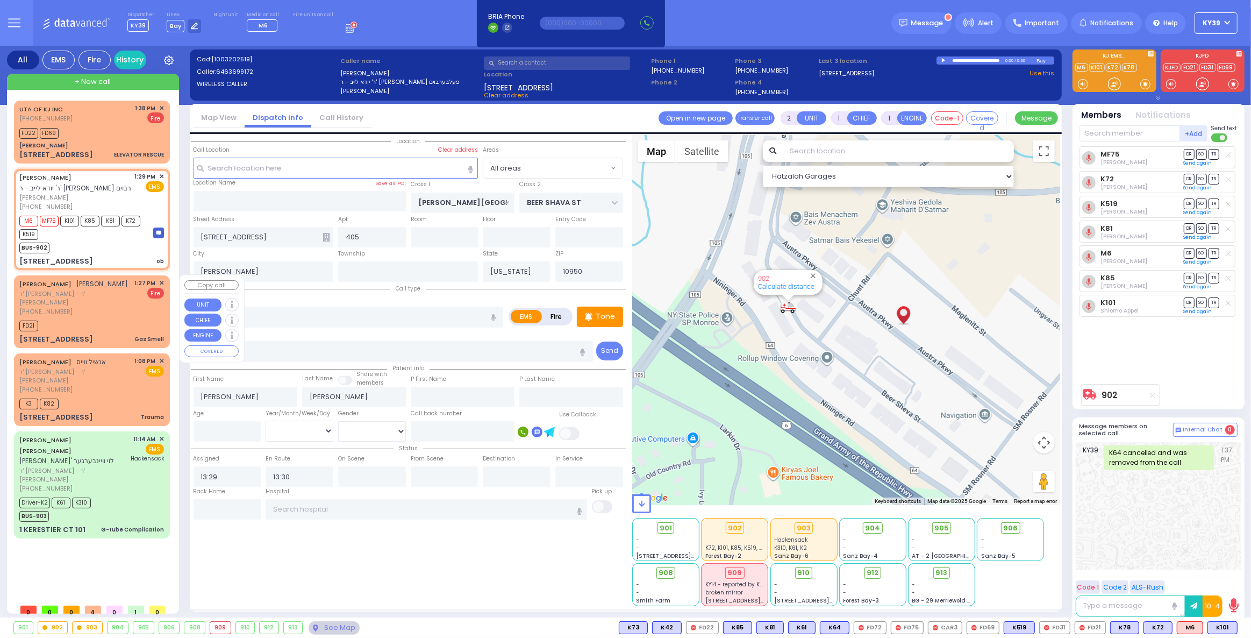
click at [110, 289] on div "ISRAEL MENACHEM M. LANDAU ישראל מנחם מענדל לאנדא" at bounding box center [73, 284] width 109 height 11
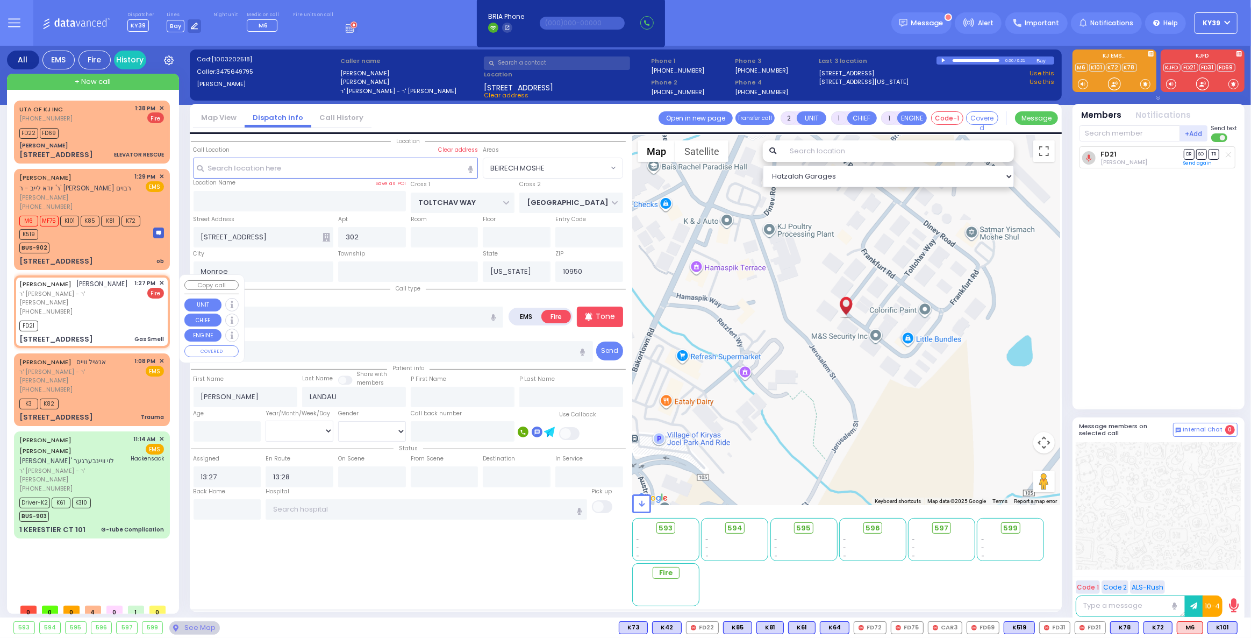
click at [161, 281] on span "✕" at bounding box center [161, 283] width 5 height 9
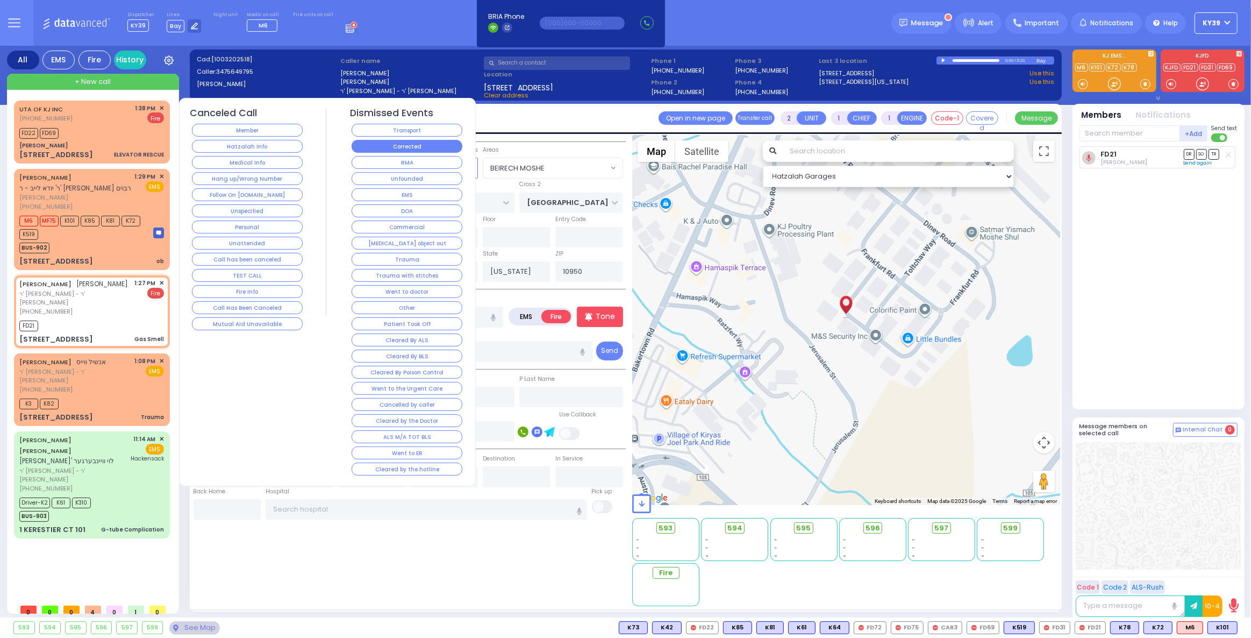
click at [422, 141] on button "Corrected" at bounding box center [407, 146] width 111 height 13
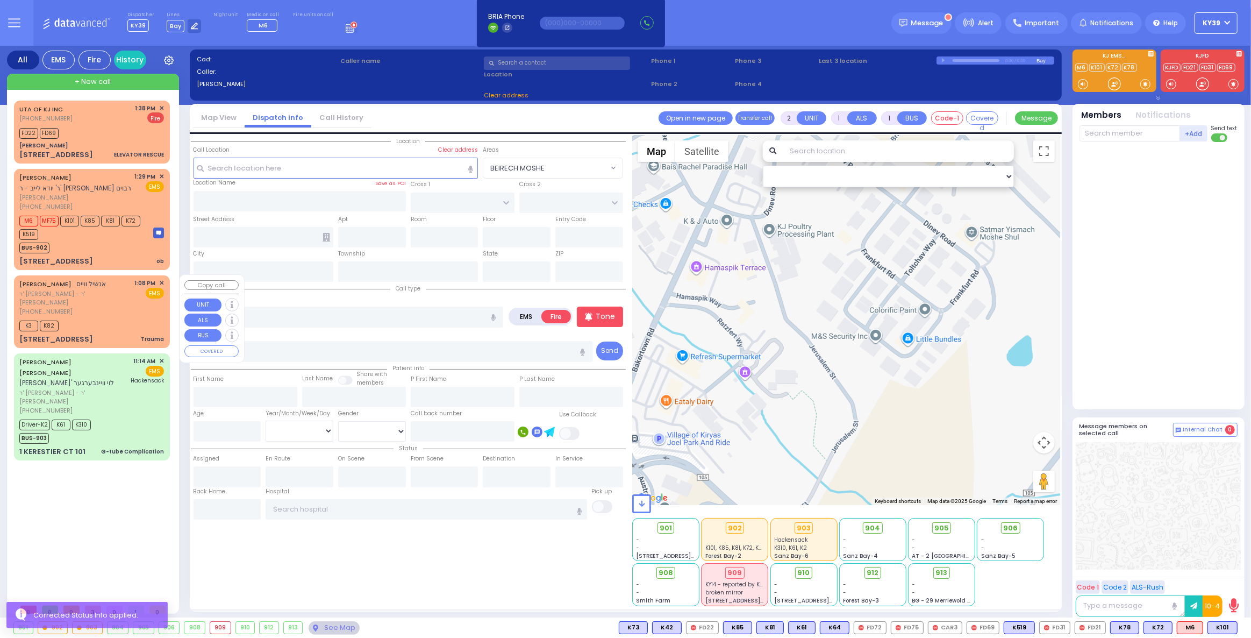
click at [96, 318] on div "K3 K82" at bounding box center [91, 324] width 145 height 13
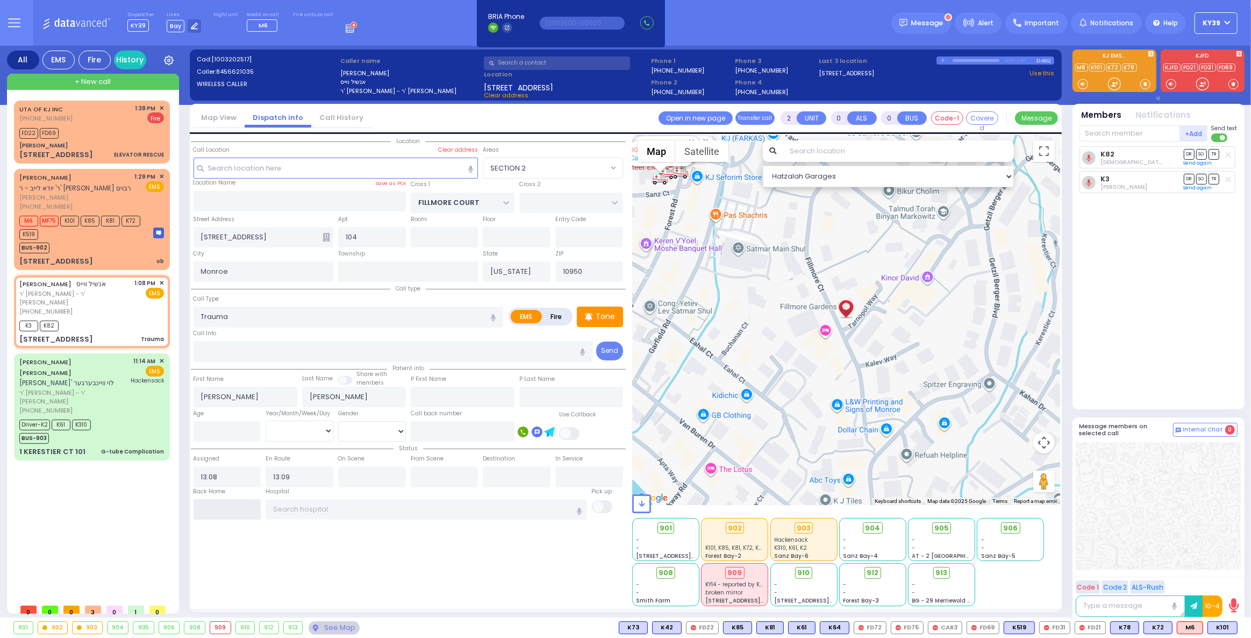
click at [203, 508] on input "text" at bounding box center [228, 509] width 68 height 20
click at [208, 505] on input "text" at bounding box center [228, 509] width 68 height 20
click at [209, 505] on input "text" at bounding box center [228, 509] width 68 height 20
click at [213, 505] on input "text" at bounding box center [228, 509] width 68 height 20
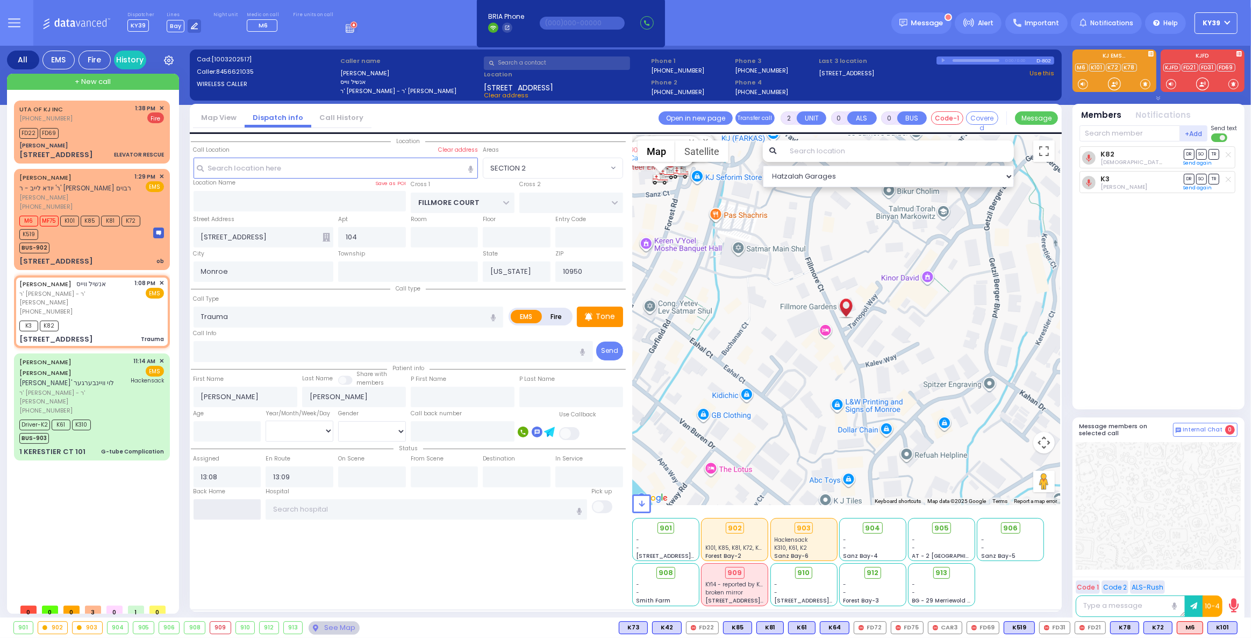
click at [213, 505] on input "text" at bounding box center [228, 509] width 68 height 20
click at [213, 508] on input "text" at bounding box center [228, 509] width 68 height 20
click at [213, 509] on input "13:41" at bounding box center [228, 509] width 68 height 20
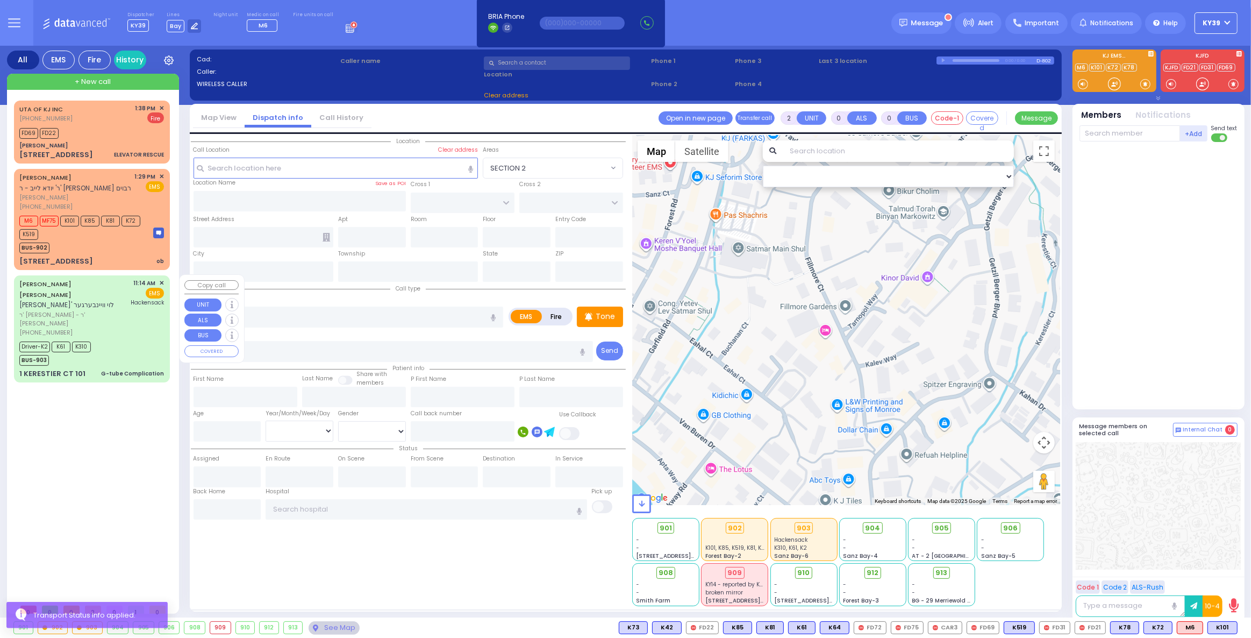
click at [116, 339] on div "Driver-K2 K61 K310 BUS-903" at bounding box center [91, 352] width 145 height 27
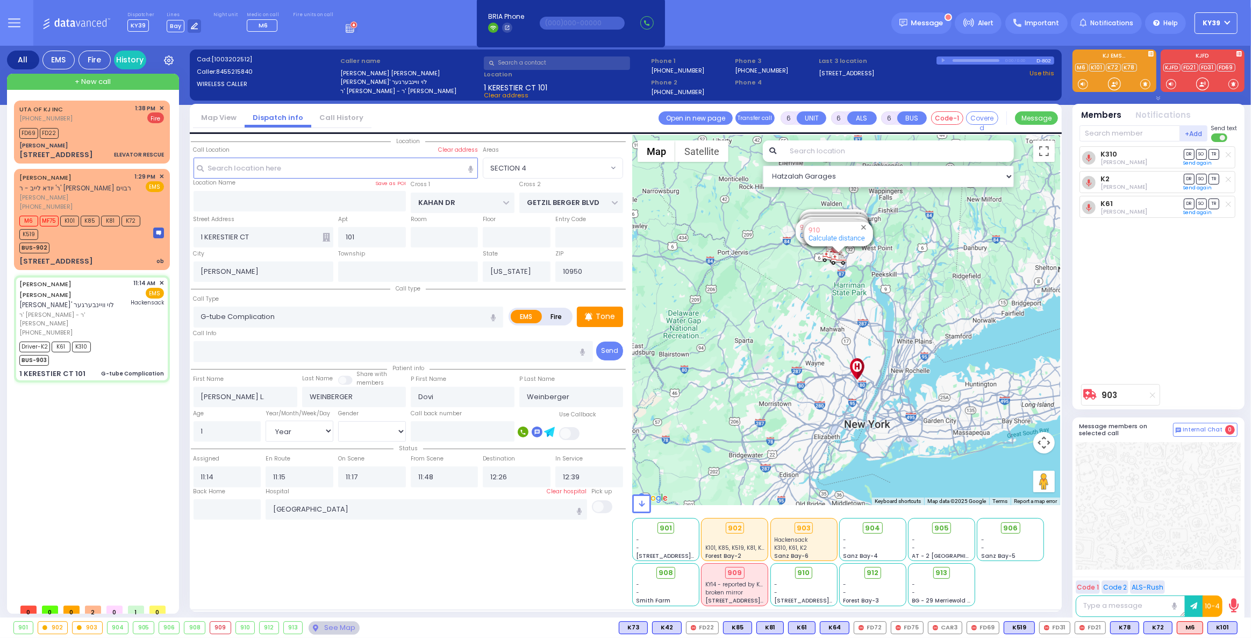
click at [326, 629] on div "See Map" at bounding box center [334, 627] width 51 height 13
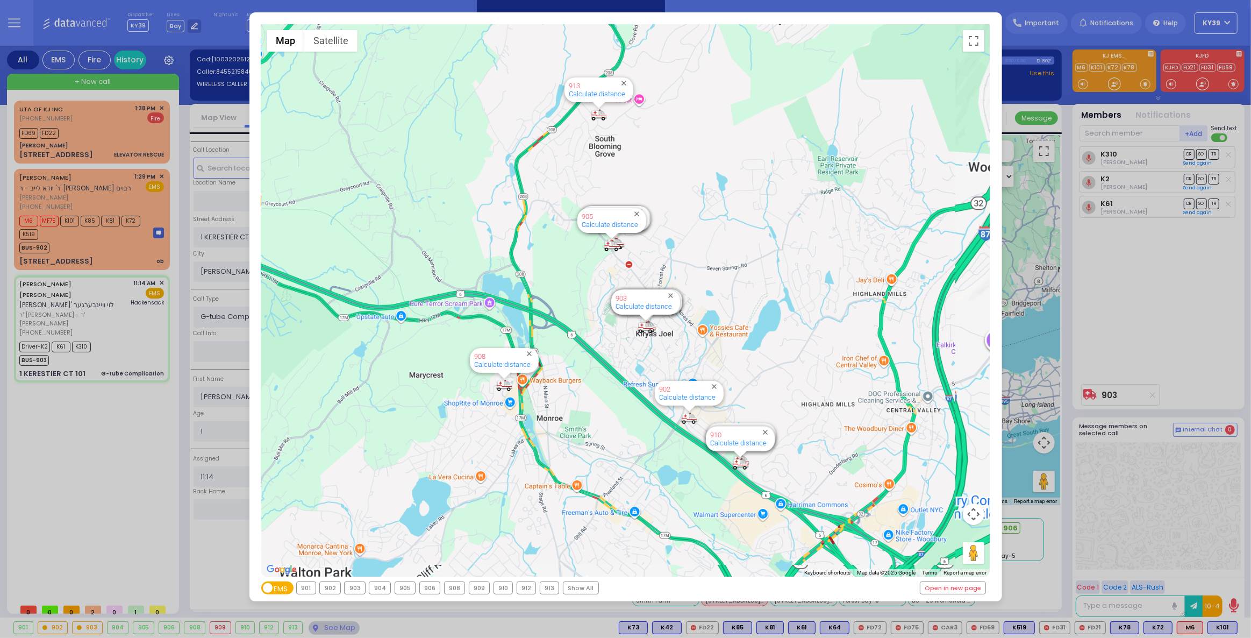
click at [354, 586] on div "903" at bounding box center [355, 588] width 20 height 12
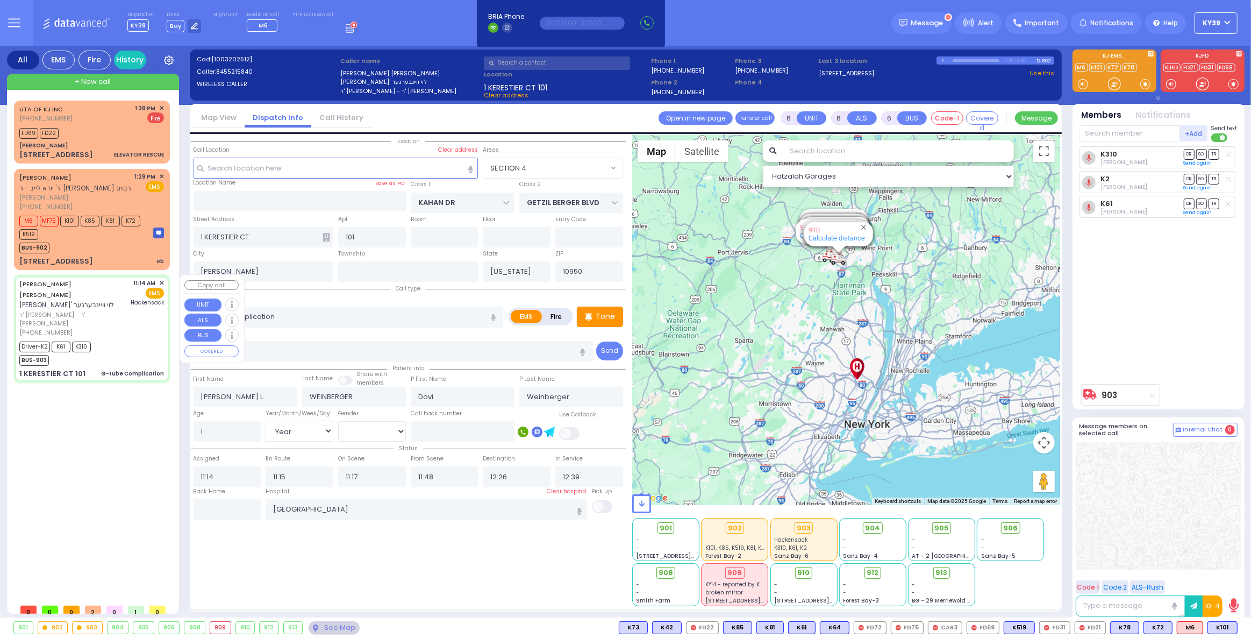
click at [139, 339] on div "Driver-K2 K61 K310 BUS-903" at bounding box center [91, 352] width 145 height 27
click at [123, 339] on div "Driver-K2 K61 K310 BUS-903" at bounding box center [91, 352] width 145 height 27
click at [230, 508] on input "text" at bounding box center [228, 509] width 68 height 20
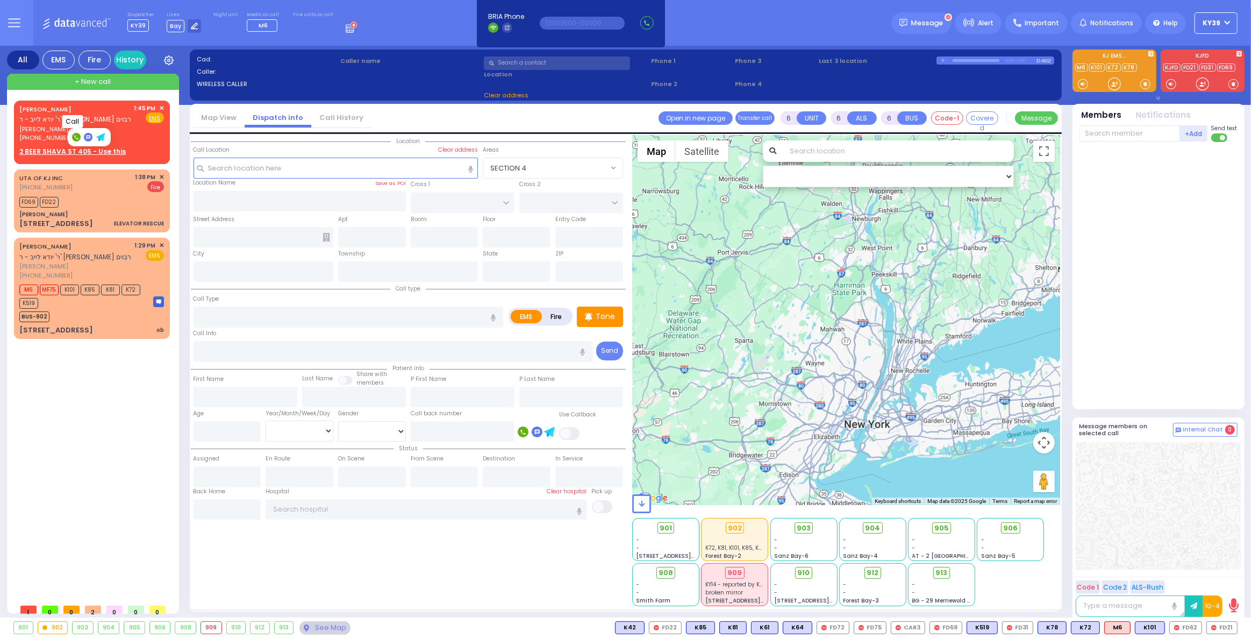
click at [80, 137] on rect at bounding box center [76, 137] width 9 height 9
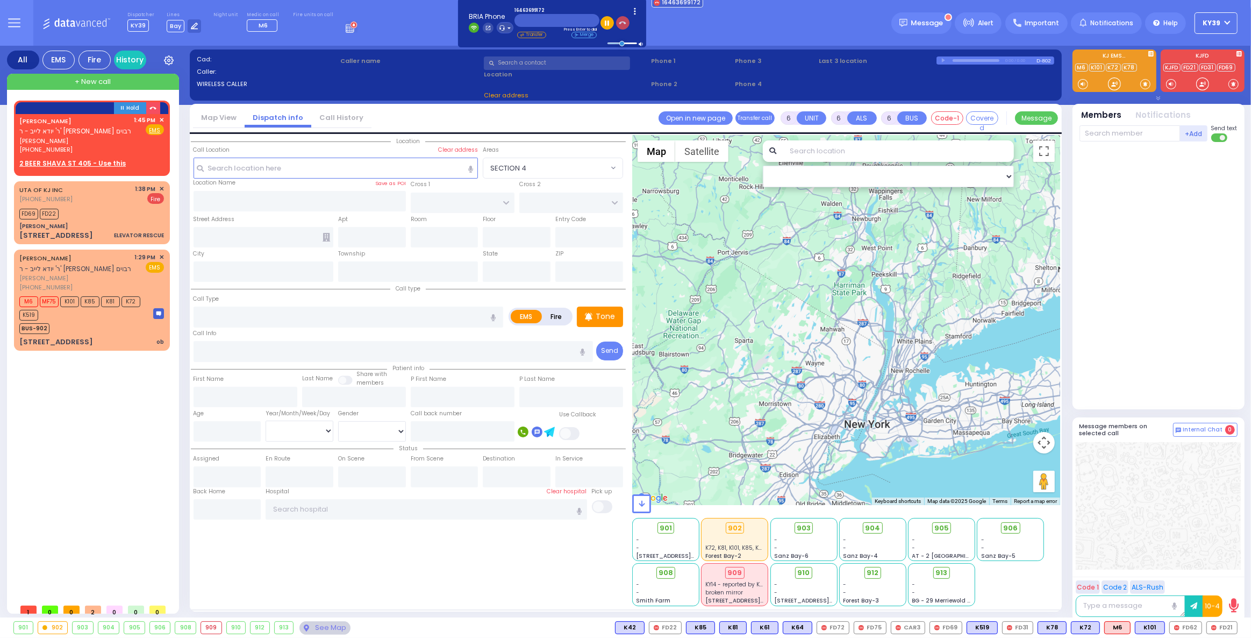
click at [619, 23] on icon "button" at bounding box center [623, 23] width 8 height 8
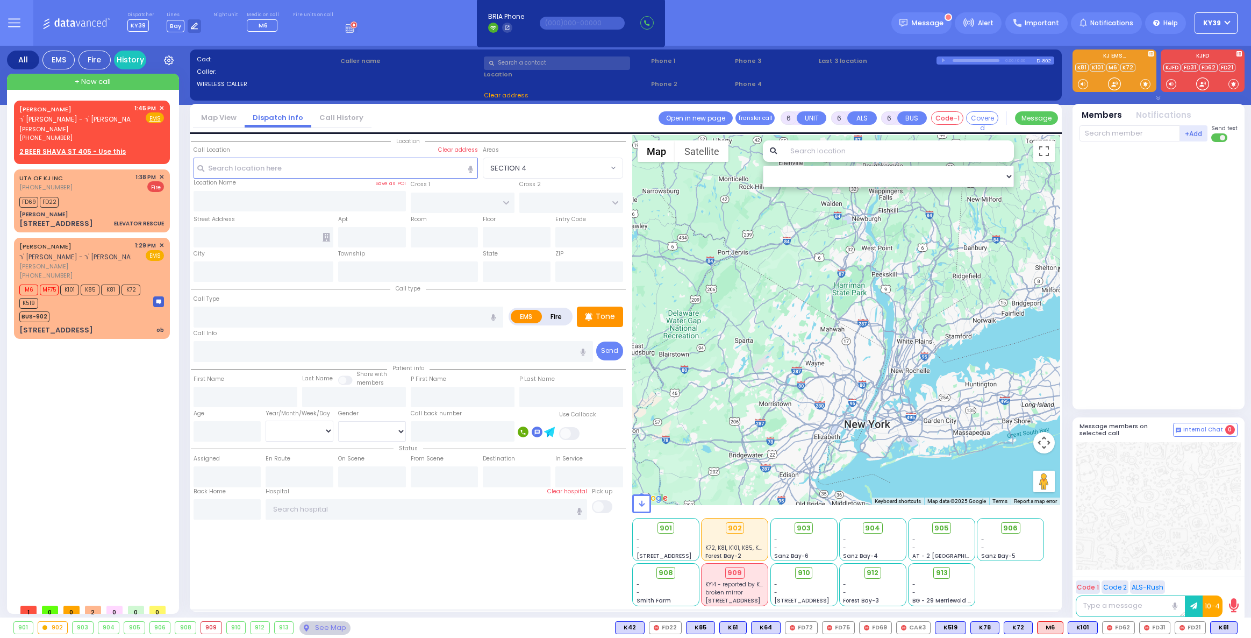
select select
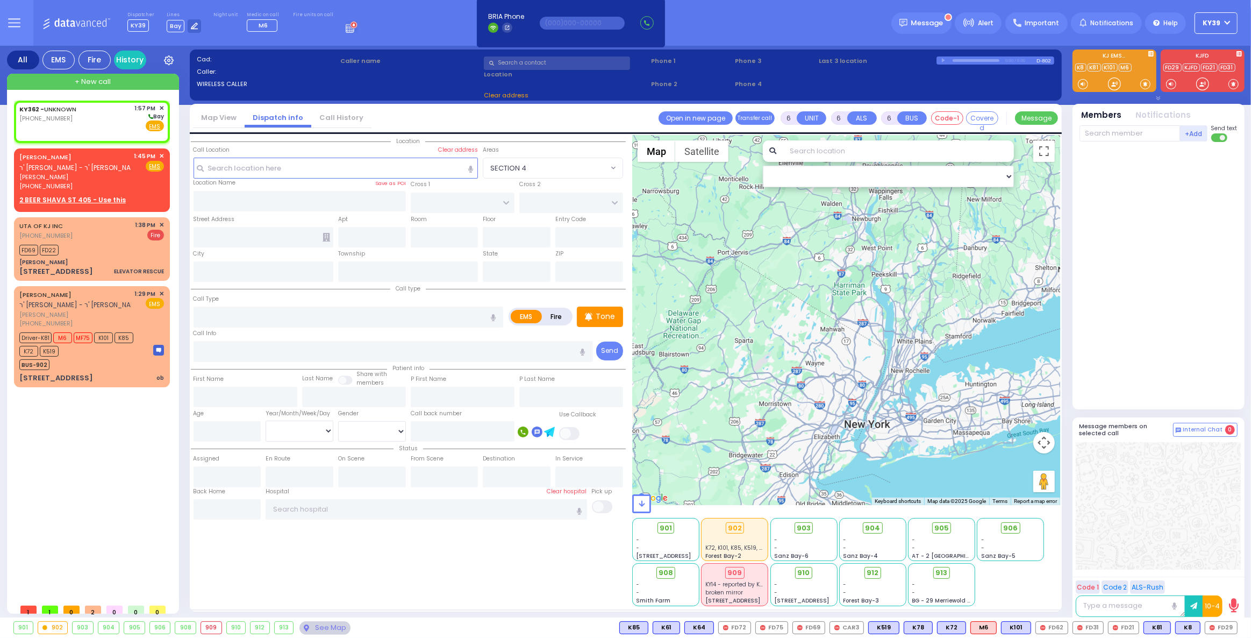
type input "2"
type input "1"
select select
radio input "true"
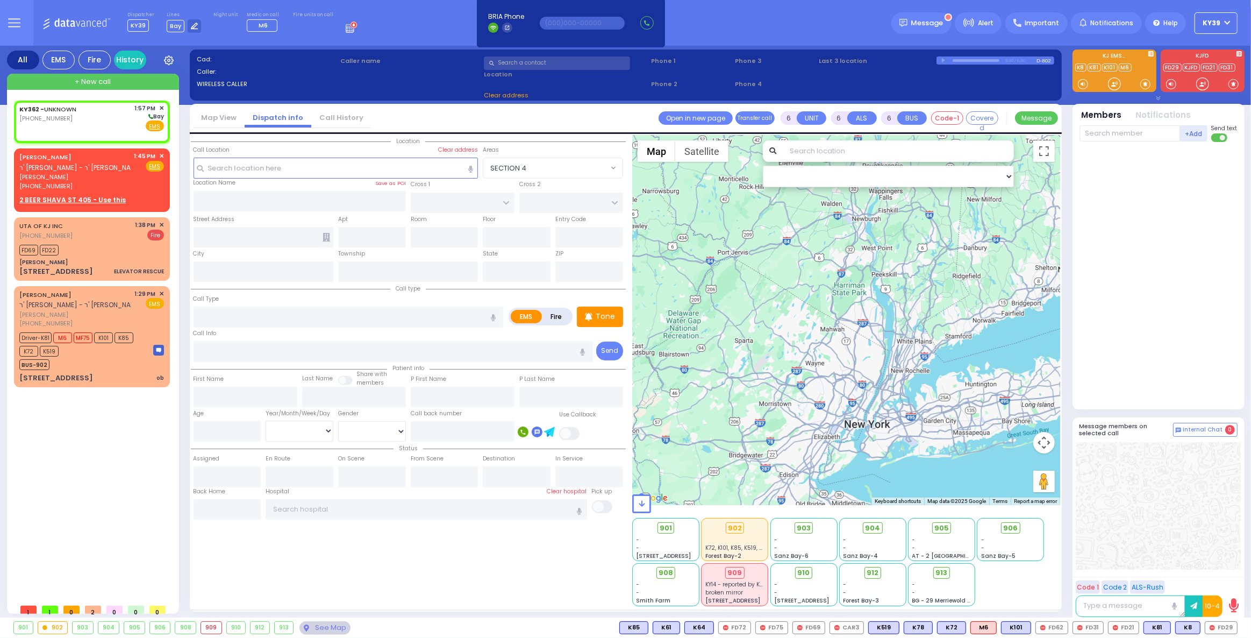
select select
type input "13:57"
select select "Hatzalah Garages"
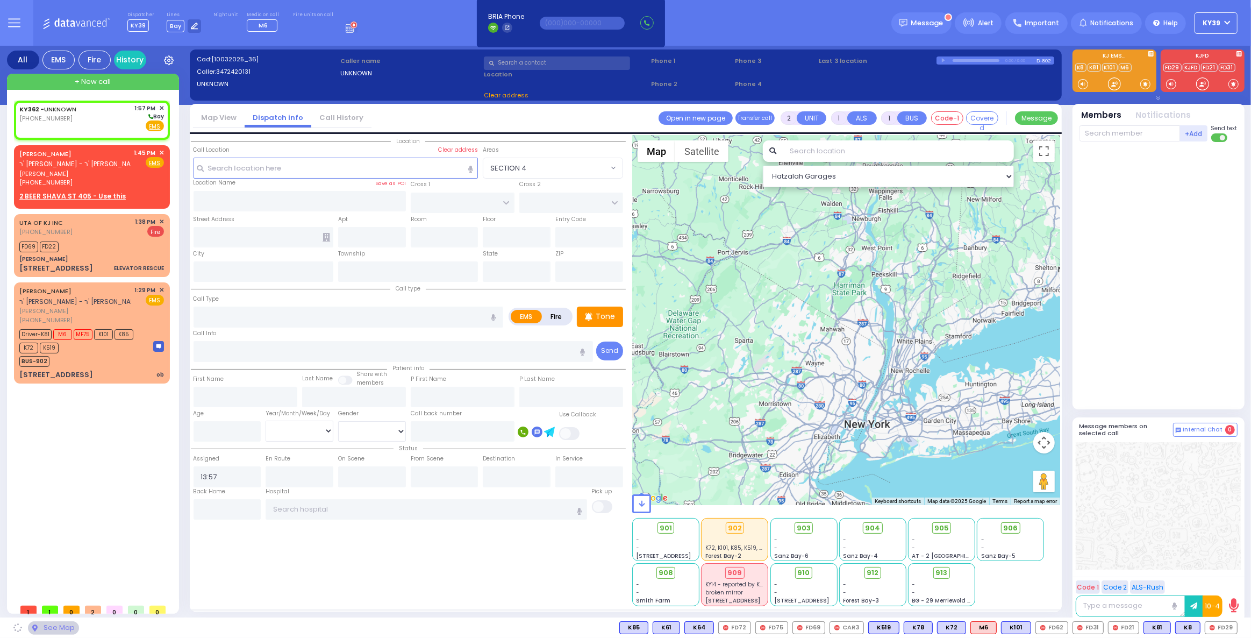
select select
radio input "true"
select select
select select "Hatzalah Garages"
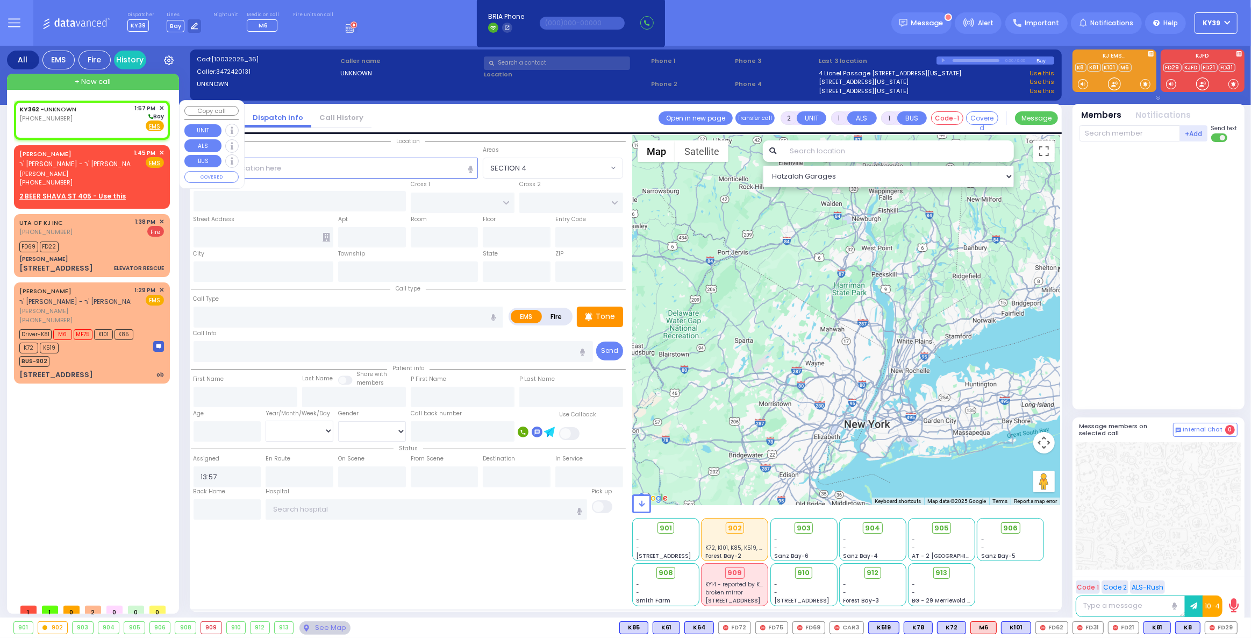
click at [88, 120] on div "KY362 - UNKNOWN (347) 242-0131 1:57 PM ✕ Bay" at bounding box center [91, 118] width 145 height 28
select select
radio input "true"
select select
select select "Hatzalah Garages"
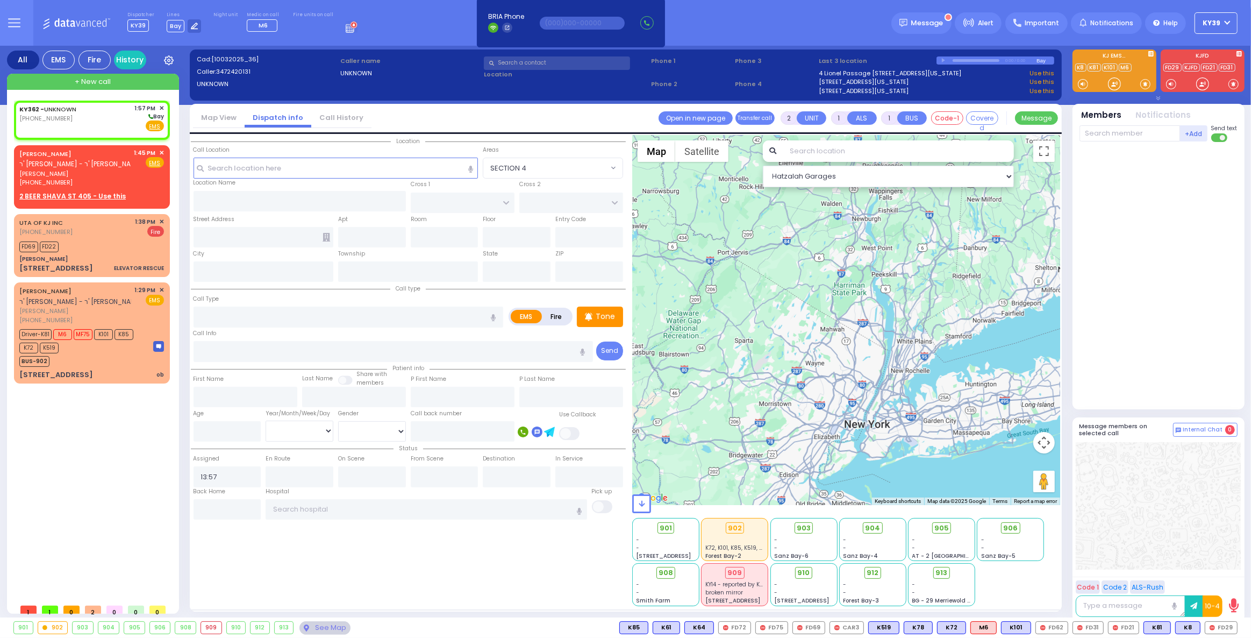
select select
radio input "true"
select select
select select "Hatzalah Garages"
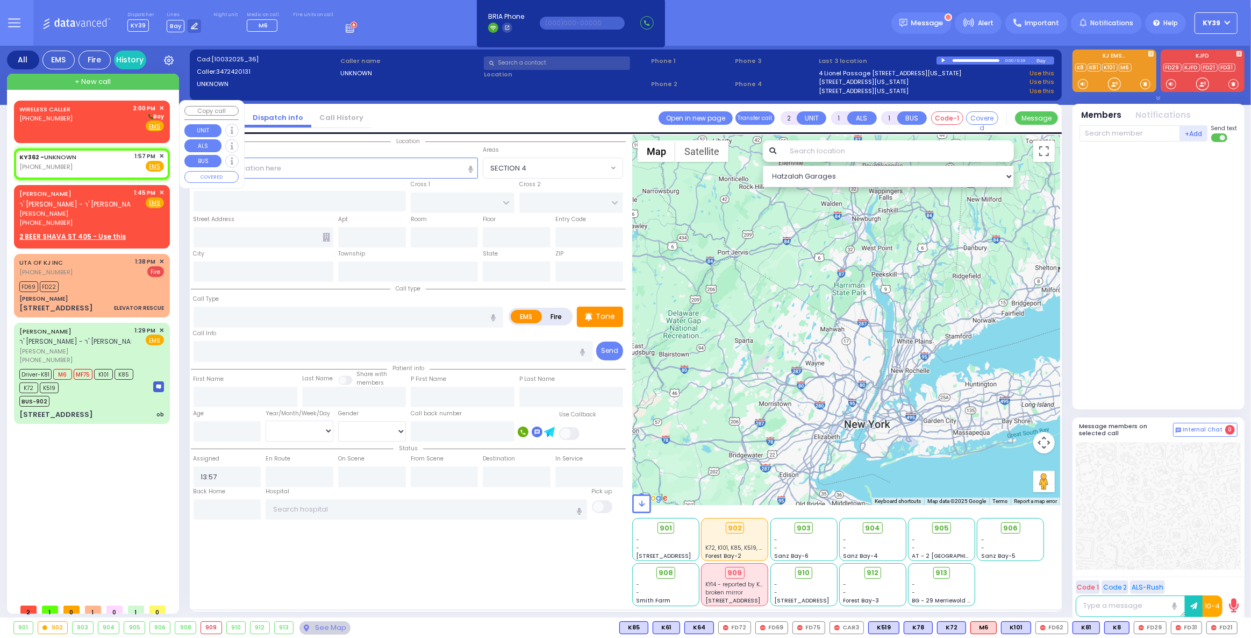
click at [87, 121] on div "WIRELESS CALLER (845) 907-5208 2:00 PM ✕ Bay" at bounding box center [91, 118] width 145 height 28
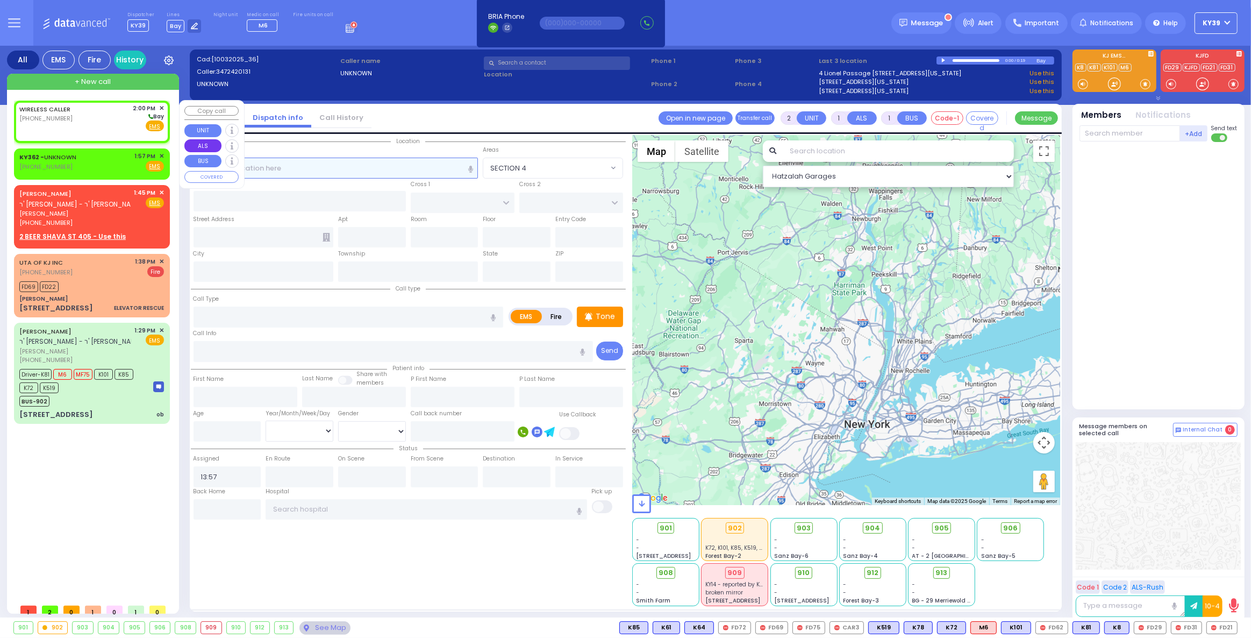
select select
radio input "true"
select select
type input "14:00"
select select "Hatzalah Garages"
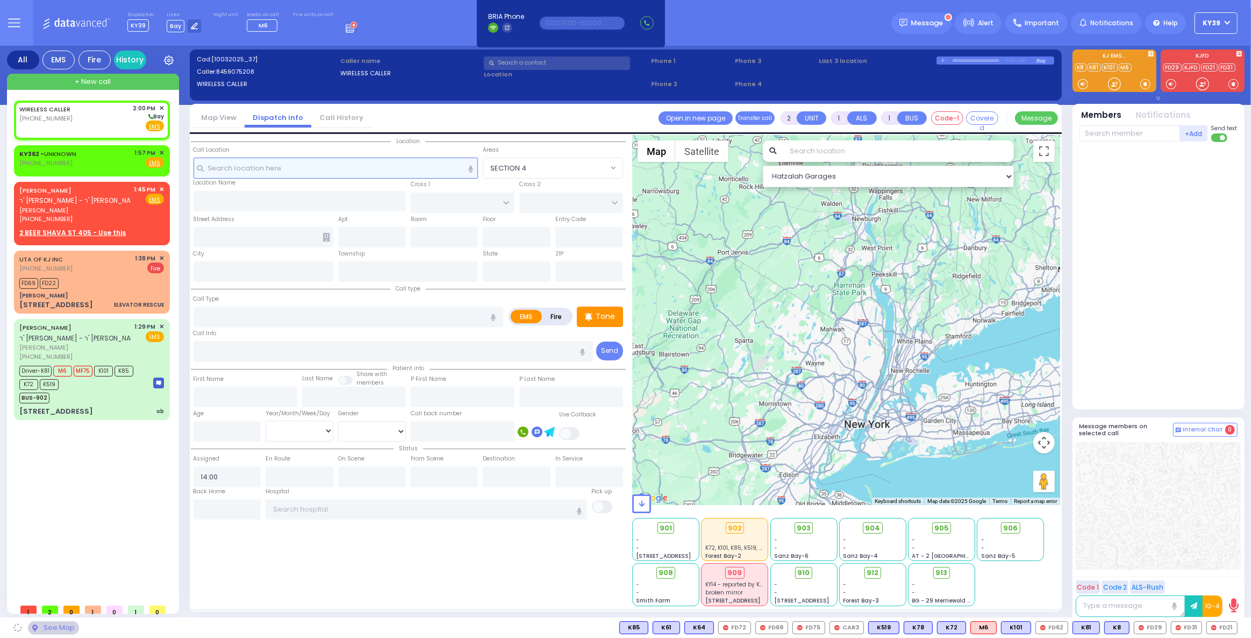
select select
radio input "true"
select select
select select "Hatzalah Garages"
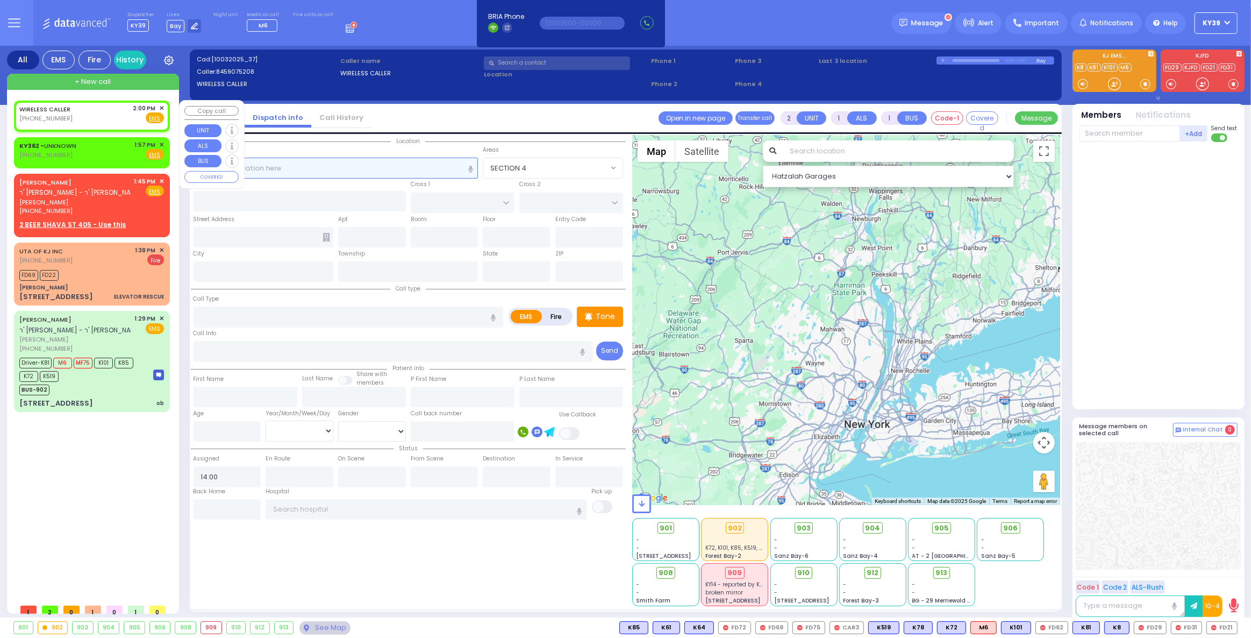
select select
radio input "true"
select select
select select "Hatzalah Garages"
click at [159, 108] on span "✕" at bounding box center [161, 108] width 5 height 9
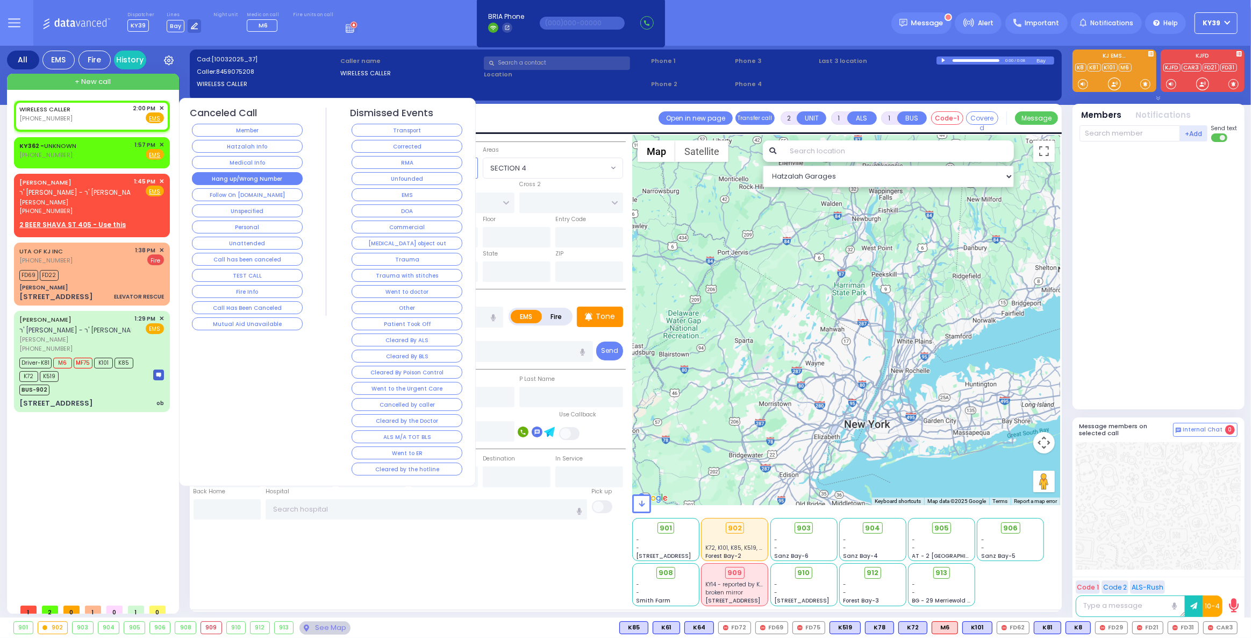
click at [218, 177] on button "Hang up/Wrong Number" at bounding box center [247, 178] width 111 height 13
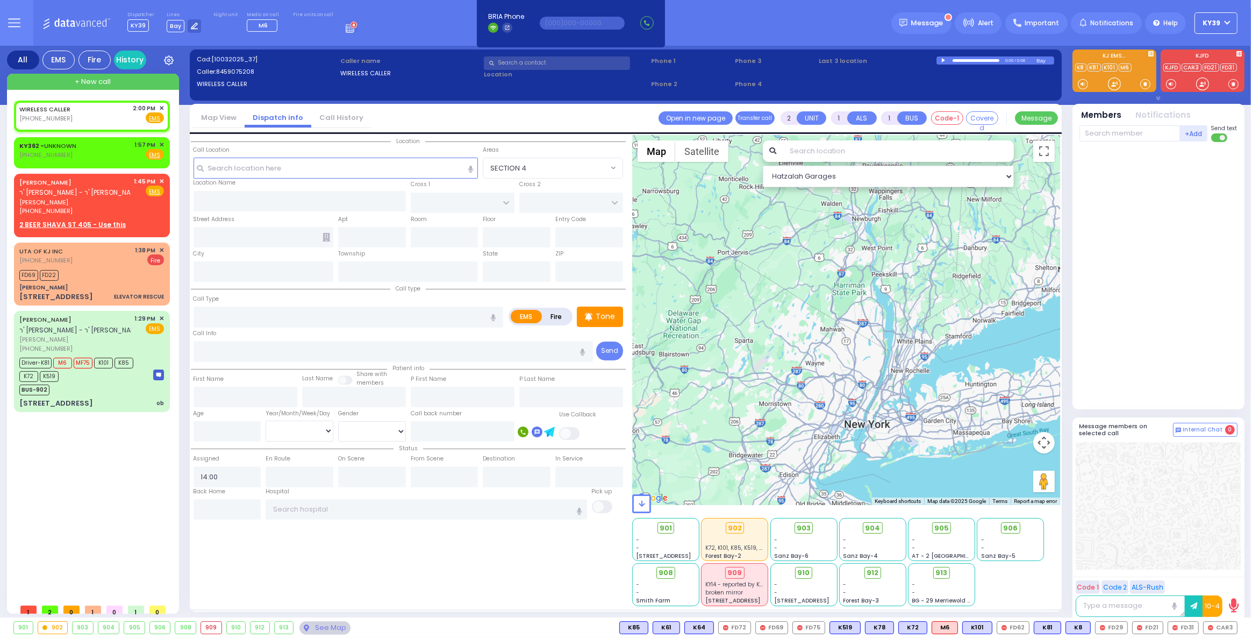
select select
radio input "true"
select select
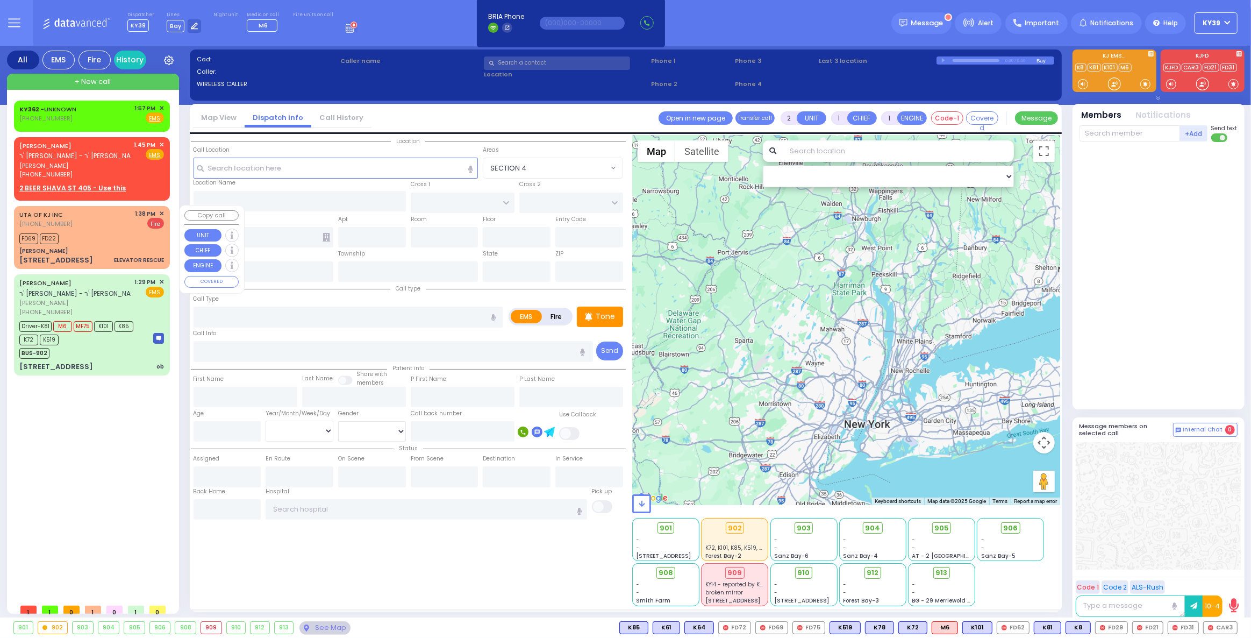
click at [103, 237] on div "FD69 FD22" at bounding box center [91, 237] width 145 height 13
select select
type input "ELEVATOR RESCUE"
radio input "false"
radio input "true"
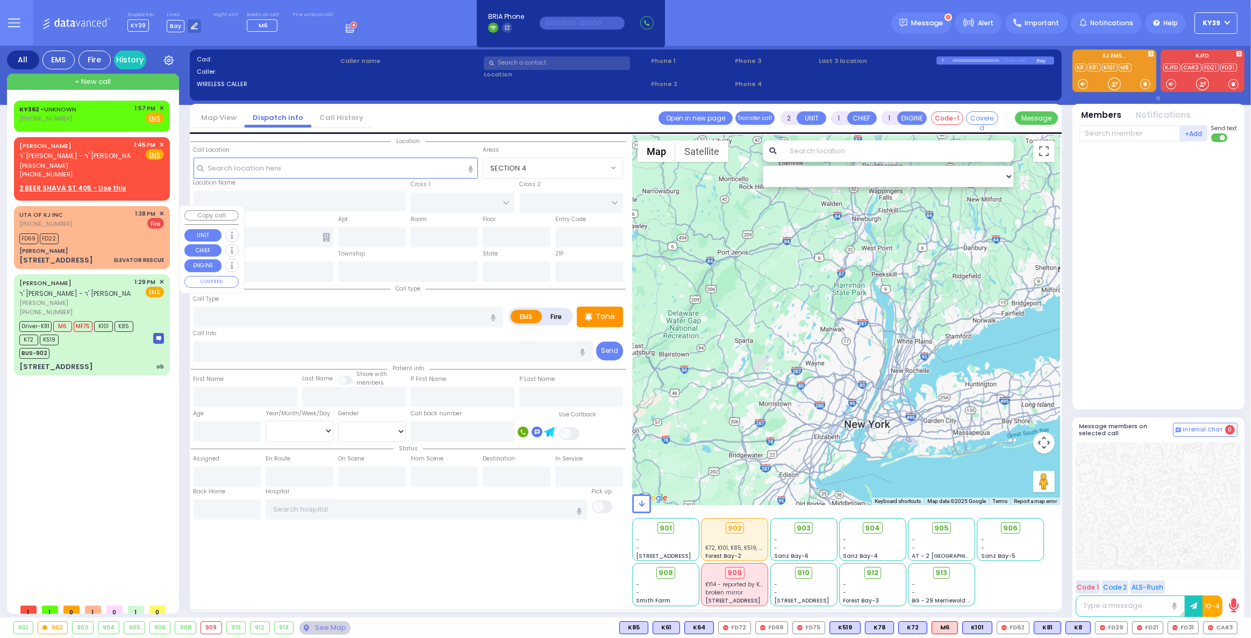
select select
type input "13:38"
type input "13:39"
select select "Hatzalah Garages"
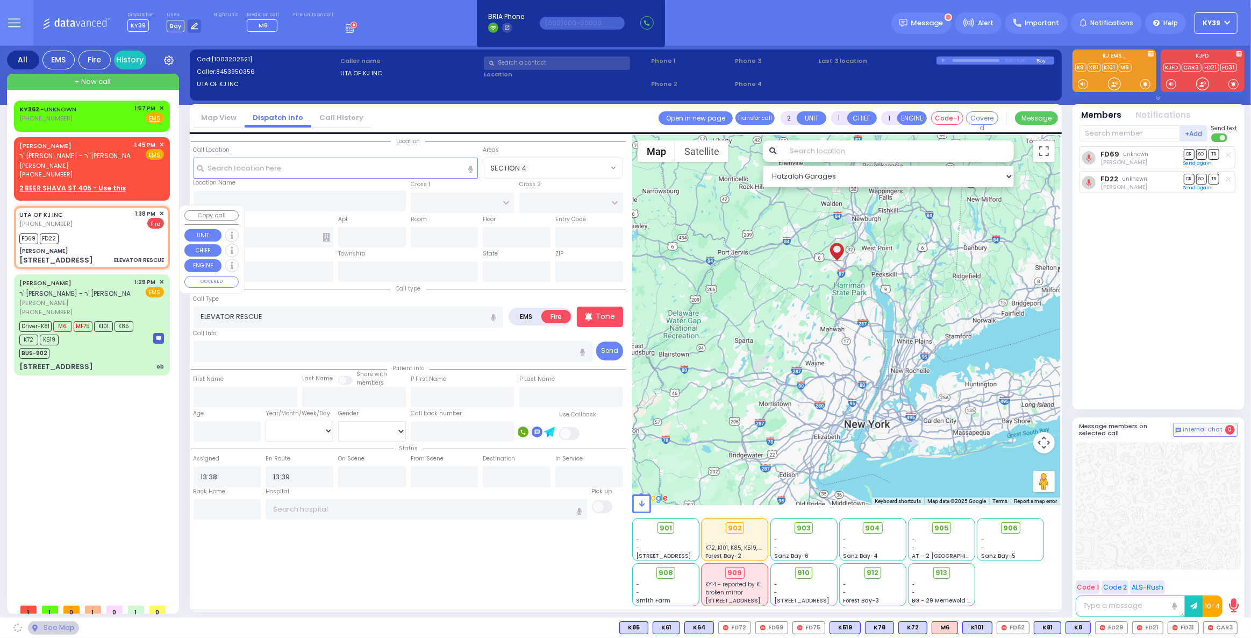
type input "[PERSON_NAME]"
type input "[GEOGRAPHIC_DATA]"
type input "[STREET_ADDRESS]"
type input "[PERSON_NAME]"
type input "[US_STATE]"
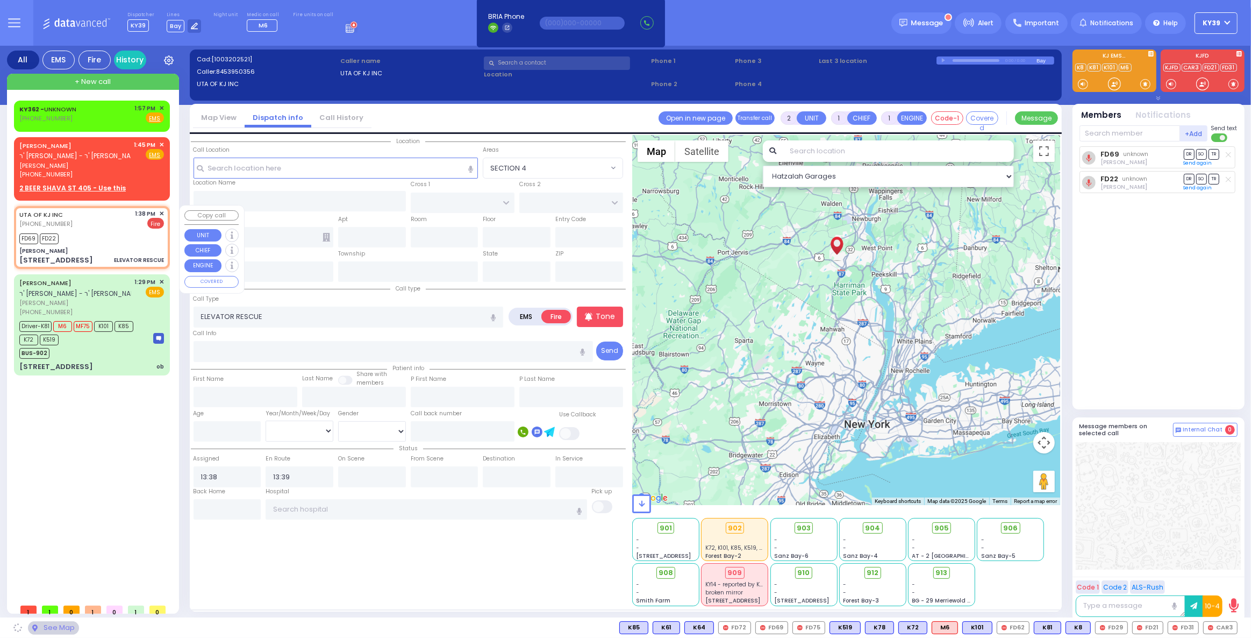
type input "10950"
select select "SECTION 4"
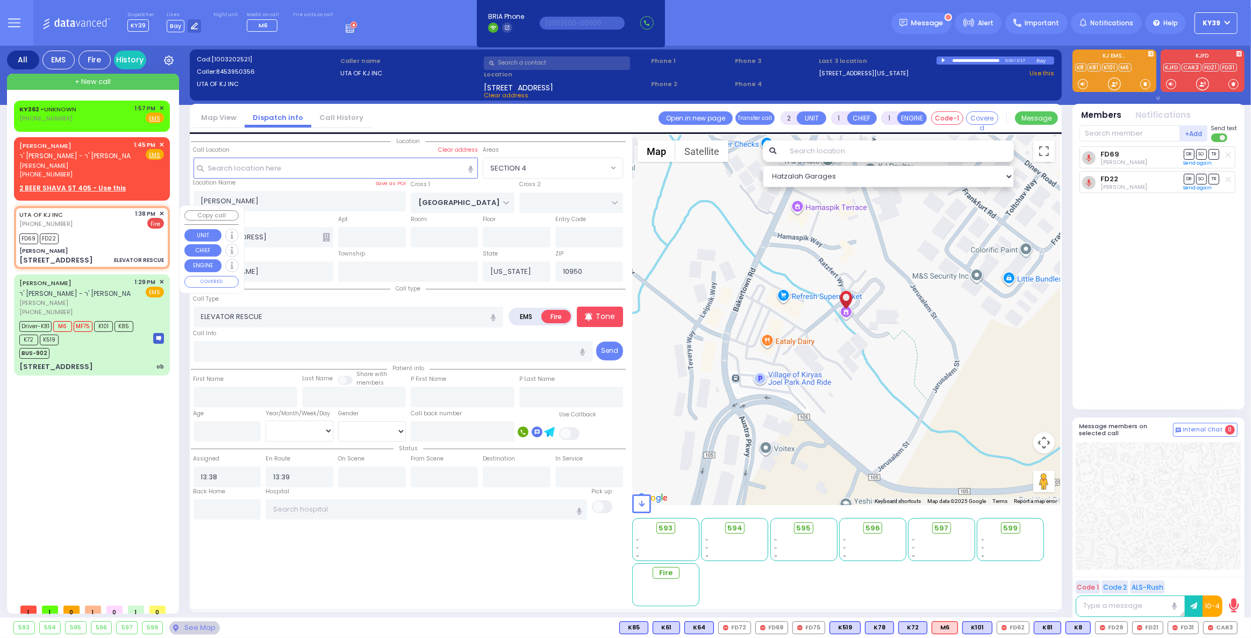
click at [162, 212] on span "✕" at bounding box center [161, 213] width 5 height 9
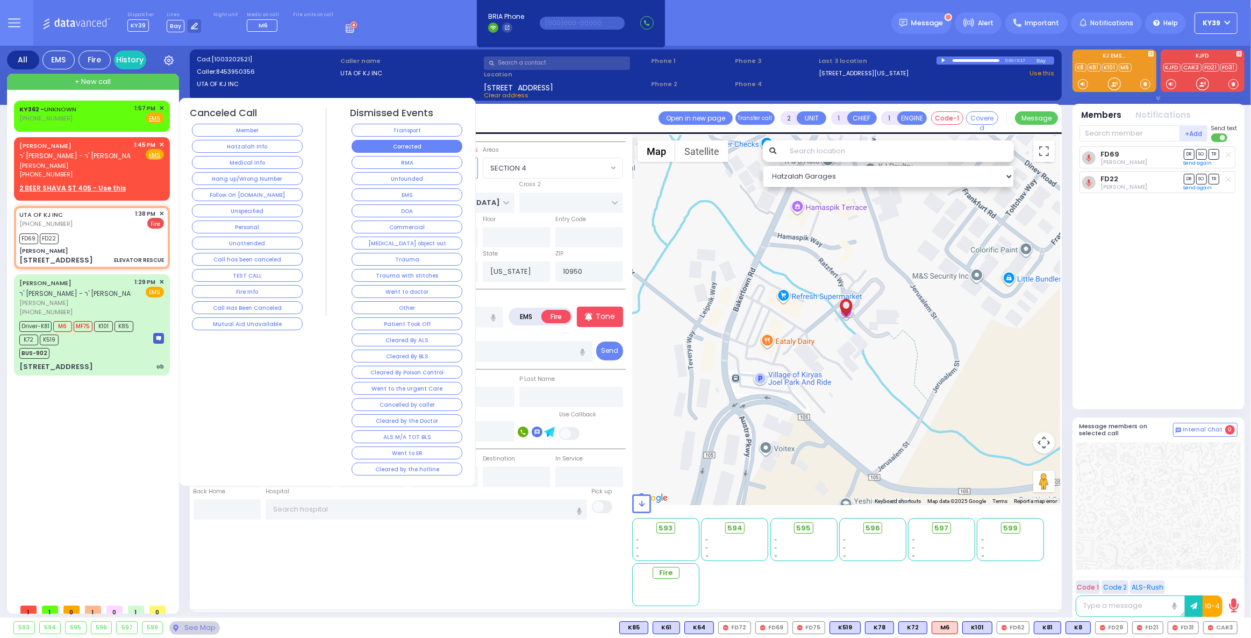
click at [399, 149] on button "Corrected" at bounding box center [407, 146] width 111 height 13
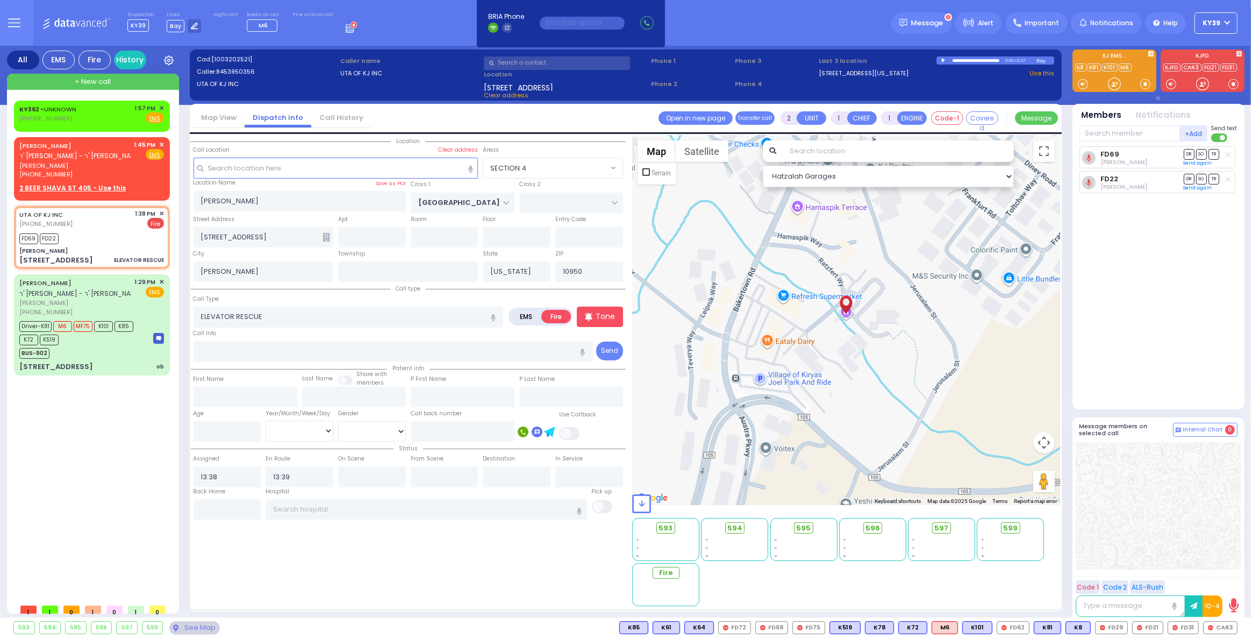
select select
radio input "true"
select select
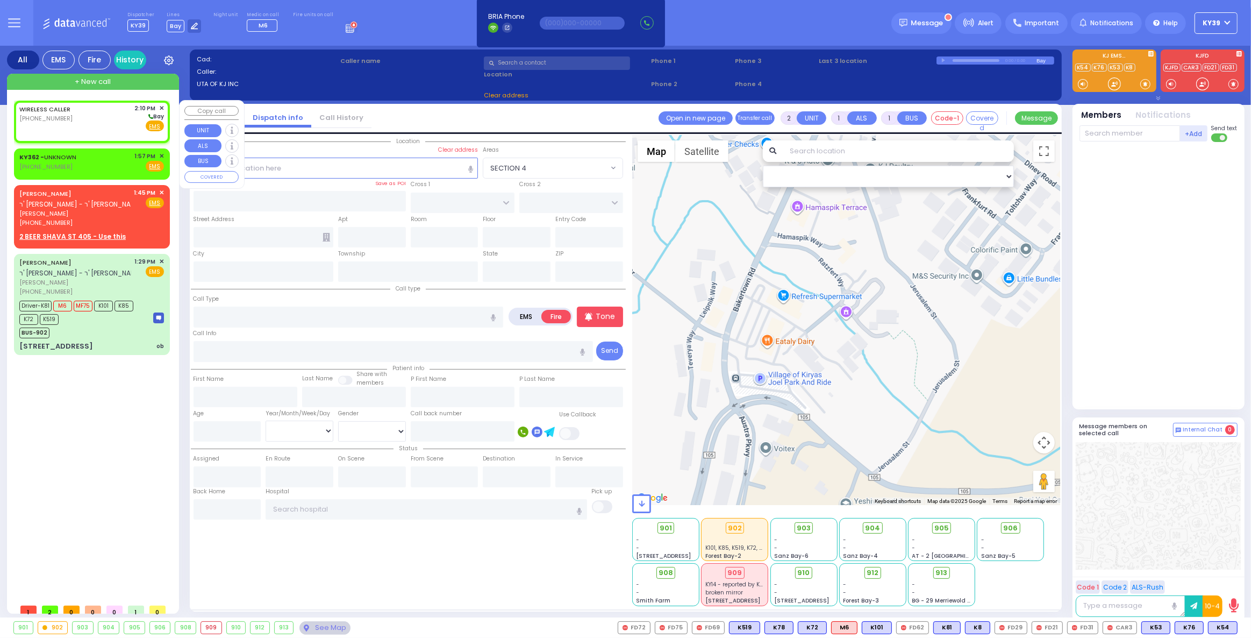
select select
radio input "true"
select select
type input "14:10"
select select "Hatzalah Garages"
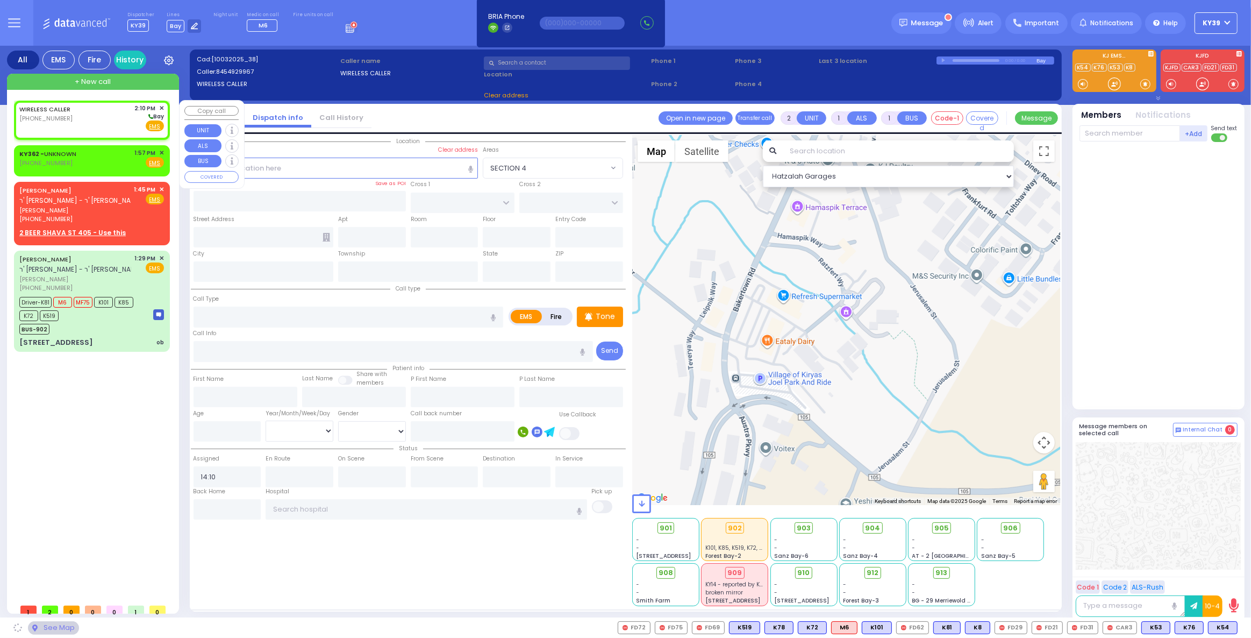
select select
radio input "true"
select select
select select "Hatzalah Garages"
click at [89, 122] on div "WIRELESS CALLER (845) 492-9967 2:10 PM ✕ Bay" at bounding box center [91, 118] width 145 height 28
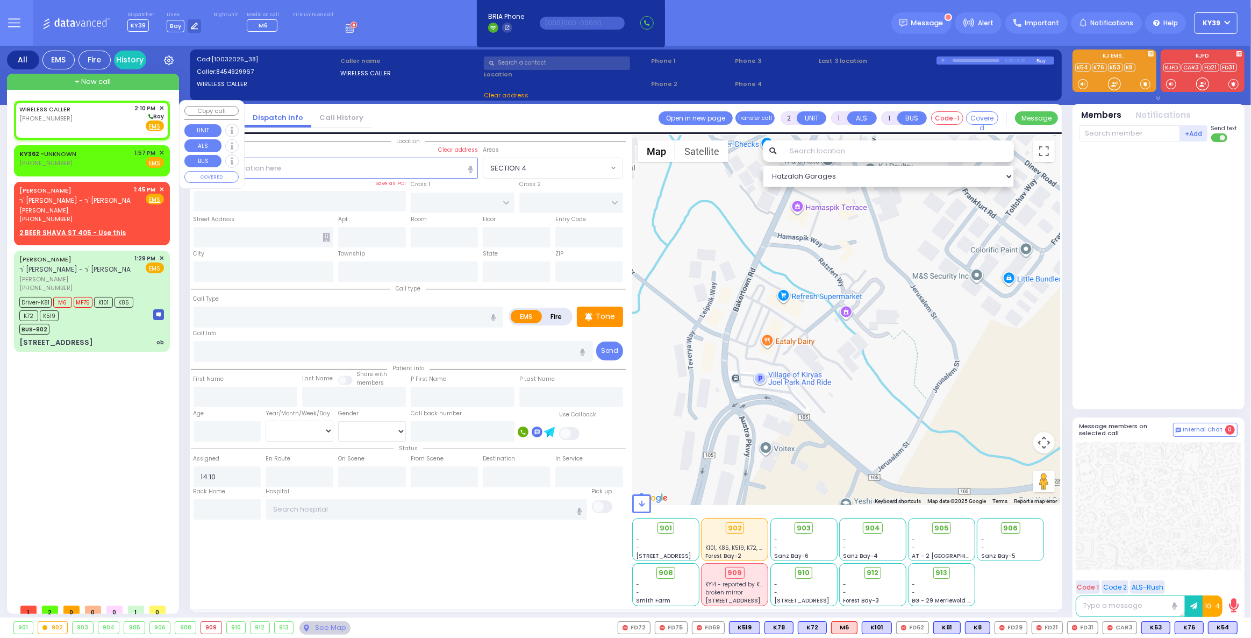
select select
radio input "true"
select select
select select "Hatzalah Garages"
click at [160, 151] on span "✕" at bounding box center [161, 152] width 5 height 9
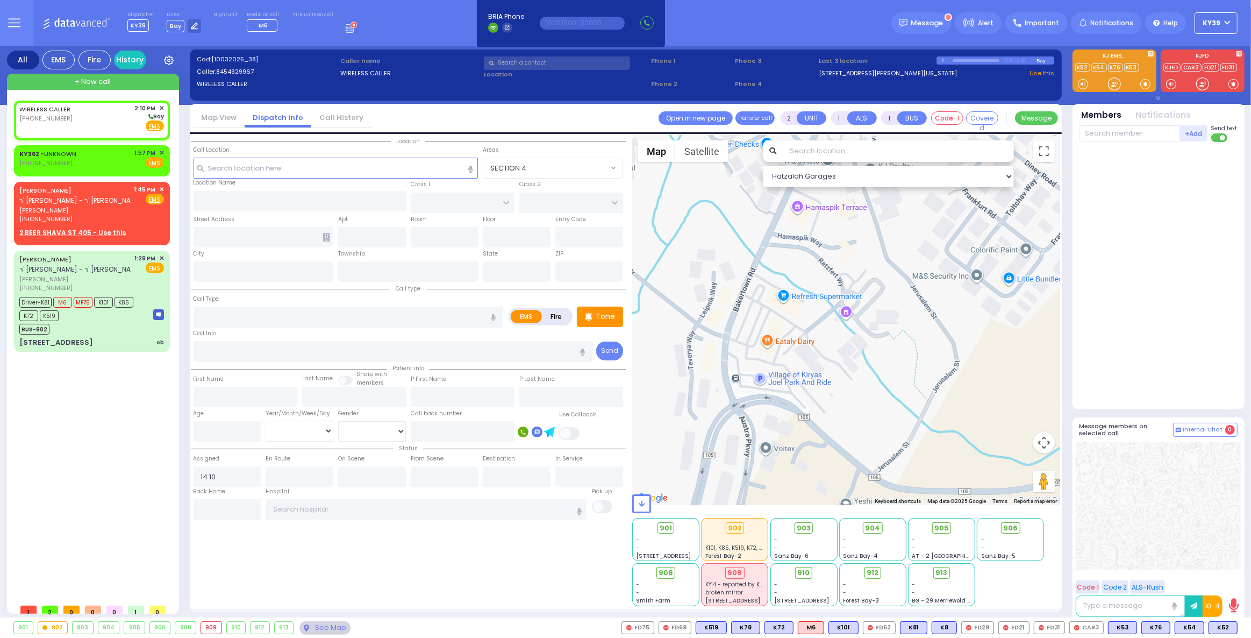
click at [98, 443] on div "WIRELESS CALLER (845) 492-9967 2:10 PM ✕" at bounding box center [94, 350] width 160 height 498
drag, startPoint x: 935, startPoint y: 28, endPoint x: 764, endPoint y: 80, distance: 178.8
click at [934, 25] on div "Message" at bounding box center [922, 23] width 60 height 22
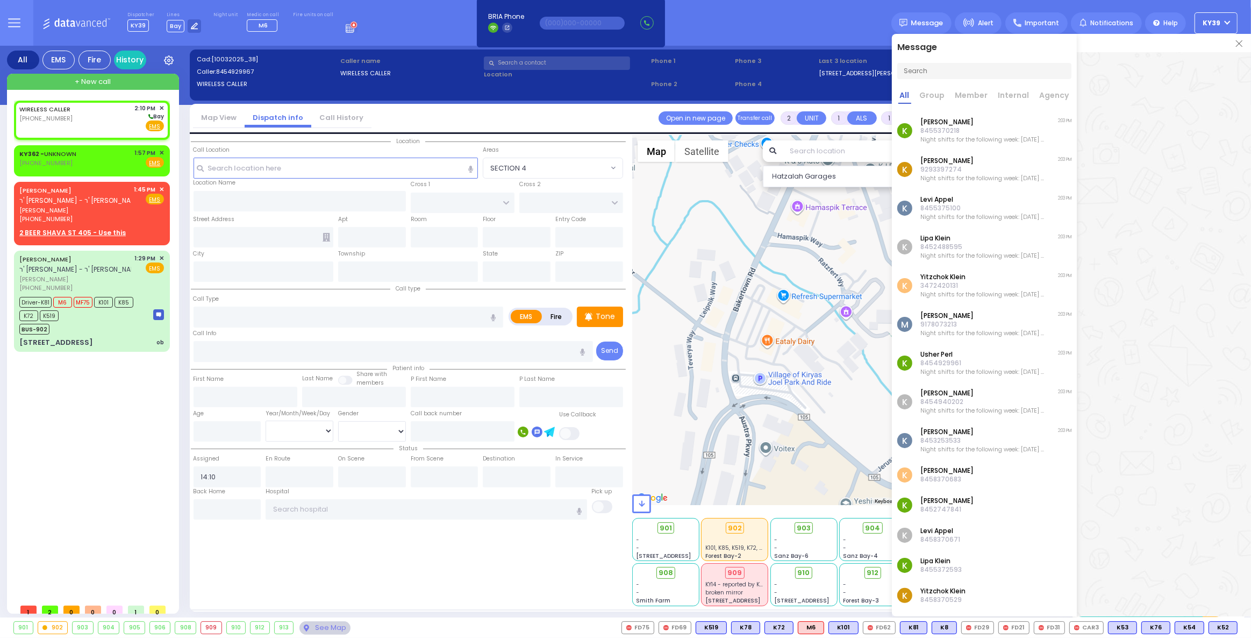
click at [1237, 42] on img at bounding box center [1239, 43] width 6 height 6
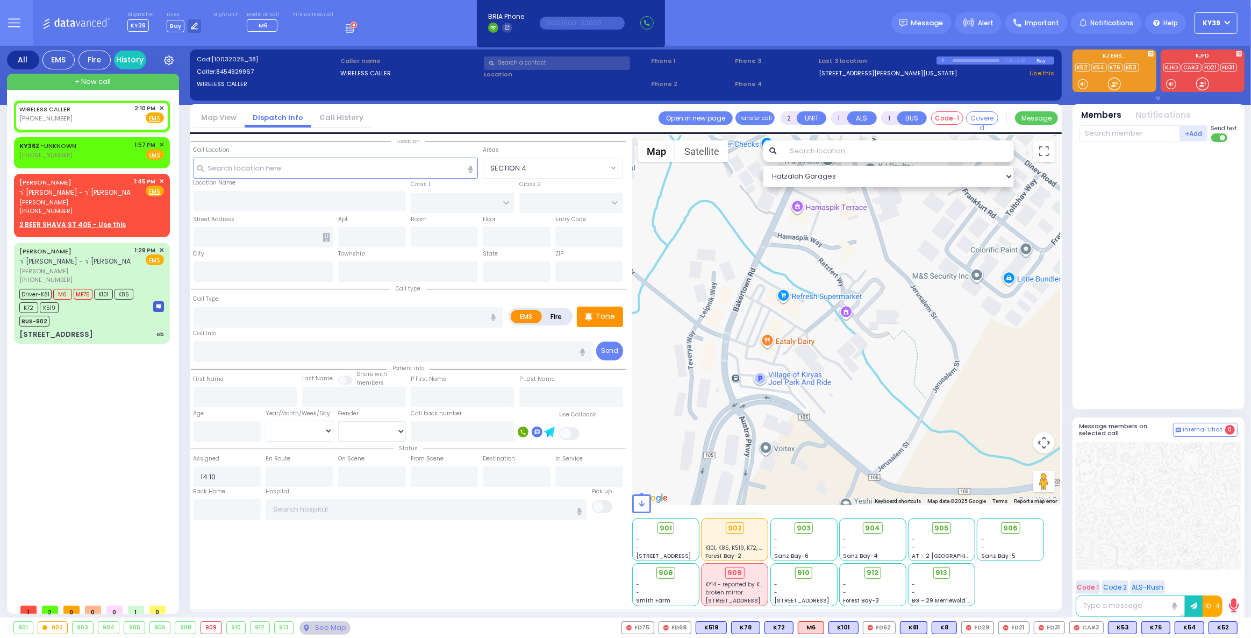
select select
radio input "true"
select select
select select "Hatzalah Garages"
click at [161, 142] on span "✕" at bounding box center [161, 144] width 5 height 9
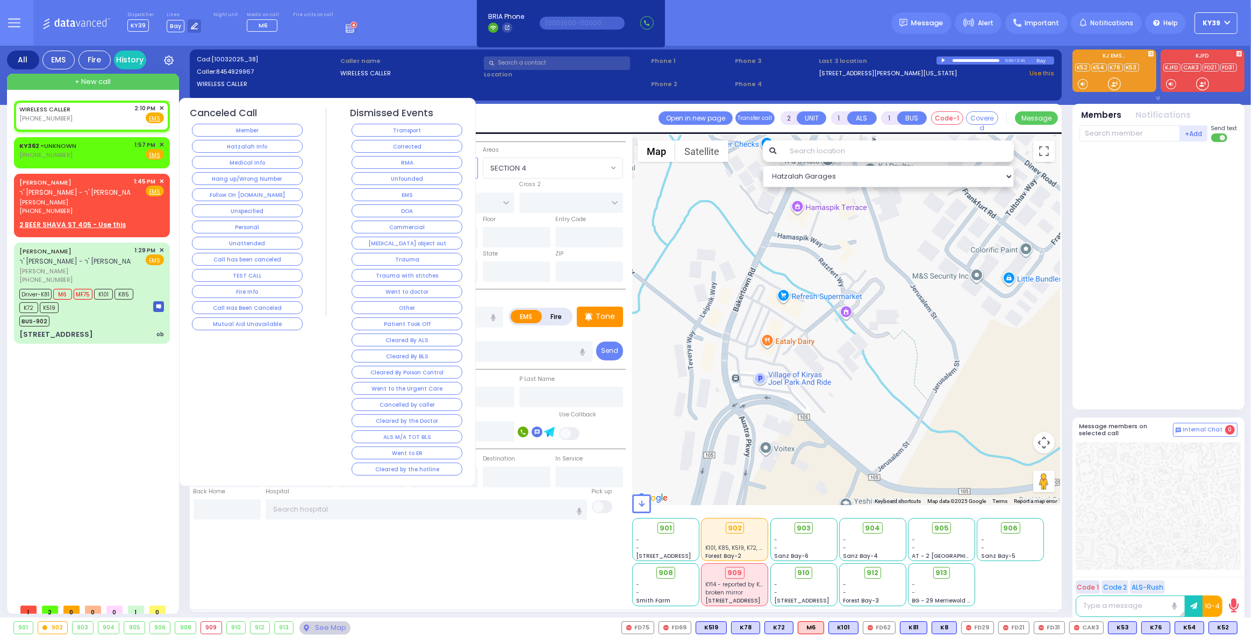
click at [228, 147] on button "Hatzalah Info" at bounding box center [247, 146] width 111 height 13
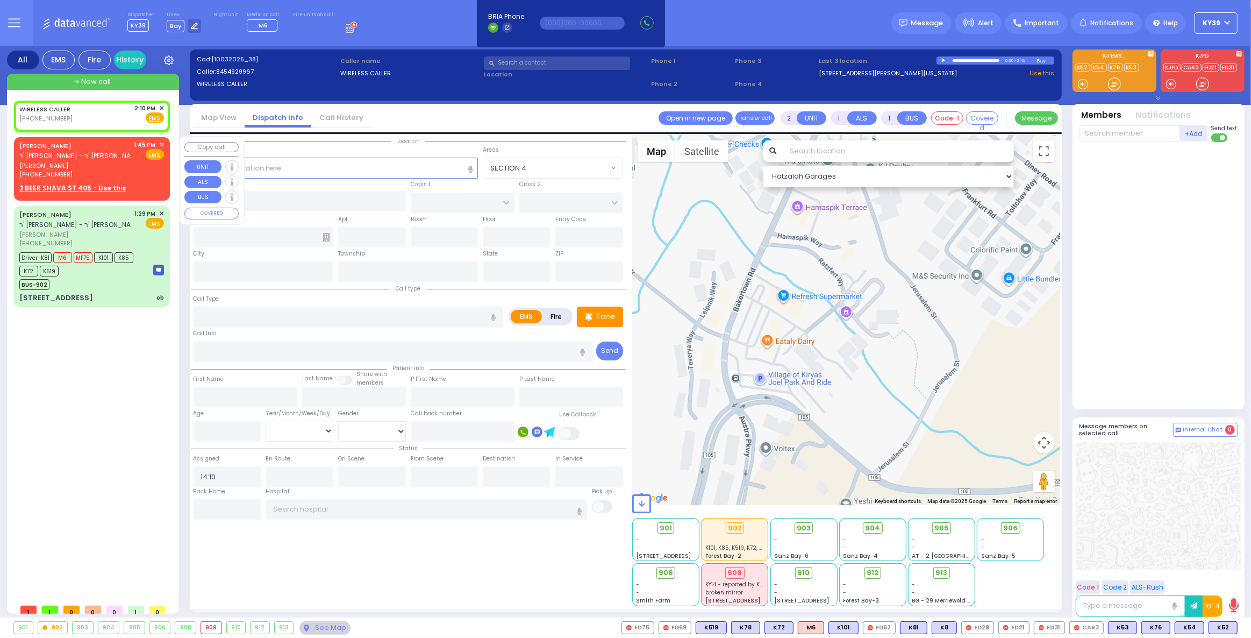
click at [59, 162] on span "[PERSON_NAME]" at bounding box center [74, 165] width 111 height 9
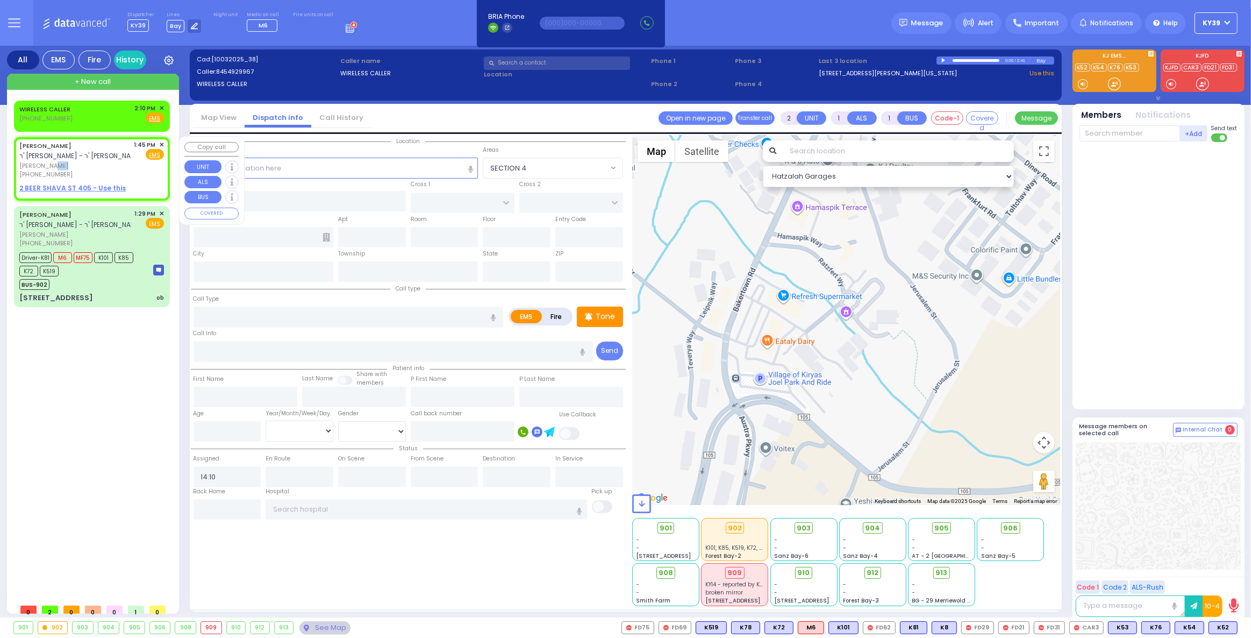
select select
radio input "true"
type input "SHLOME"
type input "WEISS"
select select
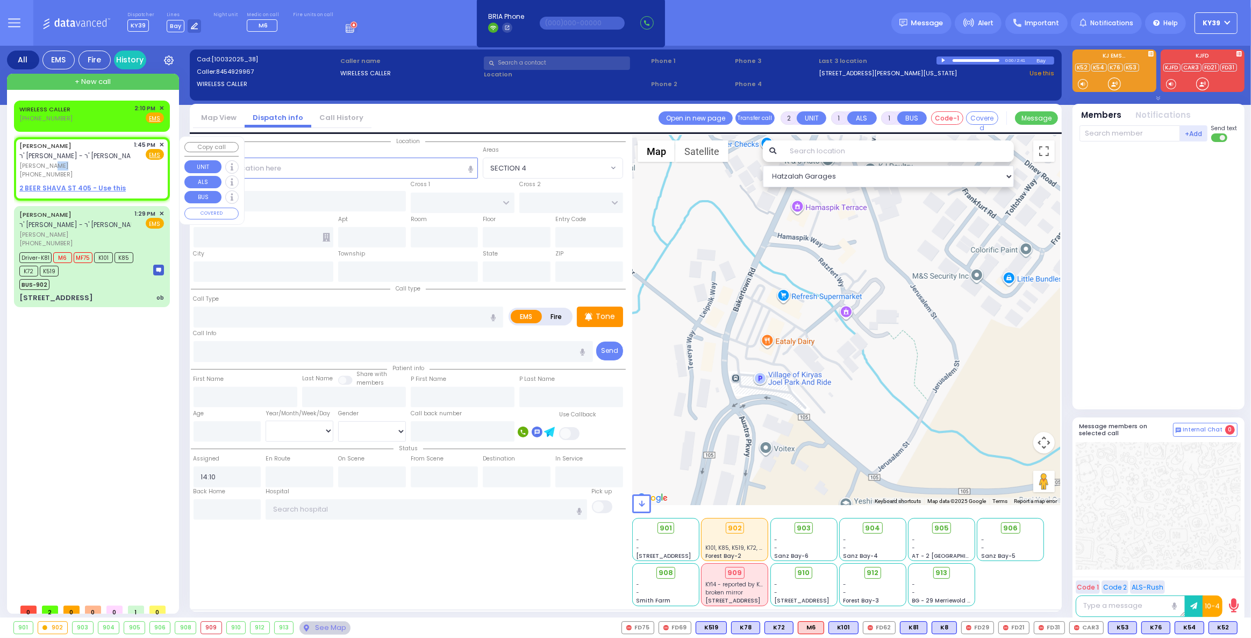
type input "13:45"
click at [59, 162] on span "[PERSON_NAME]" at bounding box center [74, 165] width 111 height 9
select select "Hatzalah Garages"
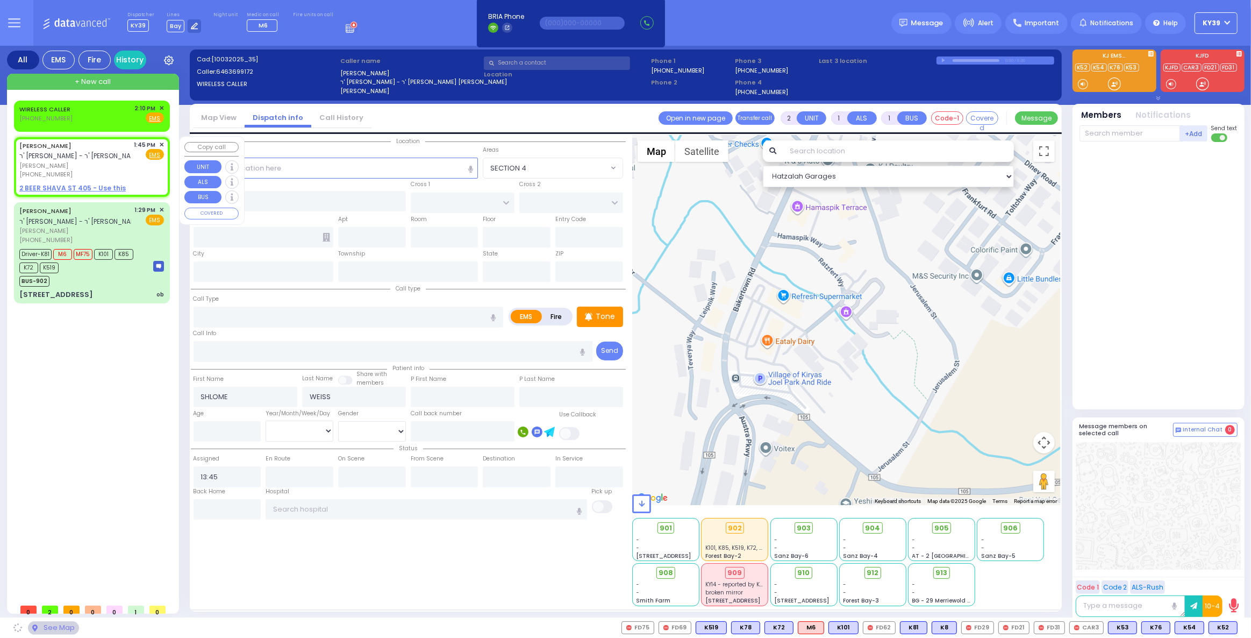
select select
radio input "true"
select select
select select "Hatzalah Garages"
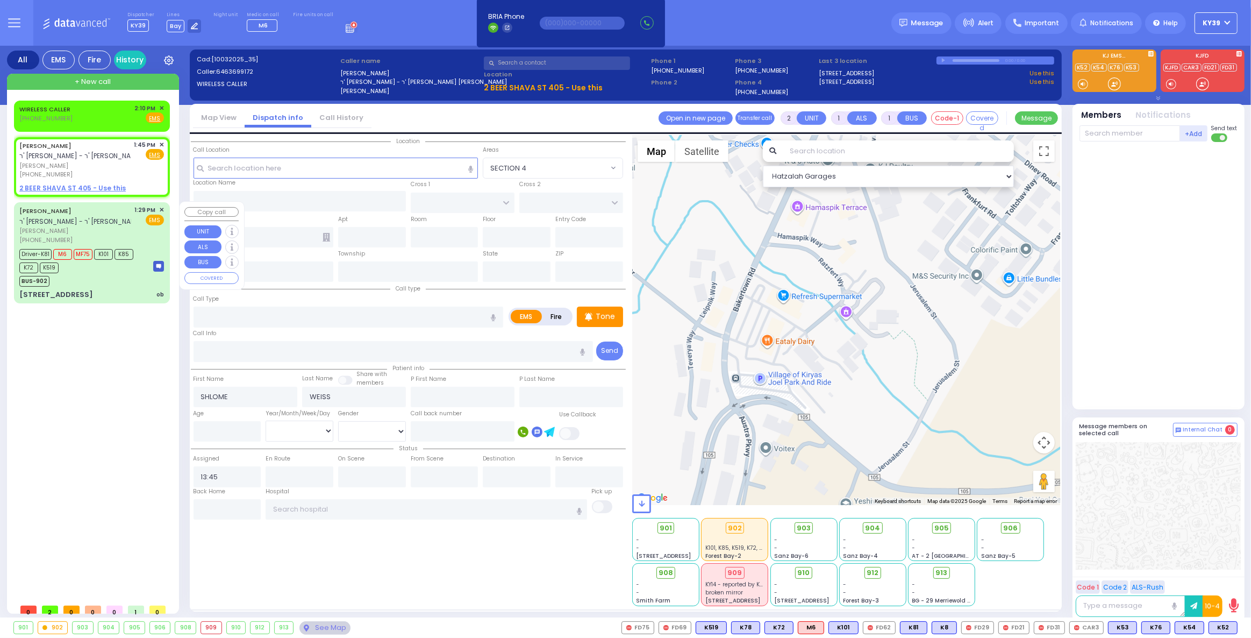
select select
radio input "true"
select select
select select "Hatzalah Garages"
click at [112, 285] on div "BUS-902" at bounding box center [81, 279] width 124 height 13
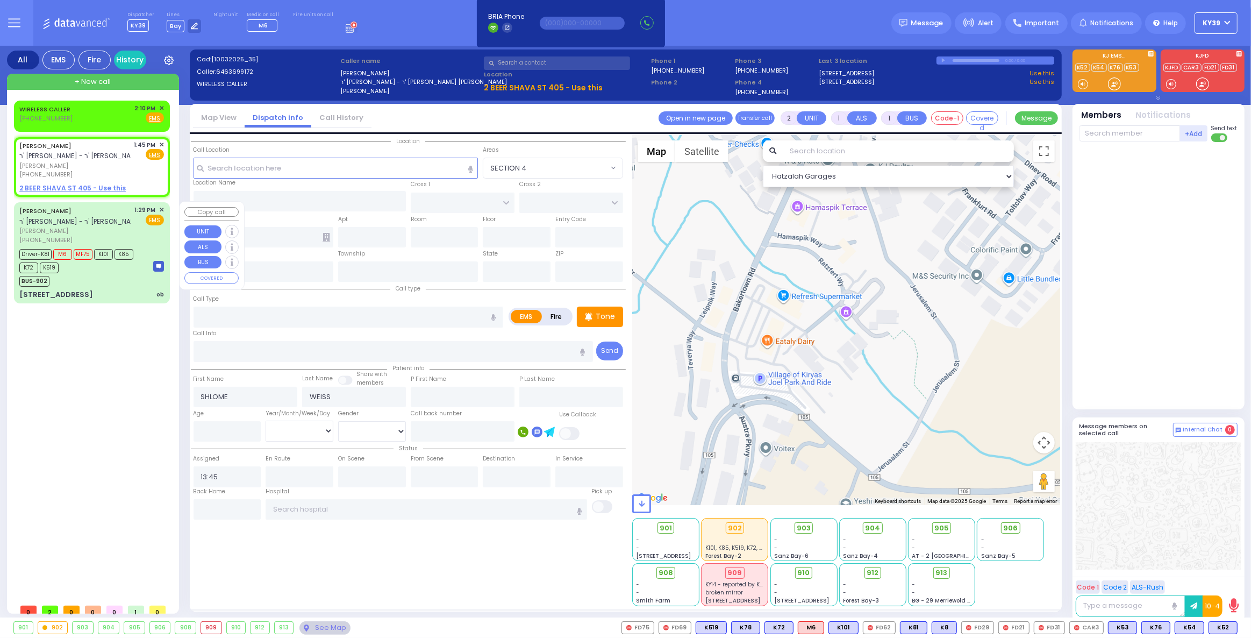
type input "6"
select select
type input "ob"
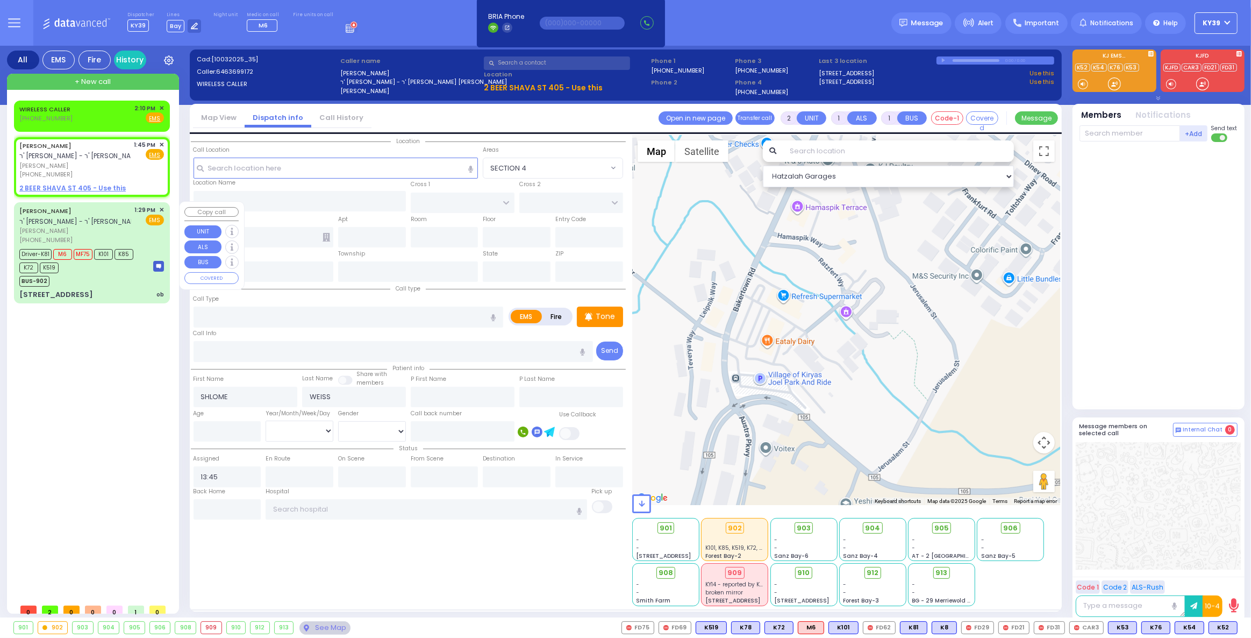
radio input "true"
type input "Rivka"
type input "Weiss"
type input "35"
select select "Year"
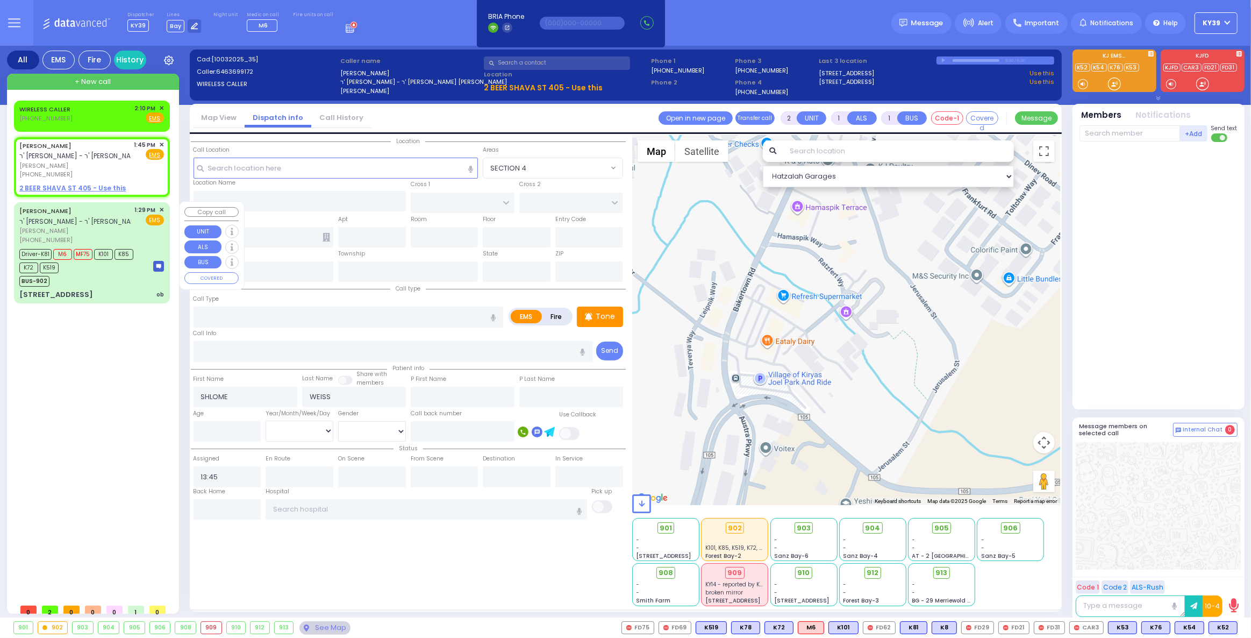
select select "[DEMOGRAPHIC_DATA]"
type input "13:29"
type input "13:30"
type input "13:31"
type input "13:45"
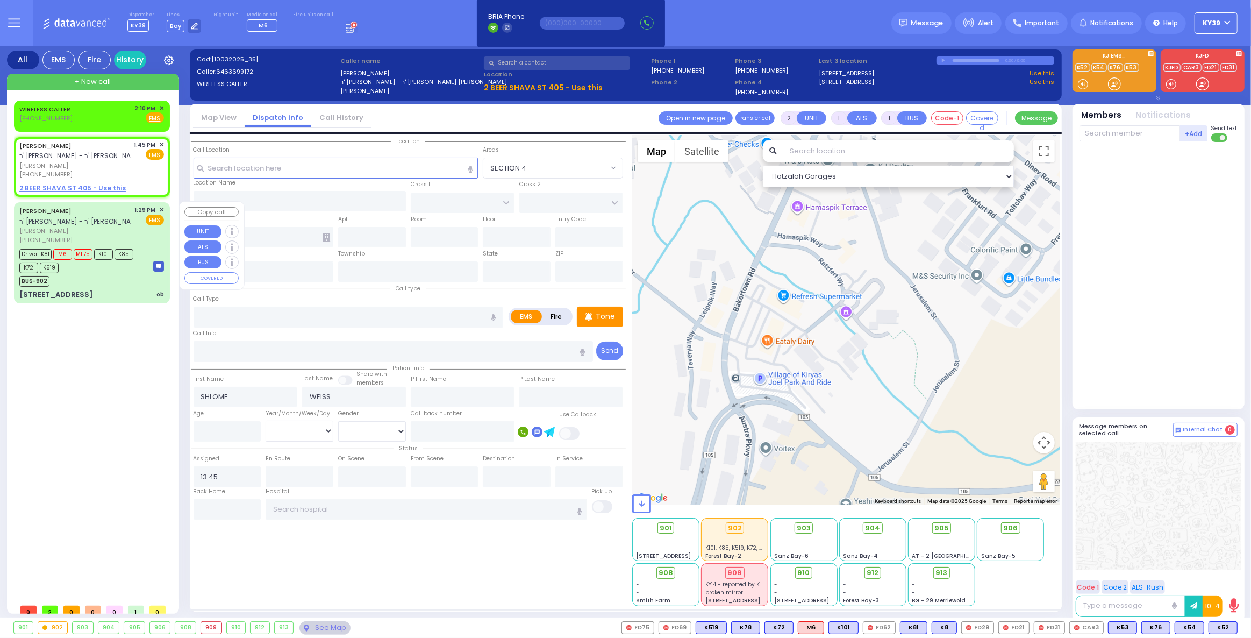
type input "14:15"
type input "14:35"
type input "Good Samaritan Hospital 257 Lafayette Avenue 8457909405 Suffern"
select select "Hatzalah Garages"
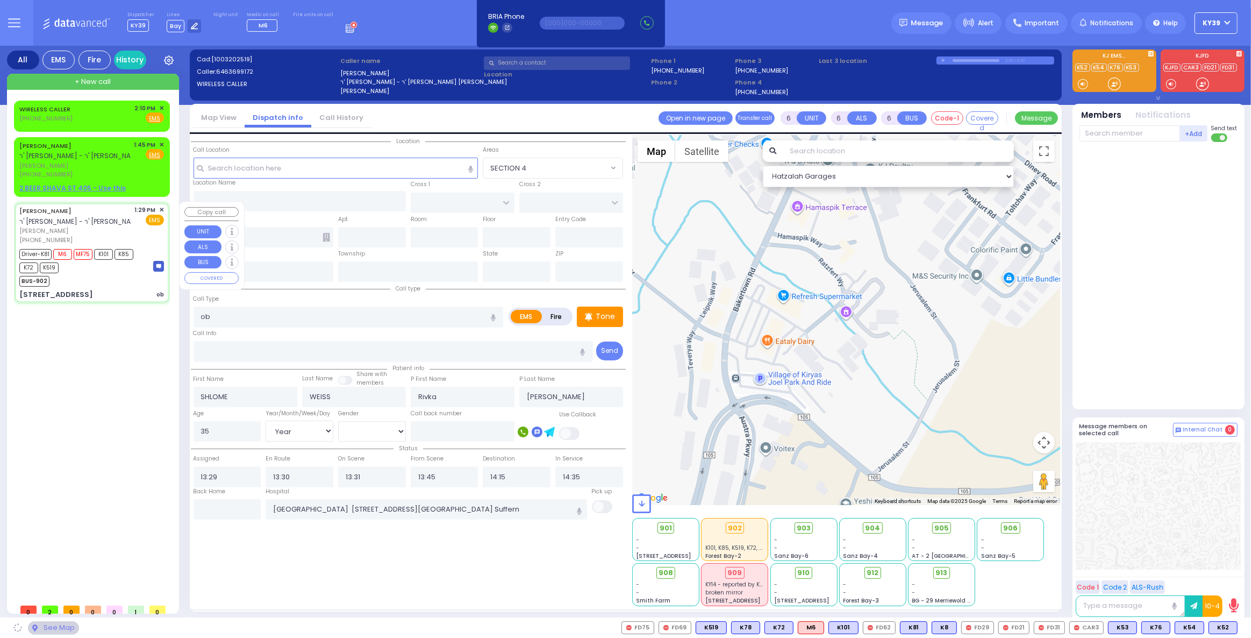
type input "S.M. ROSMER RD"
type input "BEER SHAVA ST"
type input "2 BEER SHAVA ST"
type input "405"
type input "Kiryas Joel"
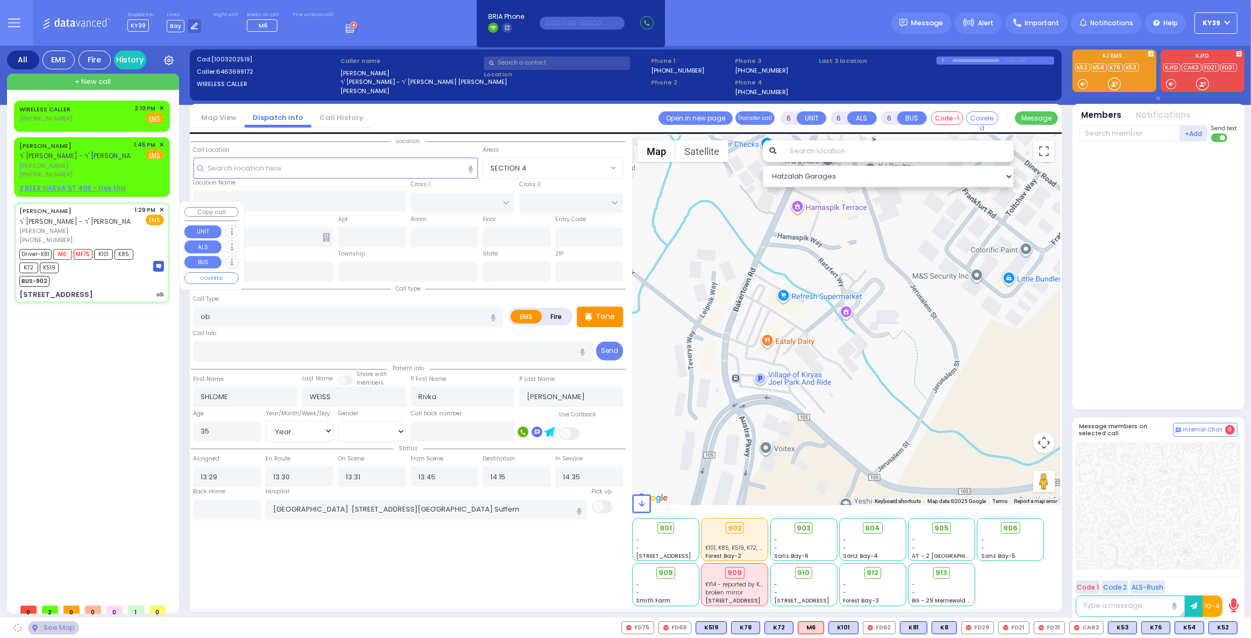
type input "[US_STATE]"
type input "10950"
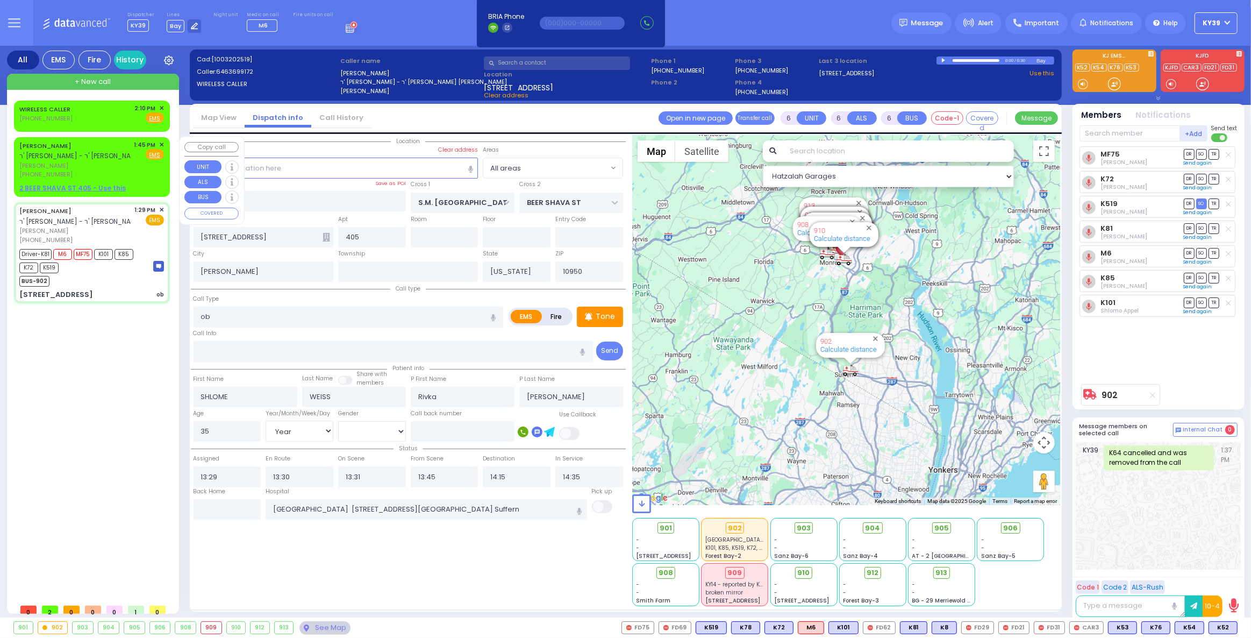
click at [160, 144] on span "✕" at bounding box center [161, 144] width 5 height 9
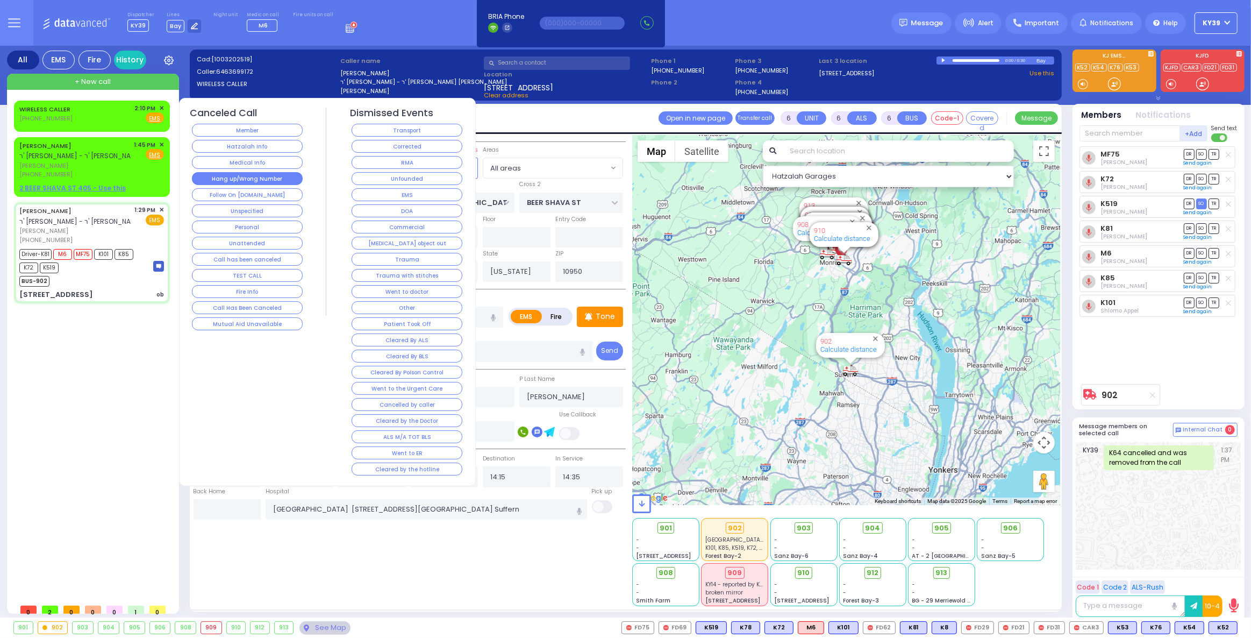
click at [225, 176] on button "Hang up/Wrong Number" at bounding box center [247, 178] width 111 height 13
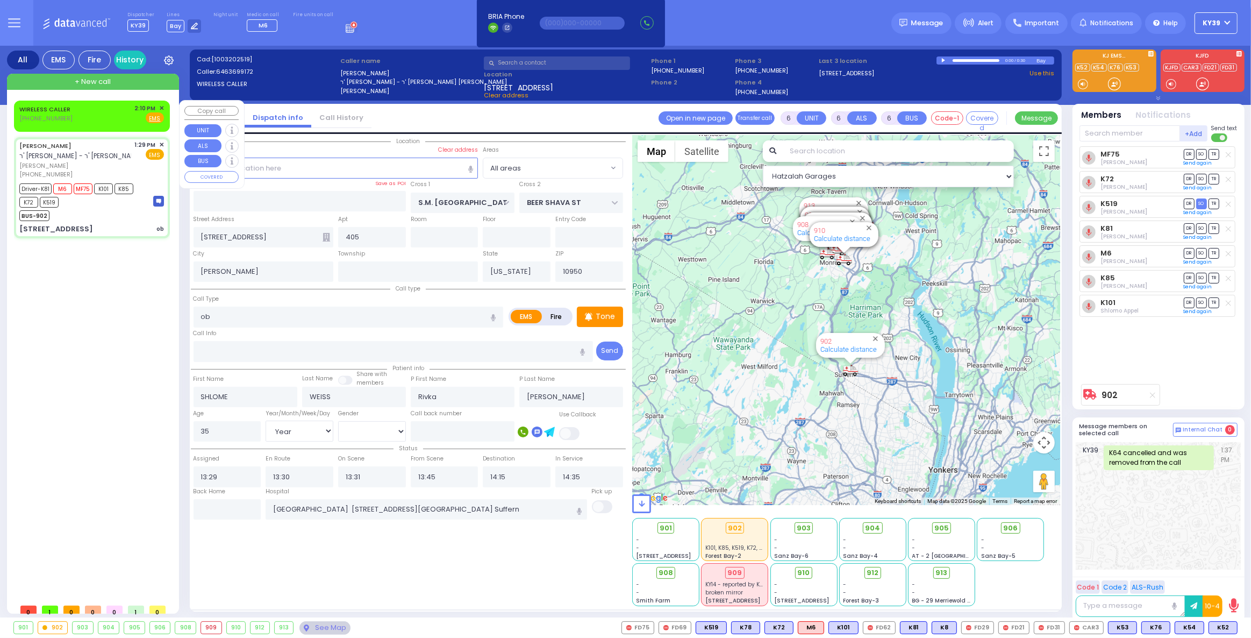
click at [110, 109] on div "WIRELESS CALLER (845) 492-9967 2:10 PM ✕ Fire EMS" at bounding box center [91, 114] width 145 height 20
type input "2"
type input "1"
select select
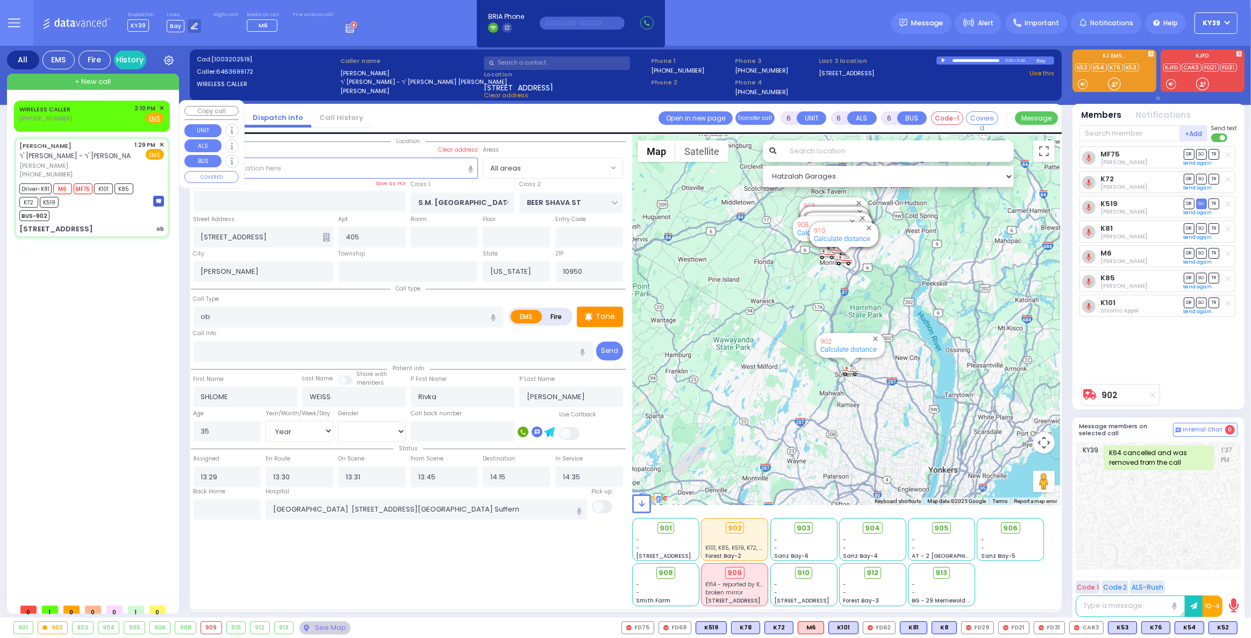
radio input "true"
select select
type input "14:10"
select select "Hatzalah Garages"
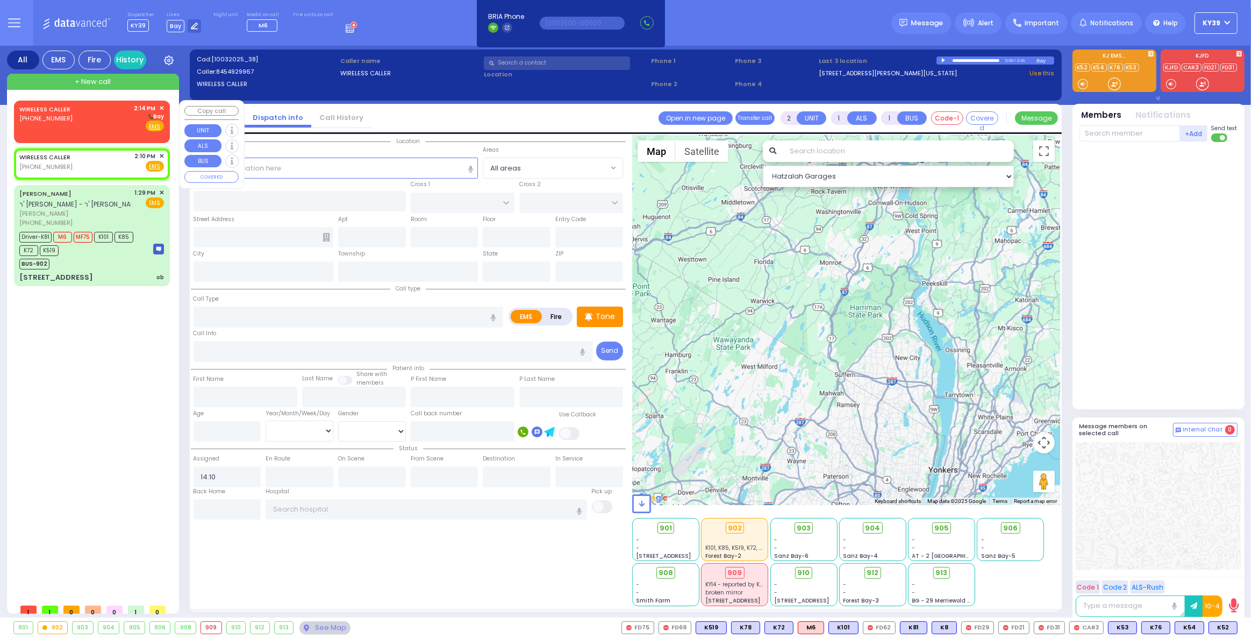
click at [91, 119] on div "WIRELESS CALLER (845) 907-1744 2:14 PM ✕ Bay" at bounding box center [91, 118] width 145 height 28
select select
radio input "true"
select select
type input "14:14"
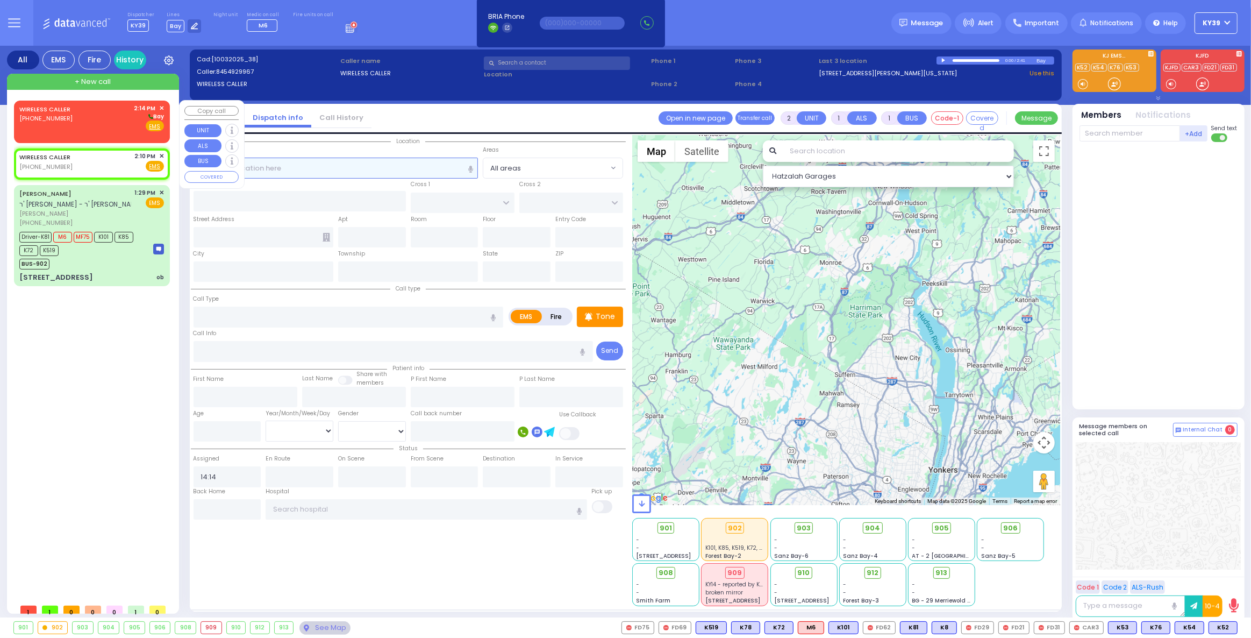
select select "Hatzalah Garages"
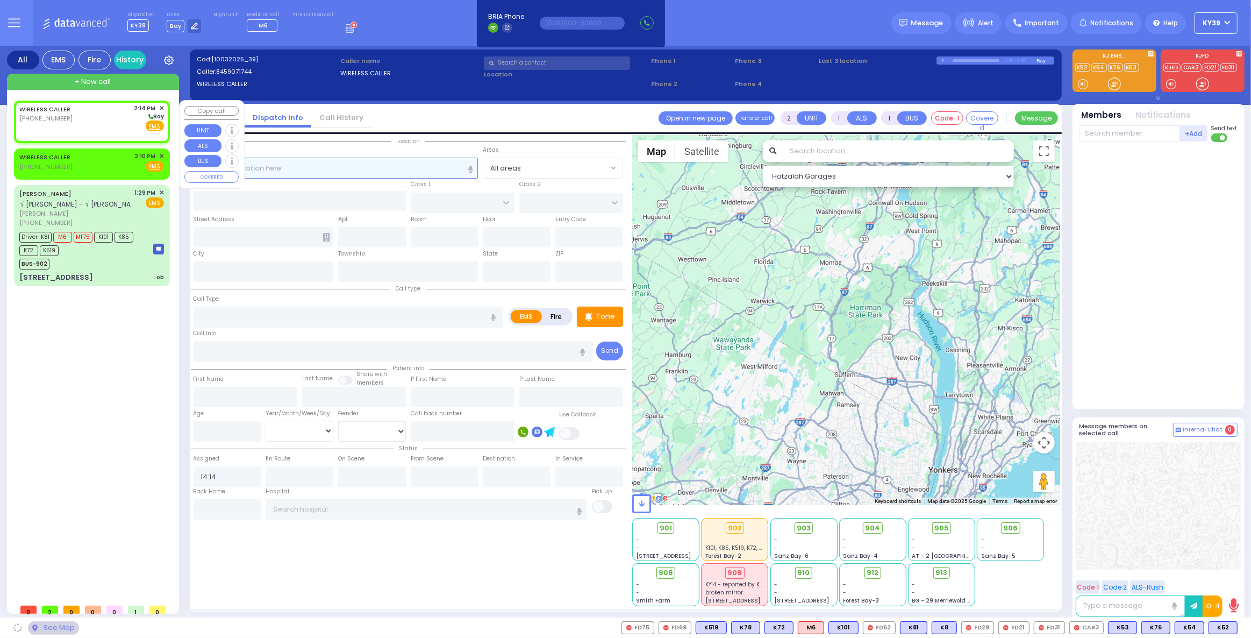
select select
radio input "true"
select select
select select "Hatzalah Garages"
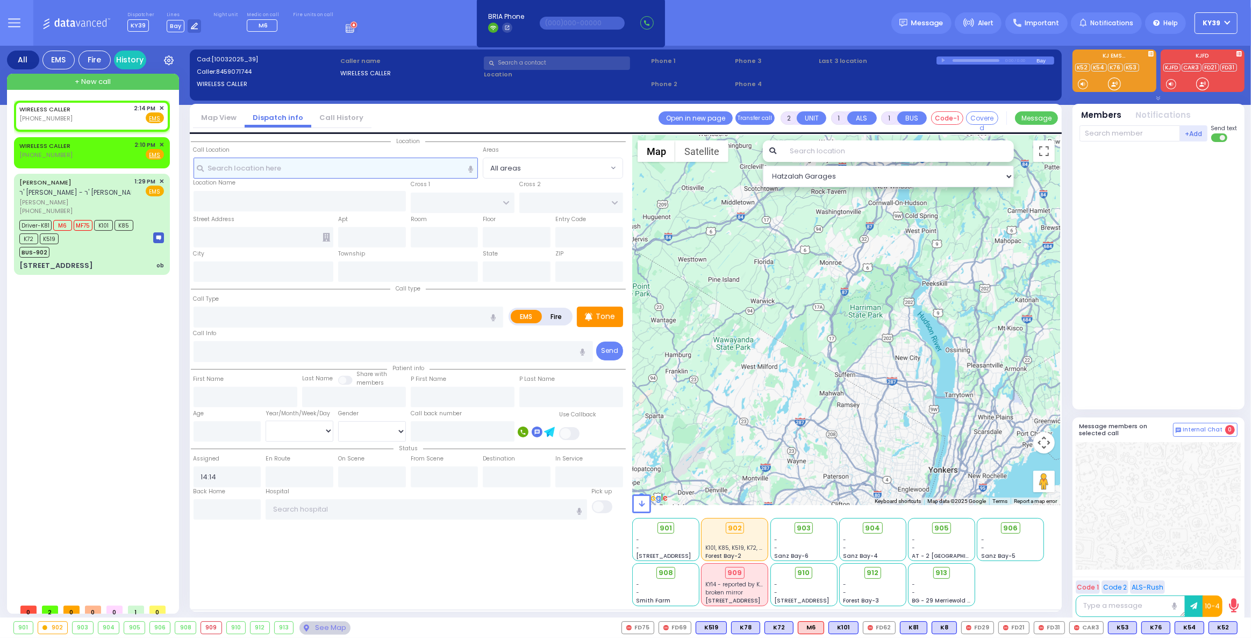
select select
radio input "true"
select select
select select "Hatzalah Garages"
drag, startPoint x: 123, startPoint y: 137, endPoint x: 132, endPoint y: 131, distance: 10.9
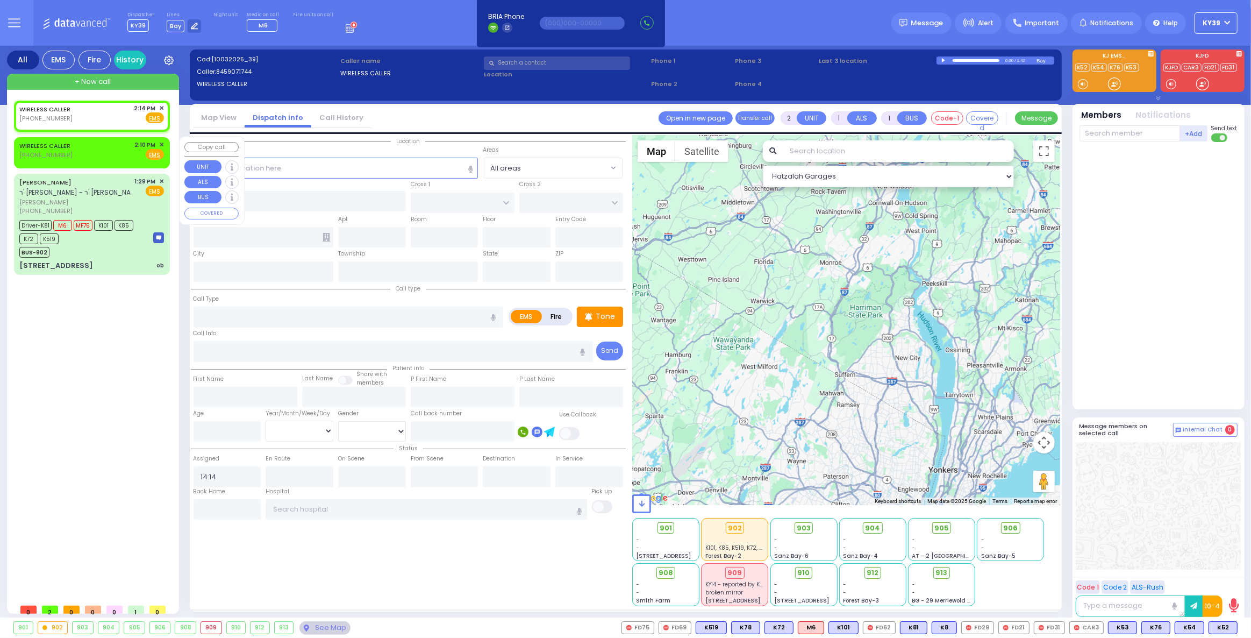
click at [123, 136] on div "WIRELESS CALLER (845) 907-1744 2:14 PM ✕ EMS M6" at bounding box center [92, 191] width 156 height 180
click at [159, 108] on span "✕" at bounding box center [161, 108] width 5 height 9
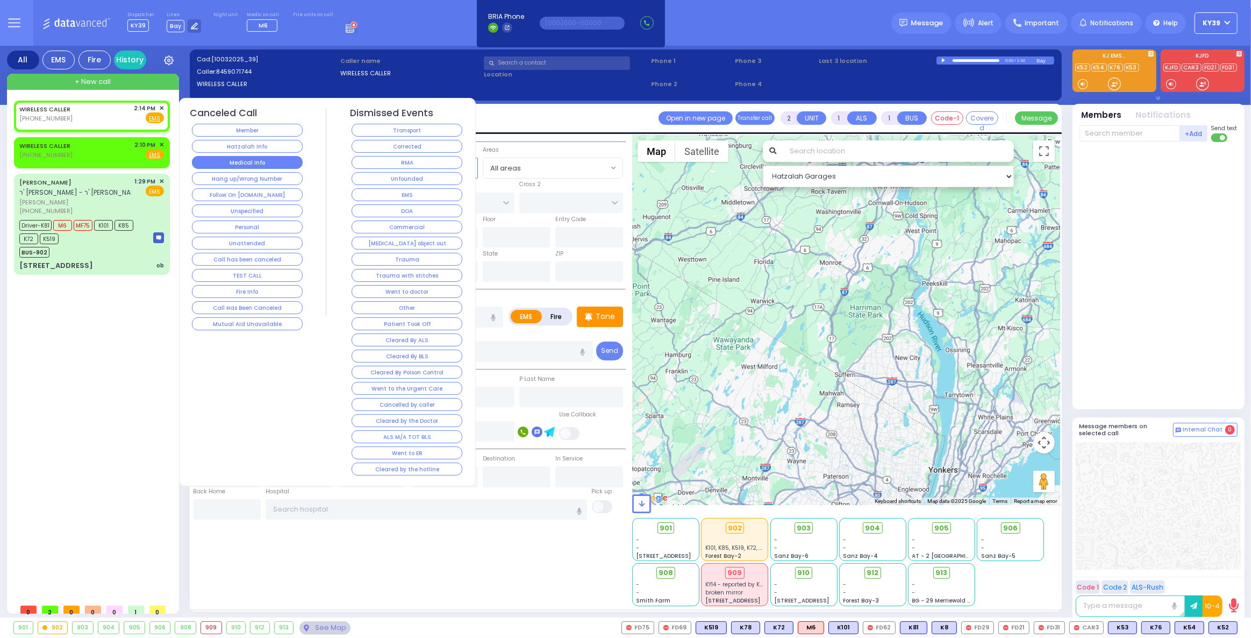
click at [269, 161] on button "Medical Info" at bounding box center [247, 162] width 111 height 13
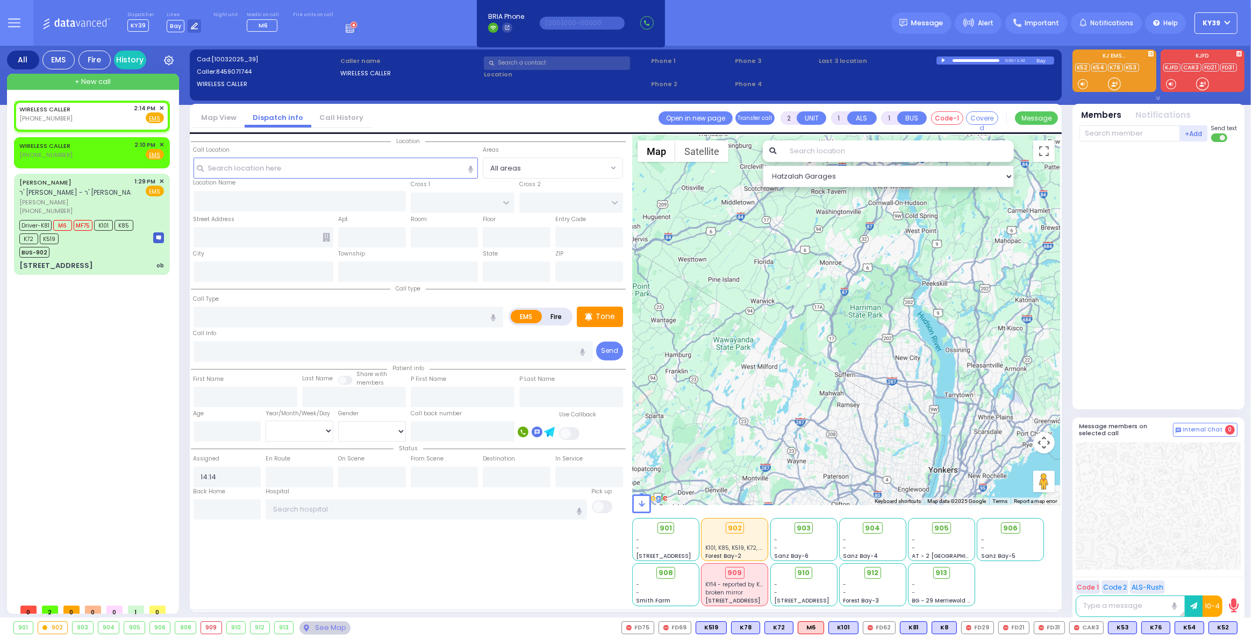
select select
radio input "true"
select select
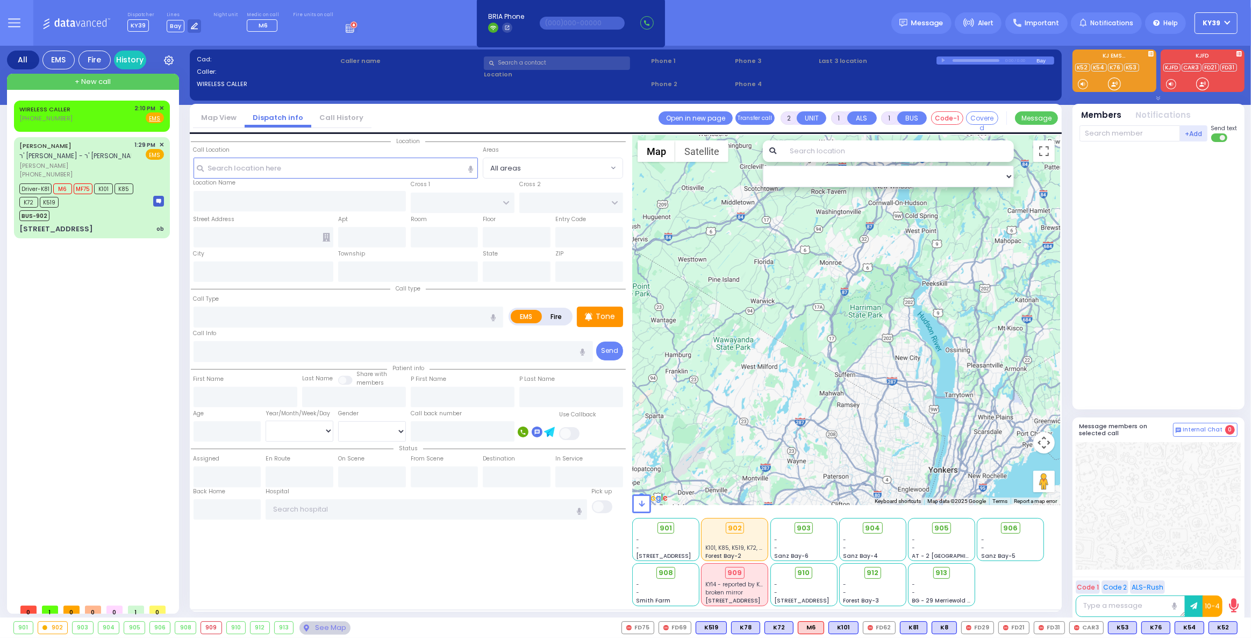
click at [530, 63] on input "text" at bounding box center [557, 62] width 146 height 13
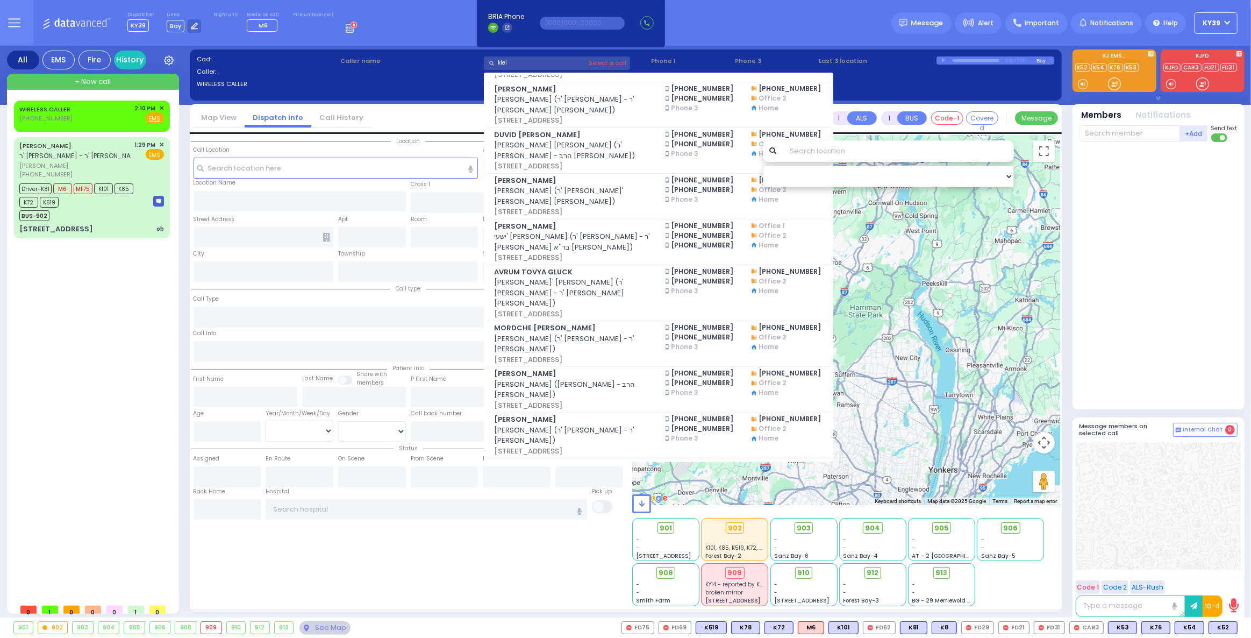
scroll to position [244, 0]
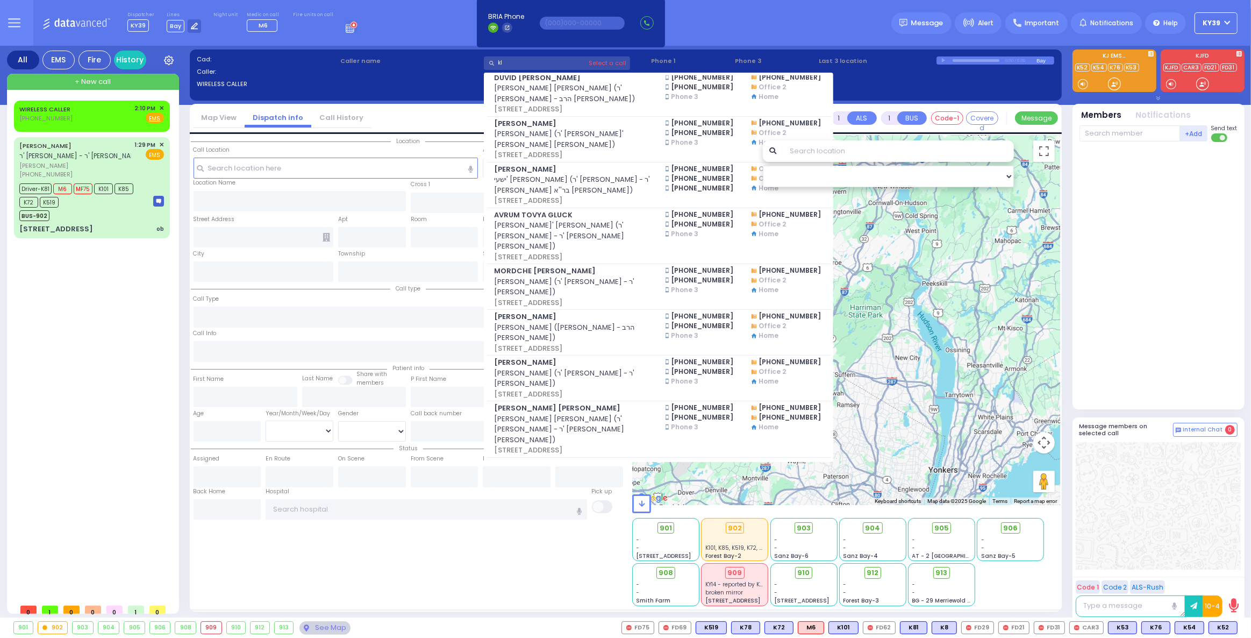
type input "k"
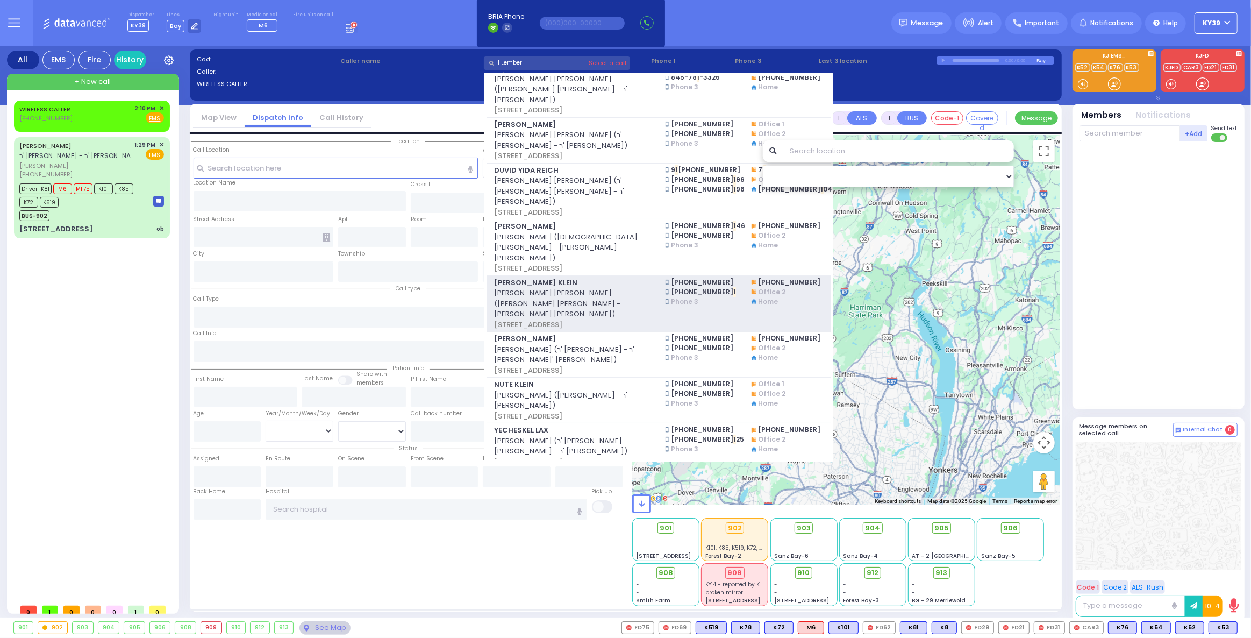
scroll to position [0, 0]
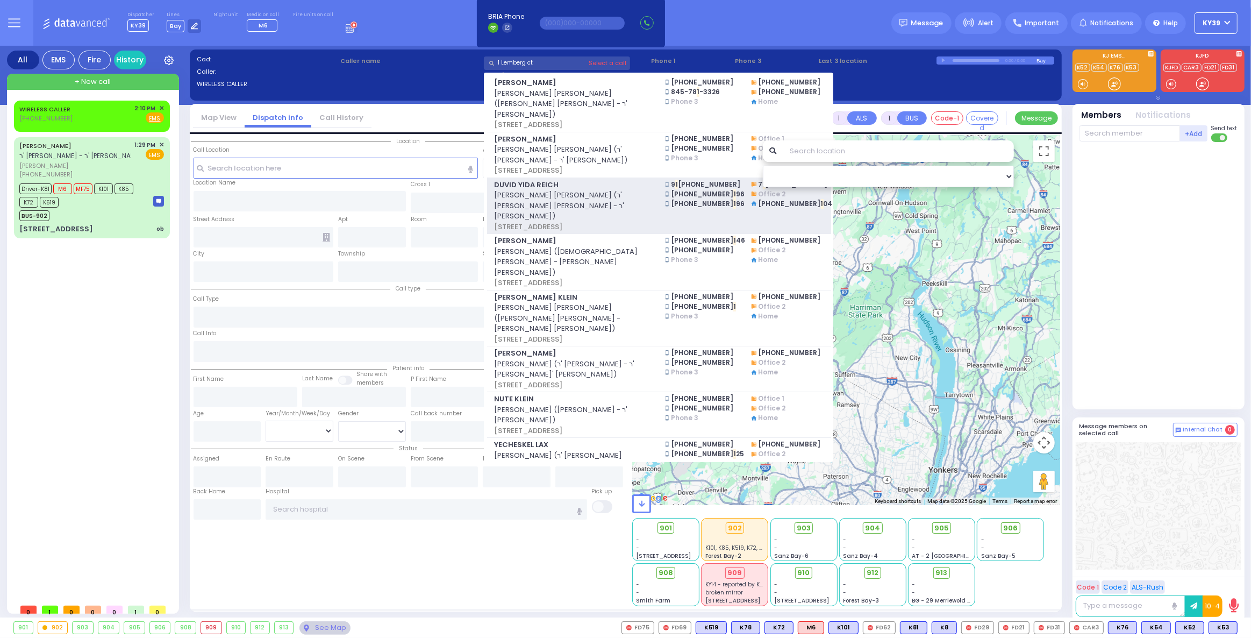
type input "1 Lemberg ct"
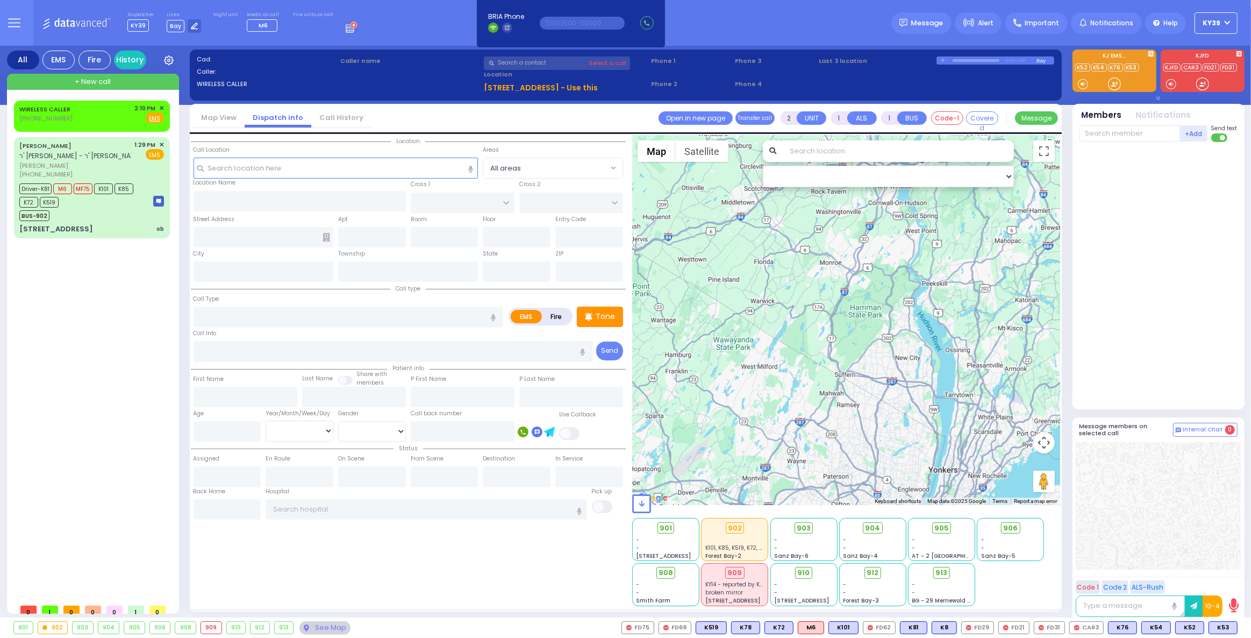
click at [598, 89] on u "1 LEMBERG CT 301 MONROE, NY 10950 - Use this" at bounding box center [541, 87] width 114 height 11
click at [558, 88] on u "1 LEMBERG CT 301 MONROE, NY 10950 - Use this" at bounding box center [541, 87] width 114 height 11
drag, startPoint x: 557, startPoint y: 85, endPoint x: 532, endPoint y: 67, distance: 30.3
click at [532, 67] on input "text" at bounding box center [557, 62] width 146 height 13
click at [520, 61] on input "text" at bounding box center [557, 62] width 146 height 13
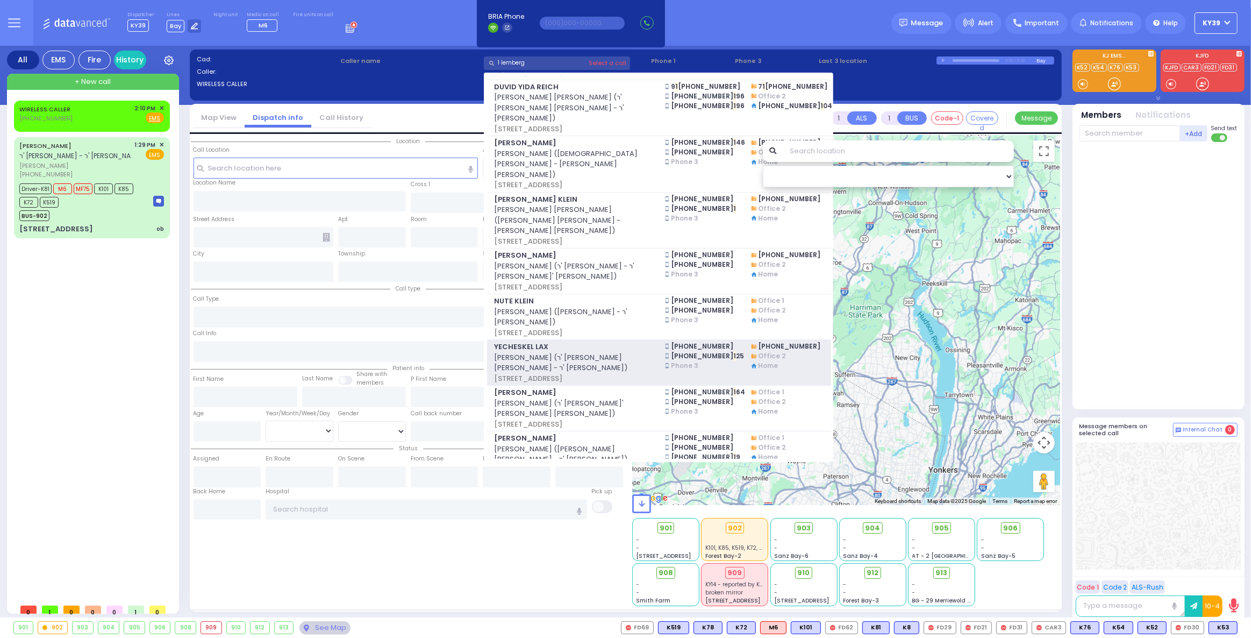
scroll to position [97, 0]
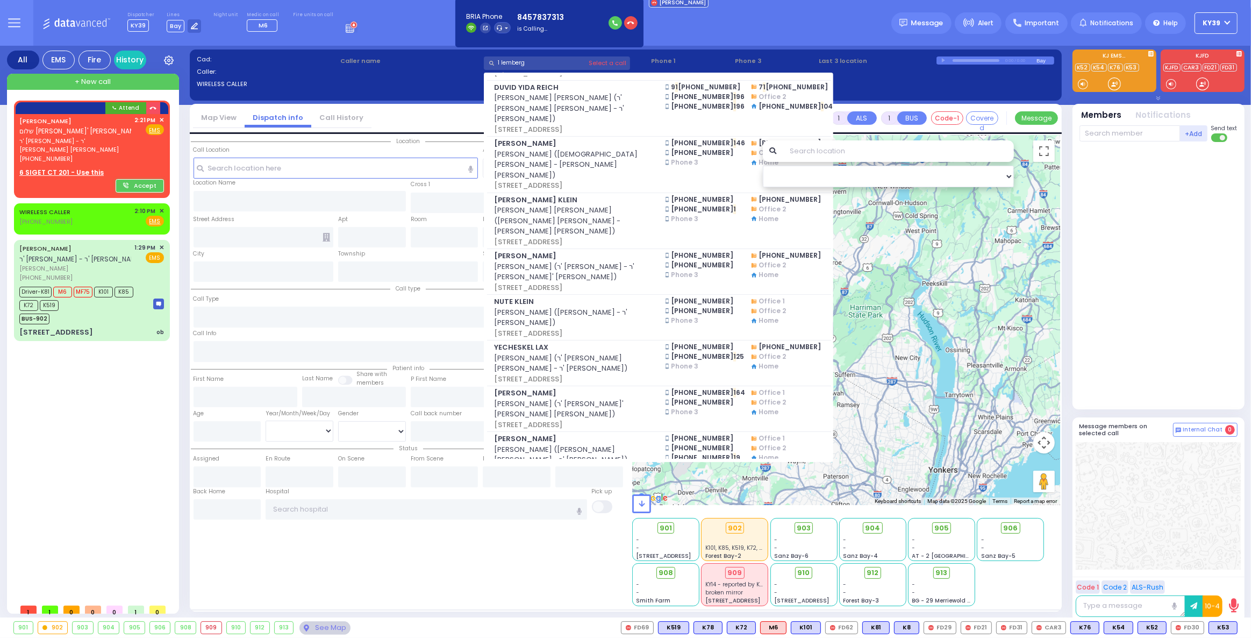
type input "1 lemberg"
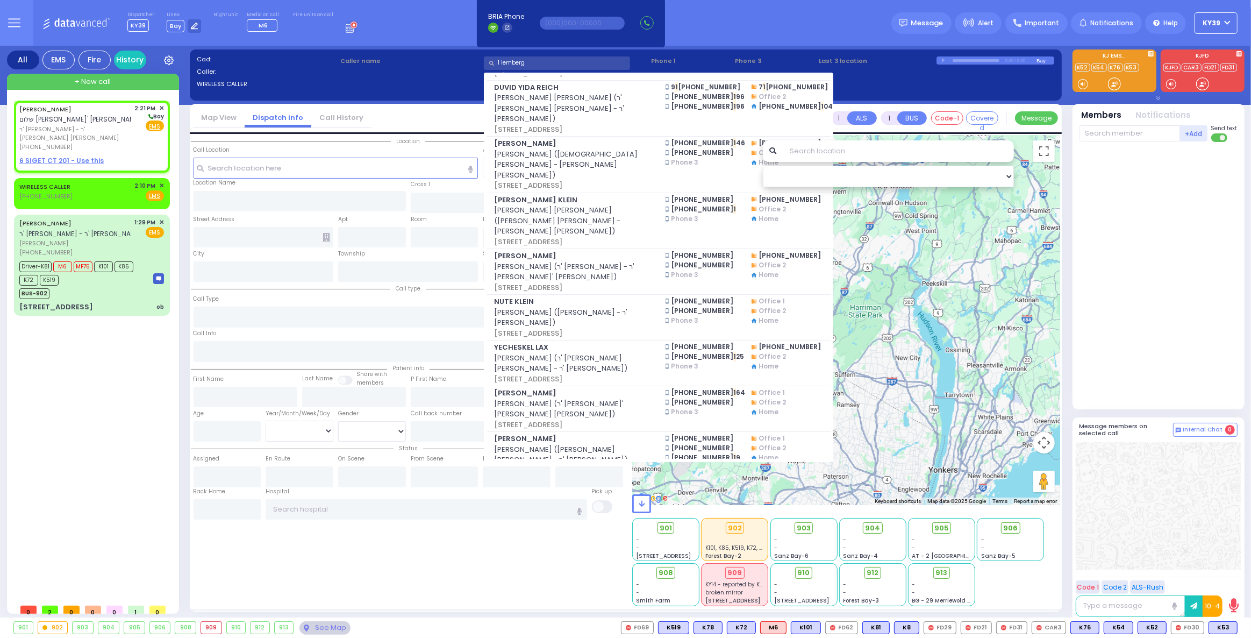
select select
radio input "true"
type input "[PERSON_NAME]"
select select
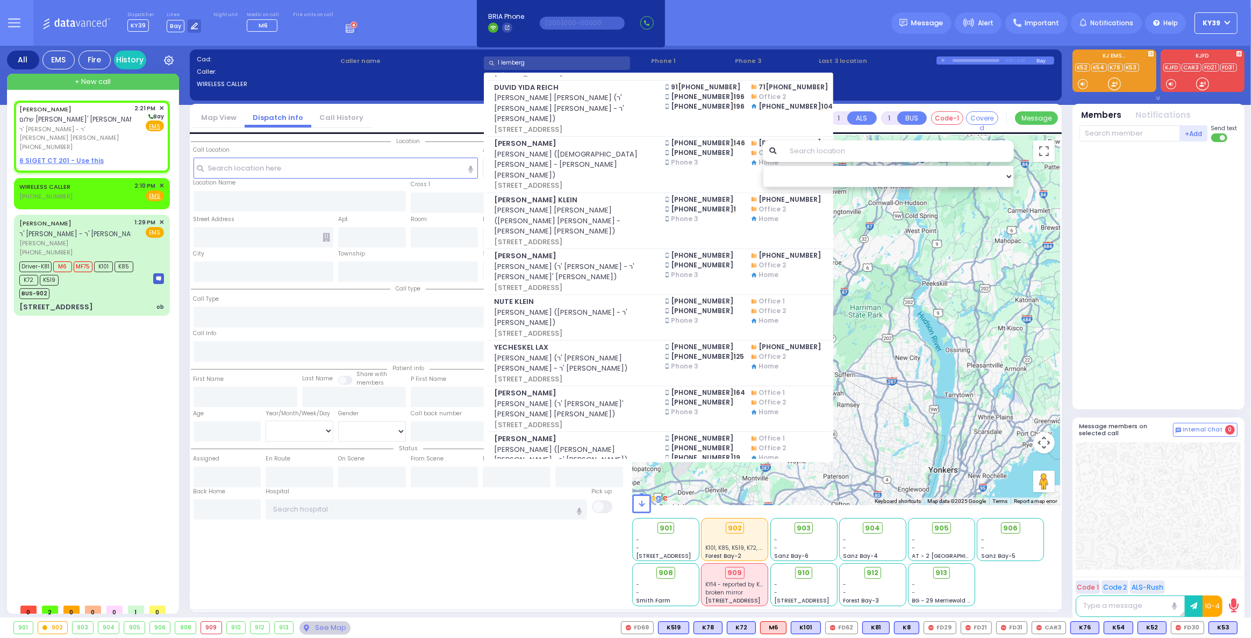
type input "14:21"
select select "Hatzalah Garages"
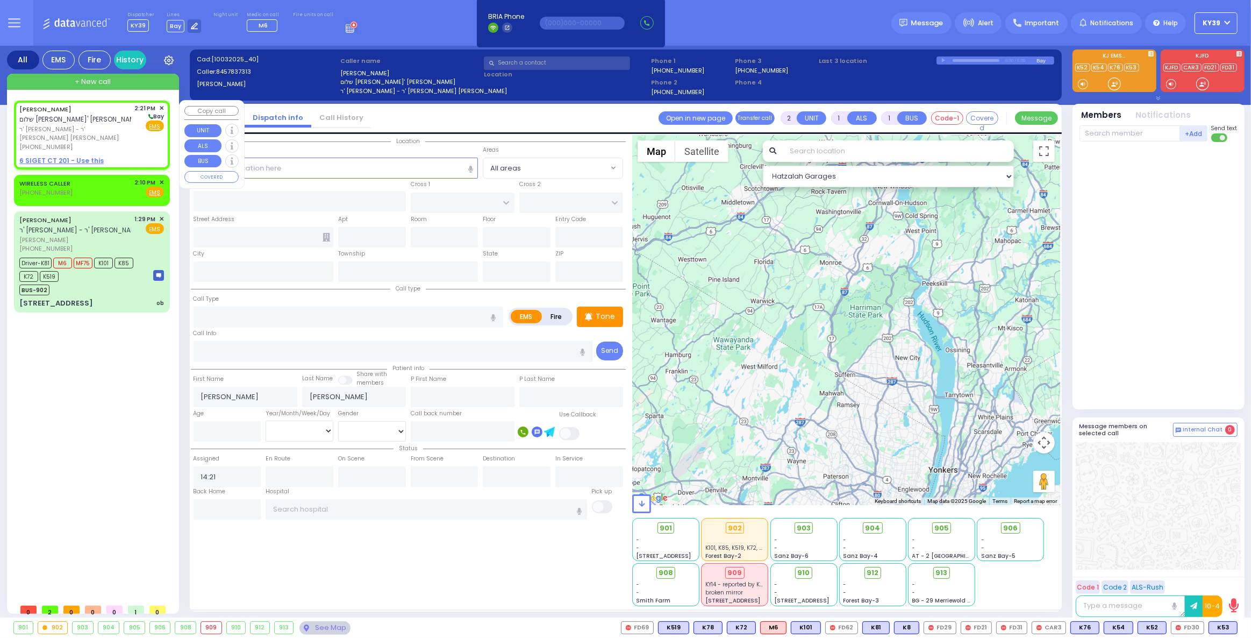
select select
radio input "true"
select select
select select "Hatzalah Garages"
click at [70, 127] on span "ר' [PERSON_NAME]" at bounding box center [75, 134] width 112 height 18
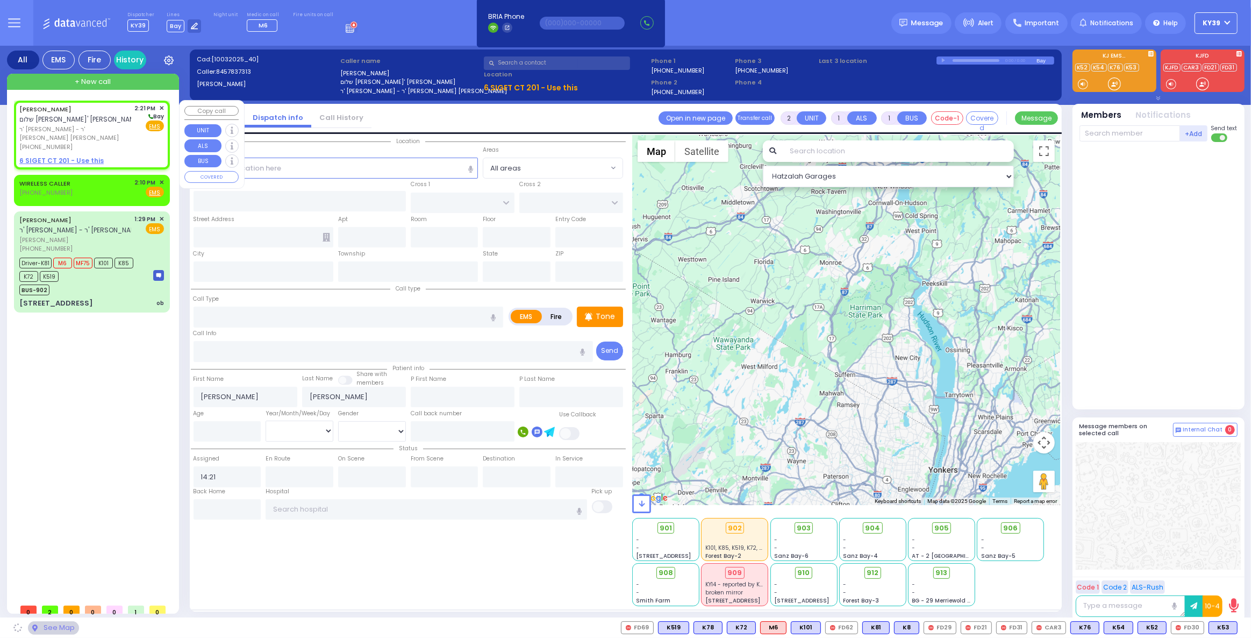
select select
radio input "true"
select select
select select "Hatzalah Garages"
click at [140, 127] on span "Fire" at bounding box center [137, 125] width 17 height 11
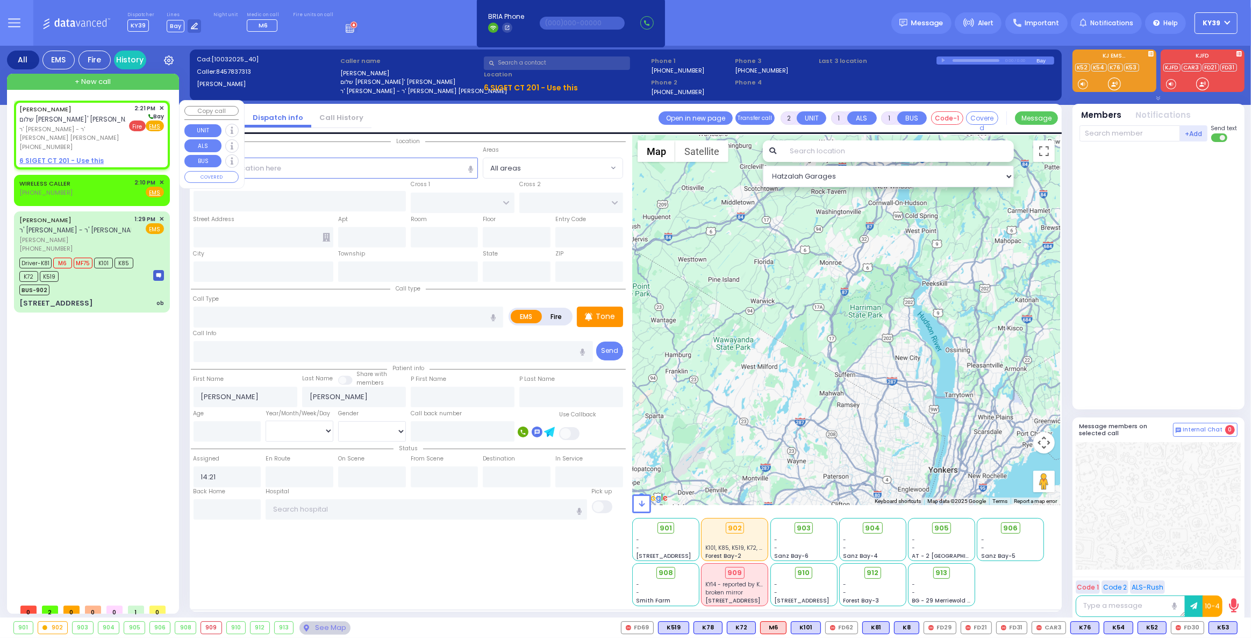
select select
radio input "false"
radio input "true"
select select
select select "Hatzalah Garages"
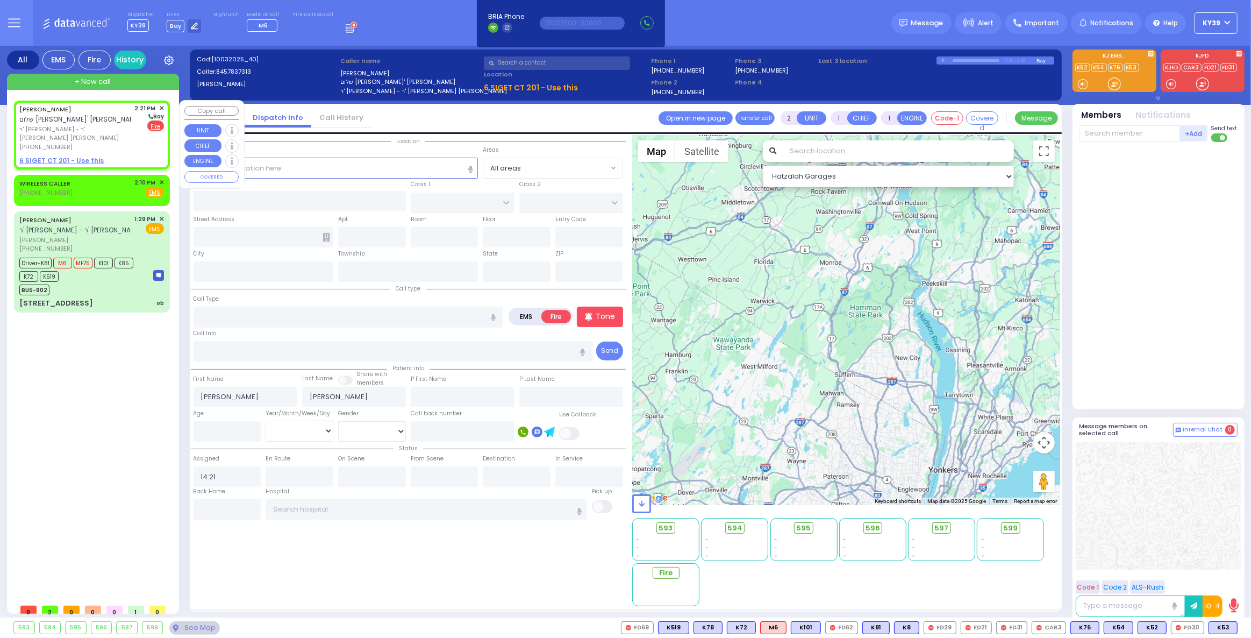
click at [58, 156] on u "6 SIGET CT 201 - Use this" at bounding box center [61, 160] width 84 height 9
select select
radio input "true"
select select
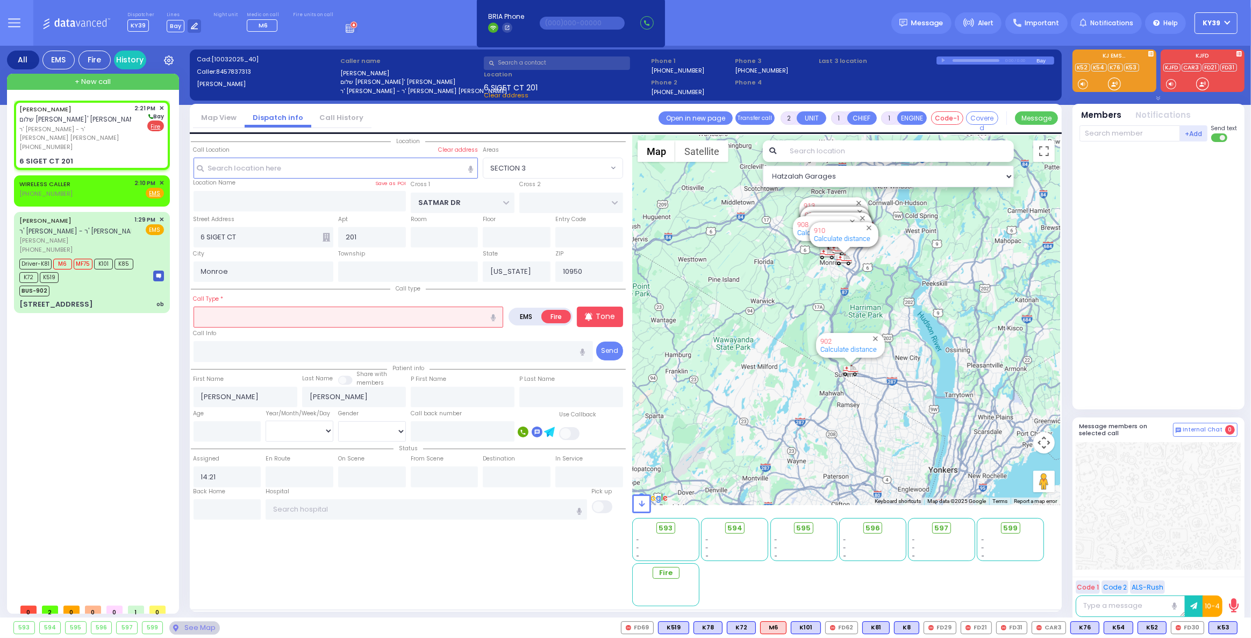
click at [326, 317] on input "text" at bounding box center [349, 316] width 310 height 20
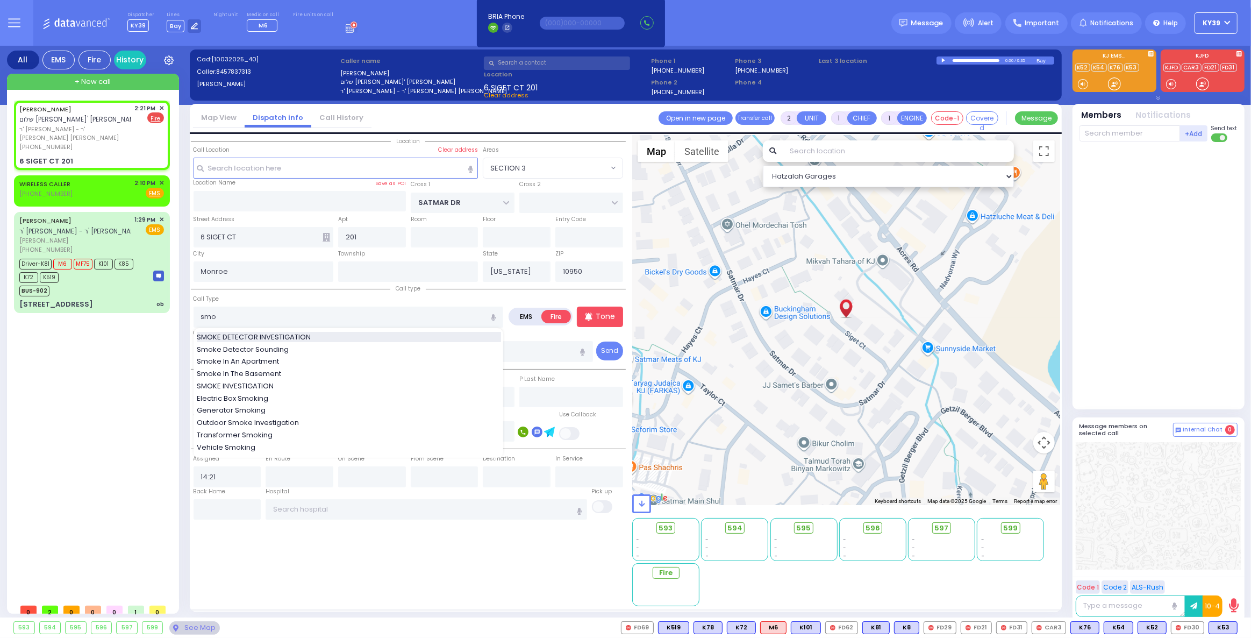
click at [285, 337] on span "SMOKE DETECTOR INVESTIGATION" at bounding box center [256, 337] width 118 height 11
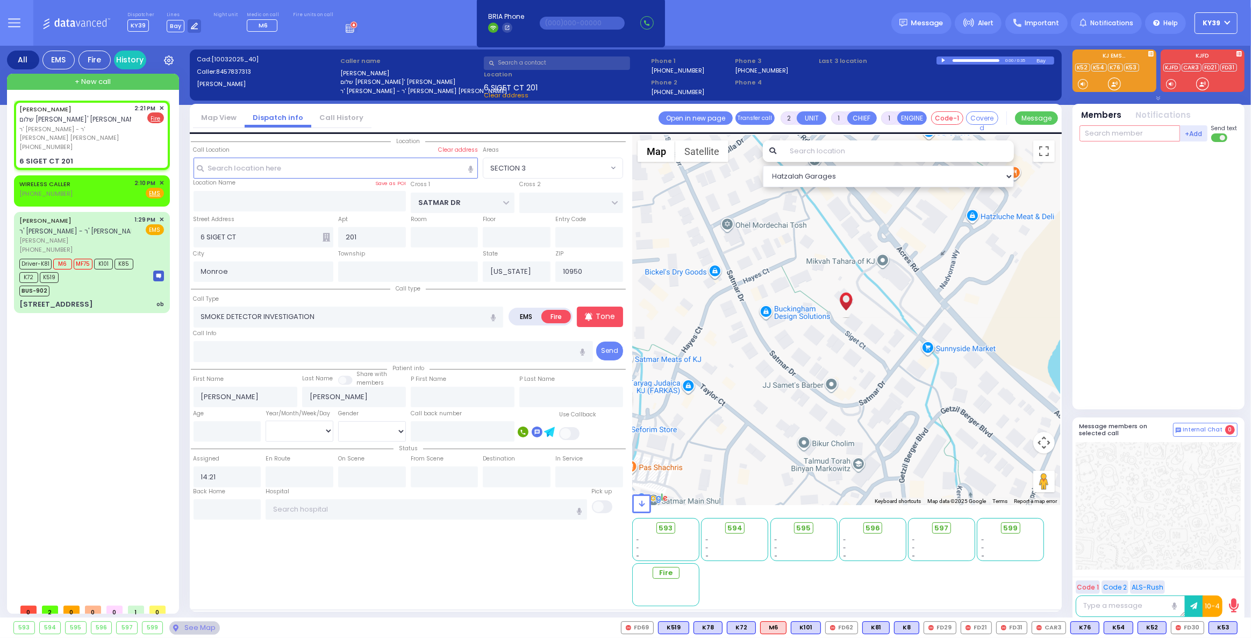
click at [1108, 134] on input "text" at bounding box center [1130, 133] width 101 height 16
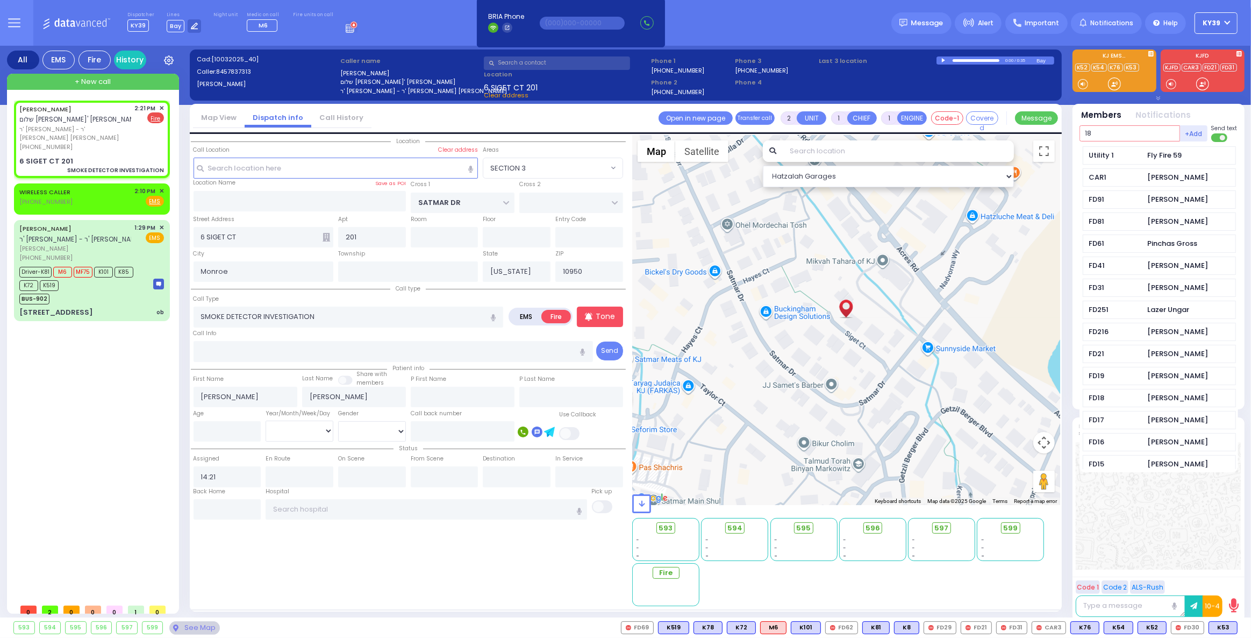
scroll to position [0, 0]
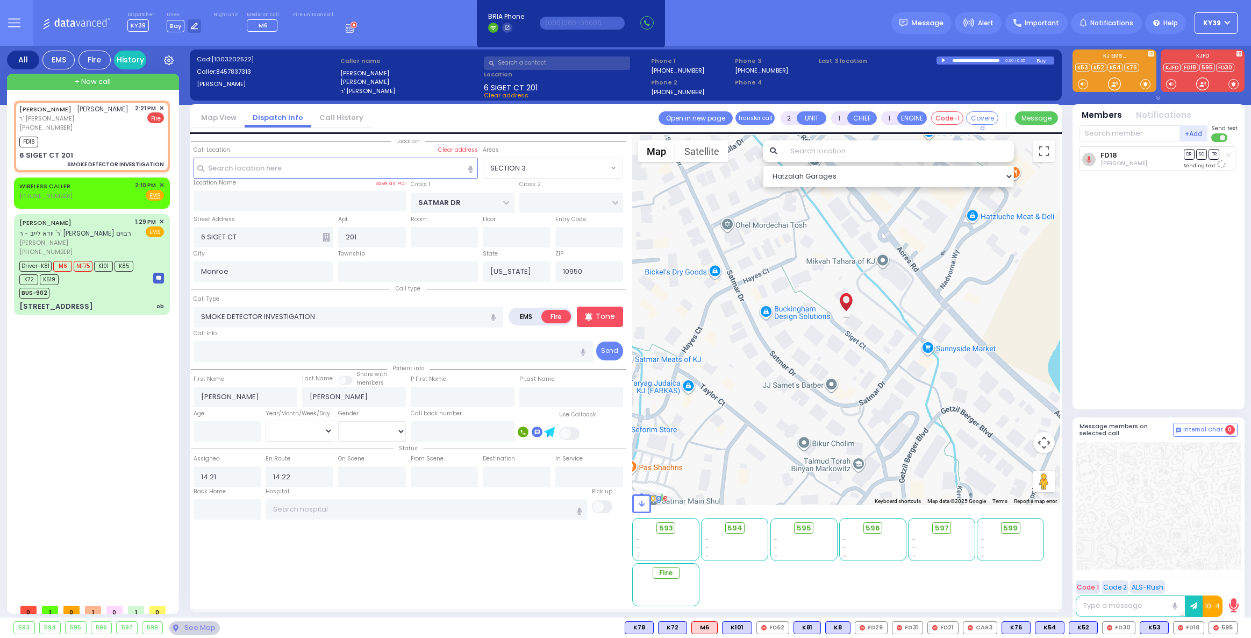
select select "SECTION 3"
select select
click at [1128, 125] on input "text" at bounding box center [1130, 133] width 101 height 16
type input "69"
select select
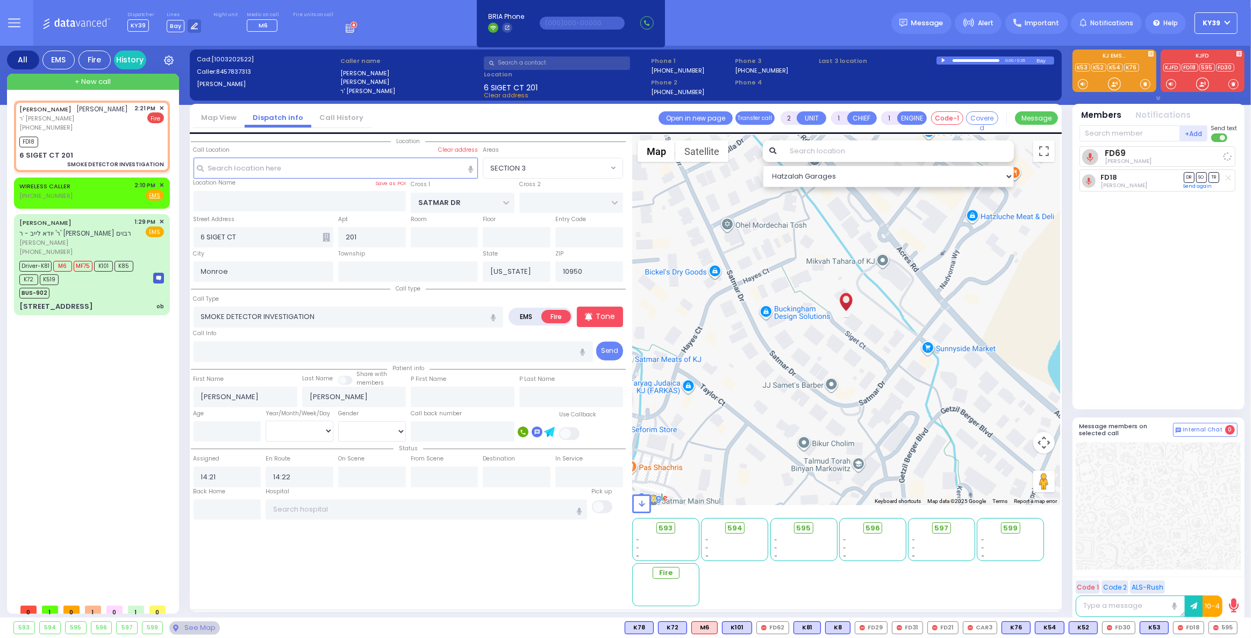
radio input "true"
select select
select select "Hatzalah Garages"
select select "SECTION 3"
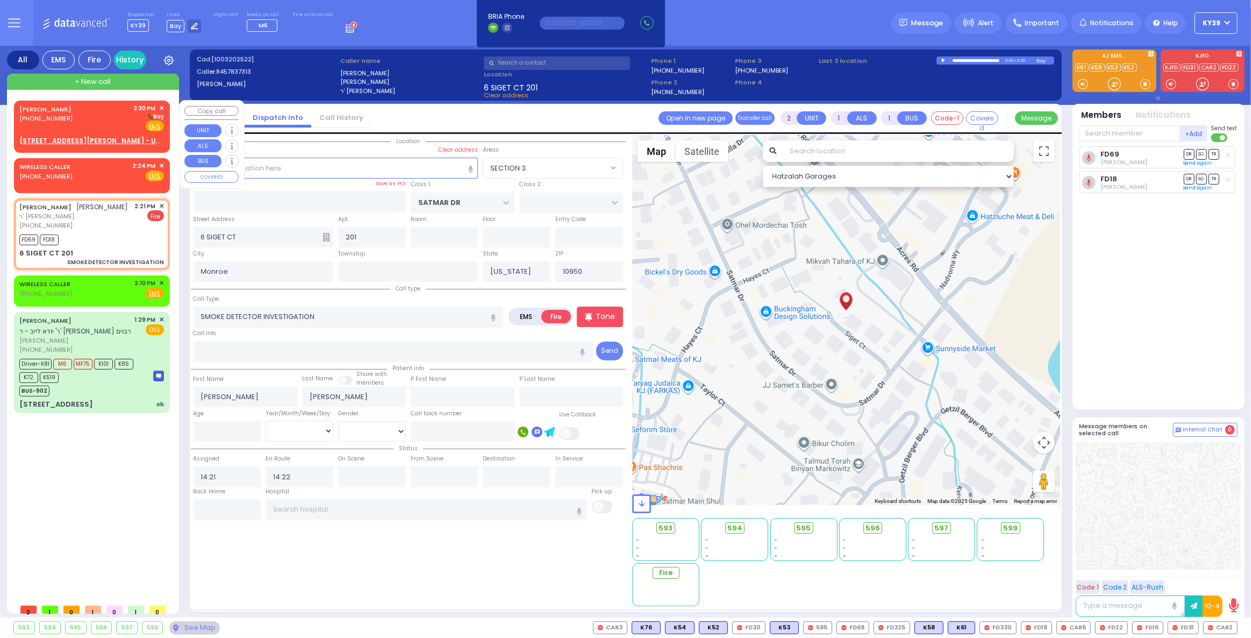
click at [73, 134] on div "[PERSON_NAME] [PHONE_NUMBER] 2:30 PM ✕ [GEOGRAPHIC_DATA] EMS" at bounding box center [92, 124] width 152 height 45
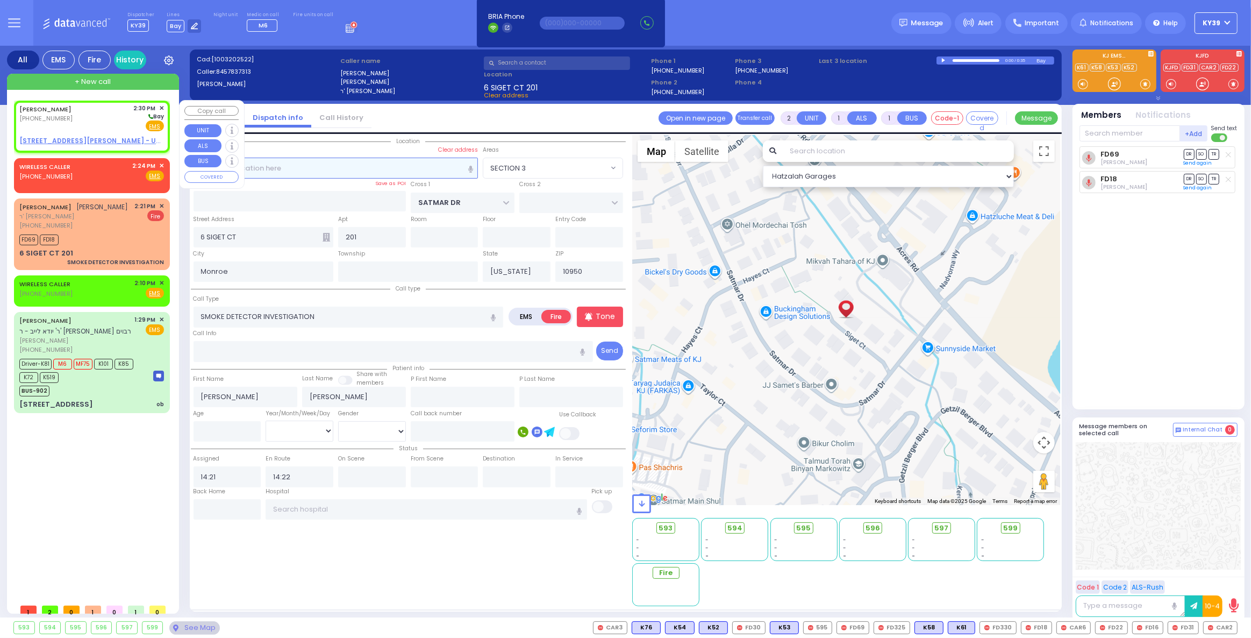
select select
radio input "true"
type input "MORDCHE"
type input "HAUSER"
select select
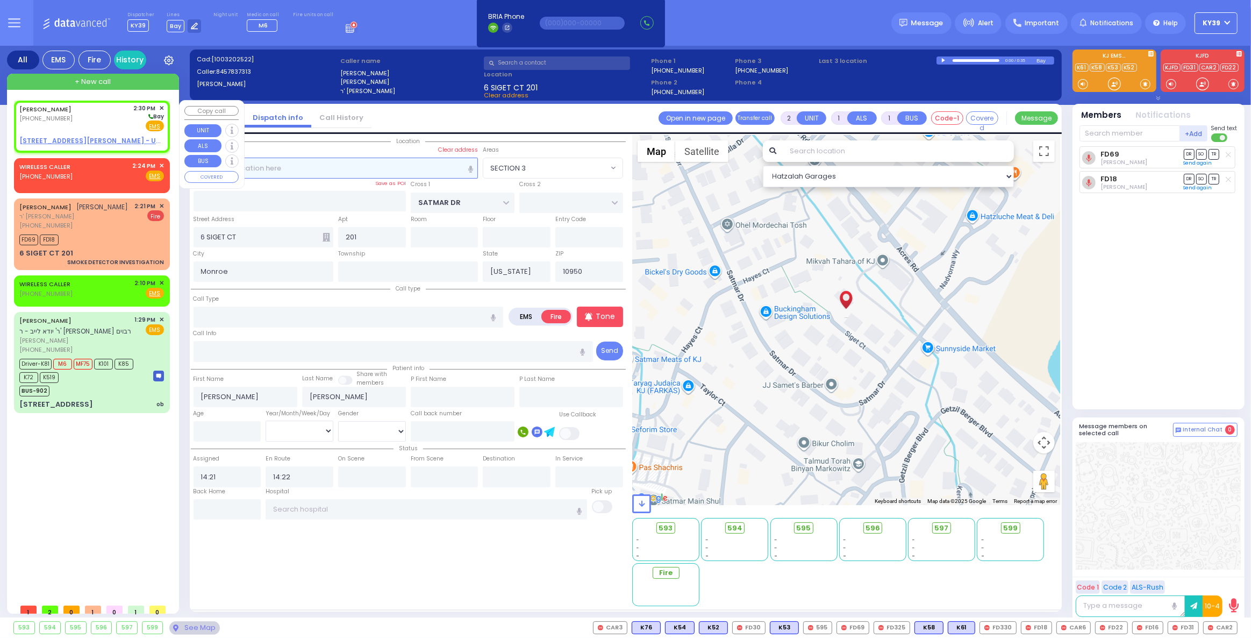
type input "14:30"
select select "Hatzalah Garages"
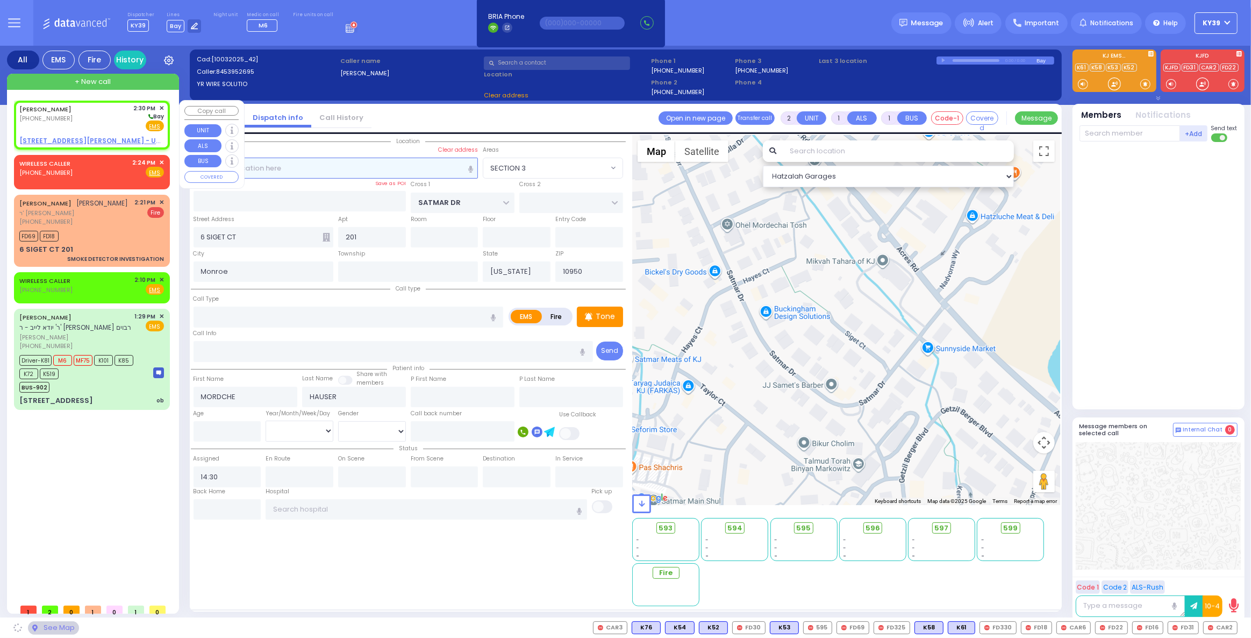
select select
radio input "true"
select select
select select "Hatzalah Garages"
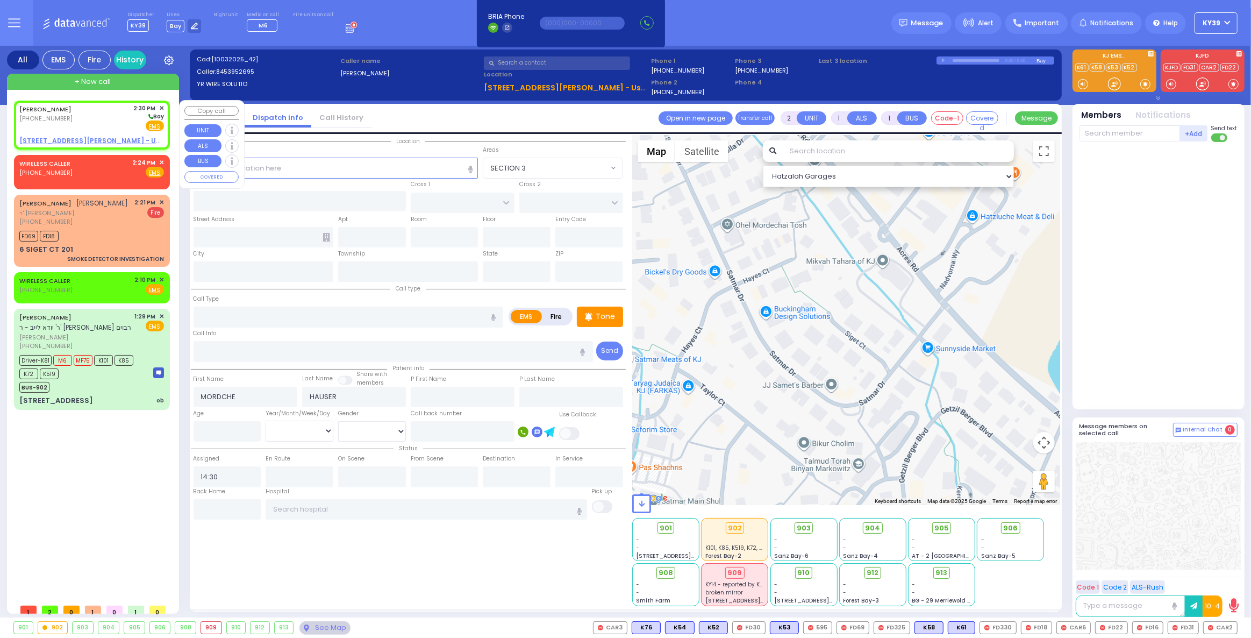
click at [67, 141] on u "[STREET_ADDRESS][PERSON_NAME] - Use this" at bounding box center [98, 140] width 159 height 9
select select
radio input "true"
select select
select select "Hatzalah Garages"
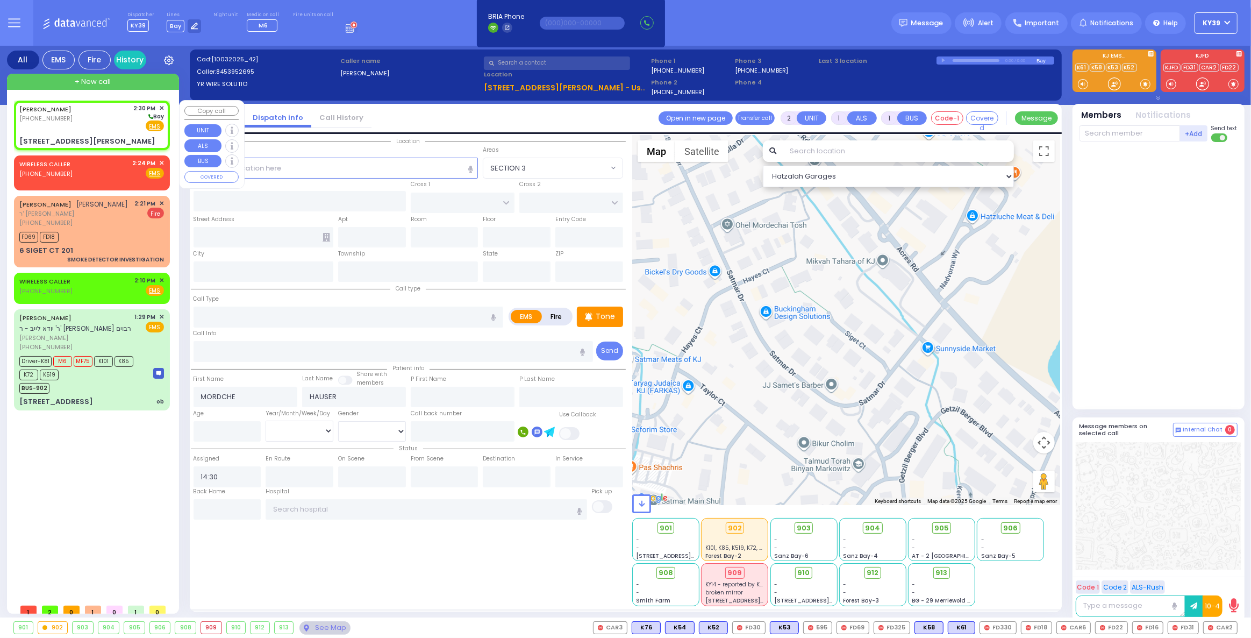
select select
radio input "true"
select select
select select "Hatzalah Garages"
type input "HAWTHORNE DR"
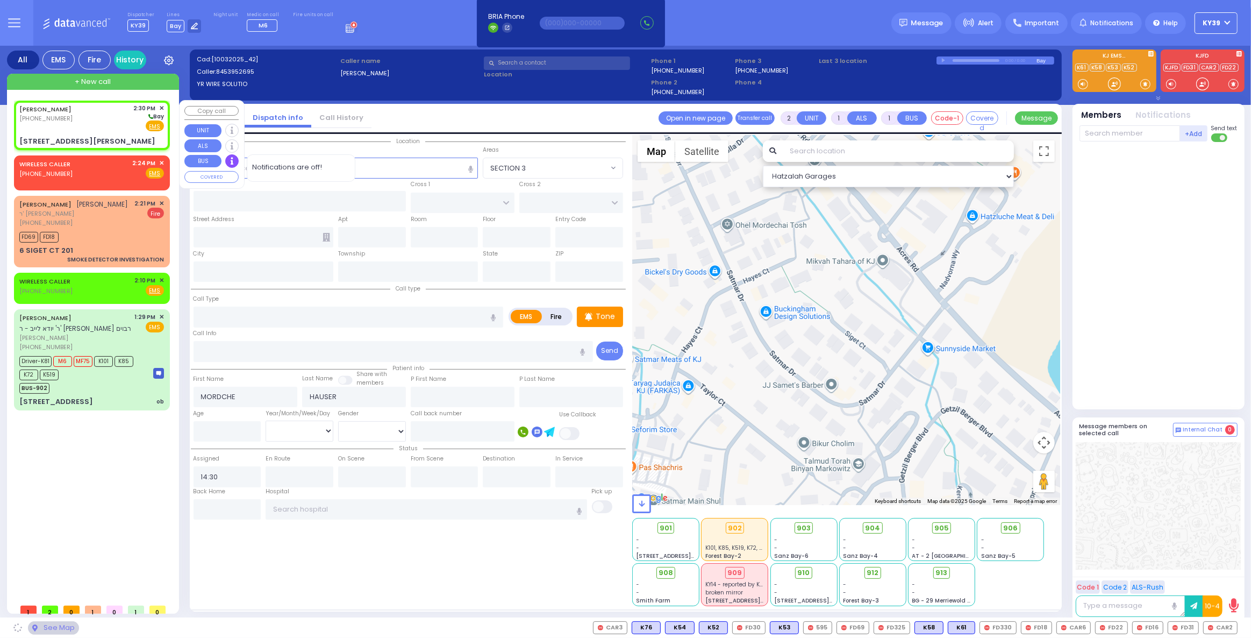
type input "[PERSON_NAME]"
type input "[STREET_ADDRESS][PERSON_NAME]"
type input "Monroe"
type input "[US_STATE]"
type input "10950"
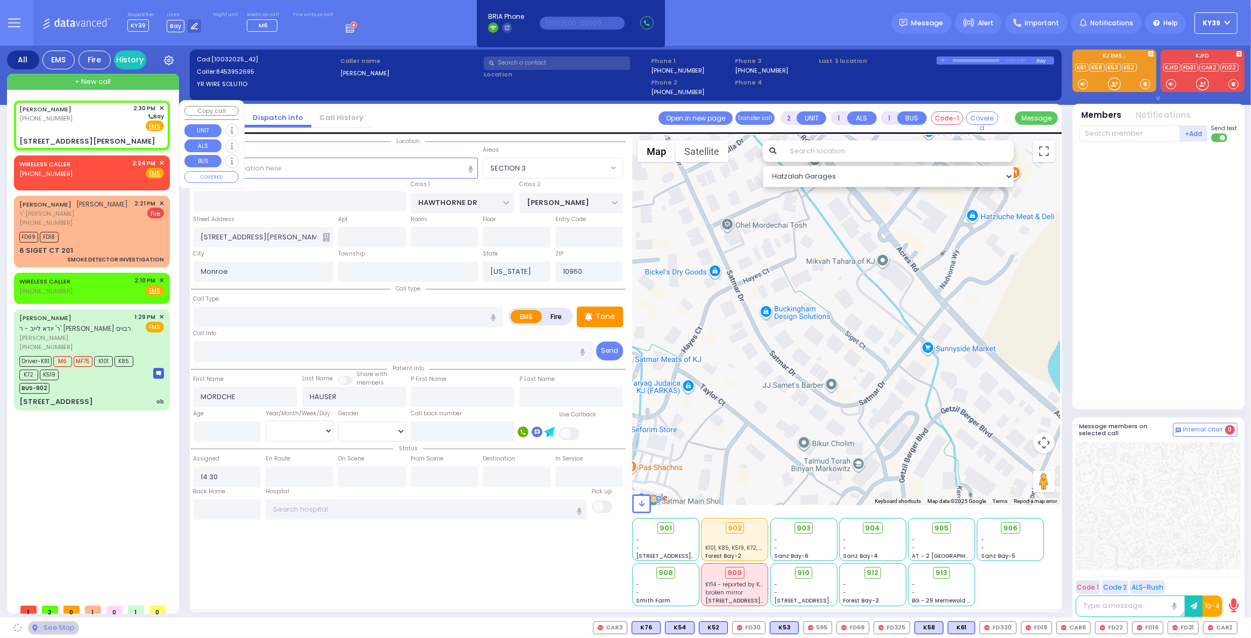
select select "[GEOGRAPHIC_DATA]"
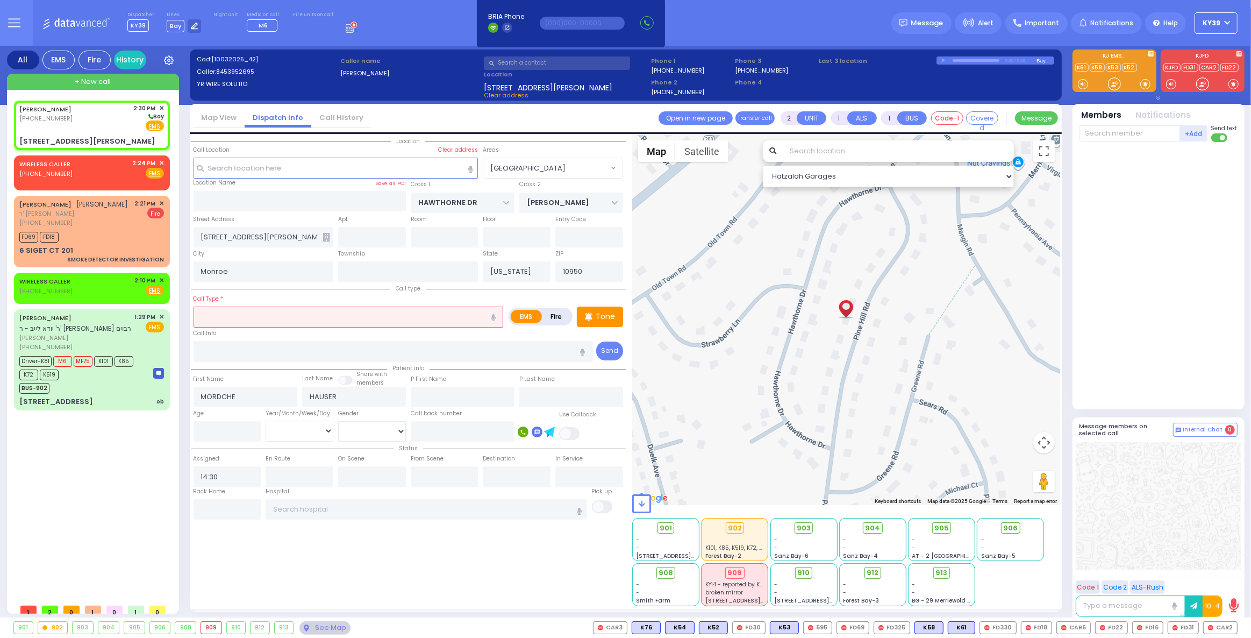
click at [298, 313] on input "text" at bounding box center [349, 316] width 310 height 20
click at [370, 234] on input "text" at bounding box center [372, 237] width 68 height 20
select select
radio input "true"
select select
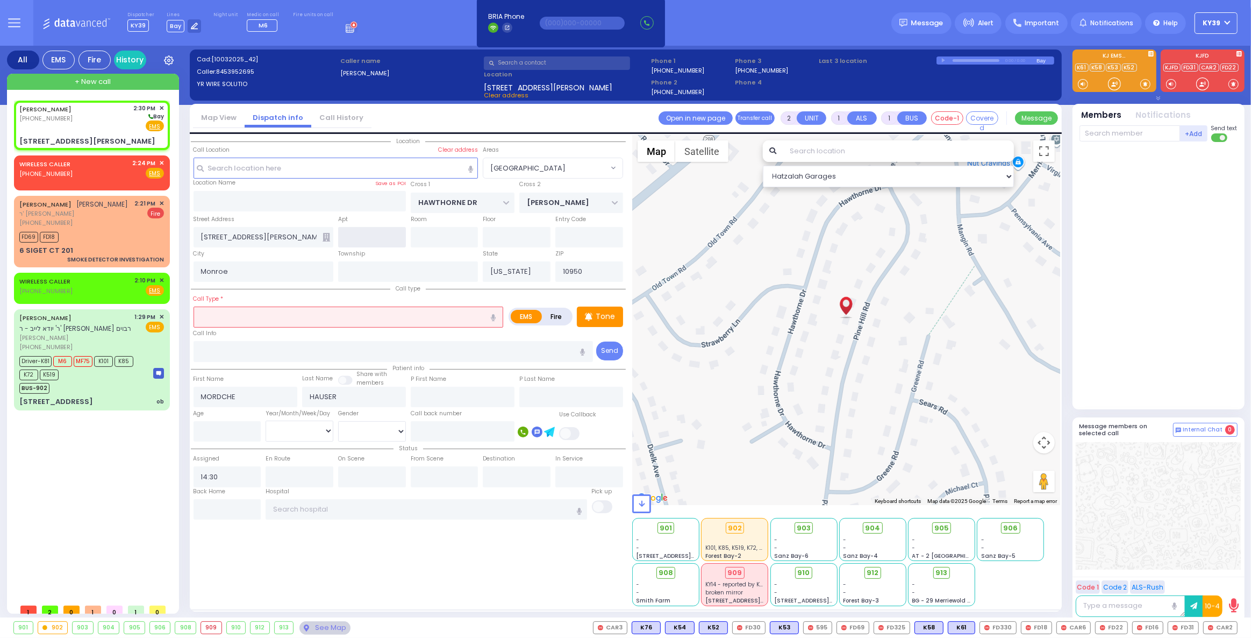
select select "Hatzalah Garages"
select select "[GEOGRAPHIC_DATA]"
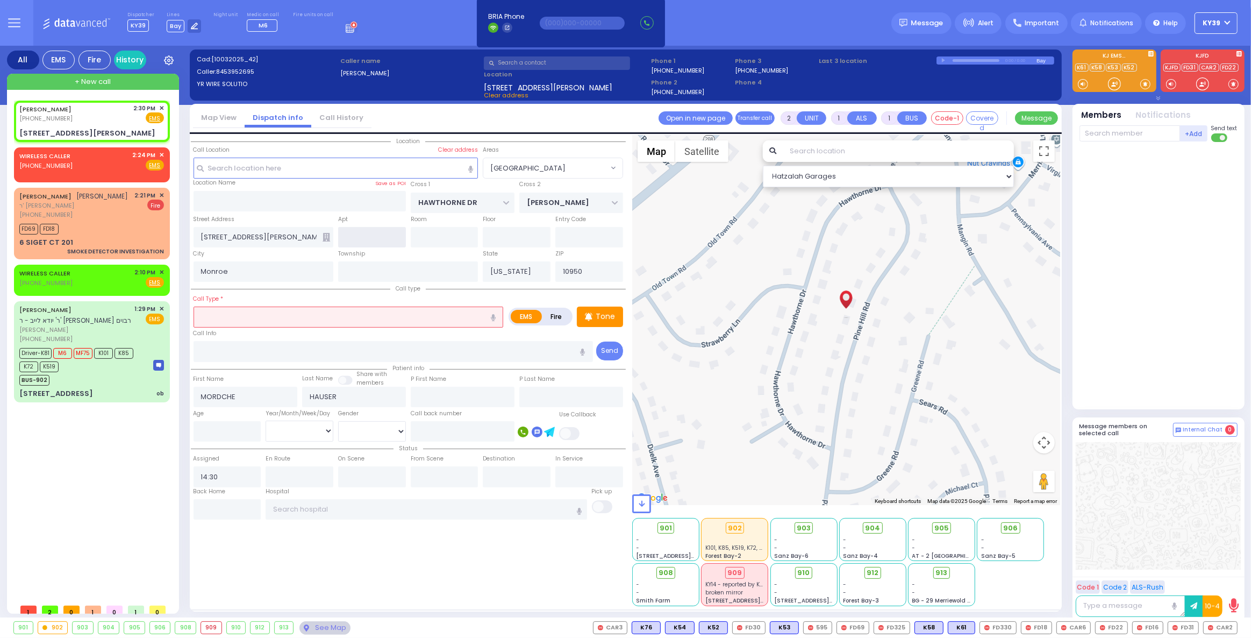
select select
radio input "true"
select select
select select "Hatzalah Garages"
click at [225, 316] on input "text" at bounding box center [349, 316] width 310 height 20
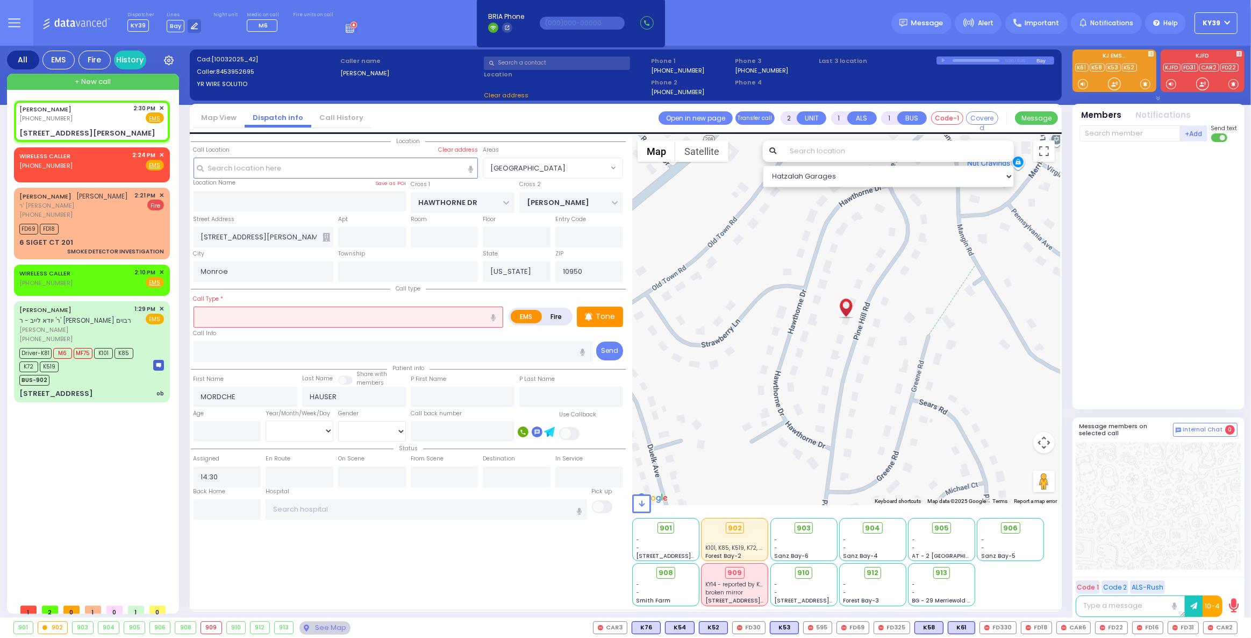
select select "[GEOGRAPHIC_DATA]"
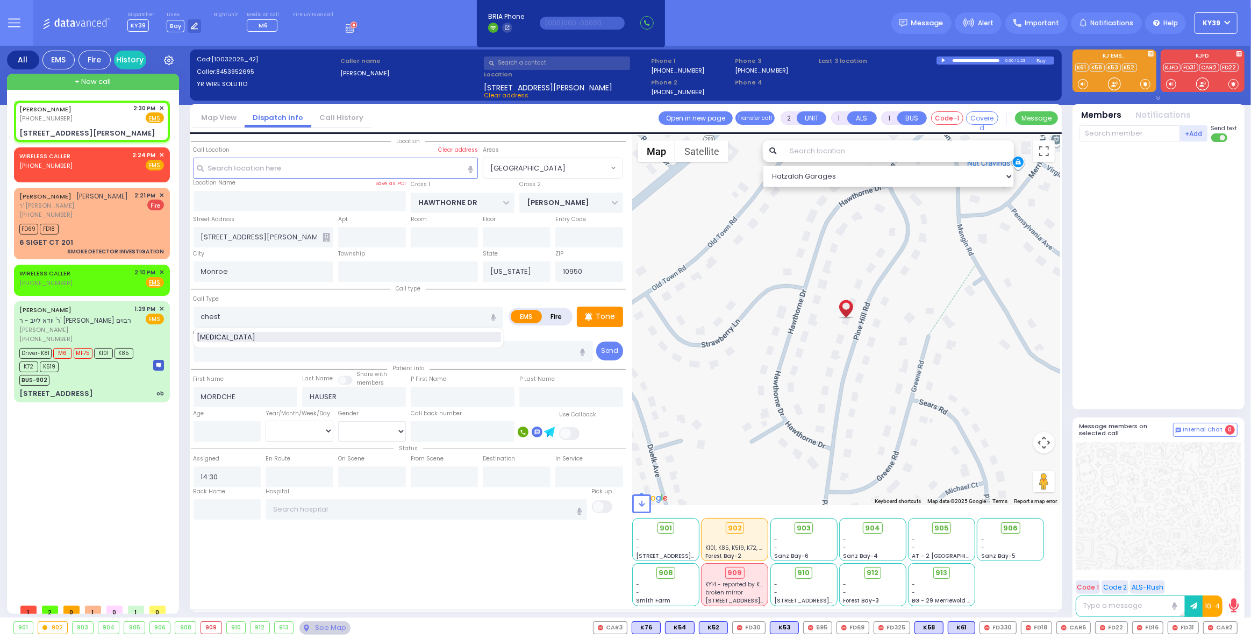
click at [237, 337] on span "[MEDICAL_DATA]" at bounding box center [228, 337] width 62 height 11
type input "[MEDICAL_DATA]"
click at [344, 537] on div "Location" at bounding box center [408, 370] width 435 height 471
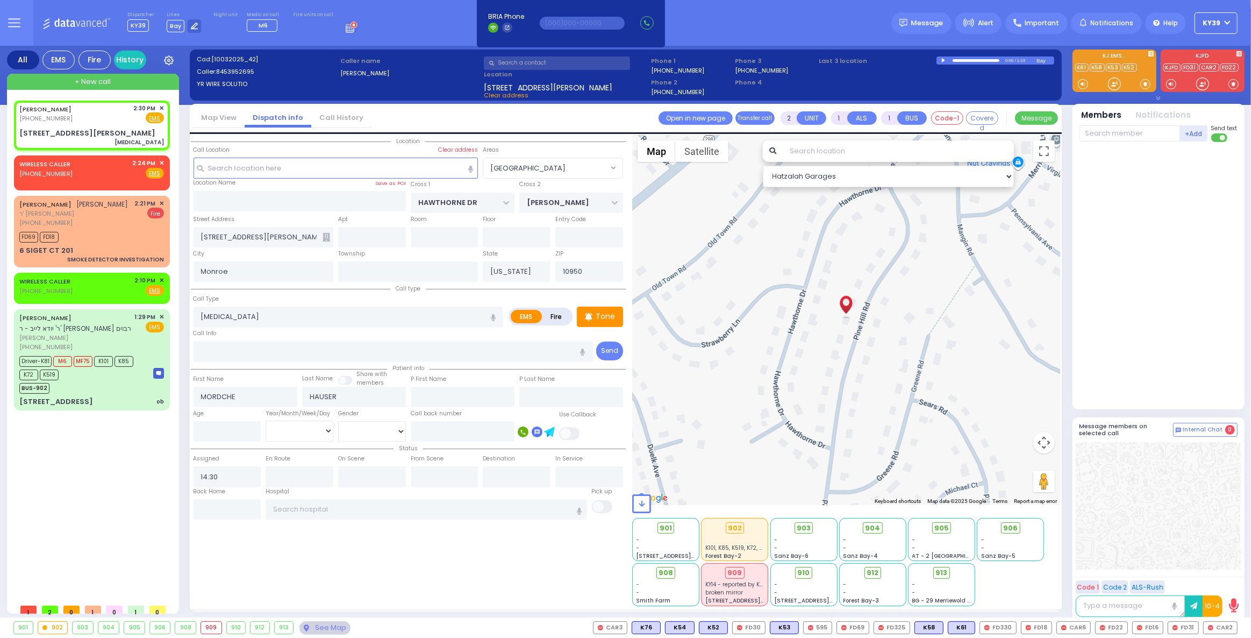
select select
radio input "true"
select select
select select "Hatzalah Garages"
select select "[GEOGRAPHIC_DATA]"
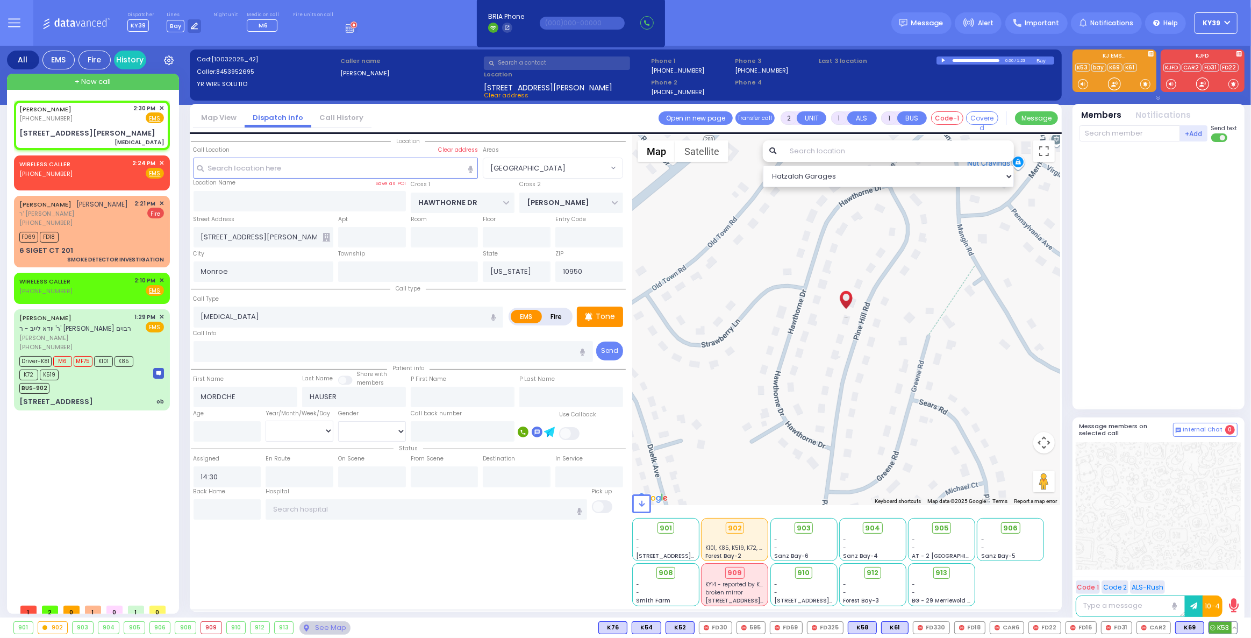
click at [1222, 626] on span "K53" at bounding box center [1223, 628] width 28 height 12
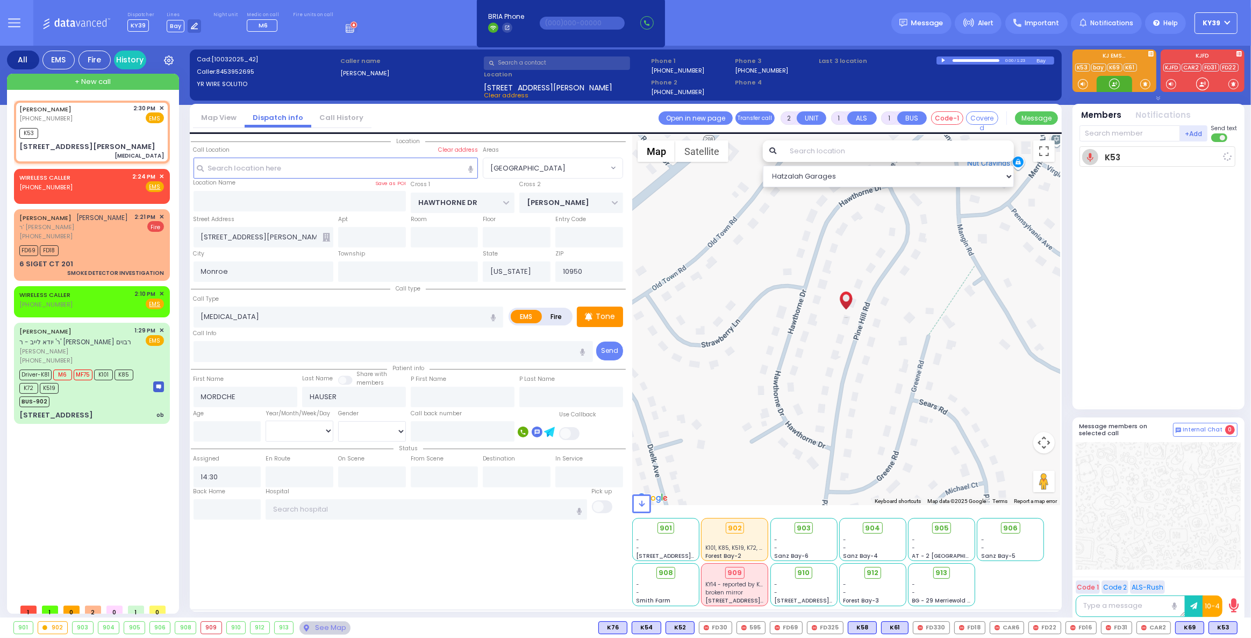
select select
radio input "true"
select select
type input "14:32"
select select "Hatzalah Garages"
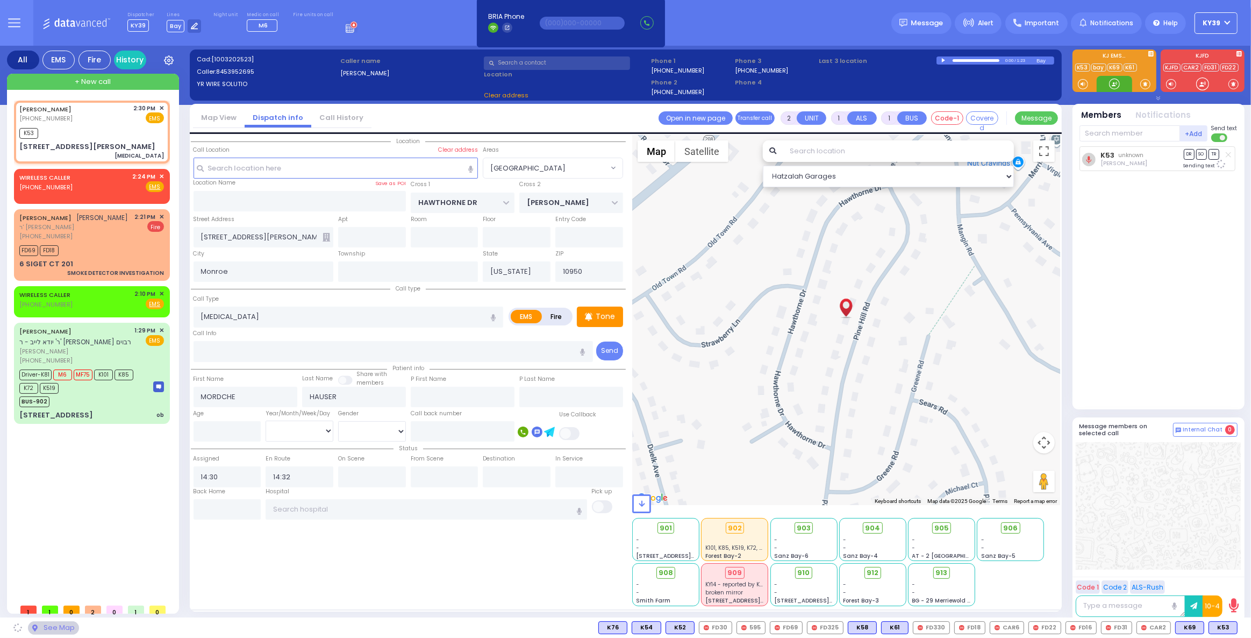
select select "[GEOGRAPHIC_DATA]"
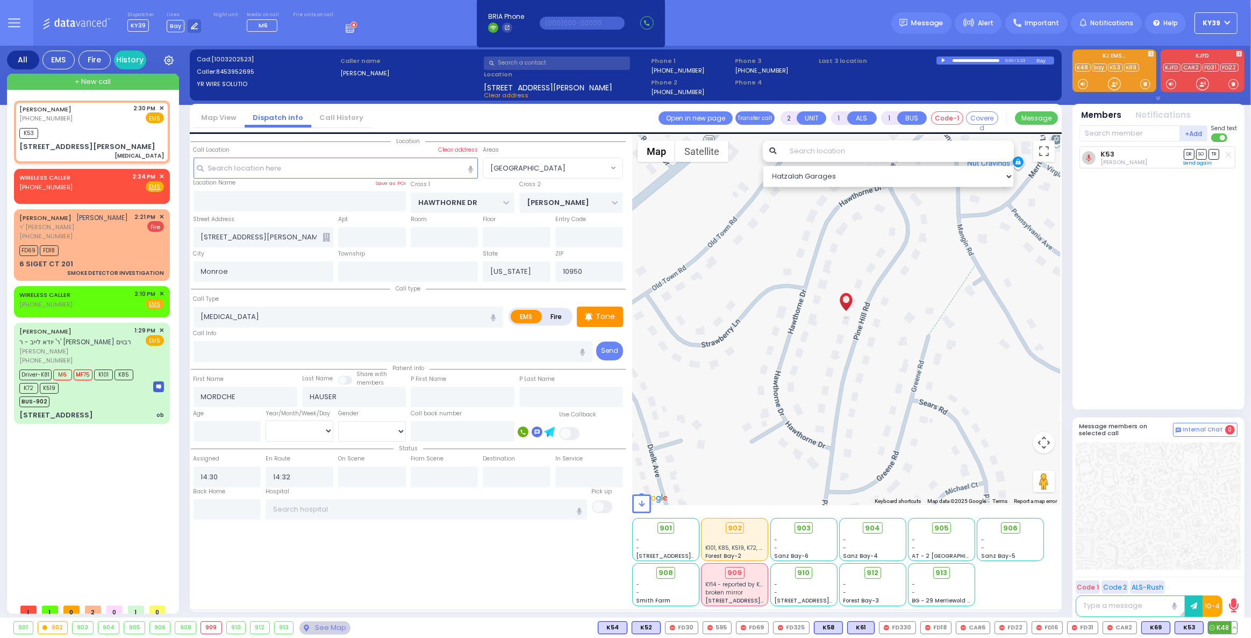
click at [1225, 623] on span "K48" at bounding box center [1223, 628] width 28 height 12
select select
radio input "true"
select select
select select "Hatzalah Garages"
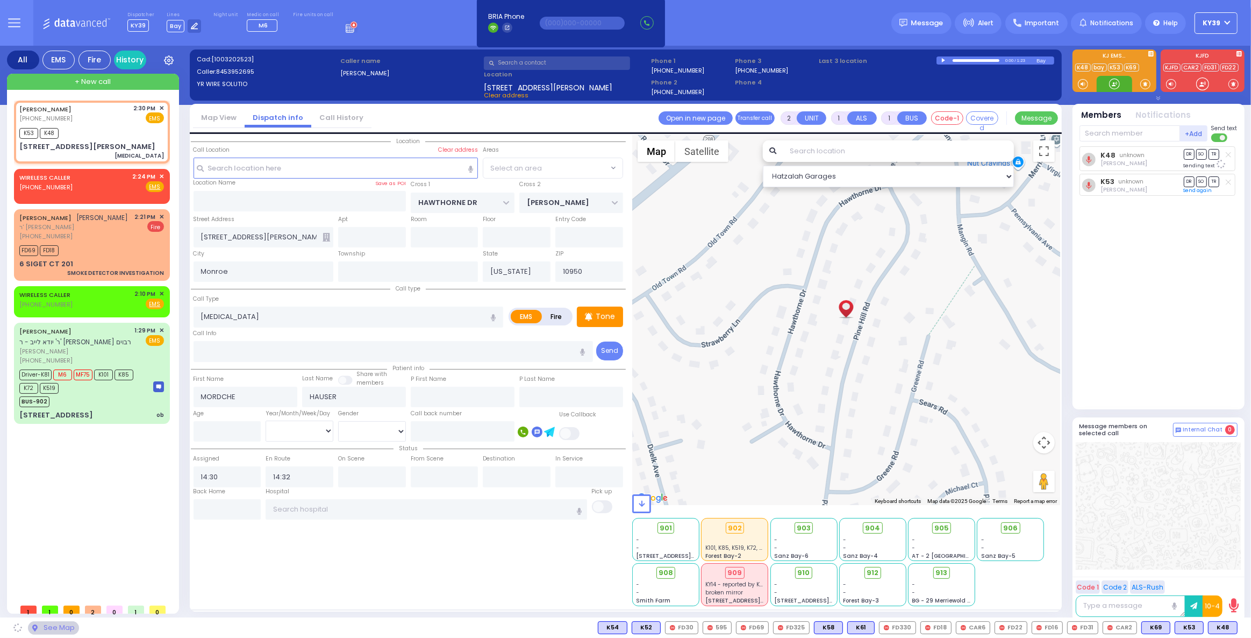
select select "[GEOGRAPHIC_DATA]"
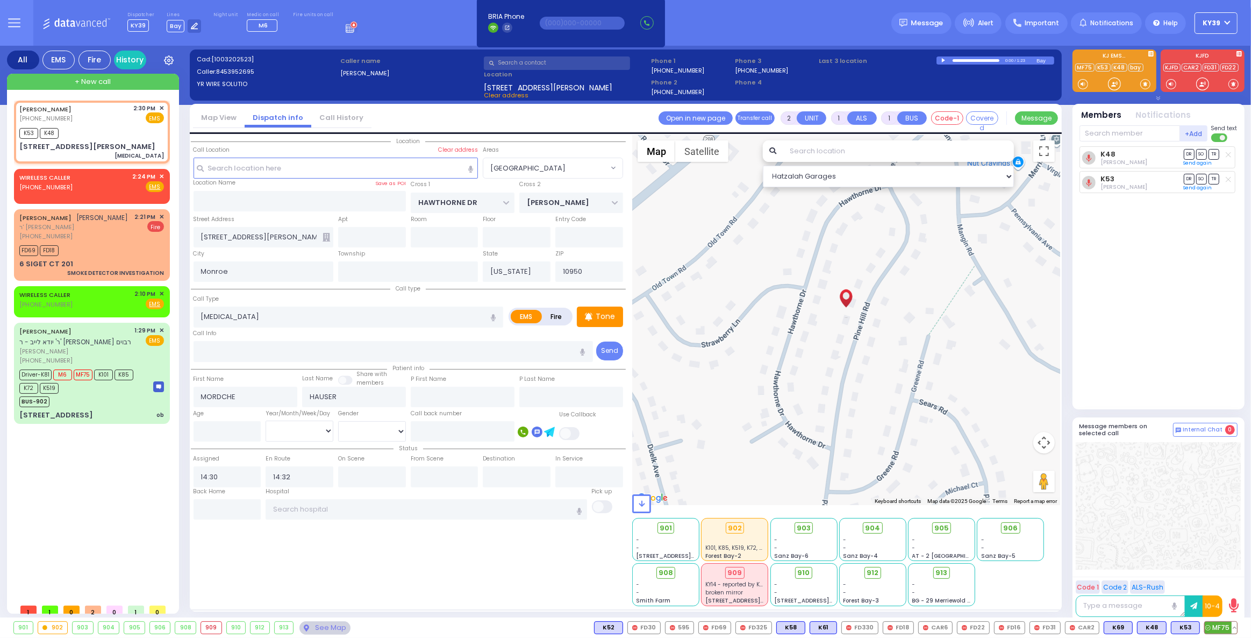
click at [1213, 628] on span "MF75" at bounding box center [1221, 628] width 32 height 12
select select
radio input "true"
select select
select select "Hatzalah Garages"
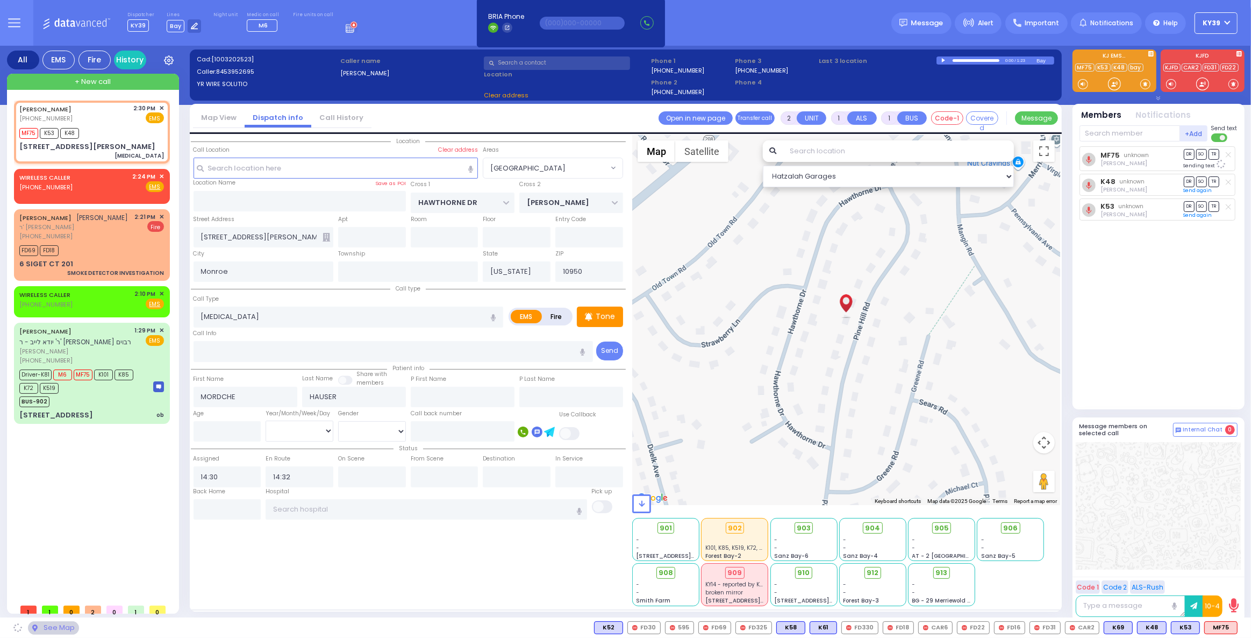
select select "[GEOGRAPHIC_DATA]"
